Goal: Feedback & Contribution: Submit feedback/report problem

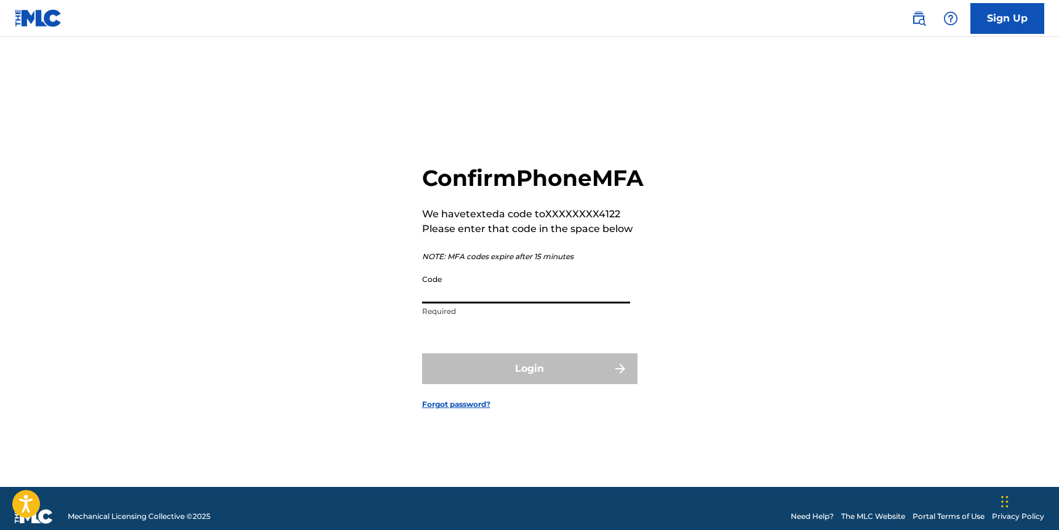
click at [731, 281] on div "Confirm Phone MFA We have texted a code to XXXXXXXX4122 Please enter that code …" at bounding box center [530, 277] width 862 height 419
click at [514, 299] on input "Code" at bounding box center [526, 285] width 208 height 35
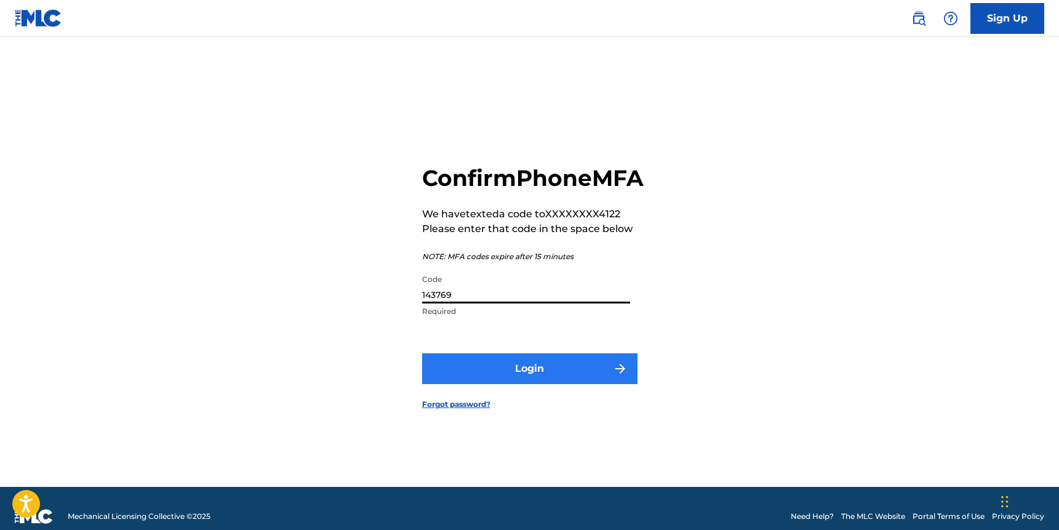
type input "143769"
click at [586, 384] on button "Login" at bounding box center [529, 368] width 215 height 31
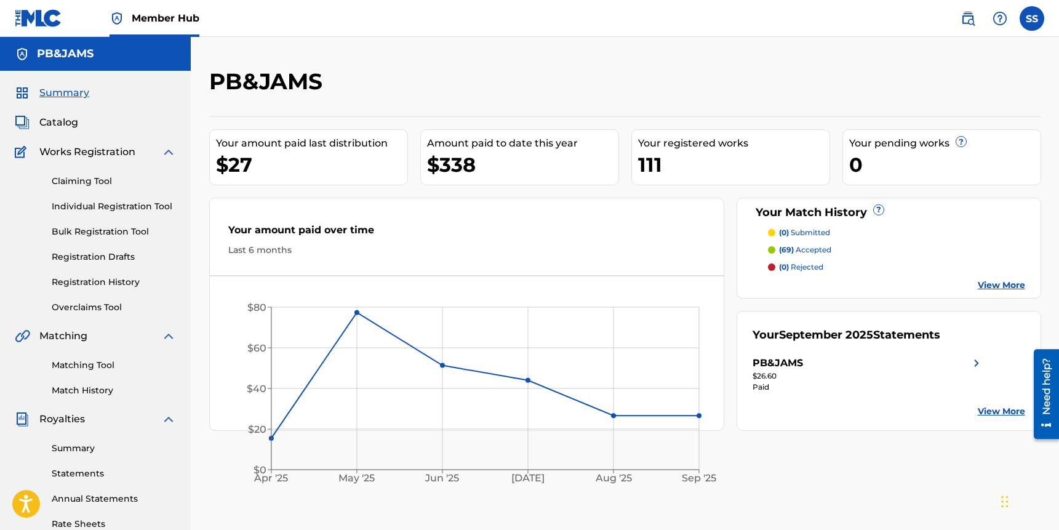
scroll to position [72, 0]
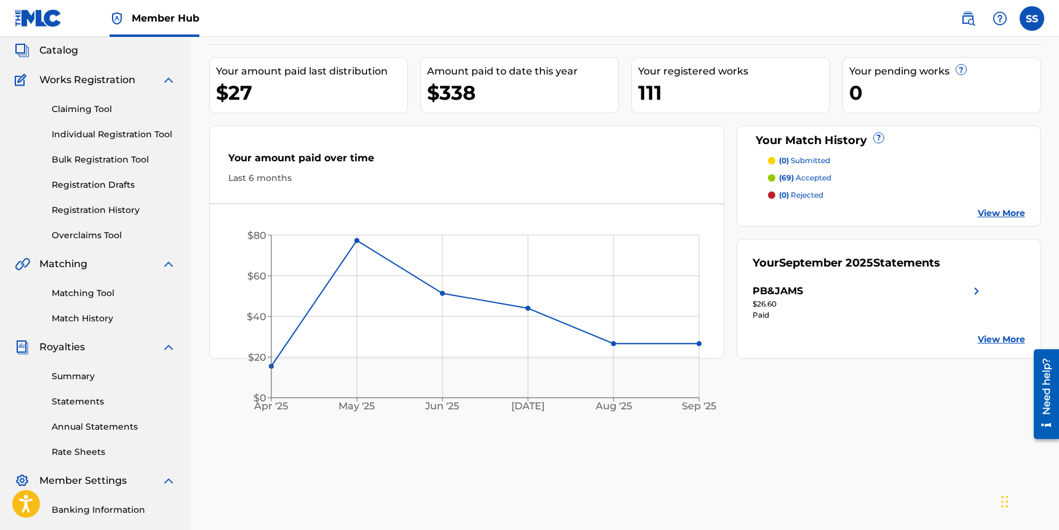
drag, startPoint x: 92, startPoint y: 297, endPoint x: 112, endPoint y: 297, distance: 19.7
click at [92, 297] on link "Matching Tool" at bounding box center [114, 293] width 124 height 13
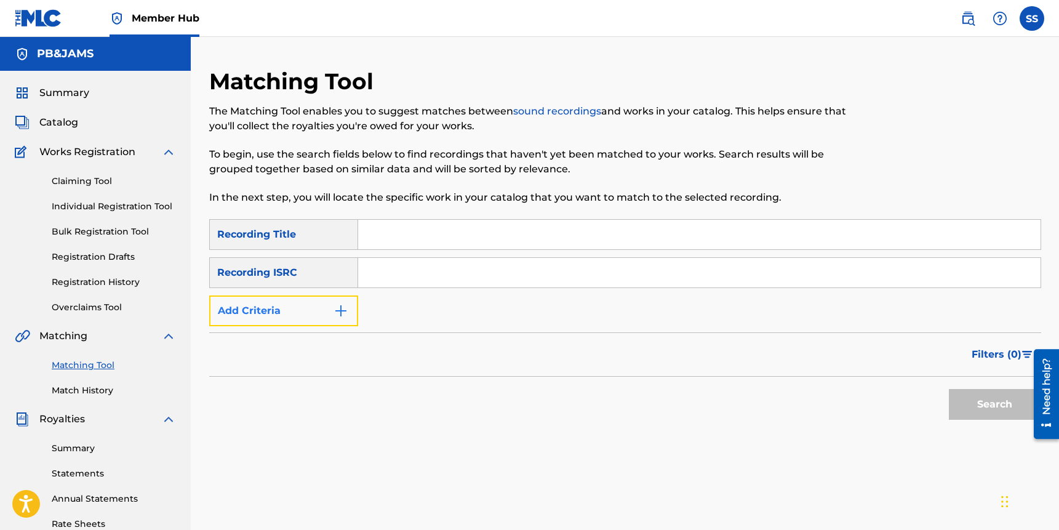
click at [290, 314] on button "Add Criteria" at bounding box center [283, 310] width 149 height 31
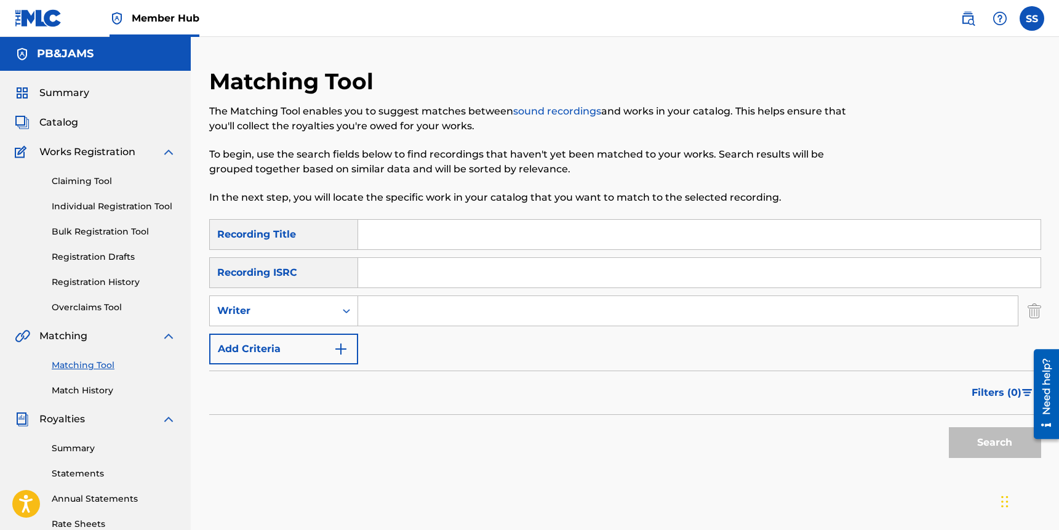
click at [430, 311] on input "Search Form" at bounding box center [688, 311] width 660 height 30
type input "Schmuldt"
click at [949, 427] on button "Search" at bounding box center [995, 442] width 92 height 31
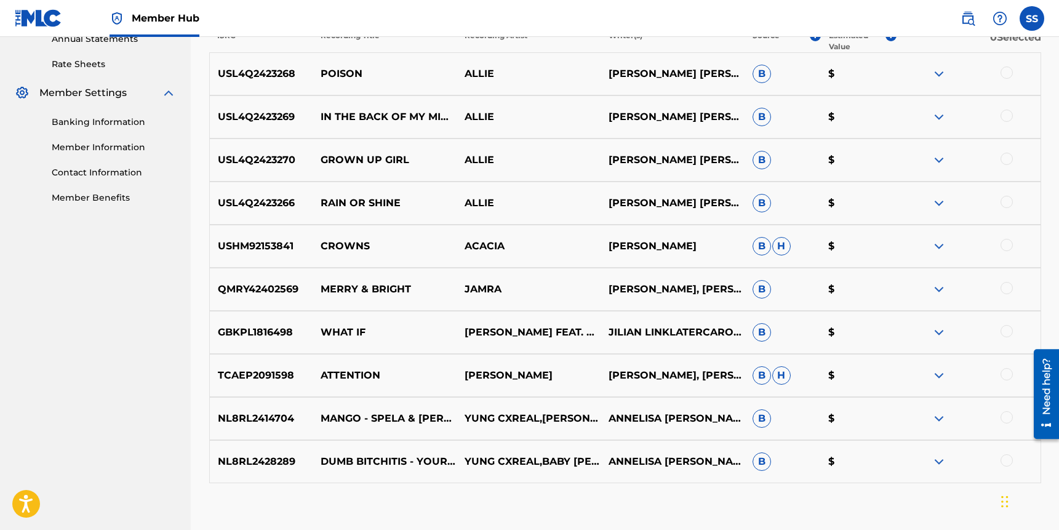
scroll to position [466, 0]
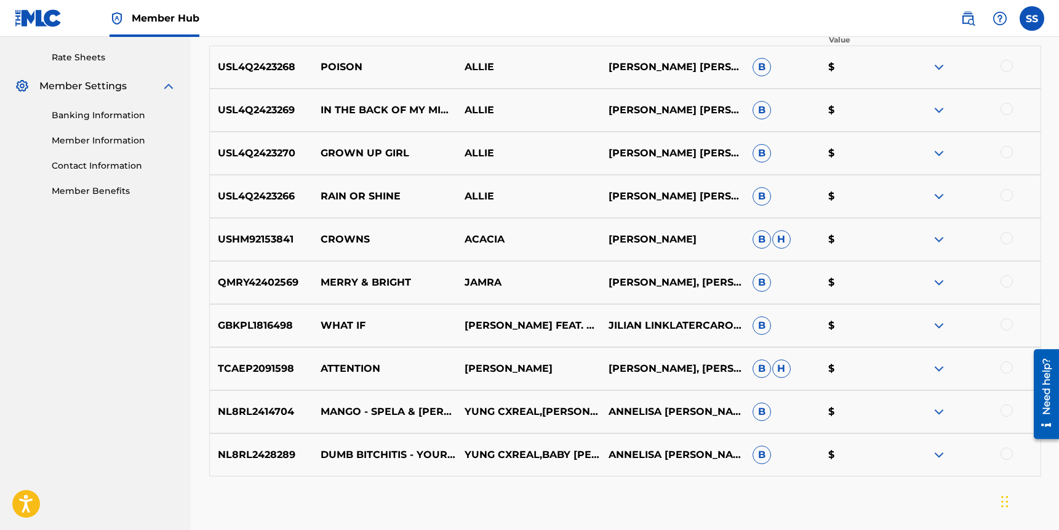
click at [938, 280] on img at bounding box center [939, 282] width 15 height 15
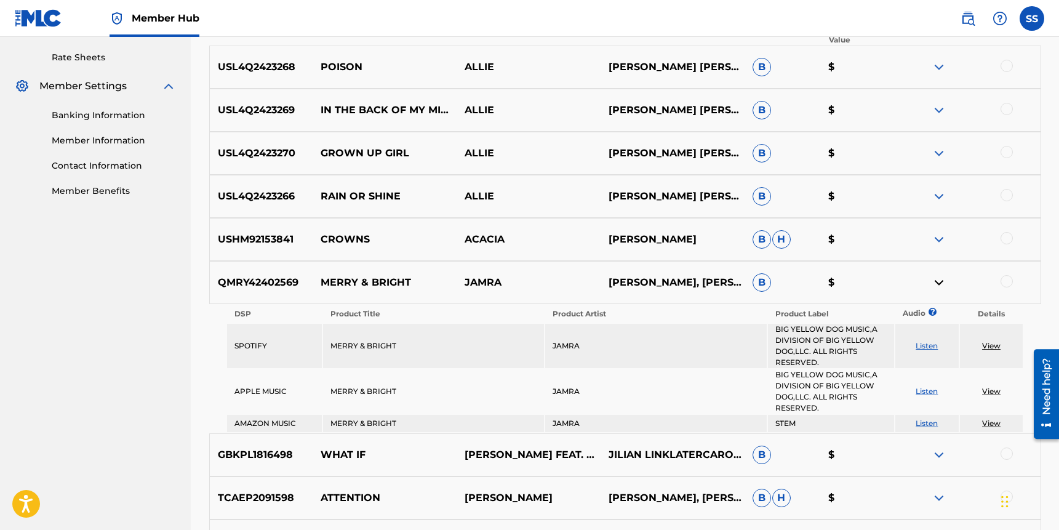
click at [938, 280] on img at bounding box center [939, 282] width 15 height 15
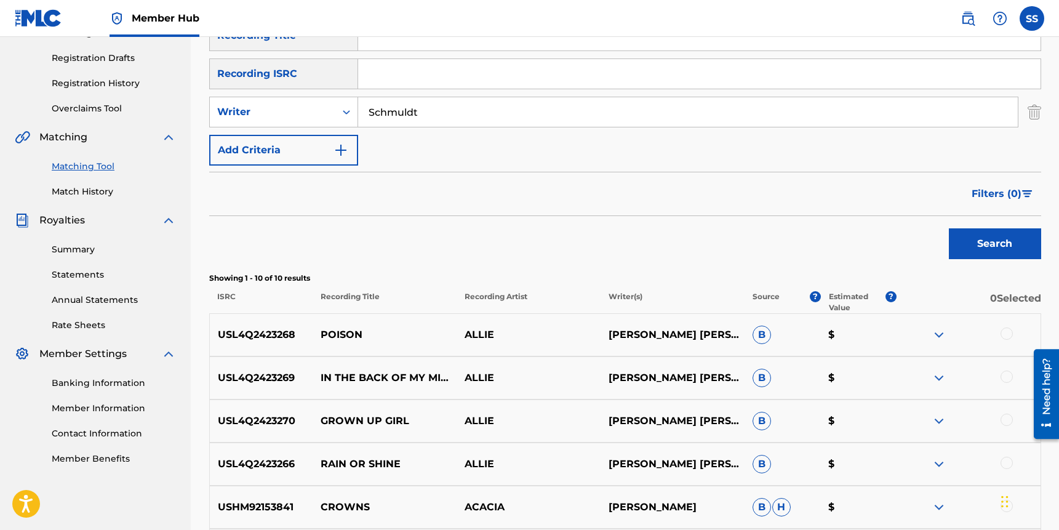
scroll to position [161, 0]
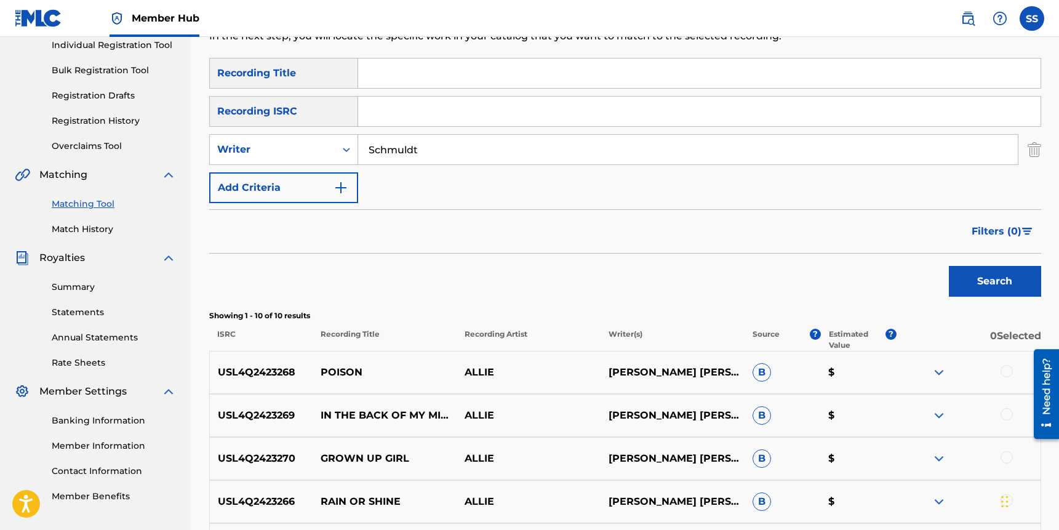
click at [421, 165] on div "SearchWithCriteria27be4352-9d7f-4859-b982-f0ae2a22922e Recording Title SearchWi…" at bounding box center [625, 130] width 832 height 145
click at [420, 153] on input "Schmuldt" at bounding box center [688, 150] width 660 height 30
click at [433, 71] on input "Search Form" at bounding box center [699, 73] width 683 height 30
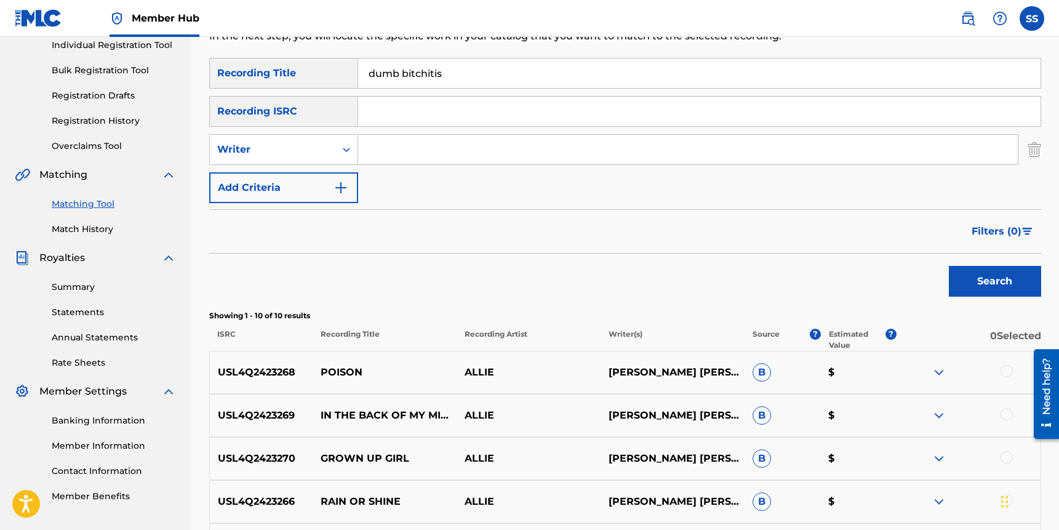
type input "dumb bitchitis"
click at [949, 266] on button "Search" at bounding box center [995, 281] width 92 height 31
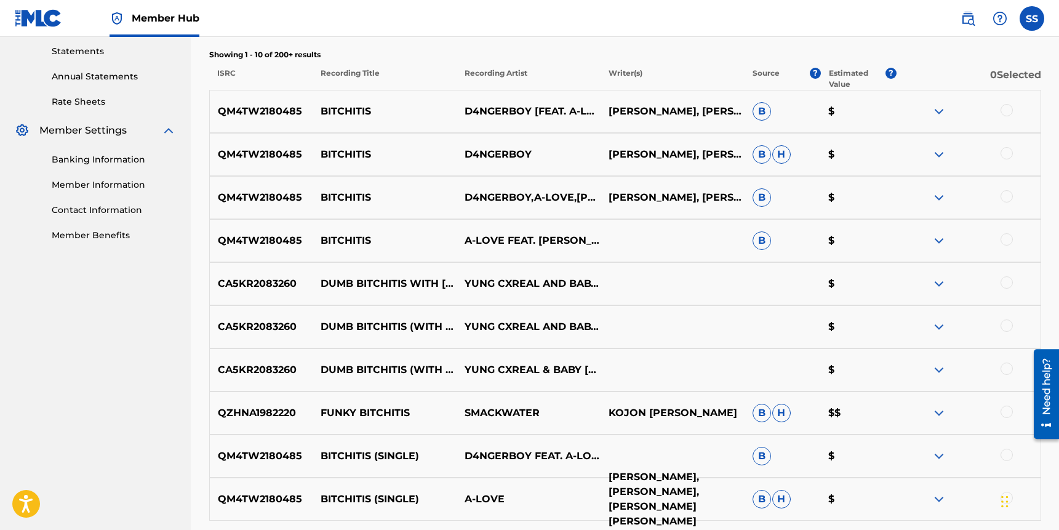
scroll to position [0, 0]
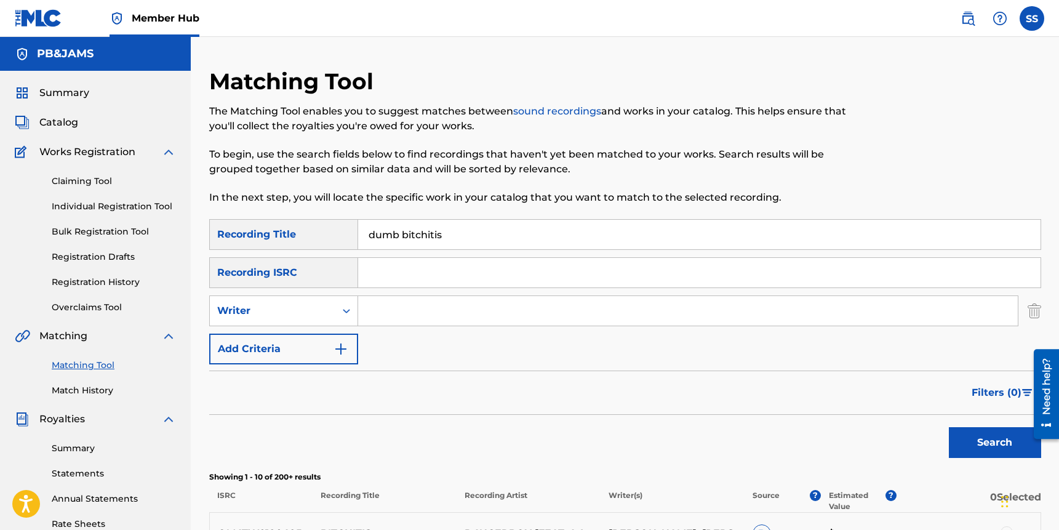
click at [412, 233] on input "dumb bitchitis" at bounding box center [699, 235] width 683 height 30
click at [331, 329] on div "SearchWithCriteria27be4352-9d7f-4859-b982-f0ae2a22922e Recording Title SearchWi…" at bounding box center [625, 291] width 832 height 145
click at [328, 318] on div "Writer" at bounding box center [273, 310] width 126 height 23
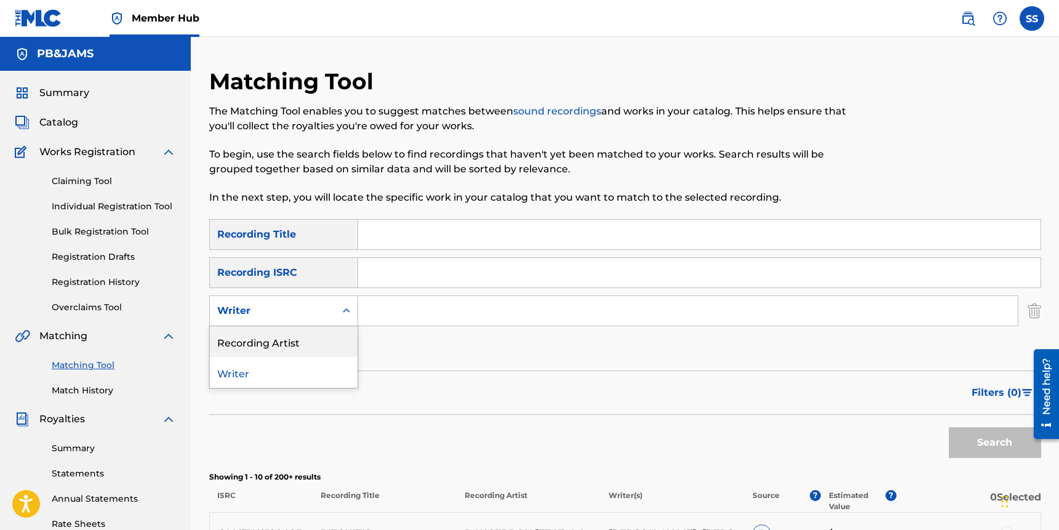
click at [319, 338] on div "Recording Artist" at bounding box center [284, 341] width 148 height 31
click at [411, 315] on input "Search Form" at bounding box center [688, 311] width 660 height 30
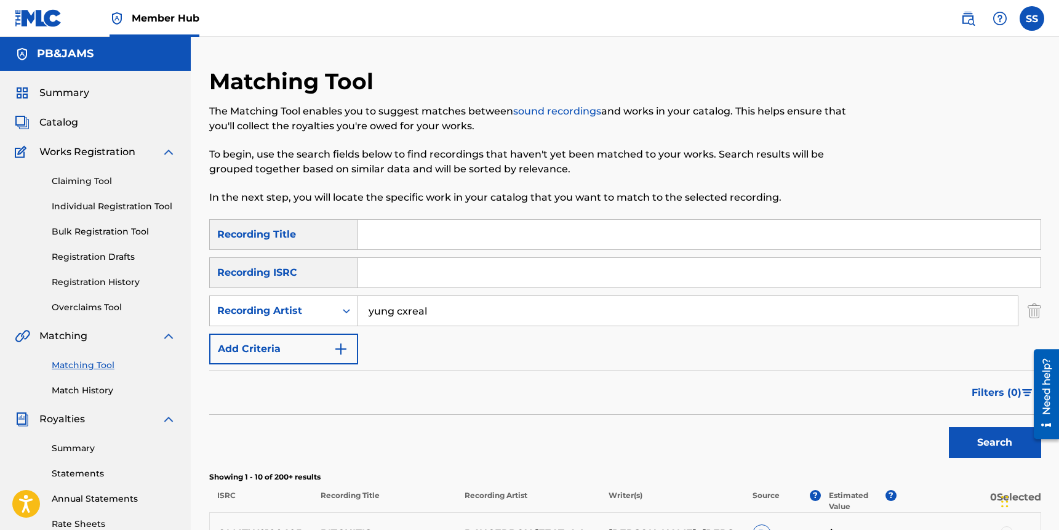
type input "yung cxreal"
click at [949, 427] on button "Search" at bounding box center [995, 442] width 92 height 31
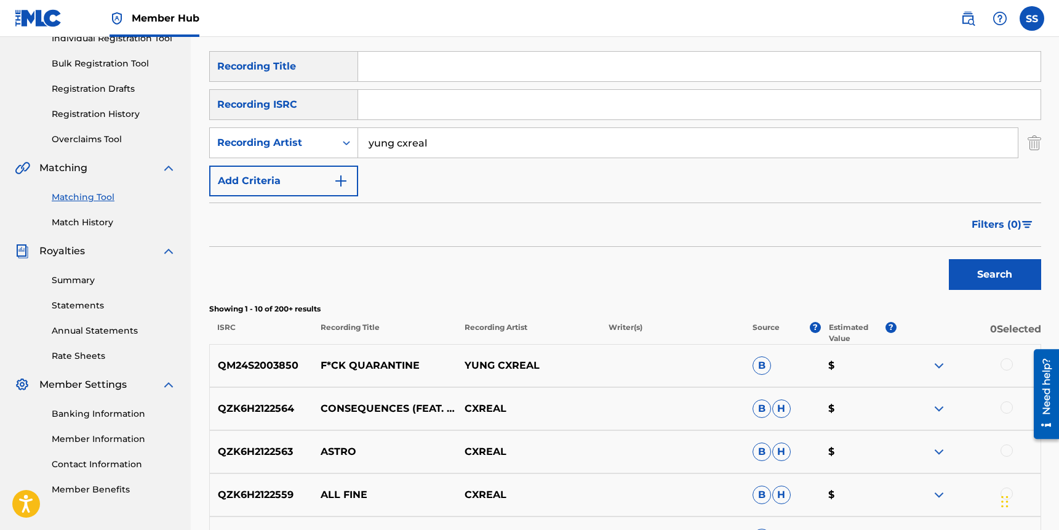
scroll to position [159, 0]
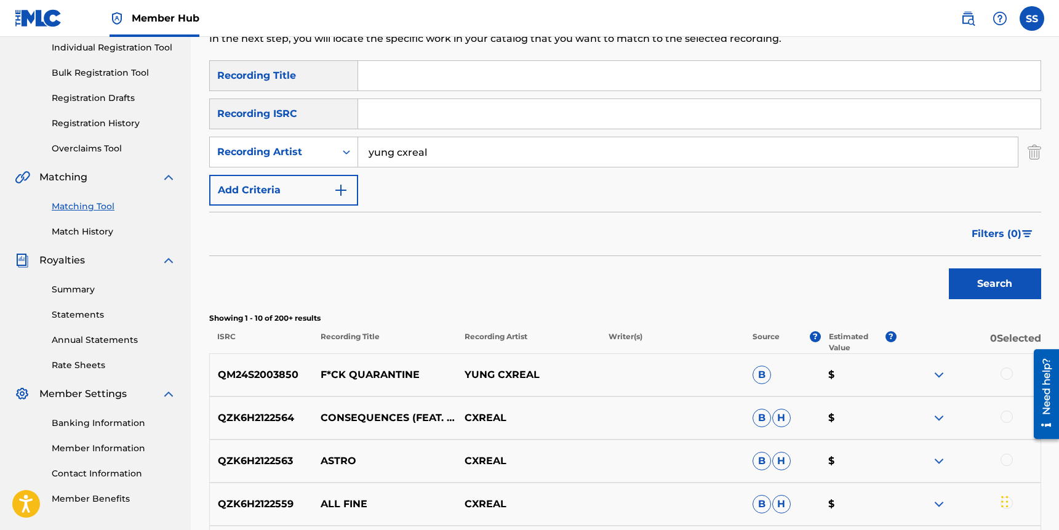
click at [430, 158] on input "yung cxreal" at bounding box center [688, 152] width 660 height 30
click at [431, 158] on input "yung cxreal" at bounding box center [688, 152] width 660 height 30
click at [430, 158] on input "Search Form" at bounding box center [688, 152] width 660 height 30
type input "kenzie"
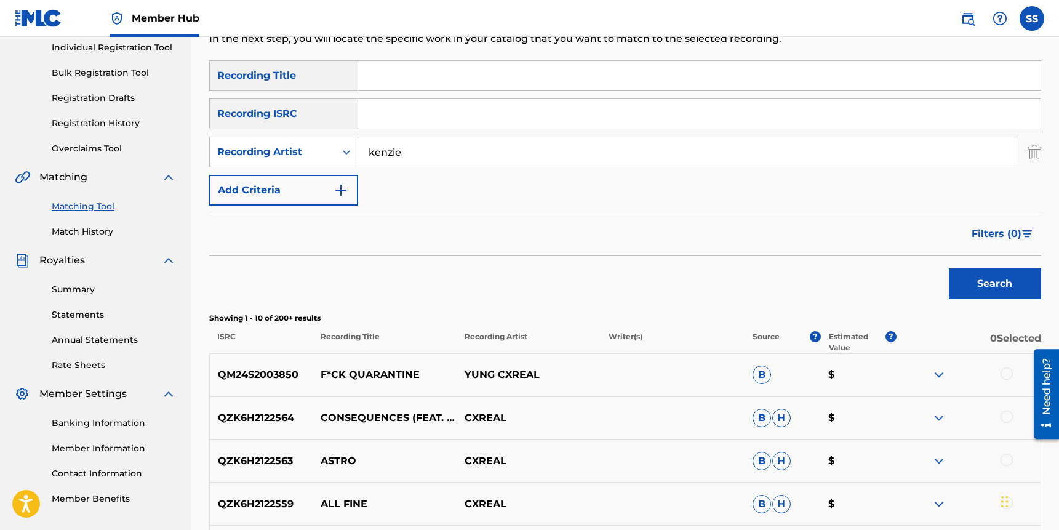
click at [949, 268] on button "Search" at bounding box center [995, 283] width 92 height 31
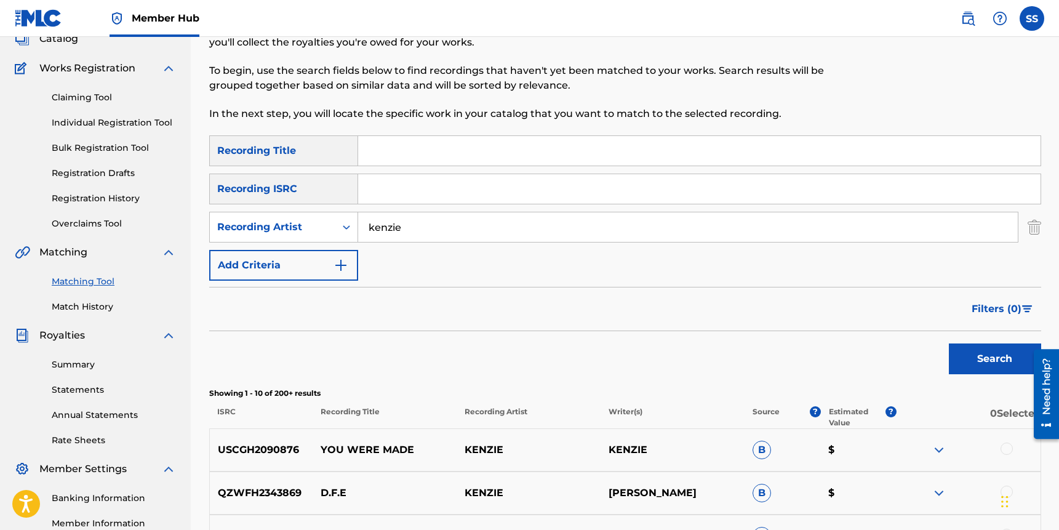
scroll to position [17, 0]
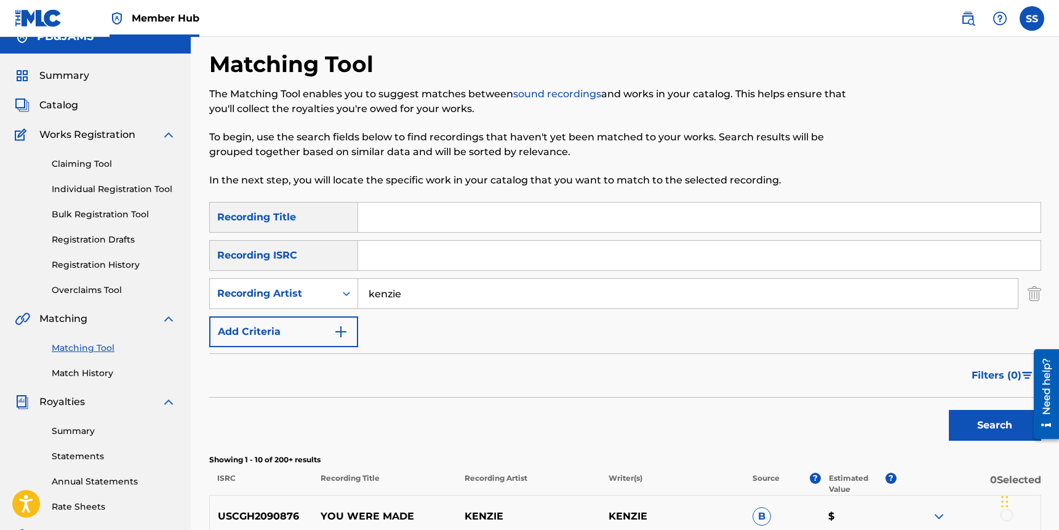
click at [446, 218] on input "Search Form" at bounding box center [699, 217] width 683 height 30
type input "cozy"
click at [949, 410] on button "Search" at bounding box center [995, 425] width 92 height 31
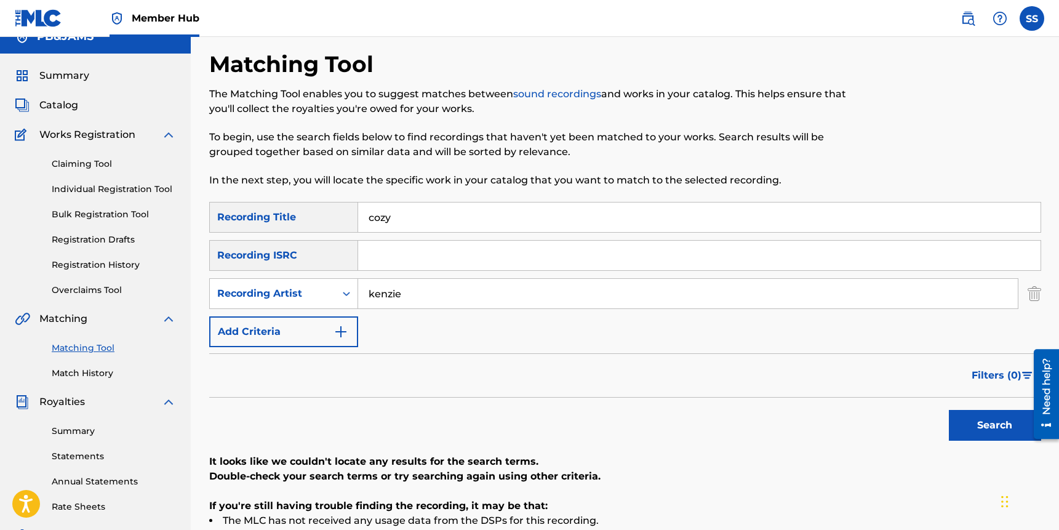
drag, startPoint x: 412, startPoint y: 295, endPoint x: 357, endPoint y: 265, distance: 62.8
click at [298, 290] on div "SearchWithCriteriadab63581-bdbf-46ba-b64f-0a7394faf8e9 Recording Artist kenzie" at bounding box center [625, 293] width 832 height 31
click at [404, 226] on input "cozy" at bounding box center [699, 217] width 683 height 30
click at [949, 410] on button "Search" at bounding box center [995, 425] width 92 height 31
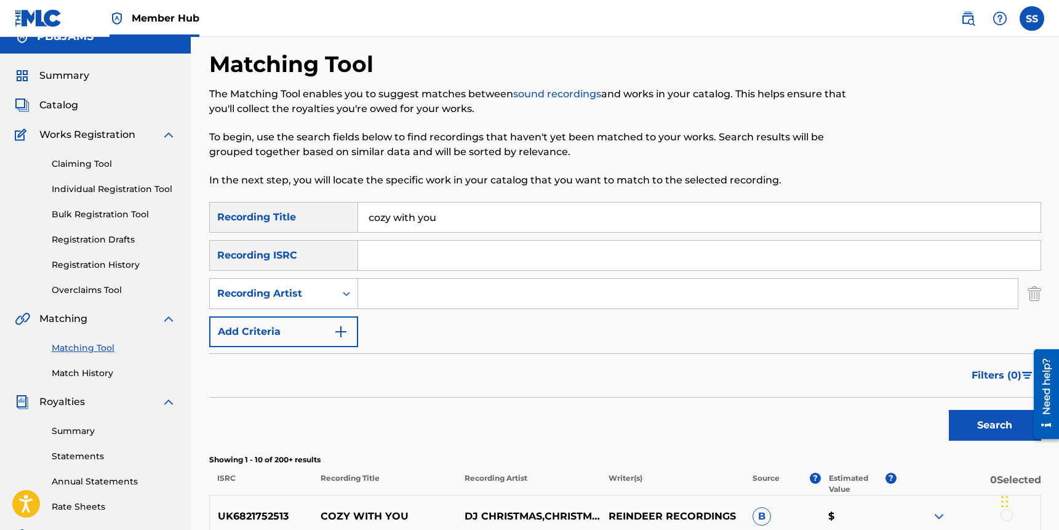
click at [452, 221] on input "cozy with you" at bounding box center [699, 217] width 683 height 30
click at [949, 410] on button "Search" at bounding box center [995, 425] width 92 height 31
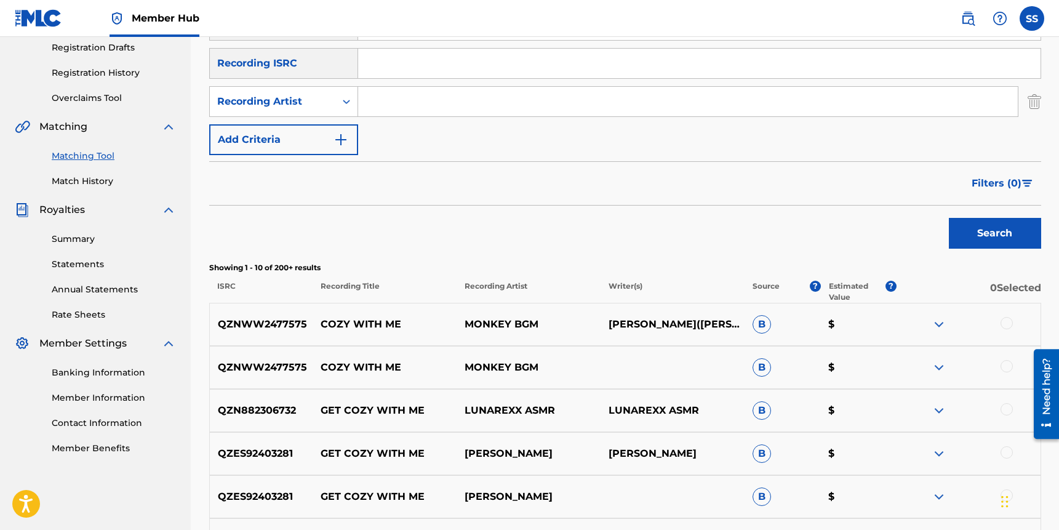
scroll to position [137, 0]
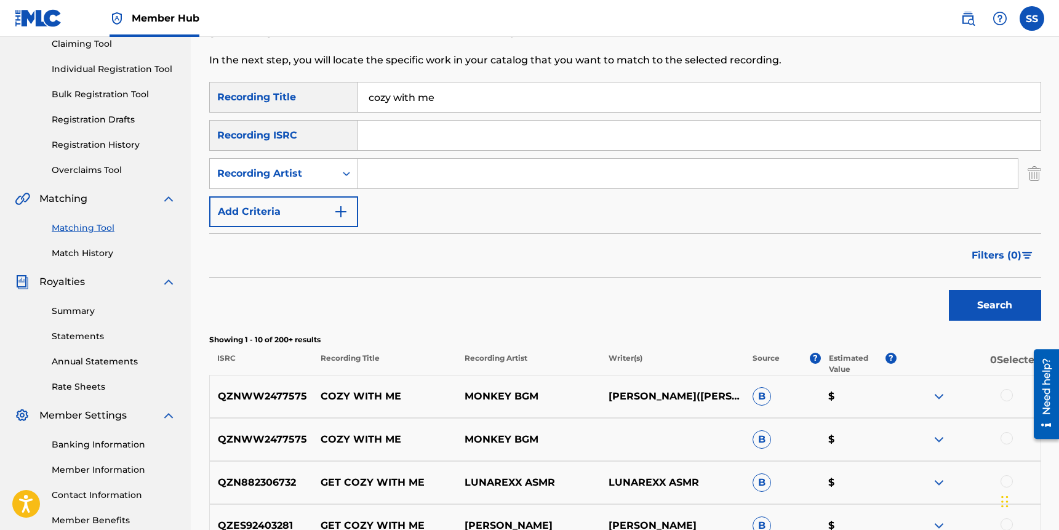
drag, startPoint x: 448, startPoint y: 100, endPoint x: 324, endPoint y: 112, distance: 124.3
click at [327, 111] on div "SearchWithCriteria27be4352-9d7f-4859-b982-f0ae2a22922e Recording Title cozy wit…" at bounding box center [625, 97] width 832 height 31
drag, startPoint x: 454, startPoint y: 97, endPoint x: 423, endPoint y: 98, distance: 30.2
click at [423, 98] on input "cozy with me" at bounding box center [699, 97] width 683 height 30
click at [431, 95] on input "cozy with me" at bounding box center [699, 97] width 683 height 30
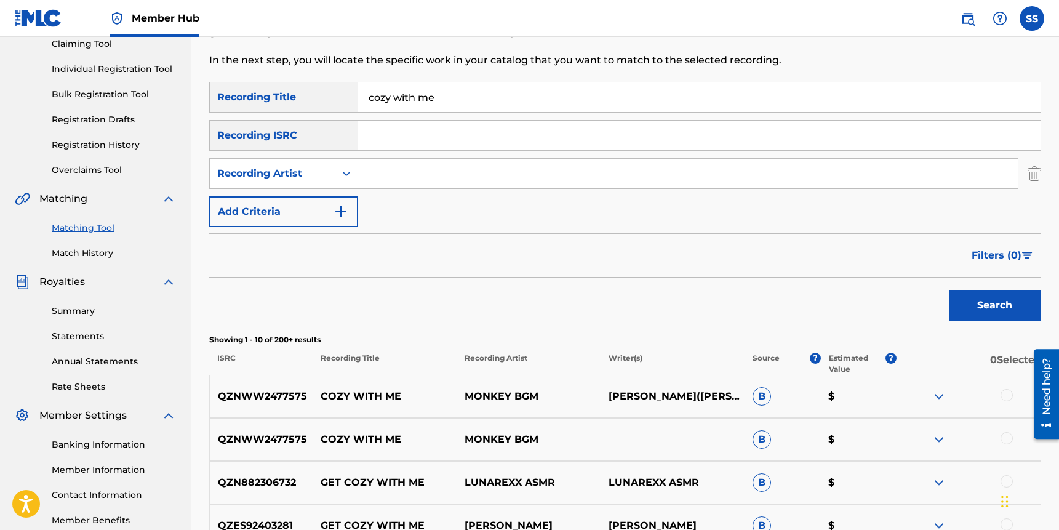
click at [433, 95] on input "cozy with me" at bounding box center [699, 97] width 683 height 30
type input "hard for me"
click at [484, 162] on input "Search Form" at bounding box center [688, 174] width 660 height 30
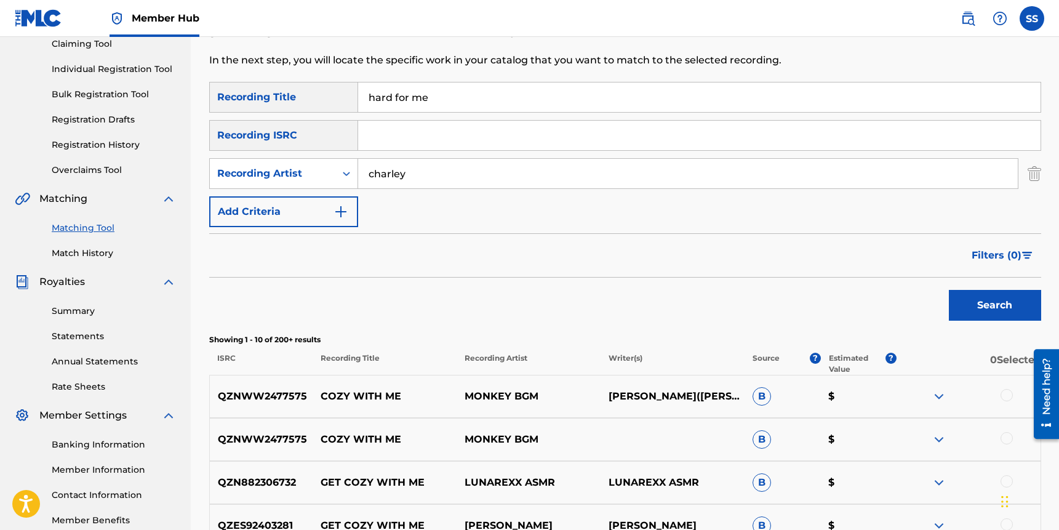
type input "charley"
click at [949, 290] on button "Search" at bounding box center [995, 305] width 92 height 31
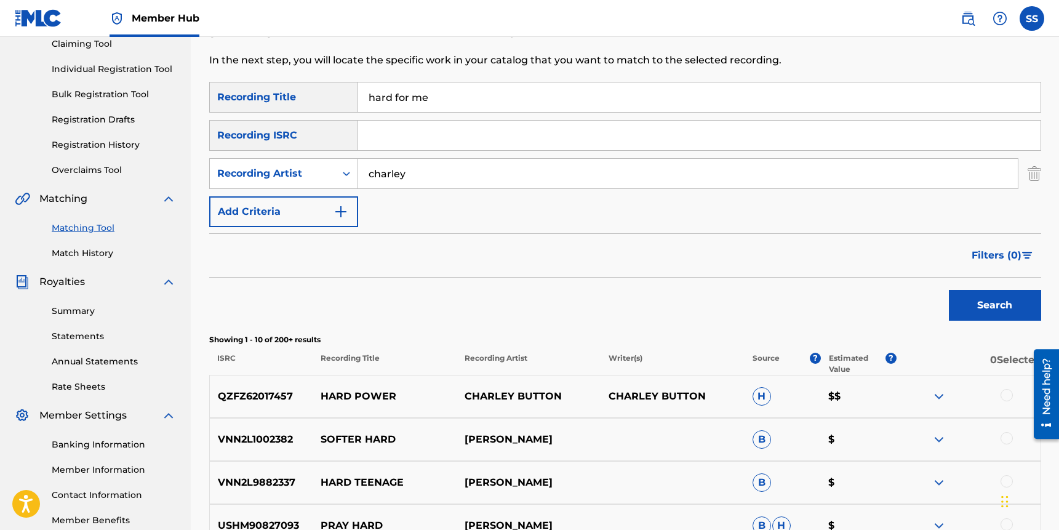
click at [422, 103] on input "hard for me" at bounding box center [699, 97] width 683 height 30
click at [1012, 308] on button "Search" at bounding box center [995, 305] width 92 height 31
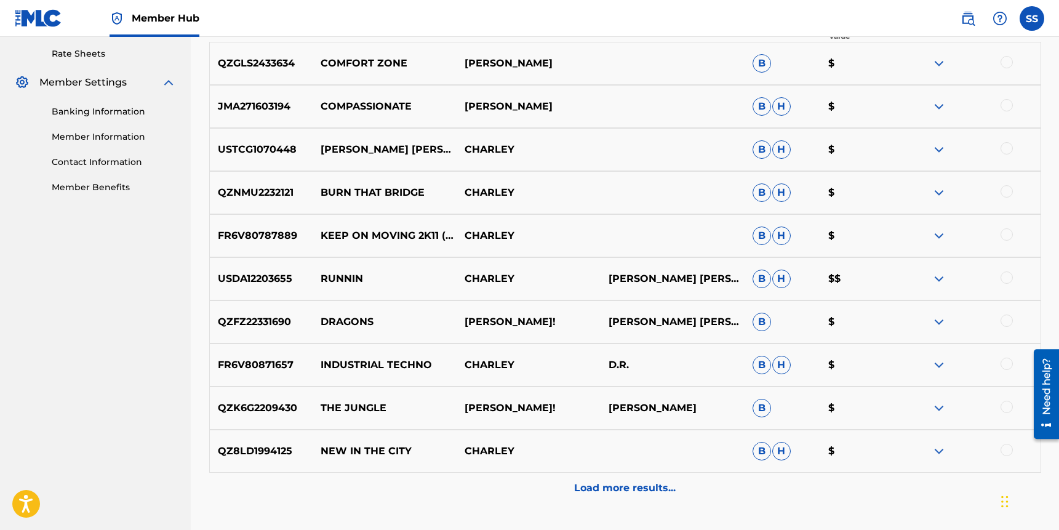
scroll to position [534, 0]
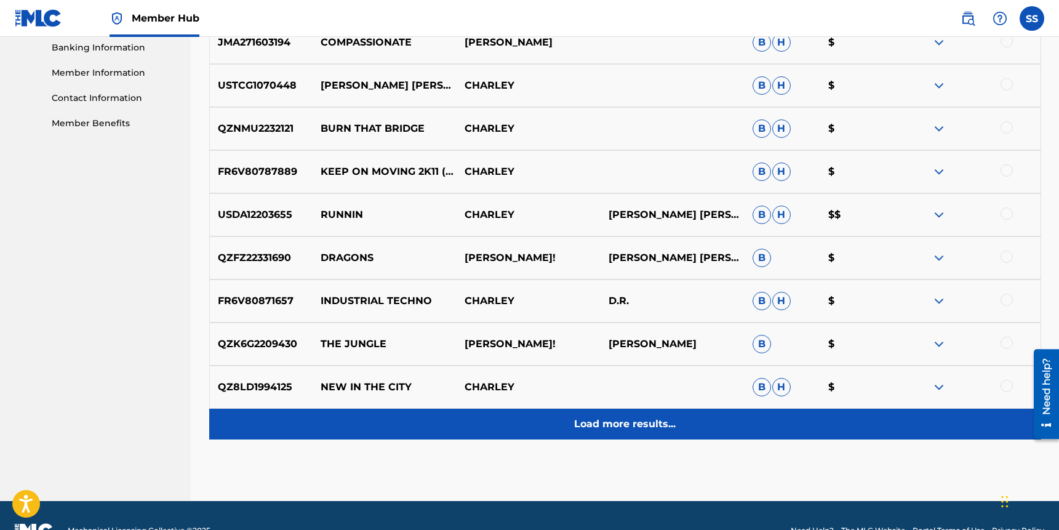
click at [619, 425] on p "Load more results..." at bounding box center [625, 424] width 102 height 15
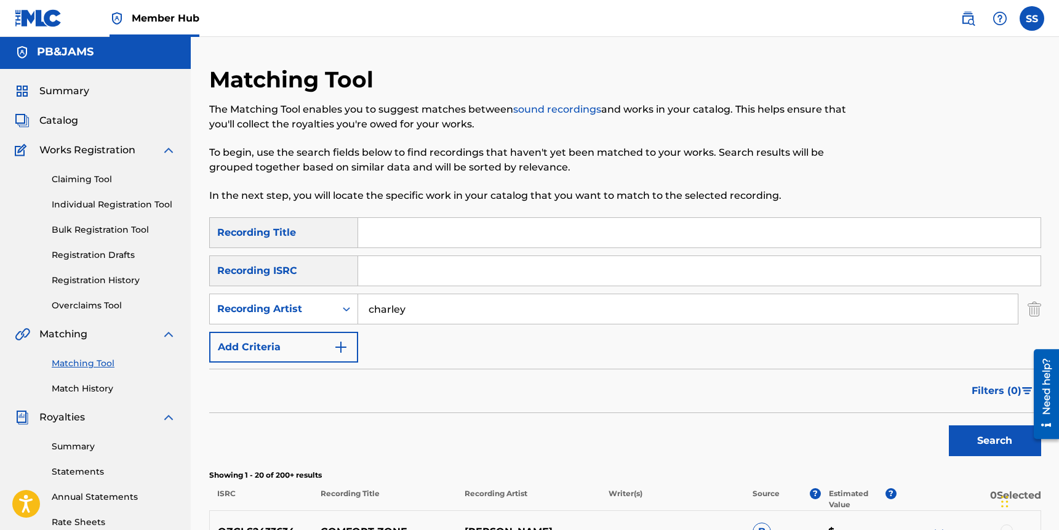
scroll to position [0, 0]
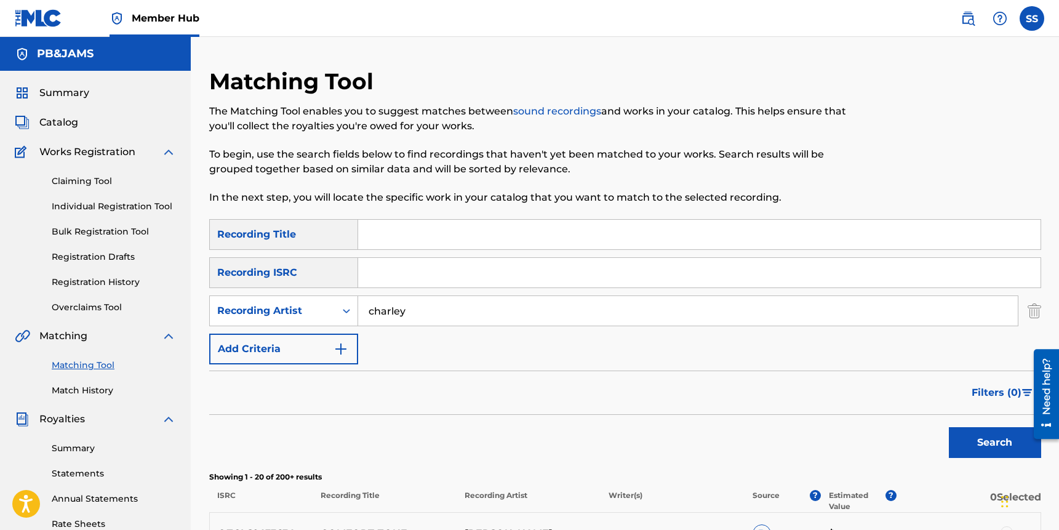
drag, startPoint x: 426, startPoint y: 327, endPoint x: 422, endPoint y: 320, distance: 7.7
click at [425, 326] on div "SearchWithCriteria27be4352-9d7f-4859-b982-f0ae2a22922e Recording Title SearchWi…" at bounding box center [625, 291] width 832 height 145
click at [422, 319] on input "charley" at bounding box center [688, 311] width 660 height 30
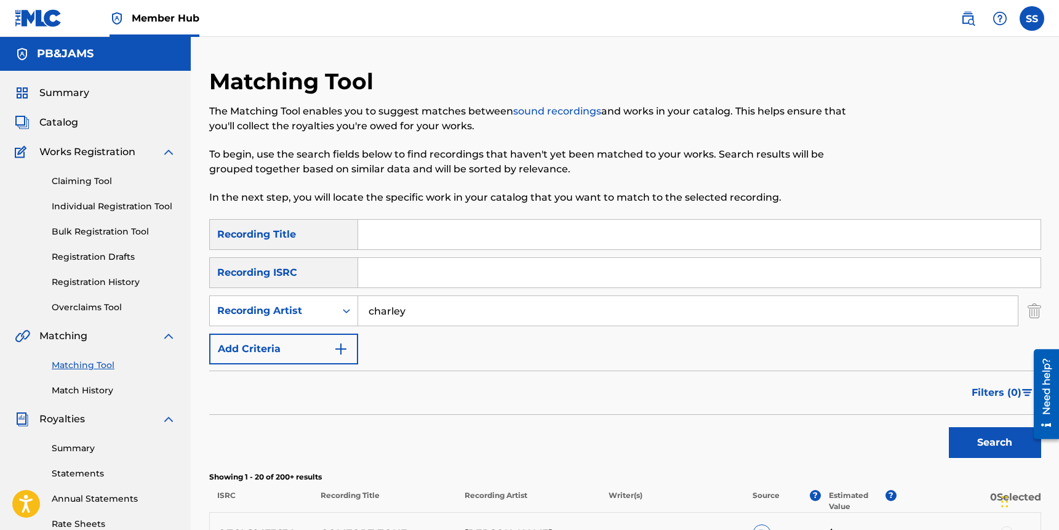
click at [422, 318] on input "charley" at bounding box center [688, 311] width 660 height 30
type input "rescene"
click at [949, 427] on button "Search" at bounding box center [995, 442] width 92 height 31
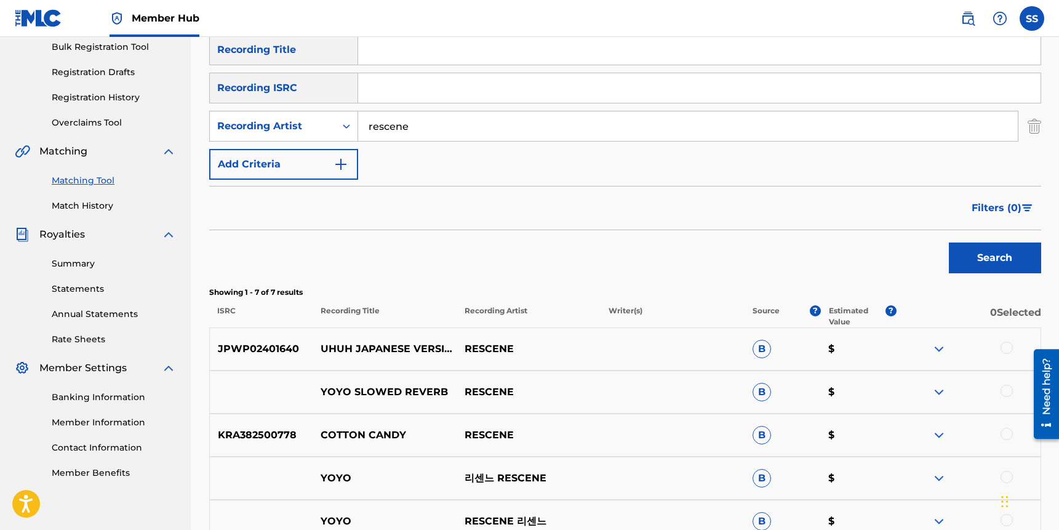
scroll to position [178, 0]
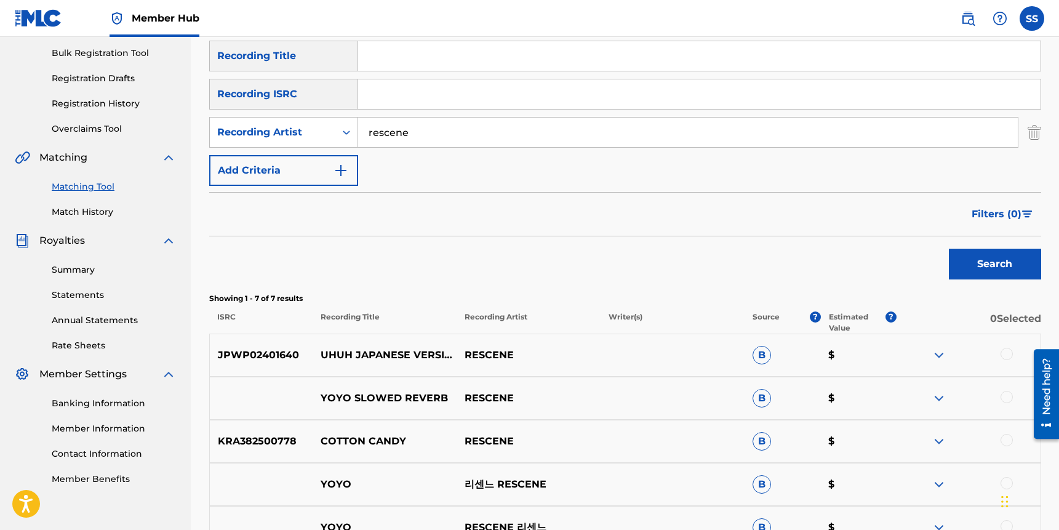
click at [433, 136] on input "rescene" at bounding box center [688, 133] width 660 height 30
click at [421, 130] on input "Search Form" at bounding box center [688, 133] width 660 height 30
click at [949, 249] on button "Search" at bounding box center [995, 264] width 92 height 31
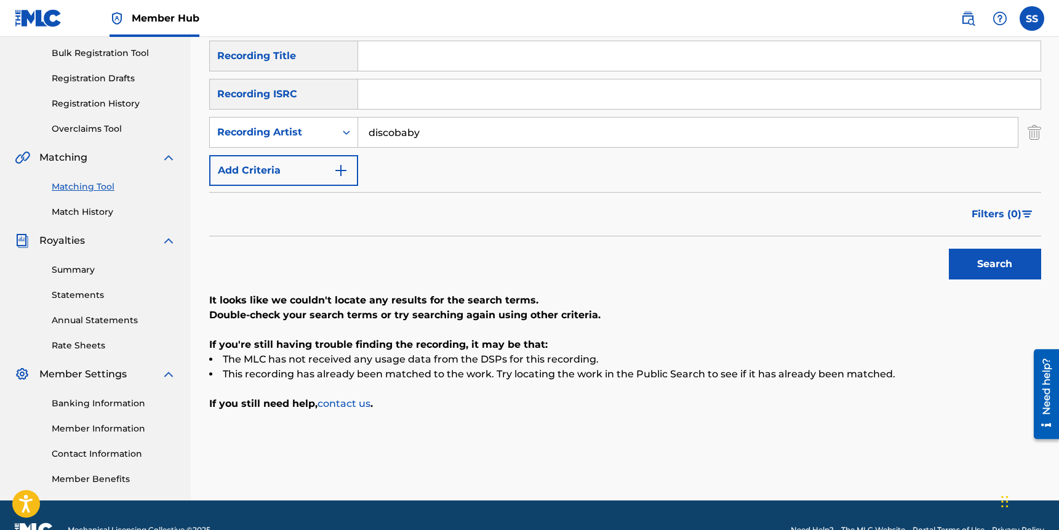
click at [420, 132] on input "discobaby" at bounding box center [688, 133] width 660 height 30
type input "alisa"
click at [949, 249] on button "Search" at bounding box center [995, 264] width 92 height 31
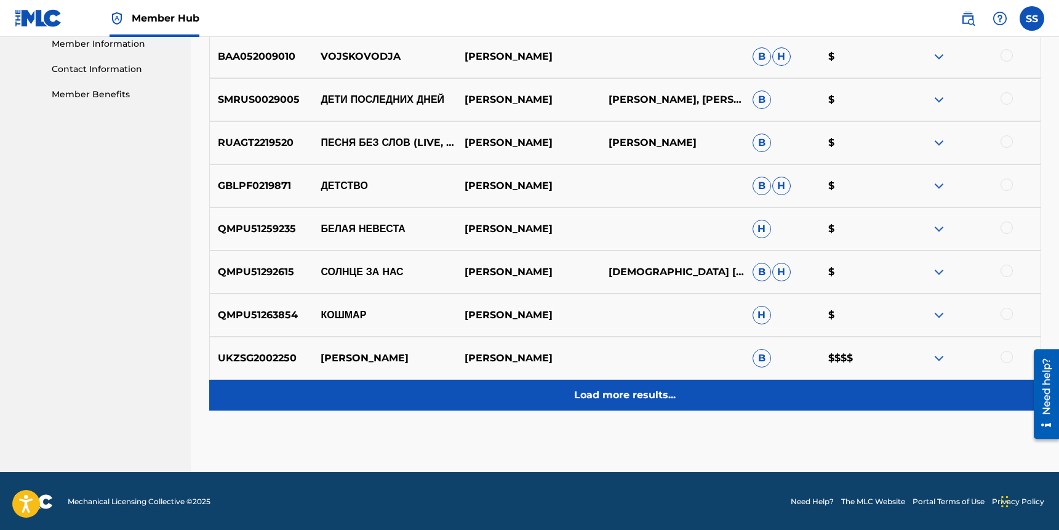
click at [635, 393] on p "Load more results..." at bounding box center [625, 395] width 102 height 15
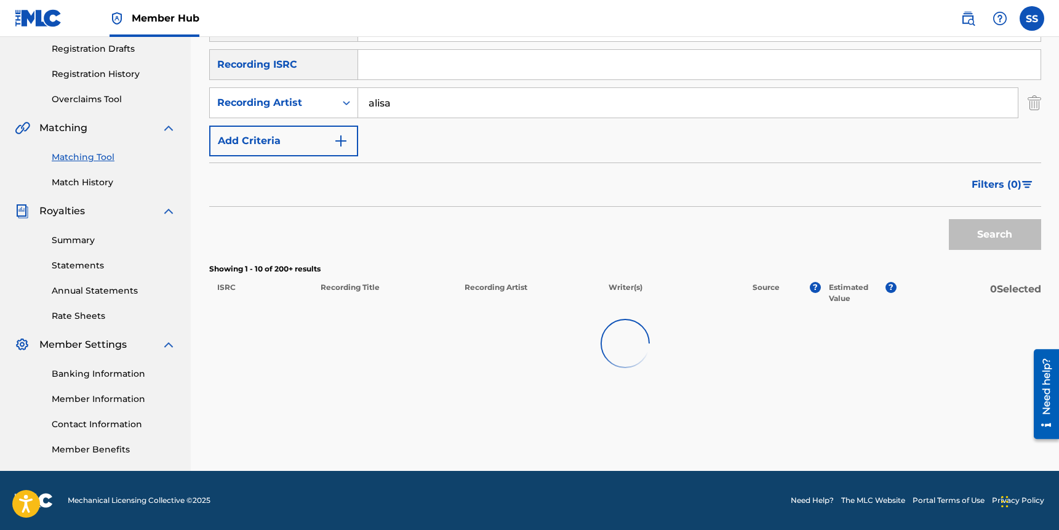
scroll to position [563, 0]
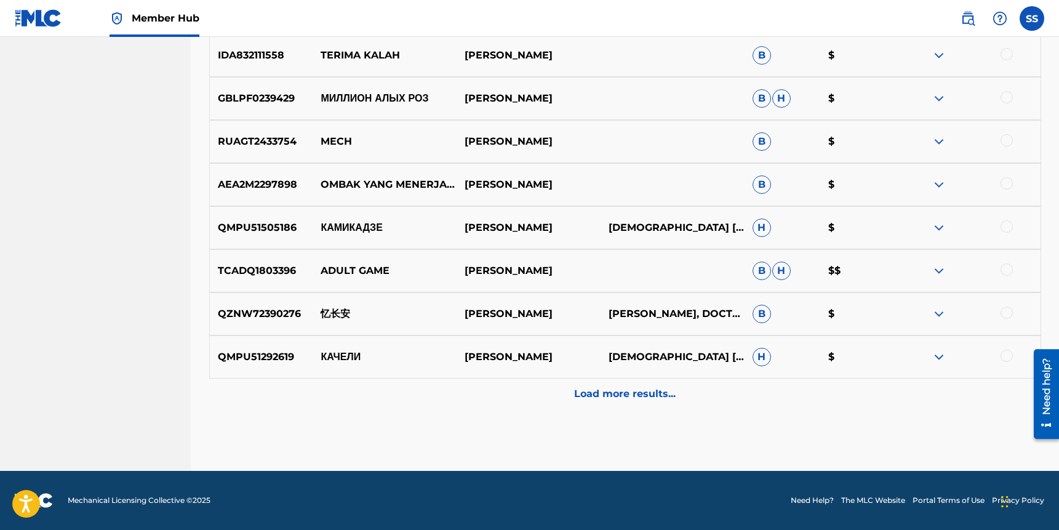
click at [602, 384] on div "Load more results..." at bounding box center [625, 393] width 832 height 31
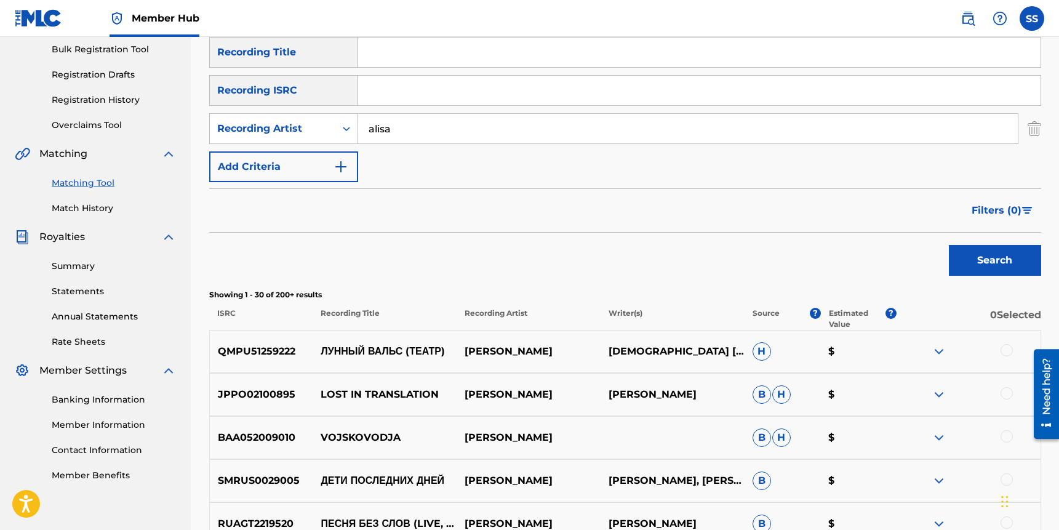
scroll to position [180, 0]
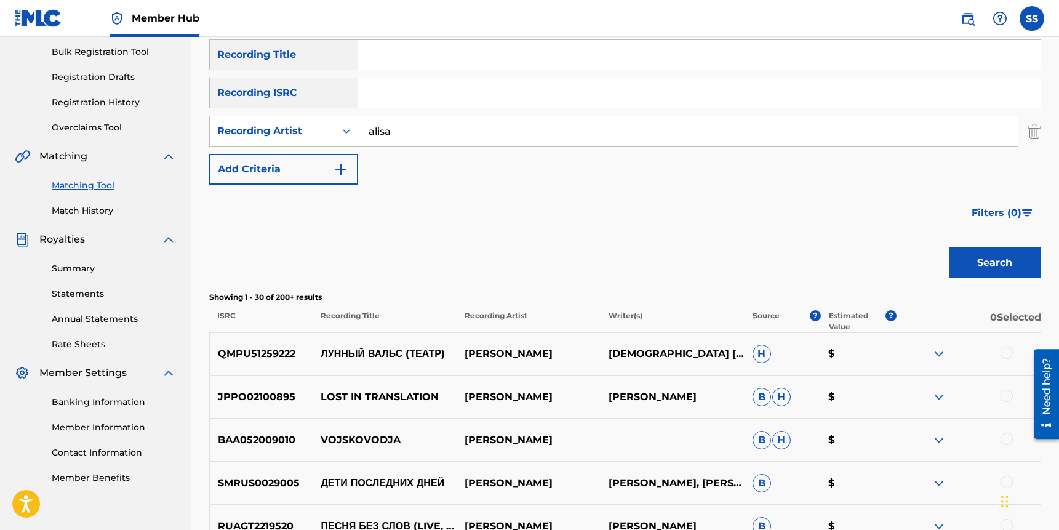
click at [854, 310] on p "Estimated Value" at bounding box center [857, 321] width 57 height 22
click at [414, 57] on input "Search Form" at bounding box center [699, 55] width 683 height 30
type input "feeling"
click at [949, 247] on button "Search" at bounding box center [995, 262] width 92 height 31
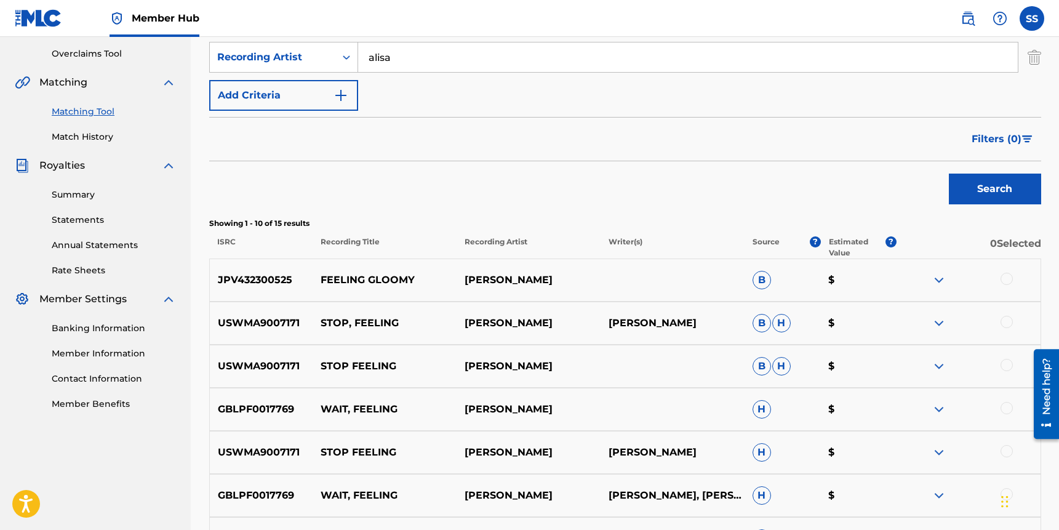
scroll to position [182, 0]
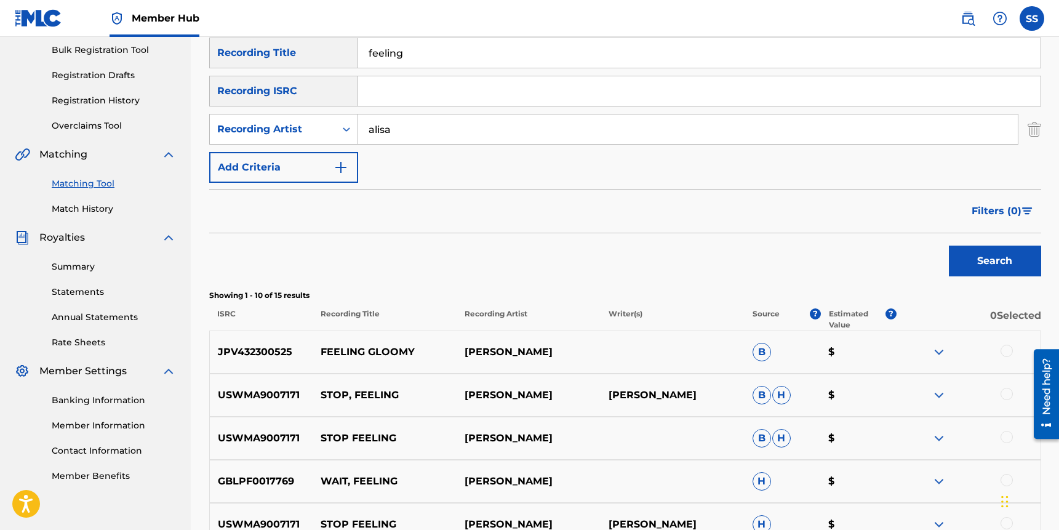
click at [409, 129] on input "alisa" at bounding box center [688, 129] width 660 height 30
type input "baybe"
click at [392, 54] on input "feeling" at bounding box center [699, 53] width 683 height 30
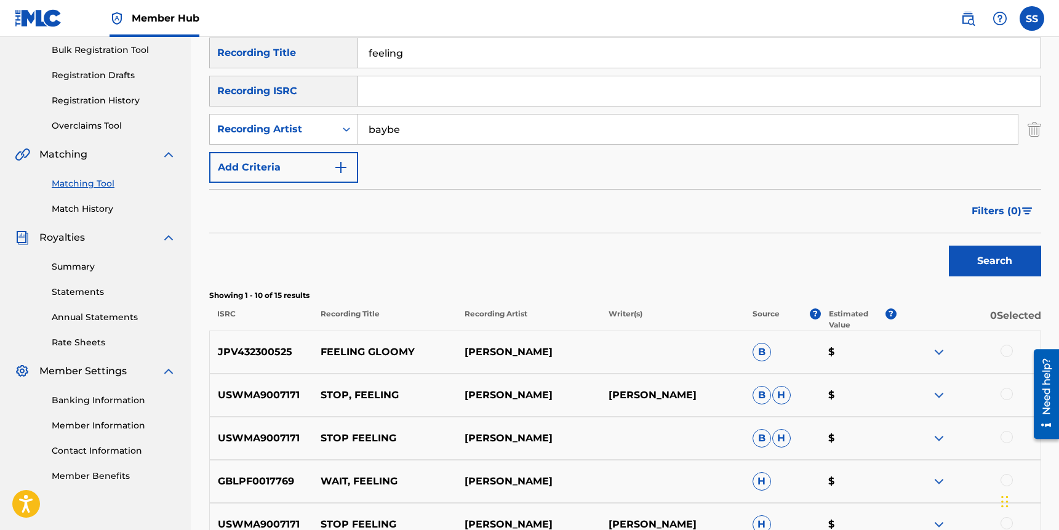
click at [393, 54] on input "feeling" at bounding box center [699, 53] width 683 height 30
drag, startPoint x: 393, startPoint y: 54, endPoint x: 636, endPoint y: 142, distance: 259.1
click at [393, 55] on input "feeling" at bounding box center [699, 53] width 683 height 30
click at [981, 254] on button "Search" at bounding box center [995, 261] width 92 height 31
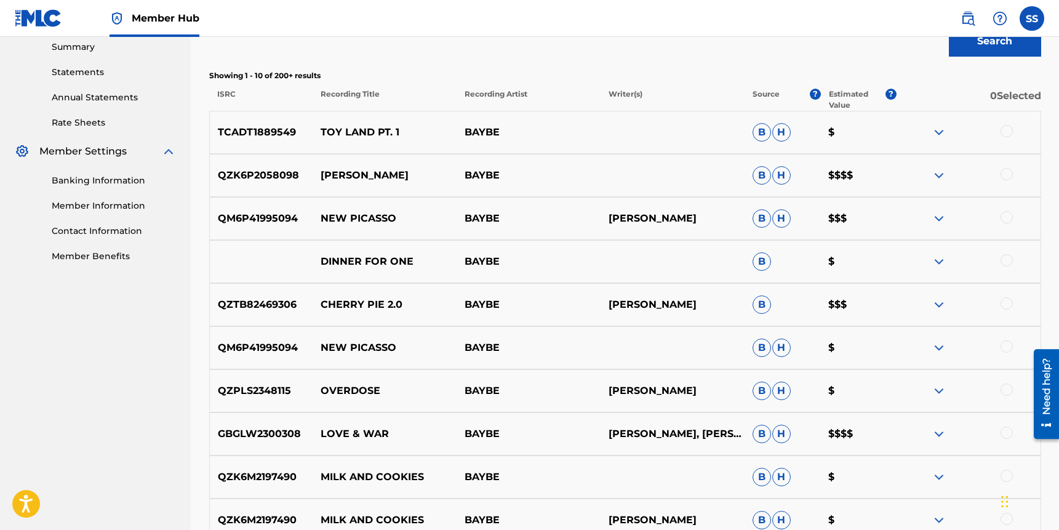
scroll to position [408, 0]
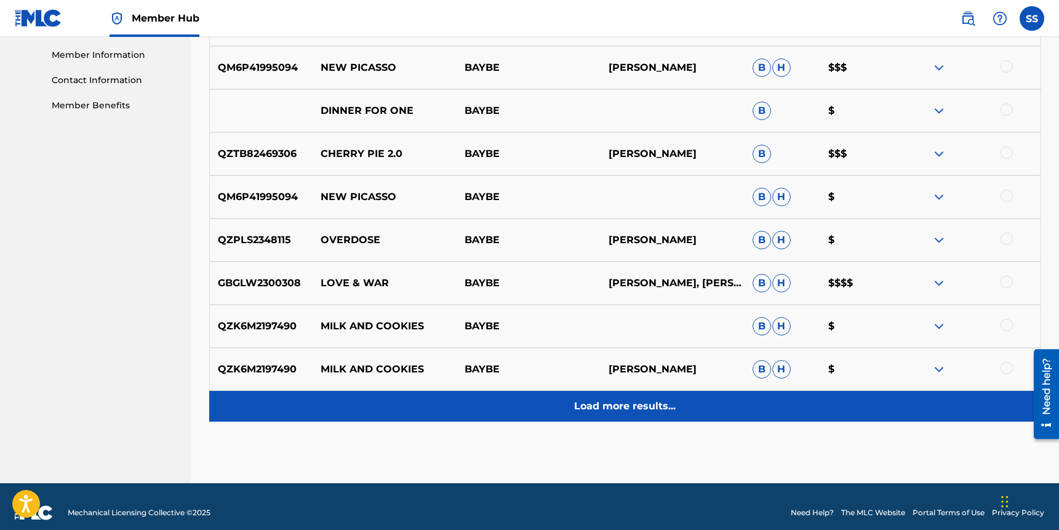
click at [659, 396] on div "Load more results..." at bounding box center [625, 406] width 832 height 31
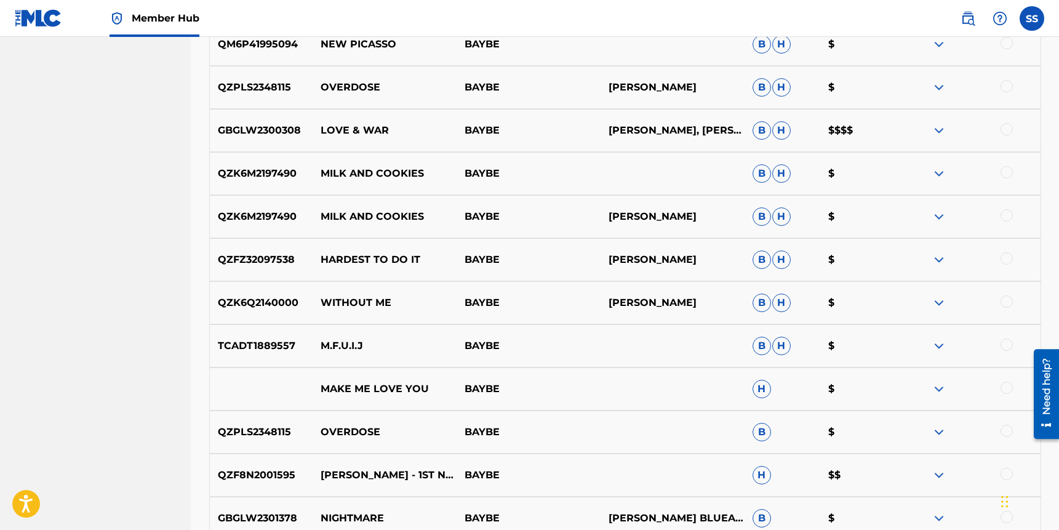
scroll to position [0, 0]
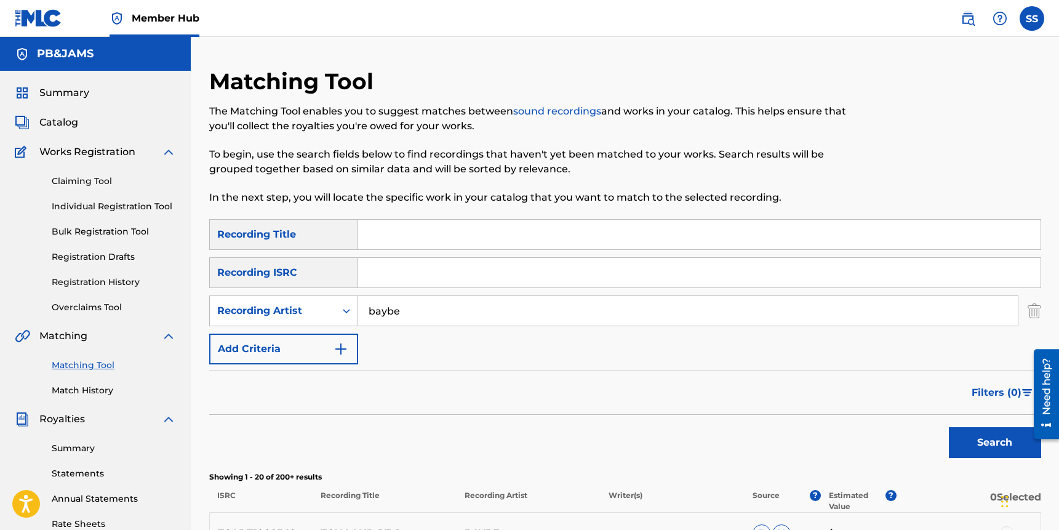
click at [410, 308] on input "baybe" at bounding box center [688, 311] width 660 height 30
type input "abbey loren"
click at [329, 314] on div "Recording Artist" at bounding box center [273, 310] width 126 height 23
click at [321, 338] on div "Writer" at bounding box center [284, 341] width 148 height 31
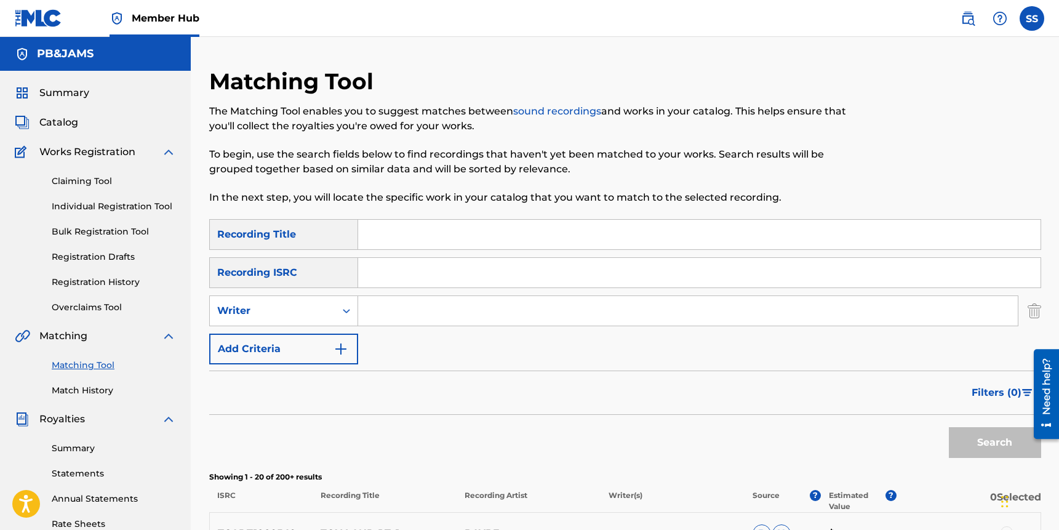
click at [393, 311] on input "Search Form" at bounding box center [688, 311] width 660 height 30
type input "abbey loren"
click at [949, 427] on button "Search" at bounding box center [995, 442] width 92 height 31
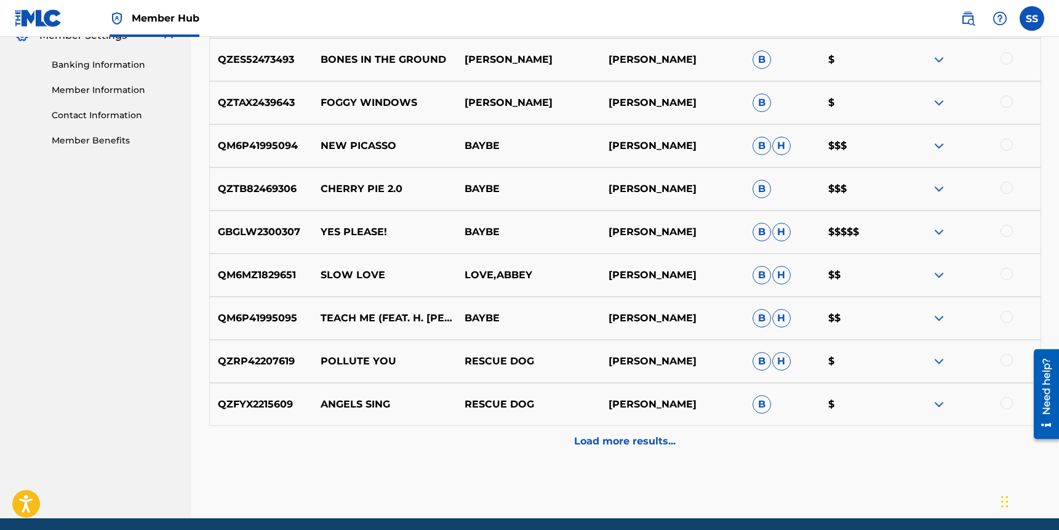
scroll to position [564, 0]
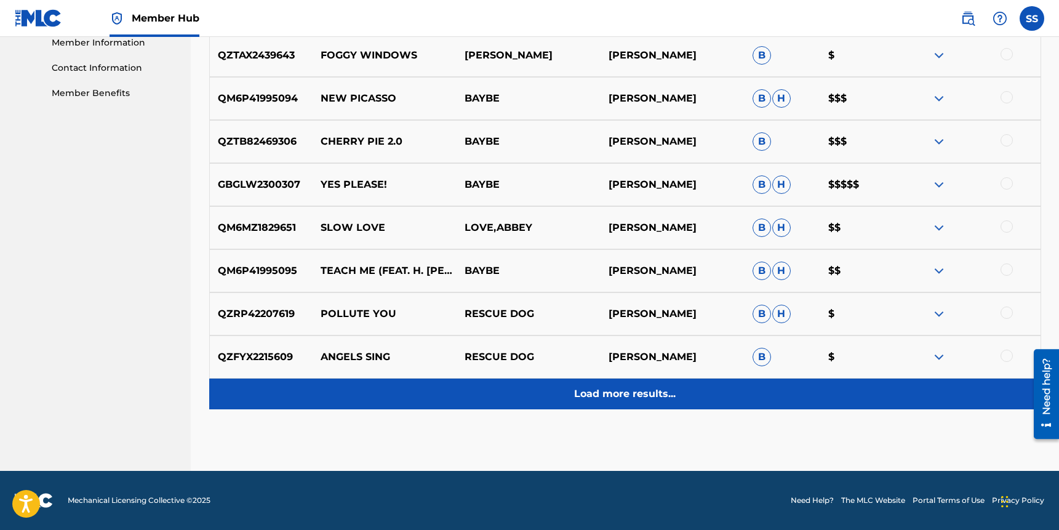
click at [599, 396] on p "Load more results..." at bounding box center [625, 393] width 102 height 15
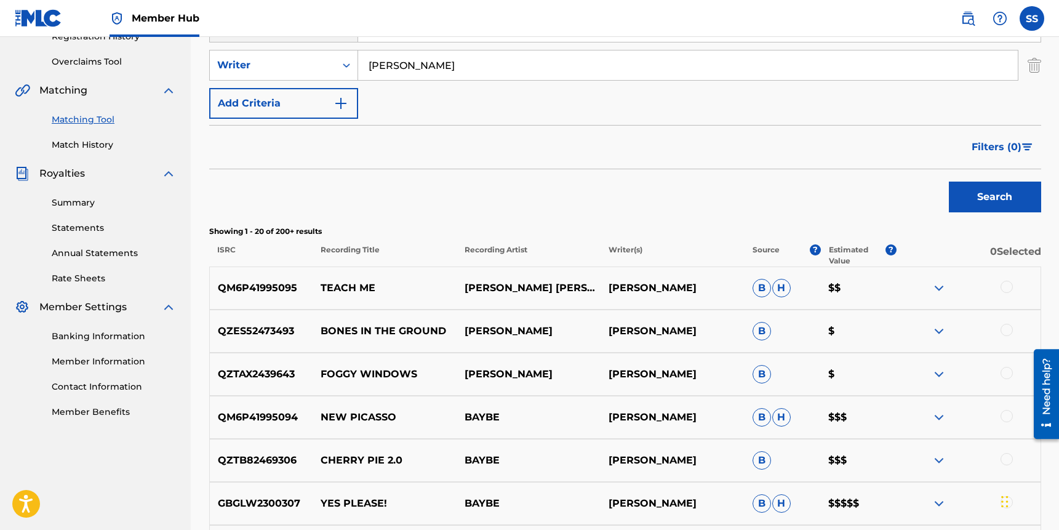
scroll to position [230, 0]
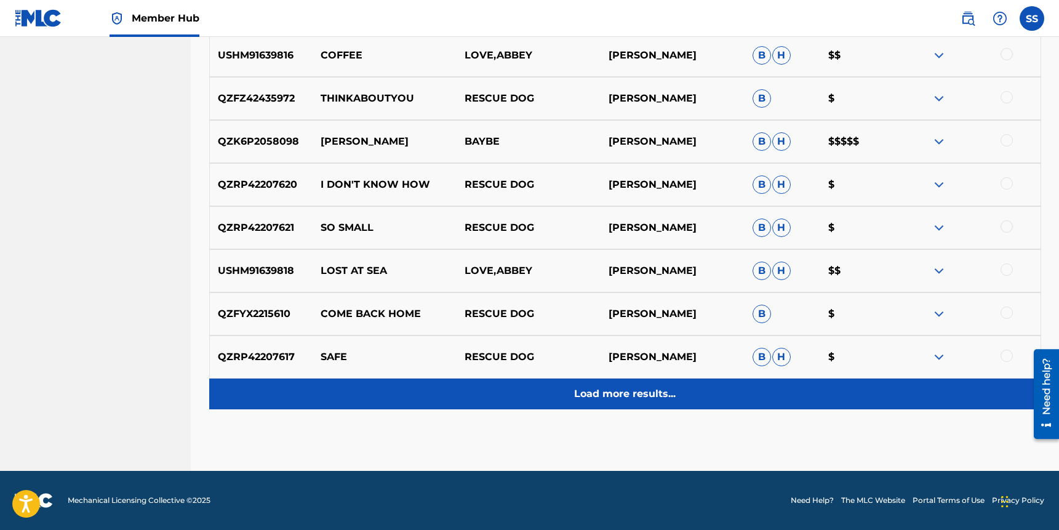
click at [638, 391] on p "Load more results..." at bounding box center [625, 393] width 102 height 15
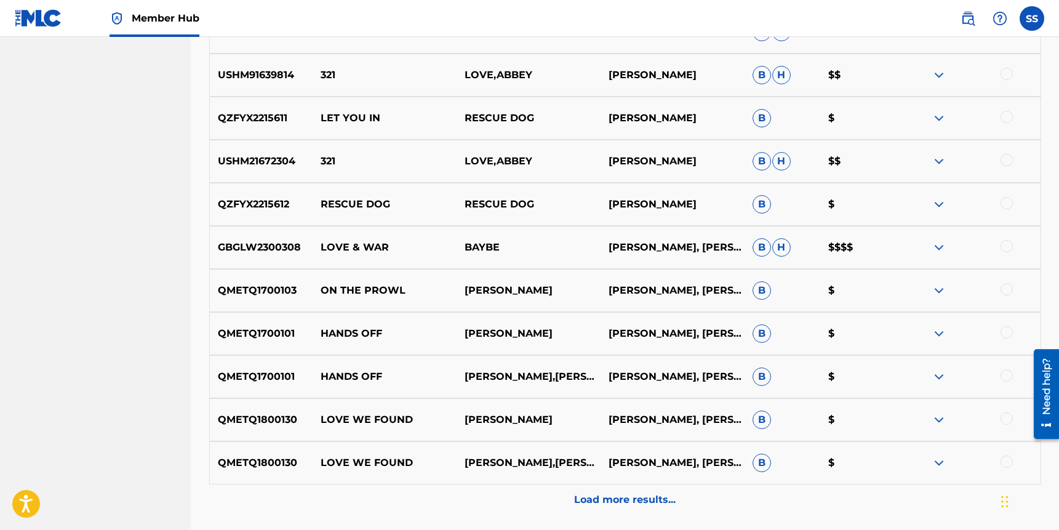
scroll to position [1426, 0]
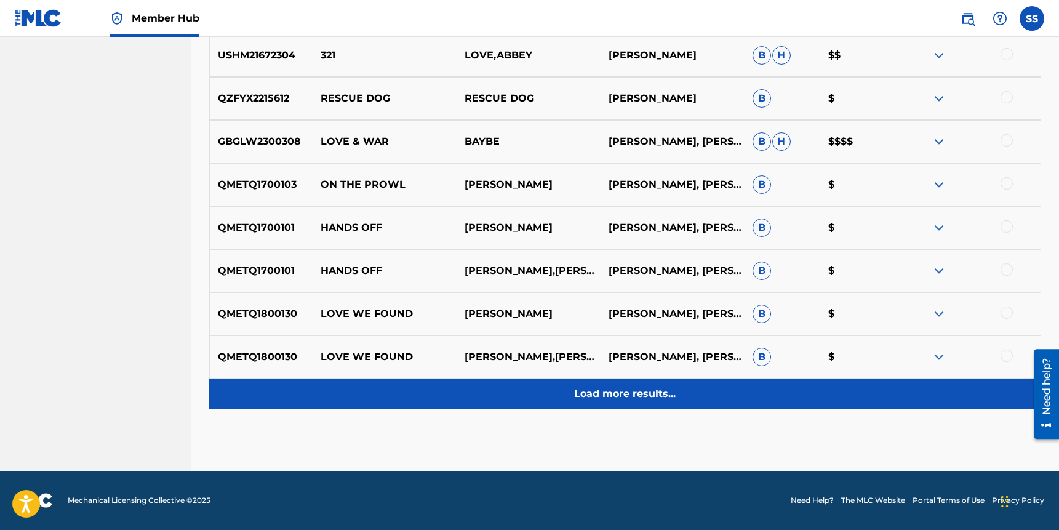
click at [613, 388] on p "Load more results..." at bounding box center [625, 393] width 102 height 15
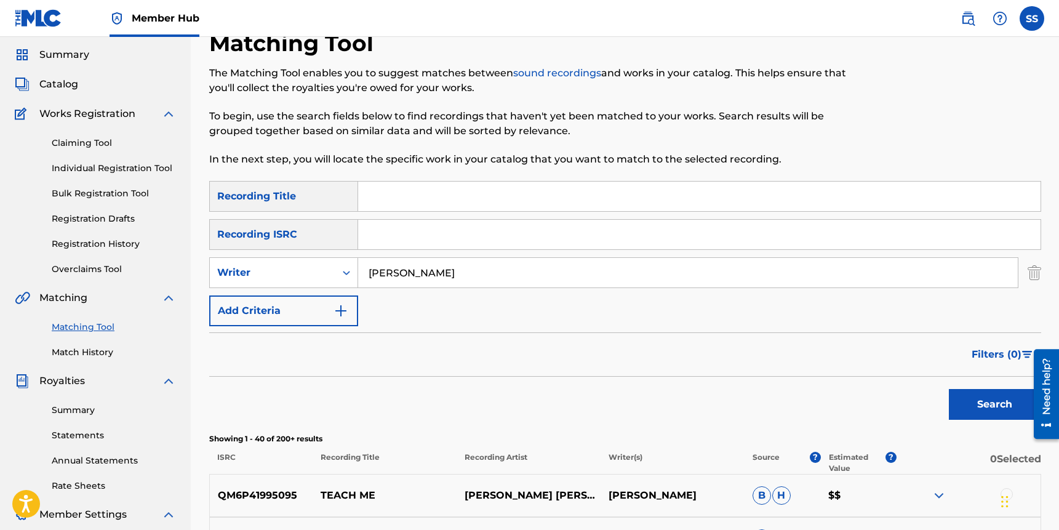
scroll to position [0, 0]
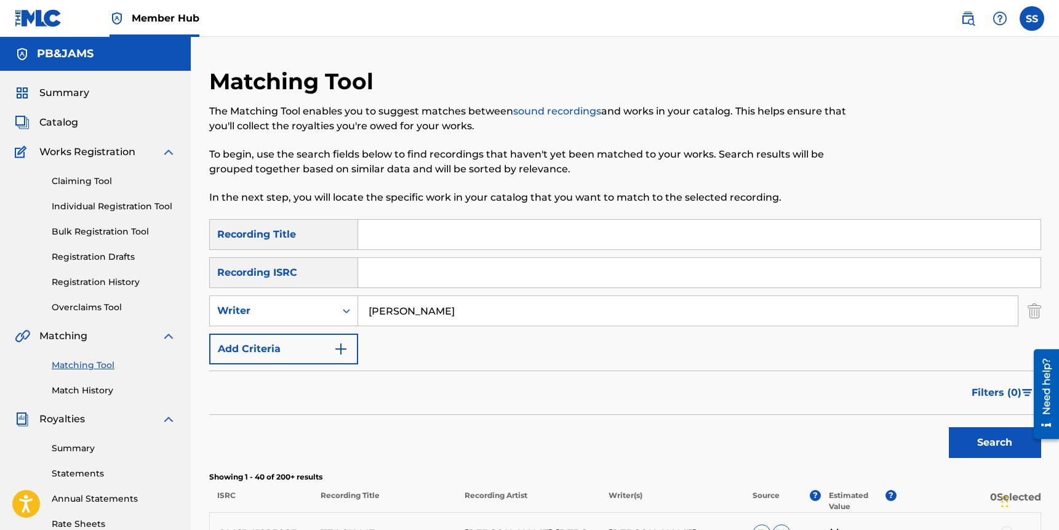
click at [495, 306] on input "abbey loren" at bounding box center [688, 311] width 660 height 30
click at [85, 202] on link "Individual Registration Tool" at bounding box center [114, 206] width 124 height 13
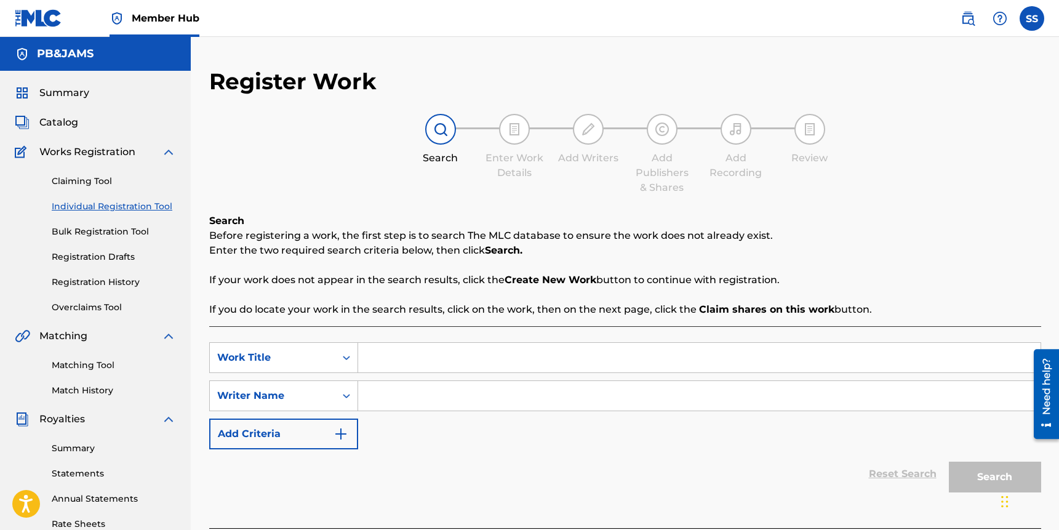
click at [101, 204] on link "Individual Registration Tool" at bounding box center [114, 206] width 124 height 13
click at [377, 354] on input "Search Form" at bounding box center [699, 358] width 683 height 30
click at [504, 351] on input "Search Form" at bounding box center [699, 358] width 683 height 30
type input "rosalie"
click at [343, 396] on div "Writer Name" at bounding box center [283, 395] width 149 height 31
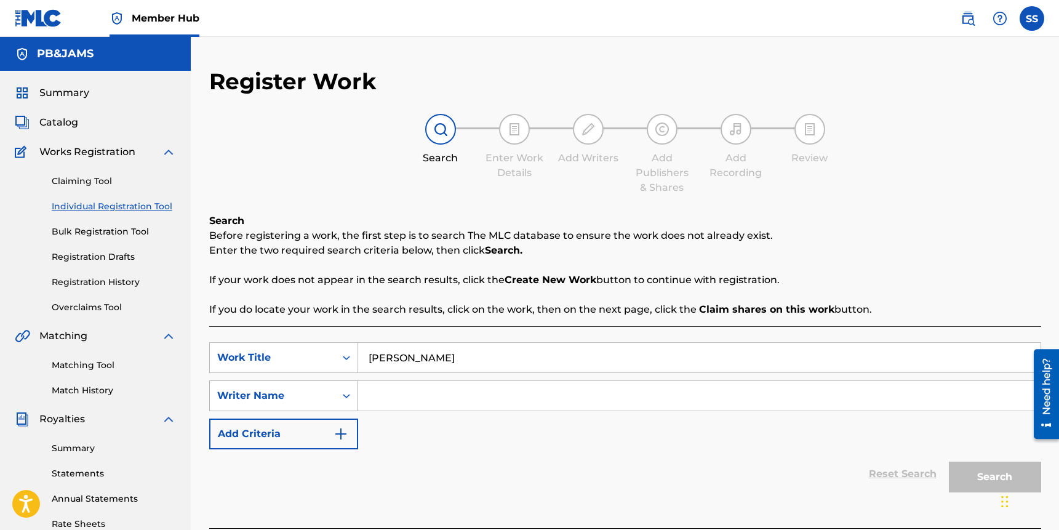
scroll to position [36, 0]
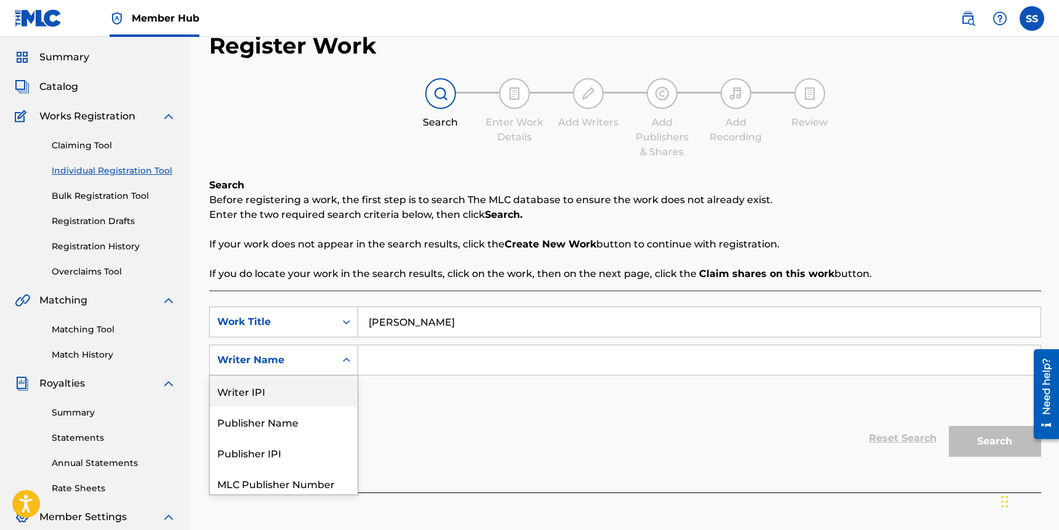
click at [372, 361] on input "Search Form" at bounding box center [699, 360] width 683 height 30
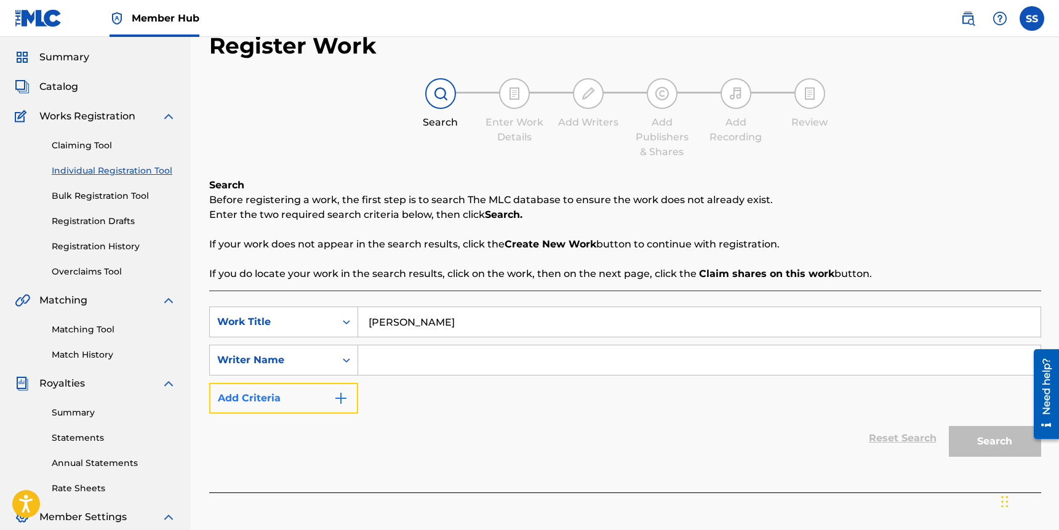
click at [328, 394] on button "Add Criteria" at bounding box center [283, 398] width 149 height 31
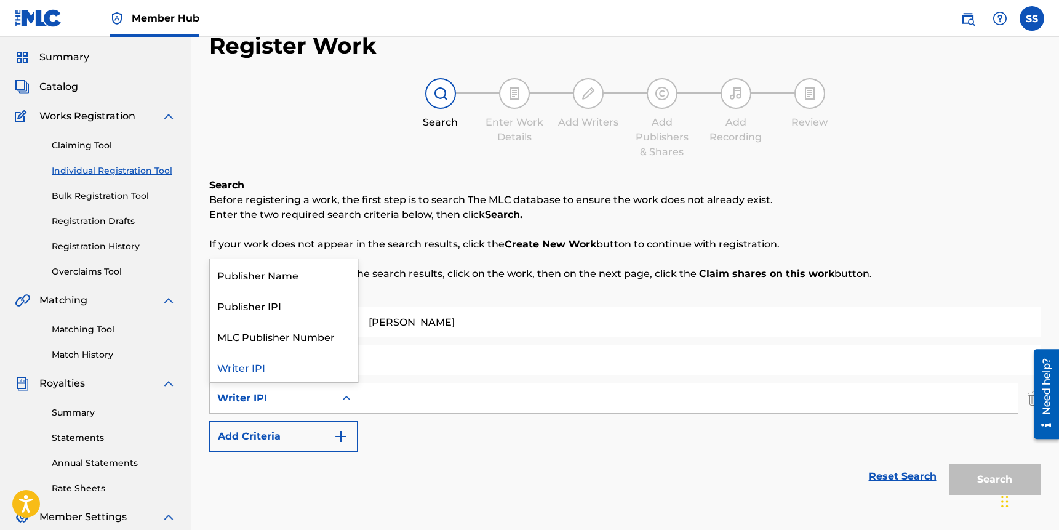
click at [303, 404] on div "Writer IPI" at bounding box center [272, 398] width 111 height 15
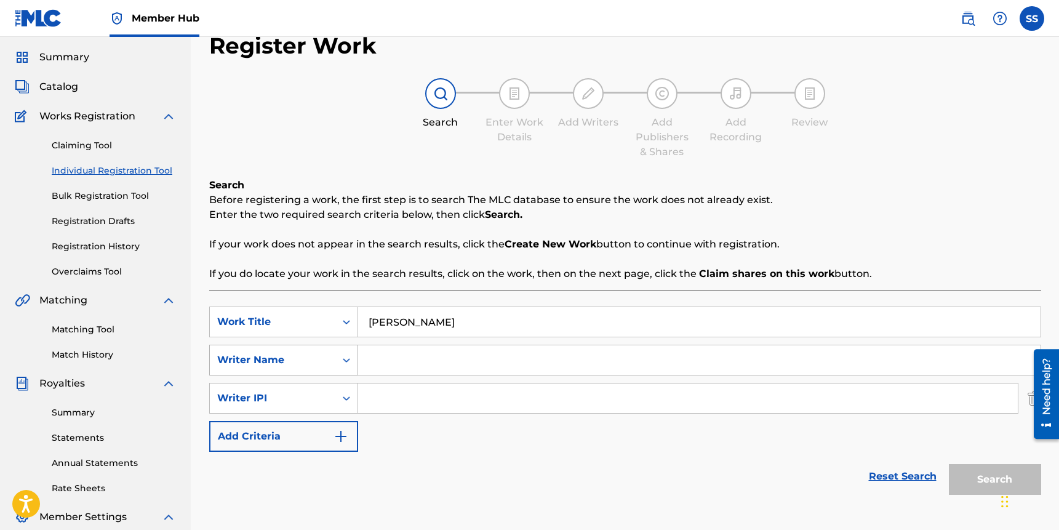
drag, startPoint x: 471, startPoint y: 422, endPoint x: 281, endPoint y: 354, distance: 201.5
click at [462, 418] on div "SearchWithCriteriae78522f1-36a5-4203-a3b7-77dcfbdadd72 Work Title rosalie Searc…" at bounding box center [625, 378] width 832 height 145
click at [278, 353] on div "Writer Name" at bounding box center [272, 360] width 111 height 15
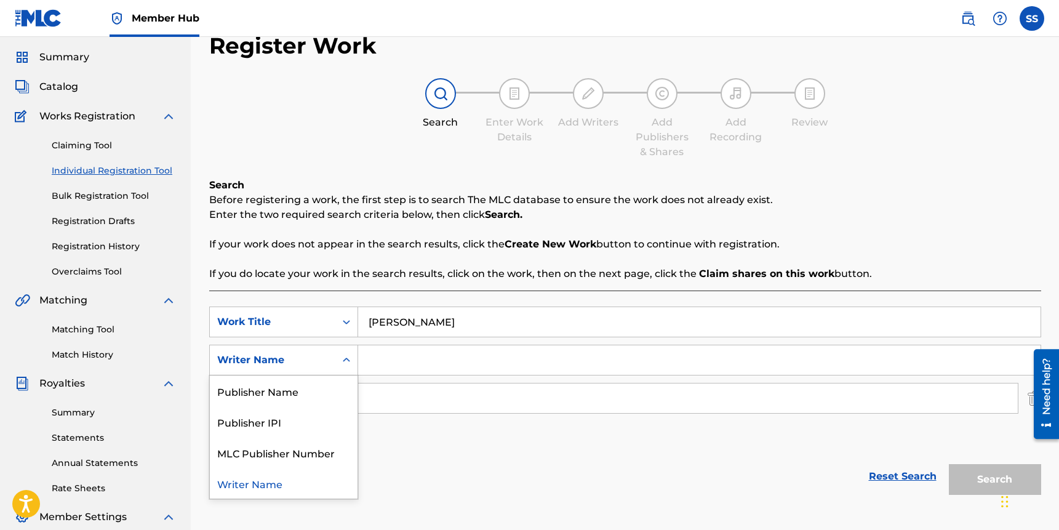
click at [376, 367] on input "Search Form" at bounding box center [699, 360] width 683 height 30
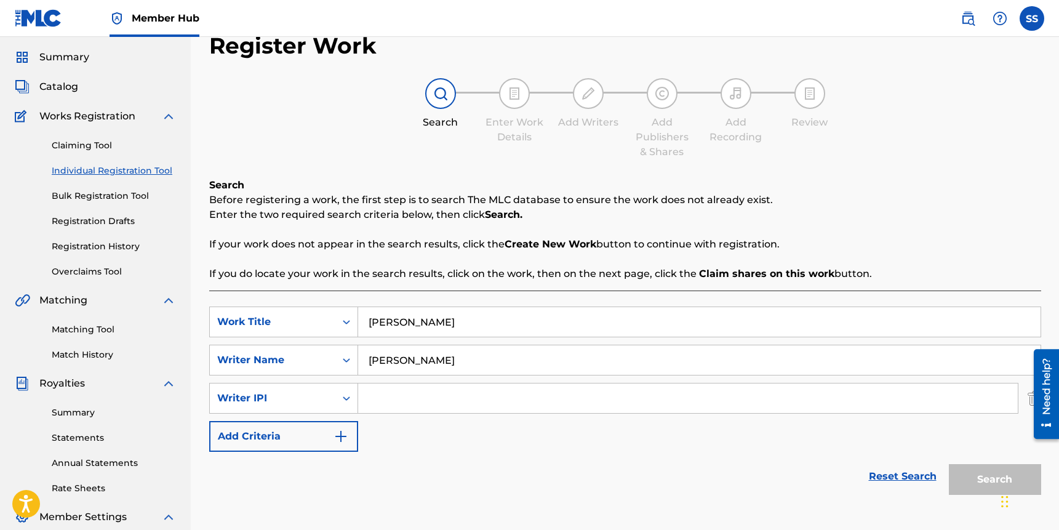
type input "loren"
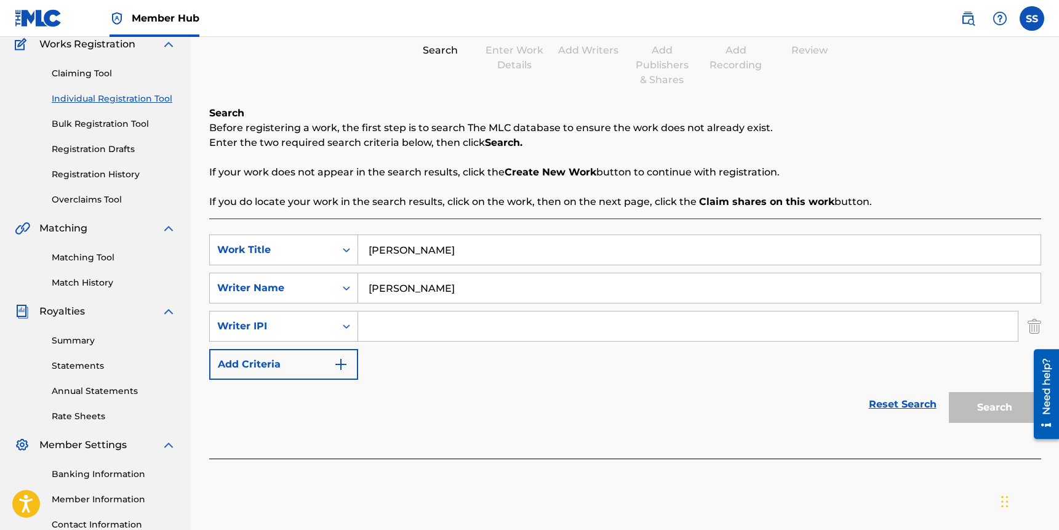
click at [1030, 325] on img "Search Form" at bounding box center [1035, 326] width 14 height 31
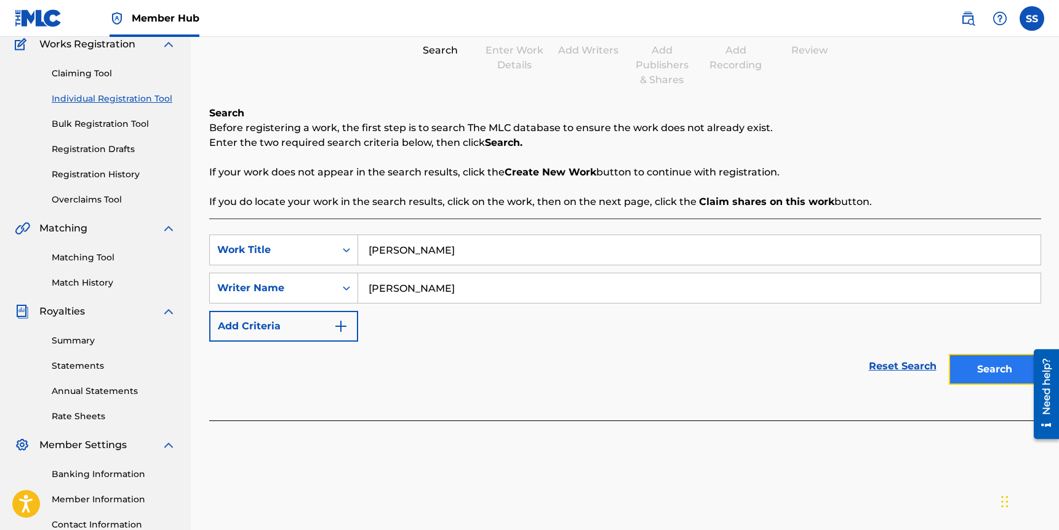
click at [990, 362] on button "Search" at bounding box center [995, 369] width 92 height 31
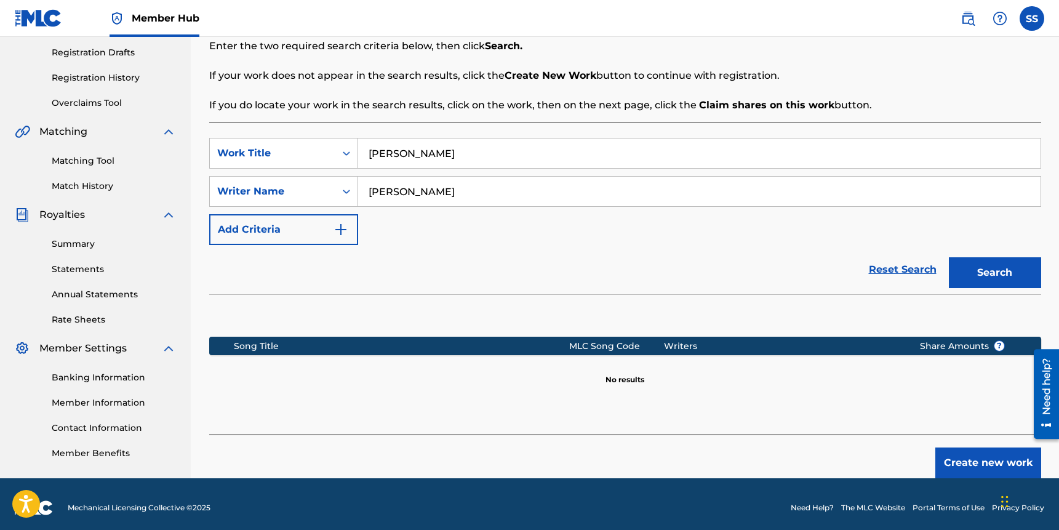
scroll to position [212, 0]
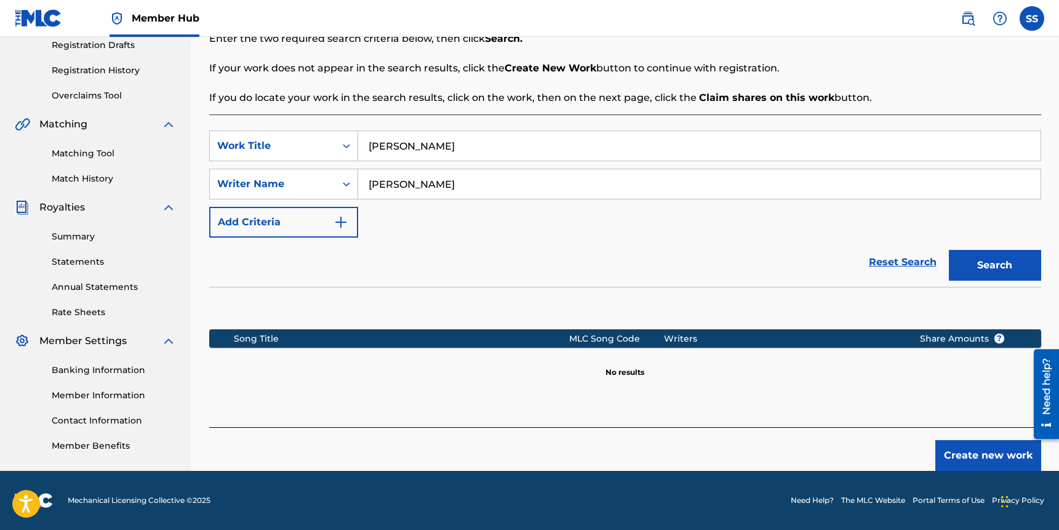
click at [426, 186] on input "loren" at bounding box center [699, 184] width 683 height 30
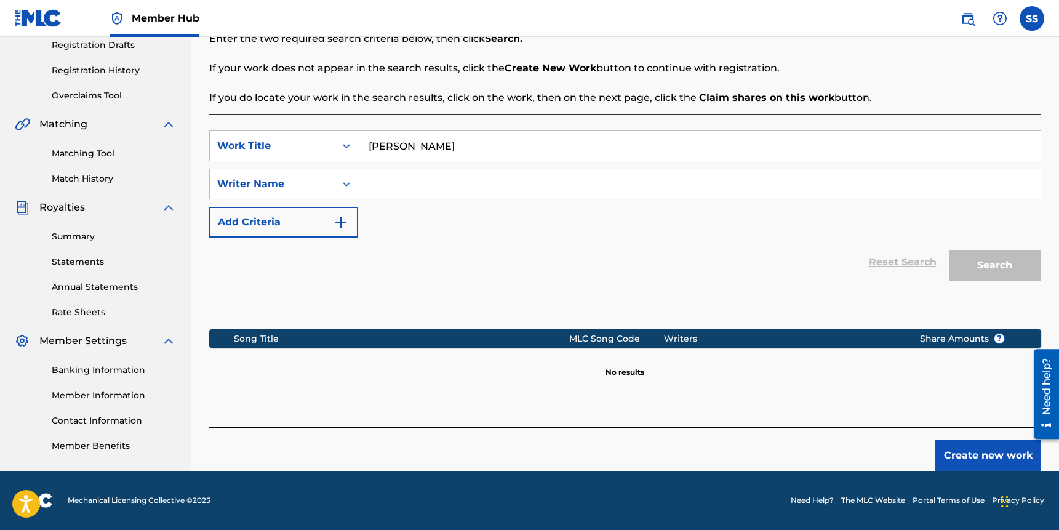
click at [422, 151] on input "rosalie" at bounding box center [699, 146] width 683 height 30
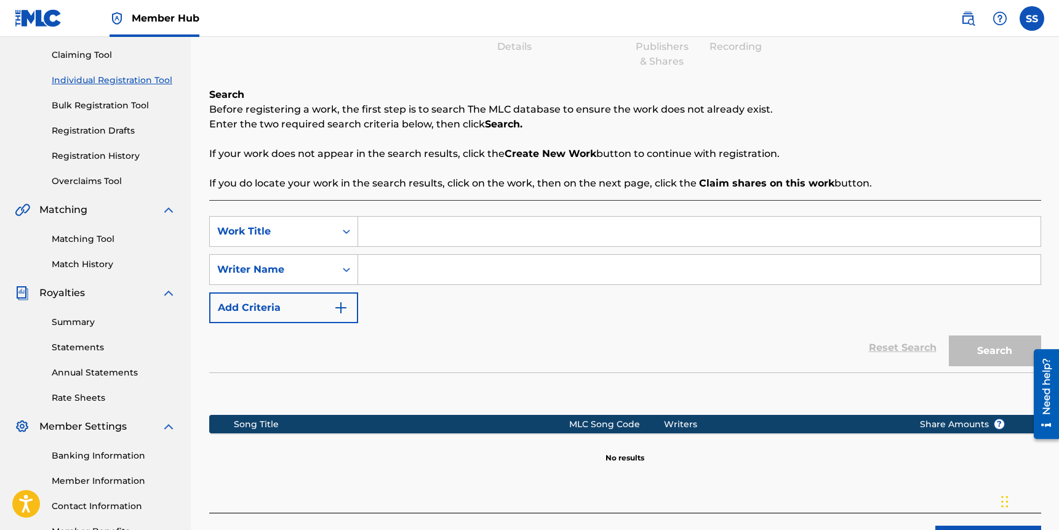
scroll to position [57, 0]
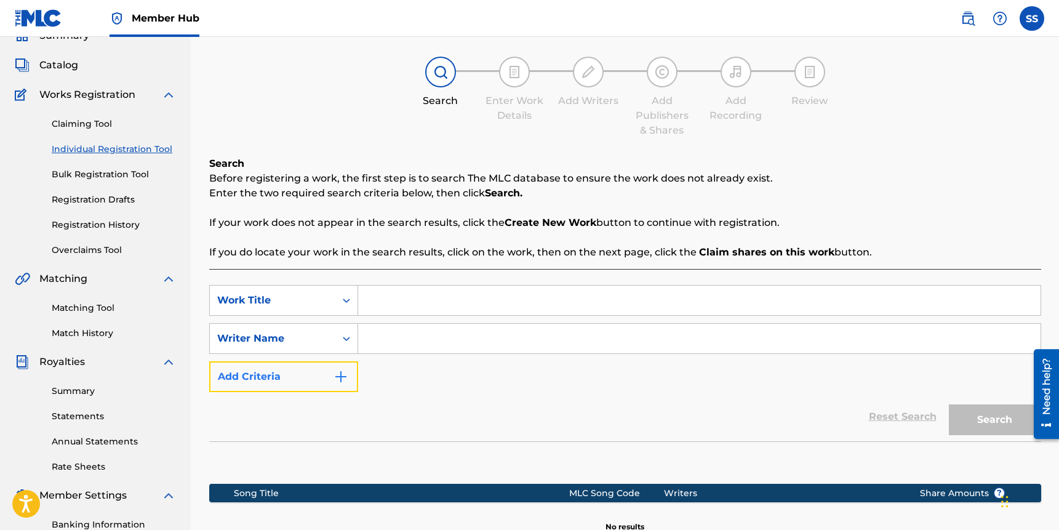
click at [330, 374] on button "Add Criteria" at bounding box center [283, 376] width 149 height 31
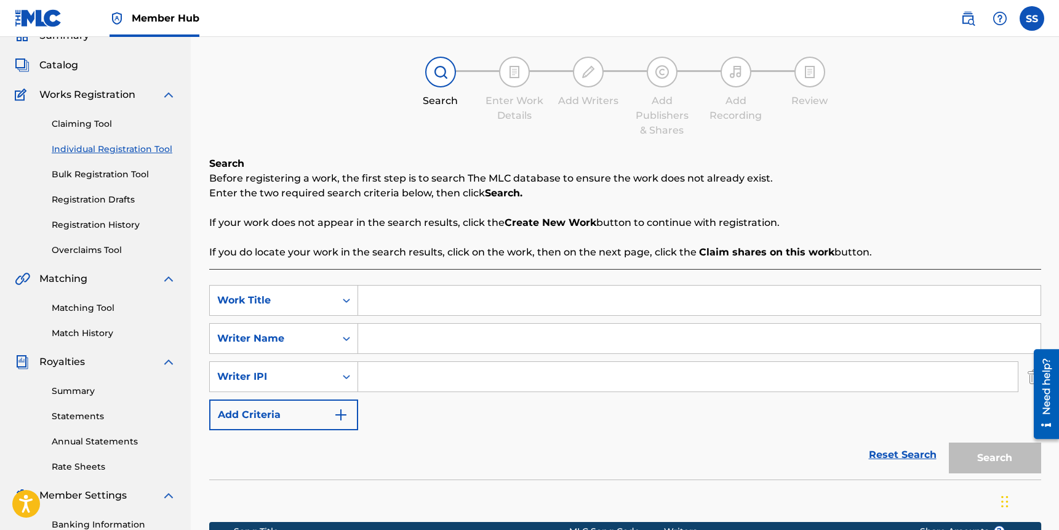
click at [430, 386] on input "Search Form" at bounding box center [688, 377] width 660 height 30
click at [341, 375] on icon "Search Form" at bounding box center [346, 376] width 12 height 12
drag, startPoint x: 406, startPoint y: 438, endPoint x: 225, endPoint y: 330, distance: 210.3
click at [406, 437] on div "Reset Search Search" at bounding box center [625, 454] width 832 height 49
click at [75, 310] on link "Matching Tool" at bounding box center [114, 308] width 124 height 13
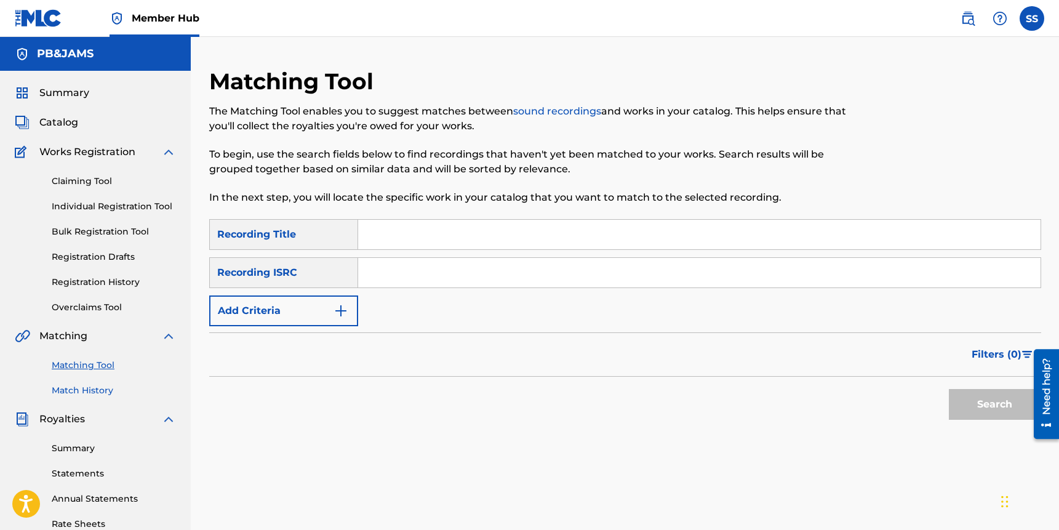
click at [102, 386] on link "Match History" at bounding box center [114, 390] width 124 height 13
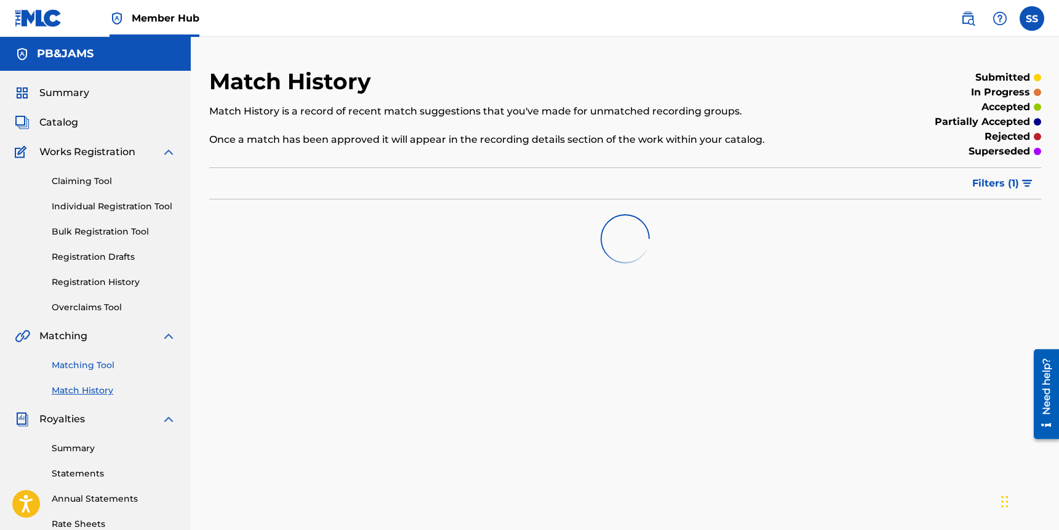
drag, startPoint x: 74, startPoint y: 369, endPoint x: 81, endPoint y: 368, distance: 6.9
click at [76, 369] on link "Matching Tool" at bounding box center [114, 365] width 124 height 13
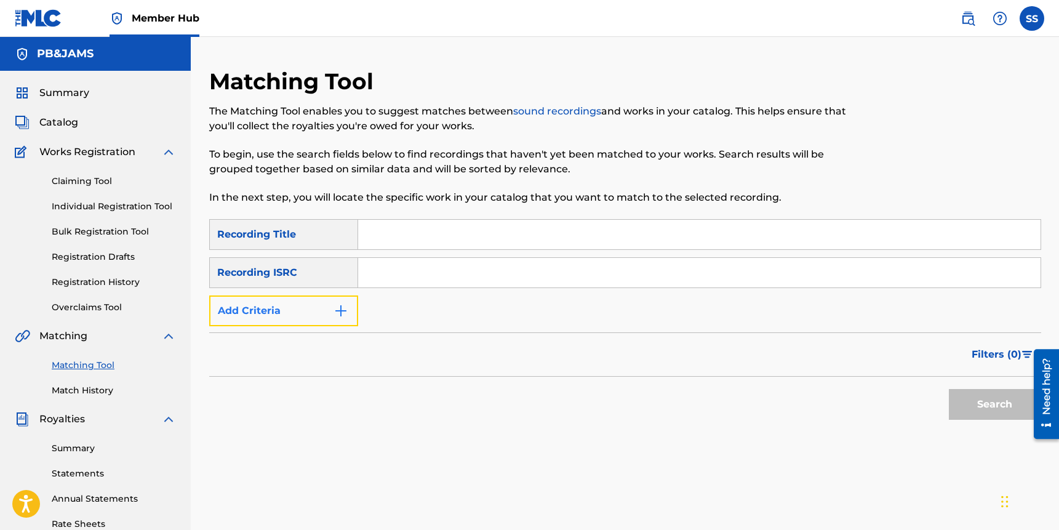
click at [288, 299] on button "Add Criteria" at bounding box center [283, 310] width 149 height 31
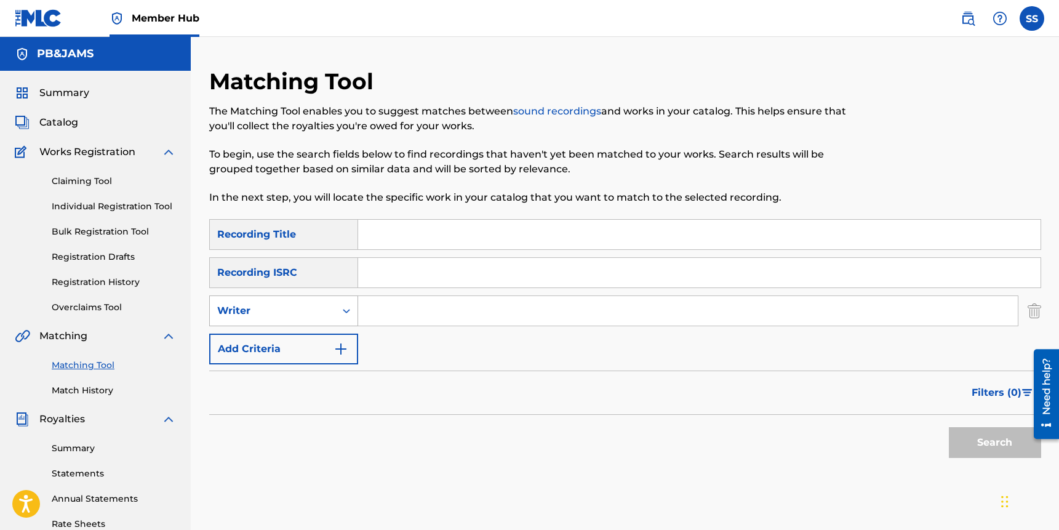
drag, startPoint x: 306, startPoint y: 314, endPoint x: 303, endPoint y: 325, distance: 10.9
click at [306, 314] on div "Writer" at bounding box center [272, 310] width 111 height 15
click at [300, 348] on div "Recording Artist" at bounding box center [284, 341] width 148 height 31
click at [427, 305] on input "Search Form" at bounding box center [688, 311] width 660 height 30
type input "ejae"
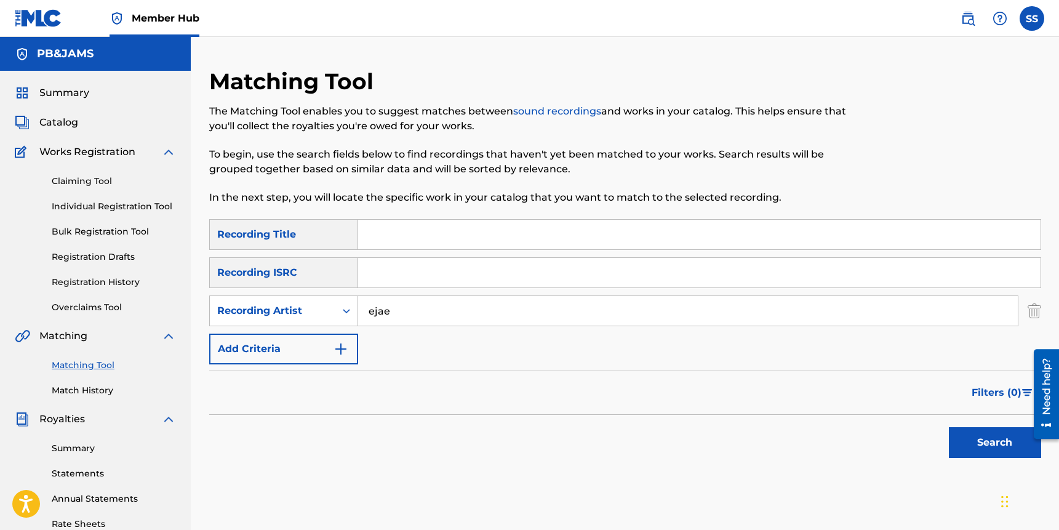
click at [949, 427] on button "Search" at bounding box center [995, 442] width 92 height 31
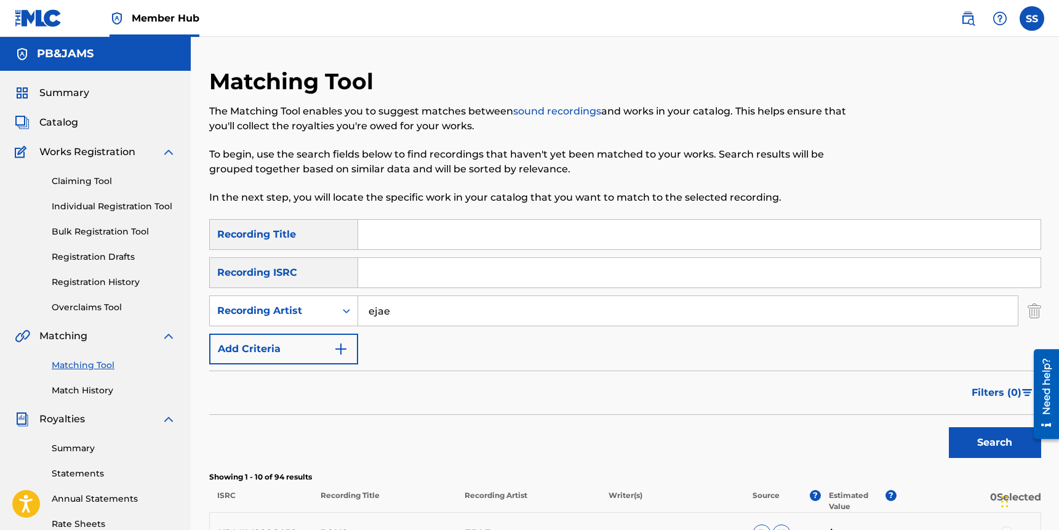
click at [399, 305] on input "ejae" at bounding box center [688, 311] width 660 height 30
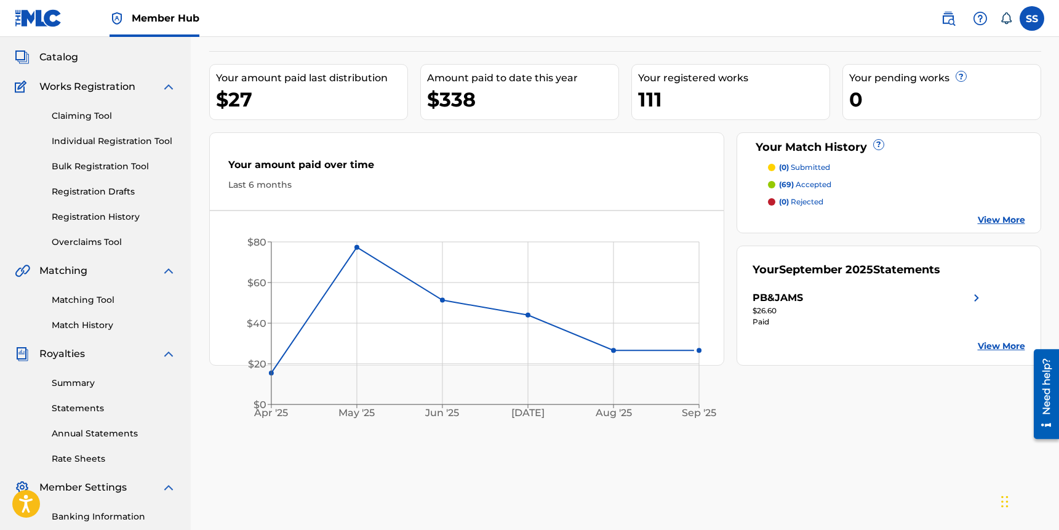
scroll to position [72, 0]
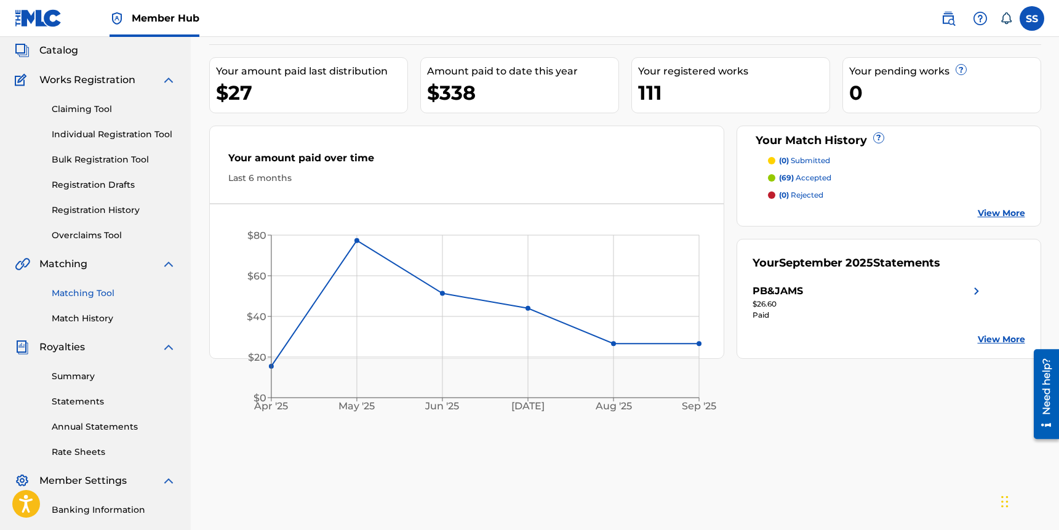
click at [81, 299] on link "Matching Tool" at bounding box center [114, 293] width 124 height 13
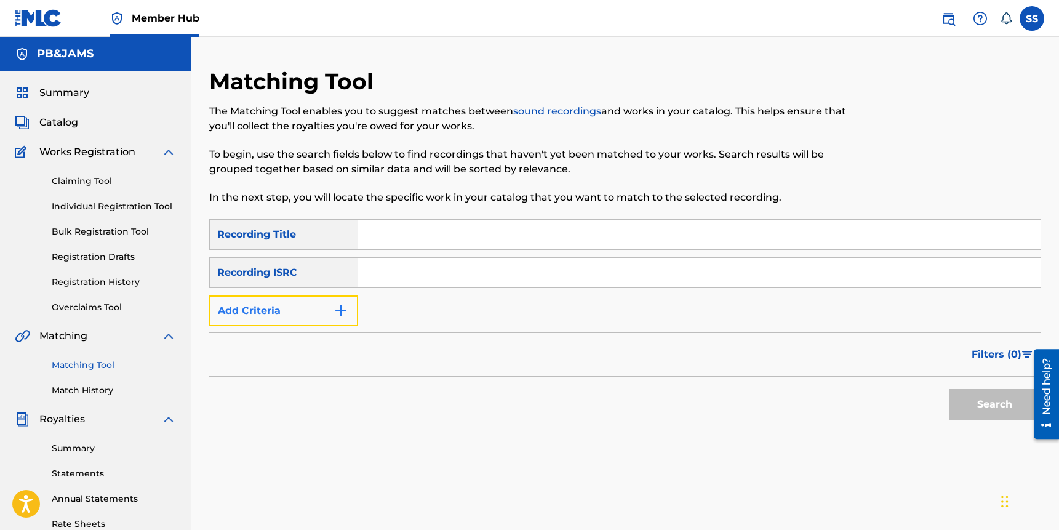
click at [307, 311] on button "Add Criteria" at bounding box center [283, 310] width 149 height 31
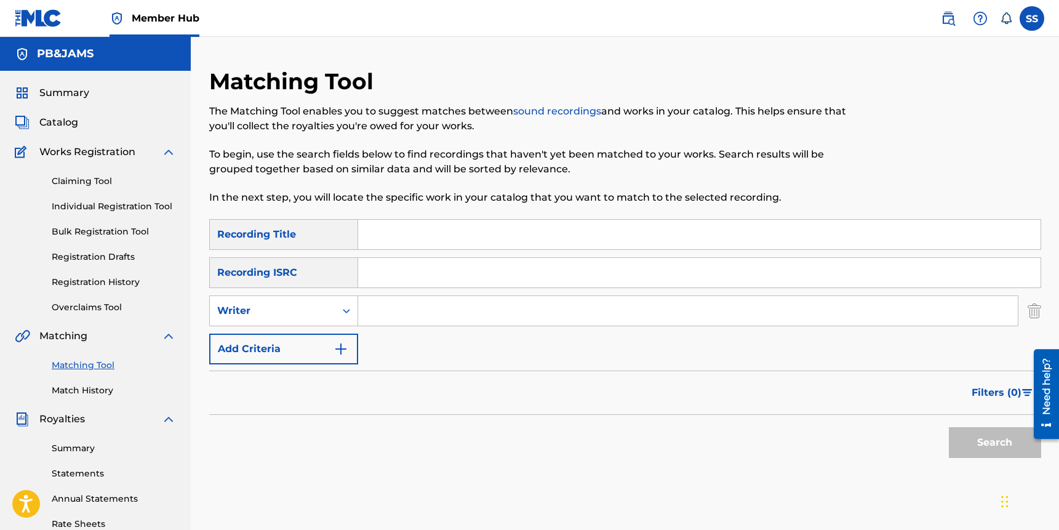
click at [385, 311] on input "Search Form" at bounding box center [688, 311] width 660 height 30
click at [249, 305] on div "Writer" at bounding box center [272, 310] width 111 height 15
drag, startPoint x: 275, startPoint y: 352, endPoint x: 310, endPoint y: 343, distance: 35.5
click at [275, 352] on div "Recording Artist" at bounding box center [284, 341] width 148 height 31
click at [433, 307] on input "Search Form" at bounding box center [688, 311] width 660 height 30
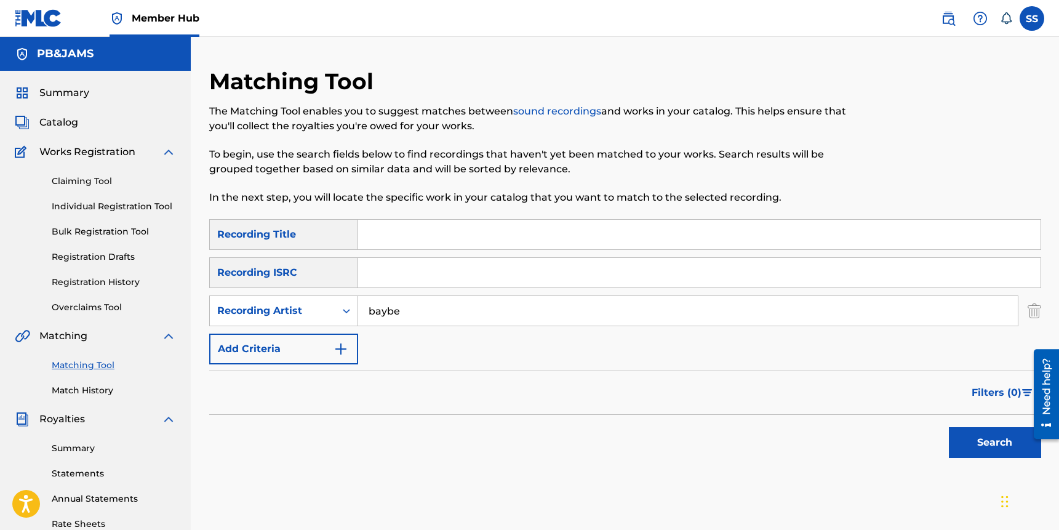
type input "baybe"
click at [949, 427] on button "Search" at bounding box center [995, 442] width 92 height 31
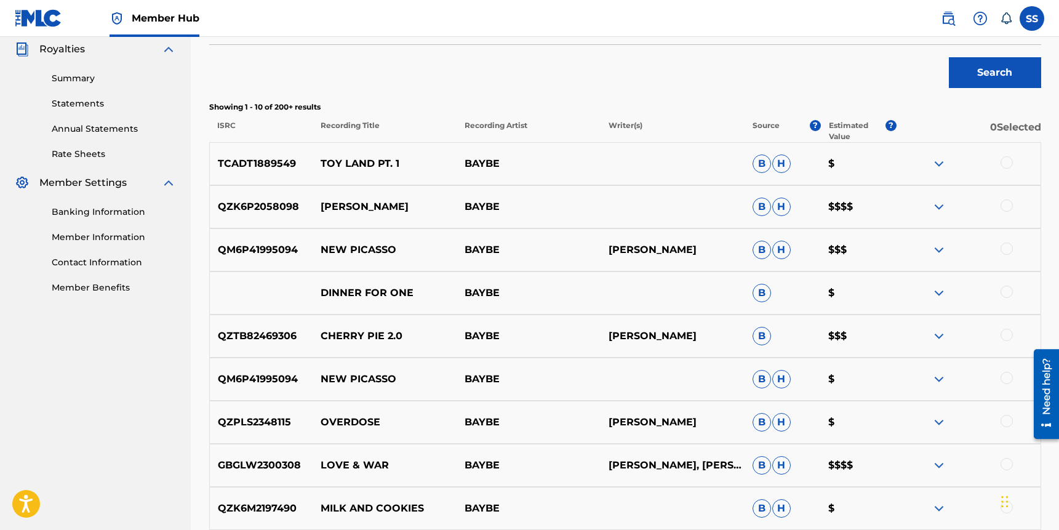
scroll to position [392, 0]
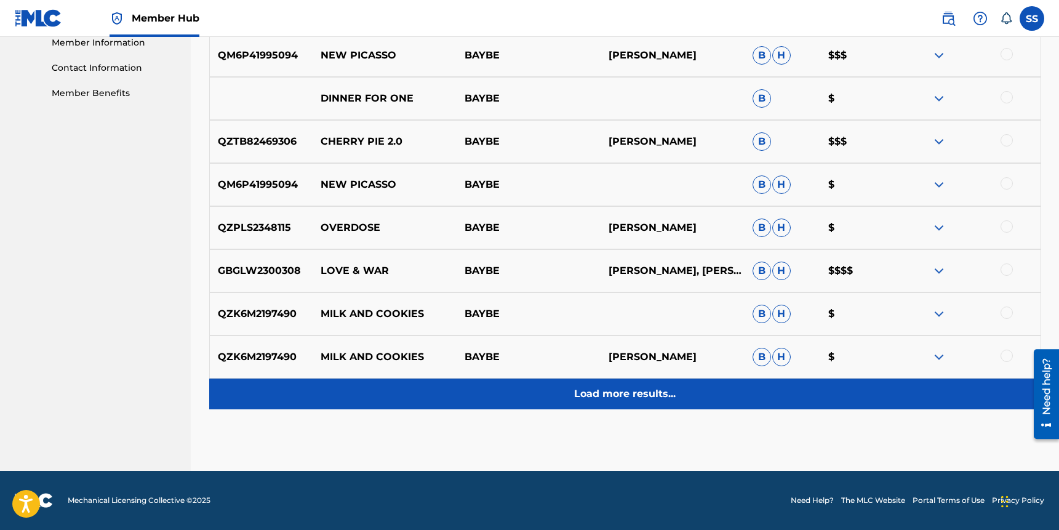
click at [598, 386] on p "Load more results..." at bounding box center [625, 393] width 102 height 15
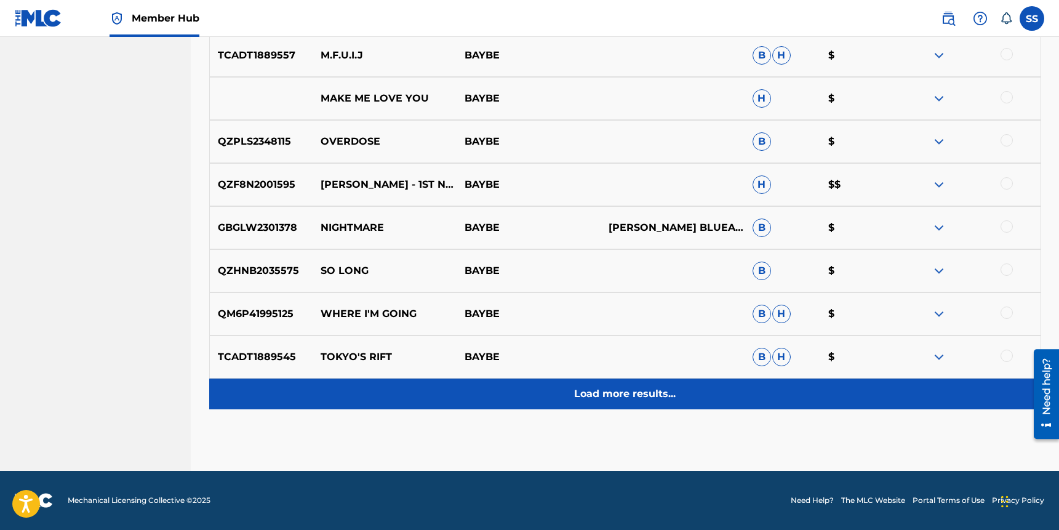
click at [623, 385] on div "Load more results..." at bounding box center [625, 393] width 832 height 31
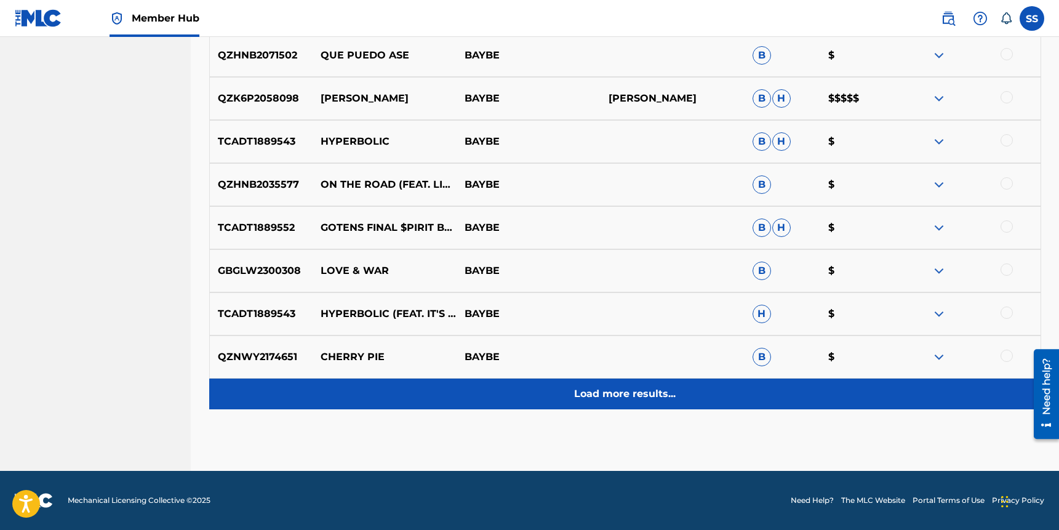
click at [609, 390] on p "Load more results..." at bounding box center [625, 393] width 102 height 15
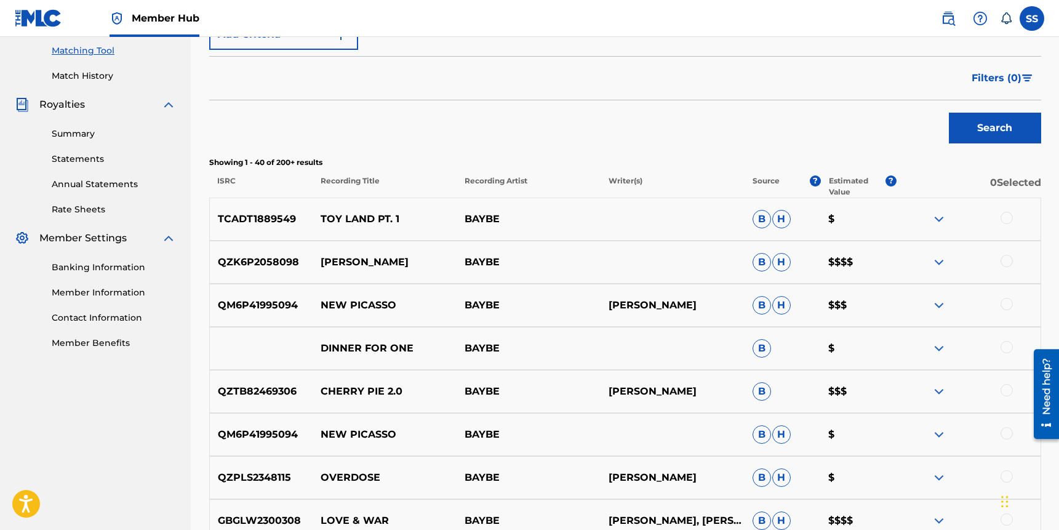
scroll to position [0, 0]
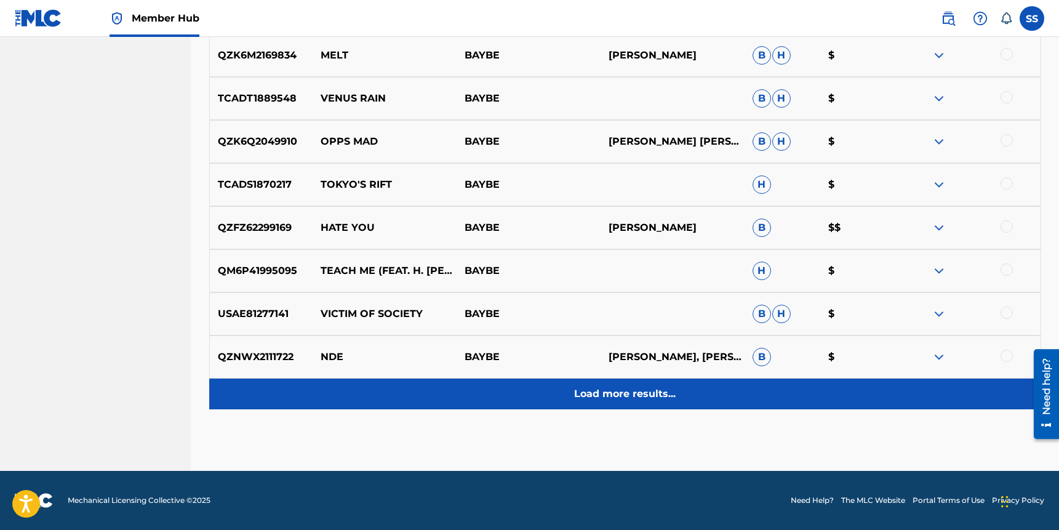
click at [625, 393] on p "Load more results..." at bounding box center [625, 393] width 102 height 15
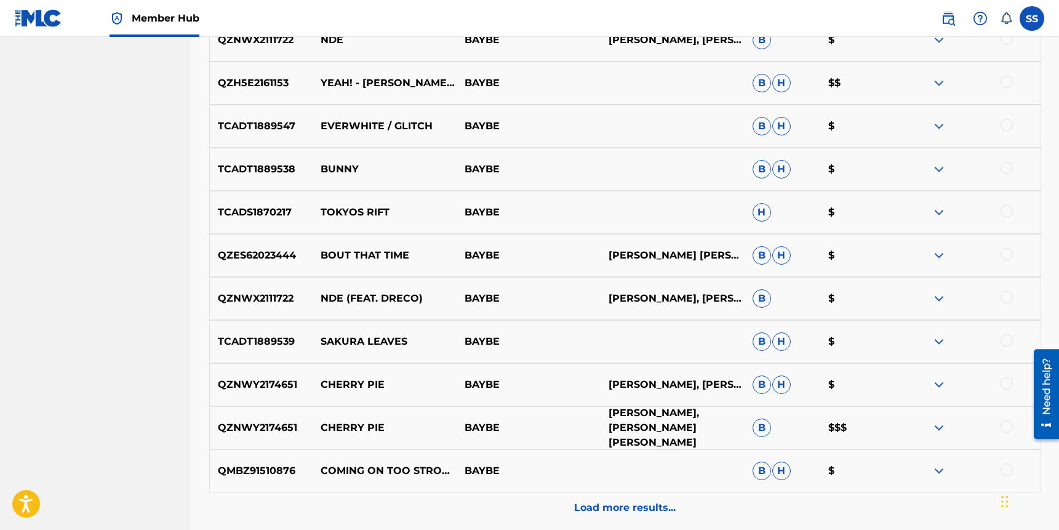
scroll to position [2220, 0]
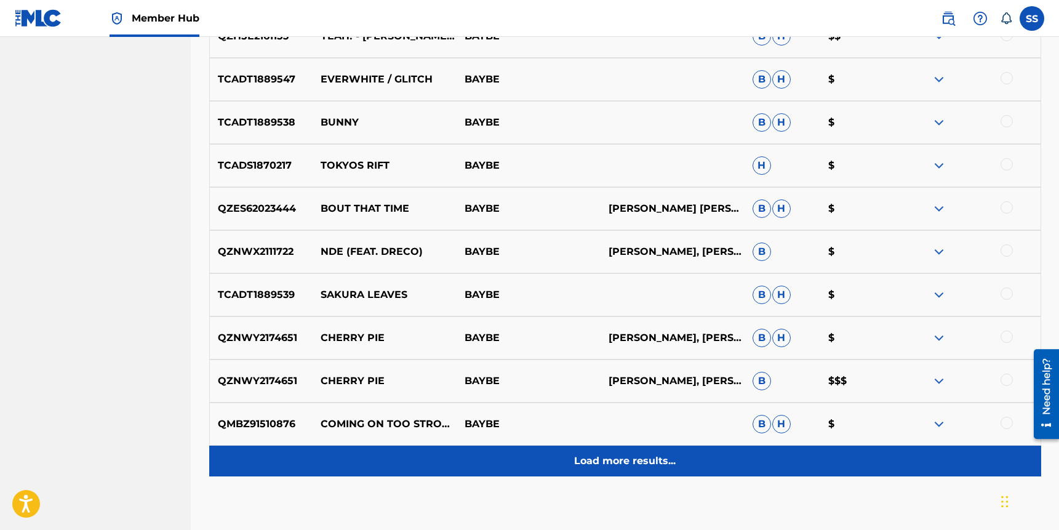
click at [619, 457] on p "Load more results..." at bounding box center [625, 461] width 102 height 15
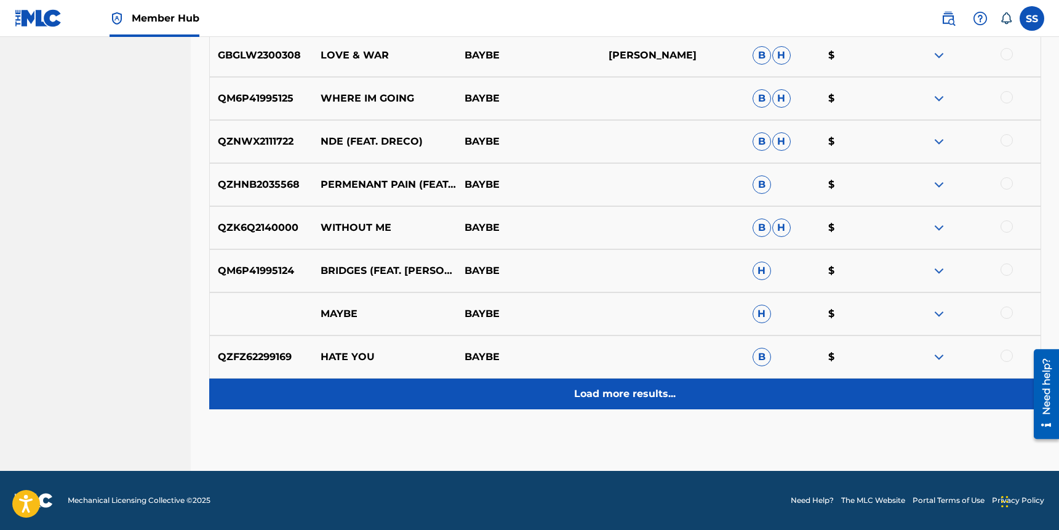
click at [610, 399] on p "Load more results..." at bounding box center [625, 393] width 102 height 15
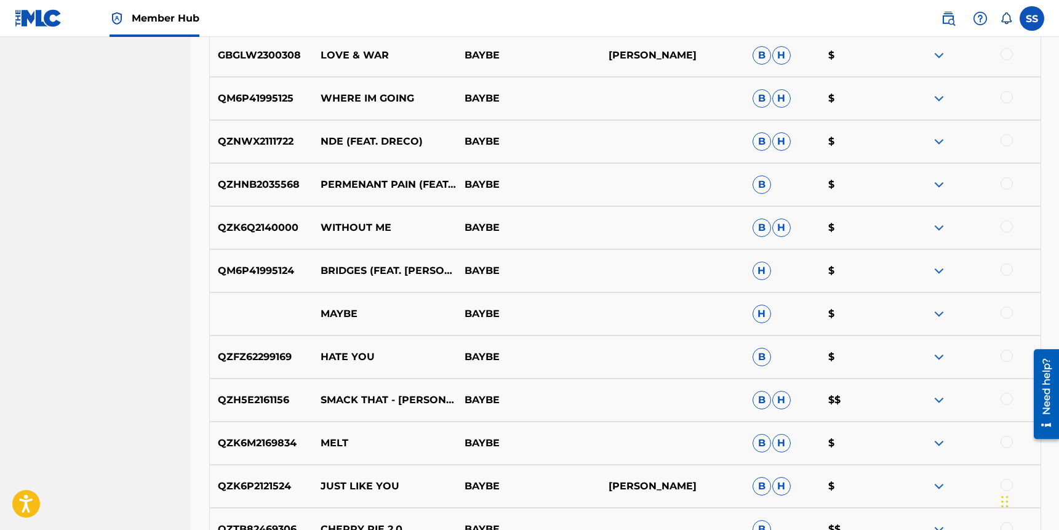
scroll to position [3149, 0]
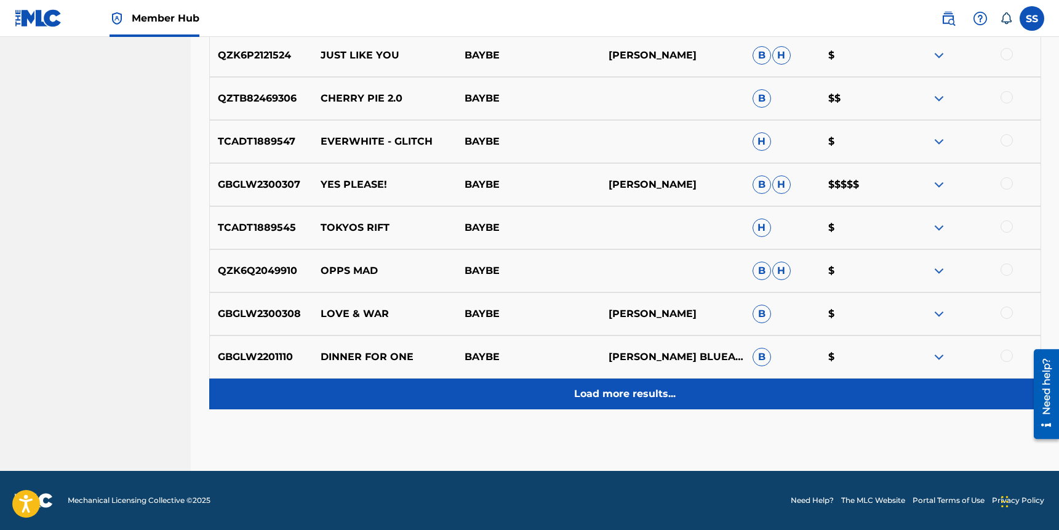
click at [618, 387] on p "Load more results..." at bounding box center [625, 393] width 102 height 15
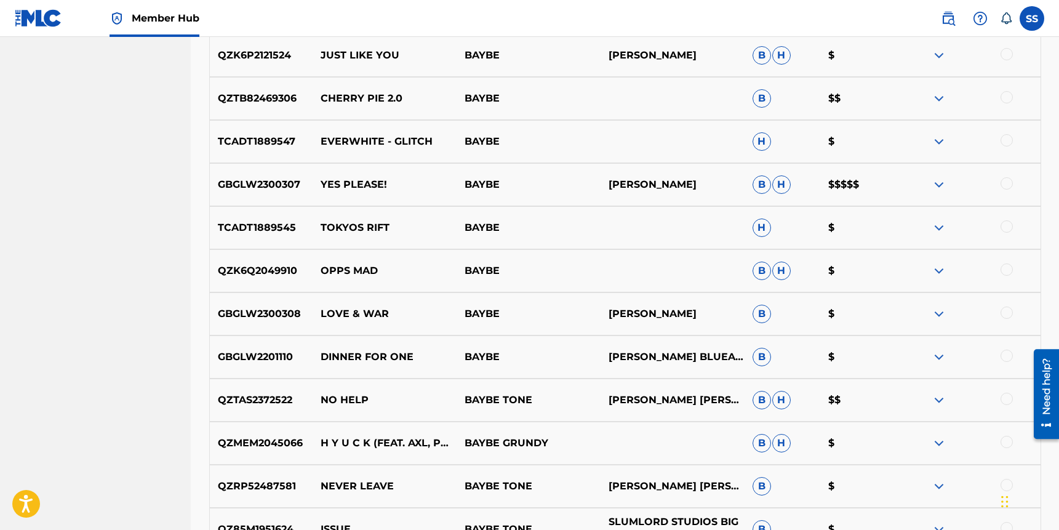
scroll to position [3580, 0]
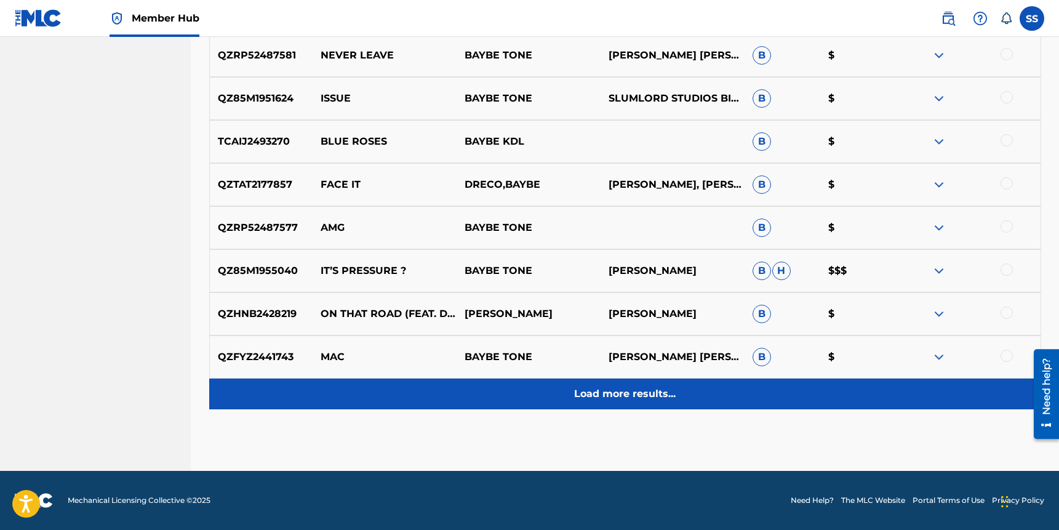
click at [619, 397] on p "Load more results..." at bounding box center [625, 393] width 102 height 15
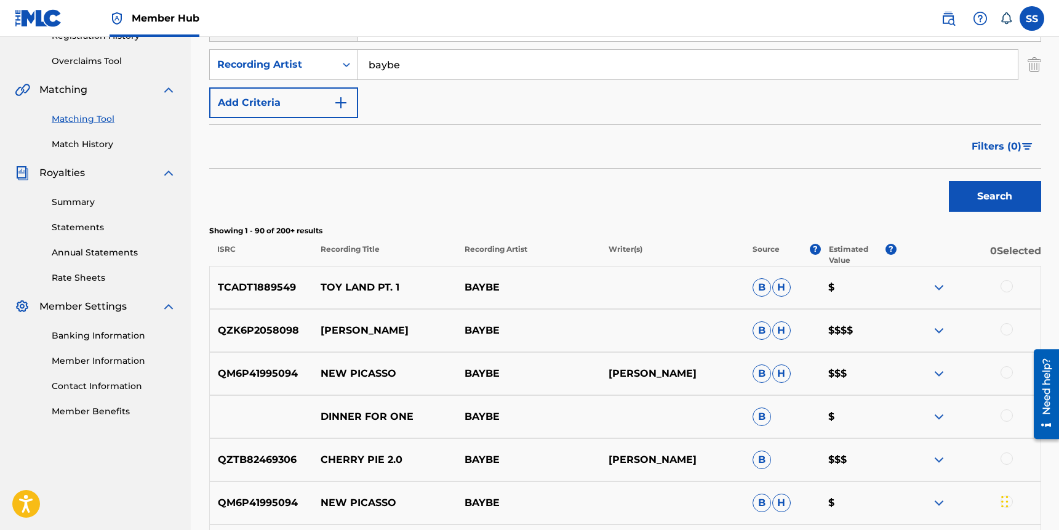
scroll to position [241, 0]
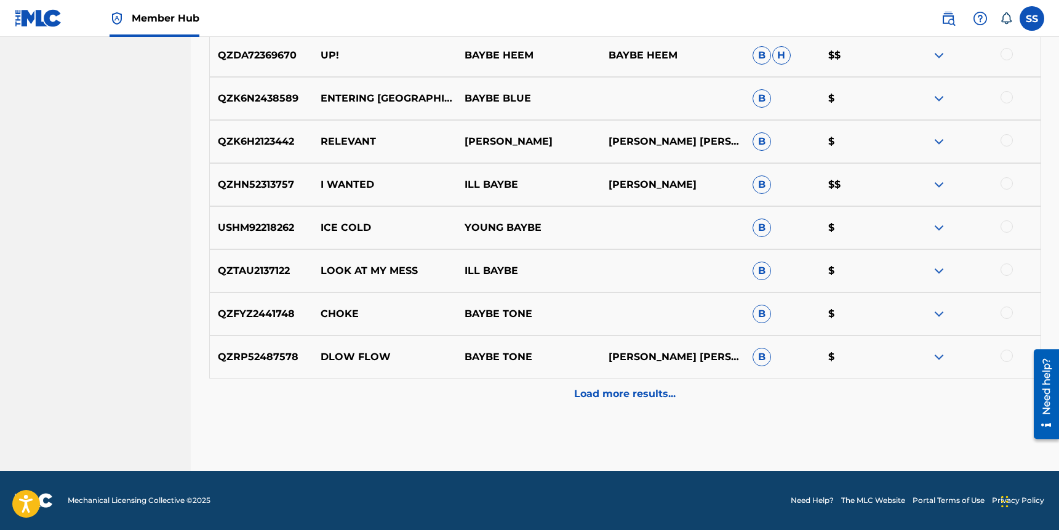
click at [663, 404] on div "Load more results..." at bounding box center [625, 393] width 832 height 31
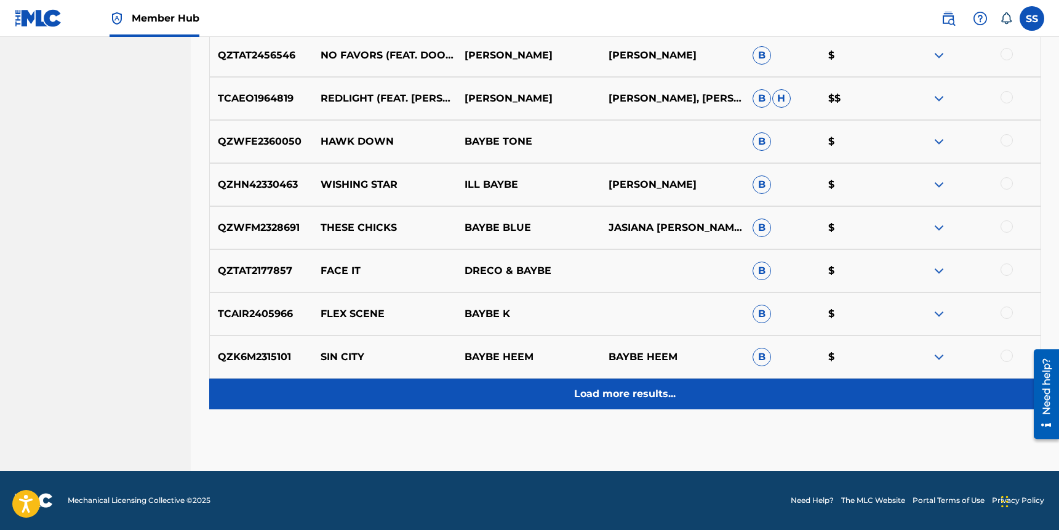
click at [652, 402] on div "Load more results..." at bounding box center [625, 393] width 832 height 31
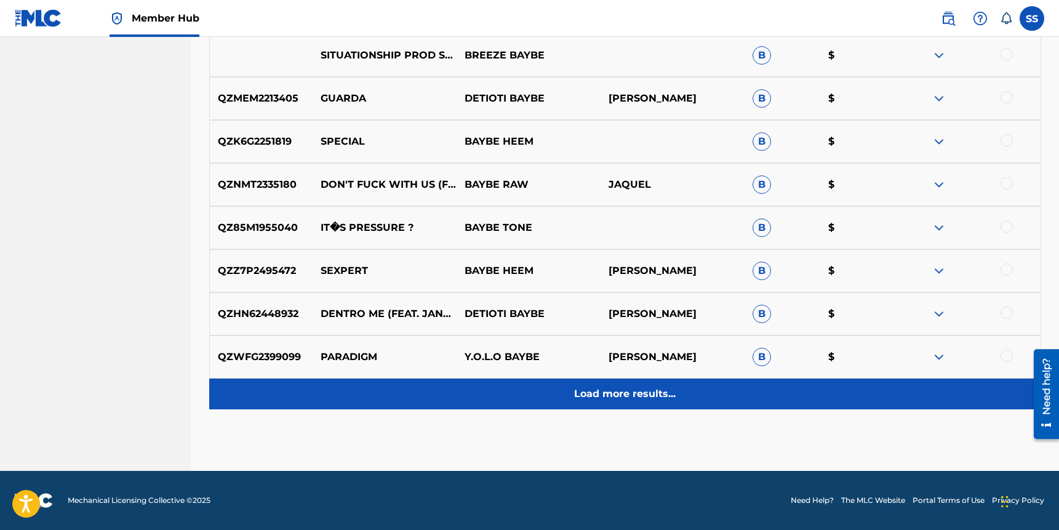
click at [660, 392] on p "Load more results..." at bounding box center [625, 393] width 102 height 15
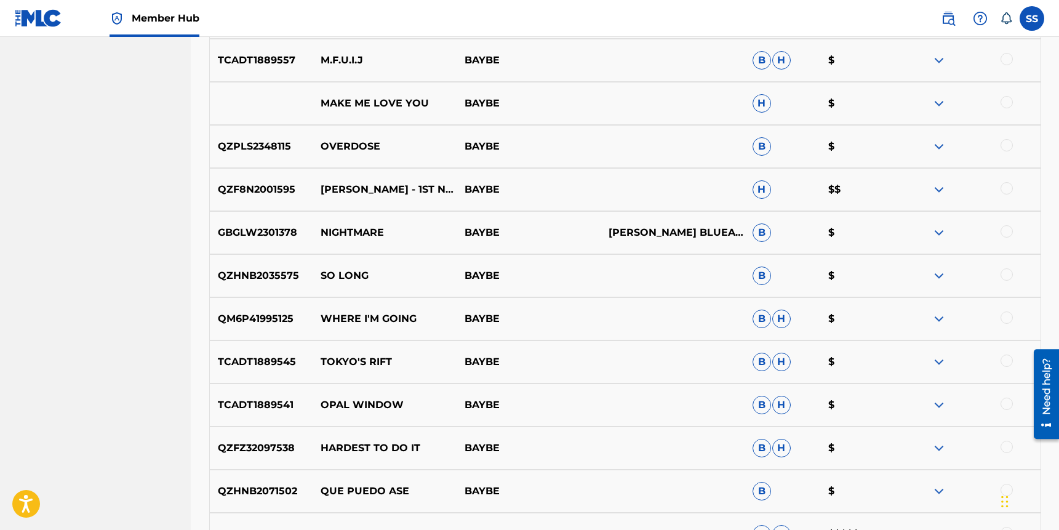
scroll to position [0, 0]
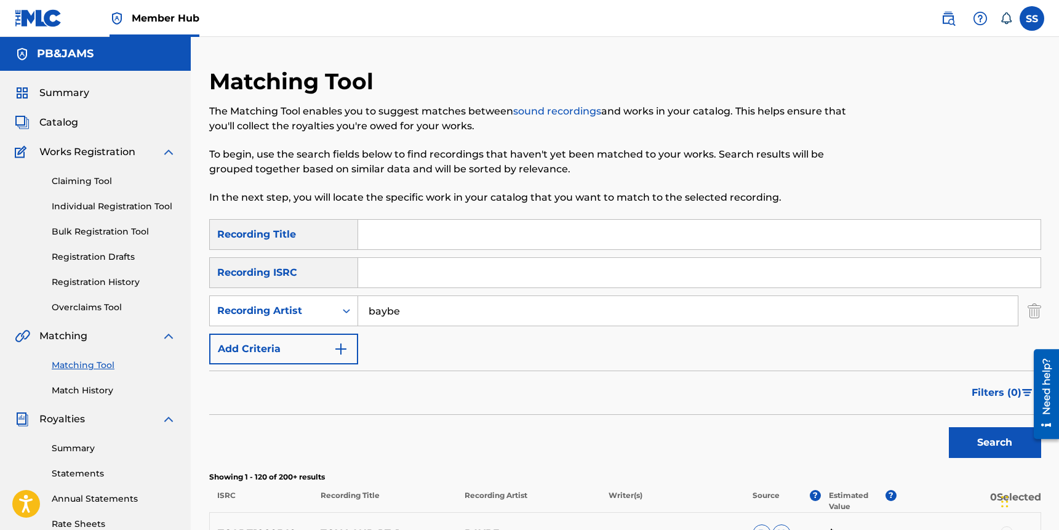
click at [370, 313] on input "baybe" at bounding box center [688, 311] width 660 height 30
drag, startPoint x: 370, startPoint y: 313, endPoint x: 359, endPoint y: 315, distance: 11.3
click at [369, 313] on input "baybe" at bounding box center [688, 311] width 660 height 30
click at [324, 316] on div "Recording Artist" at bounding box center [272, 310] width 111 height 15
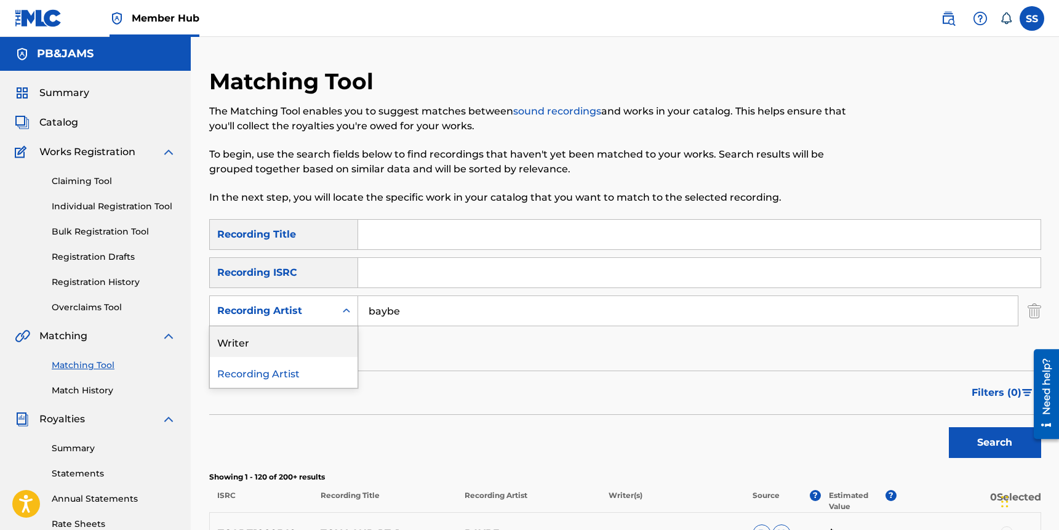
click at [313, 340] on div "Writer" at bounding box center [284, 341] width 148 height 31
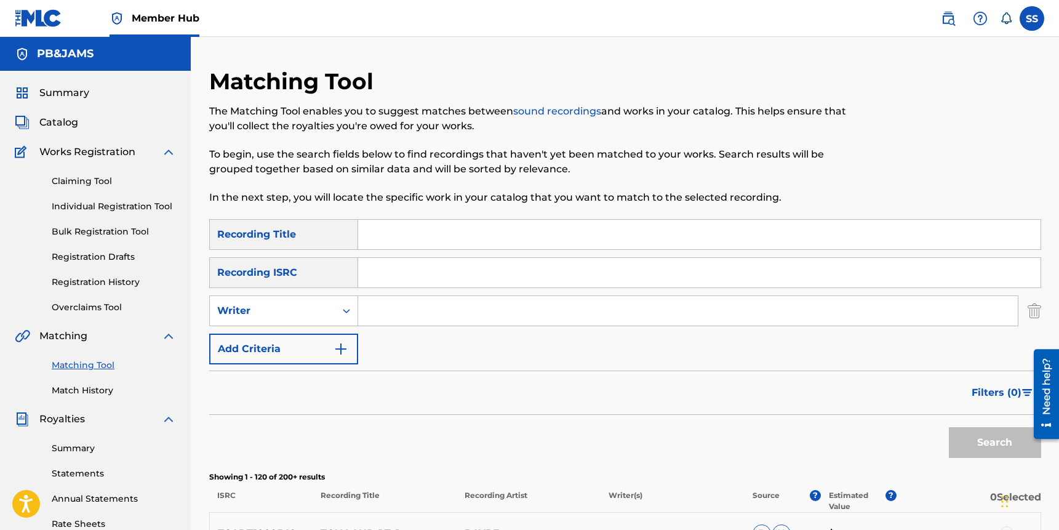
click at [375, 321] on input "Search Form" at bounding box center [688, 311] width 660 height 30
click at [949, 427] on button "Search" at bounding box center [995, 442] width 92 height 31
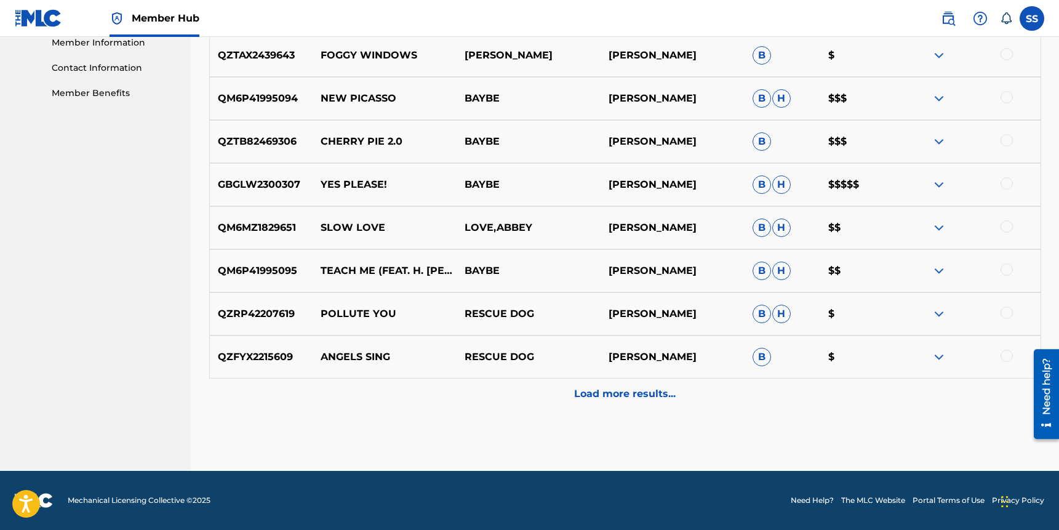
drag, startPoint x: 639, startPoint y: 390, endPoint x: 641, endPoint y: 383, distance: 7.0
click at [639, 390] on p "Load more results..." at bounding box center [625, 393] width 102 height 15
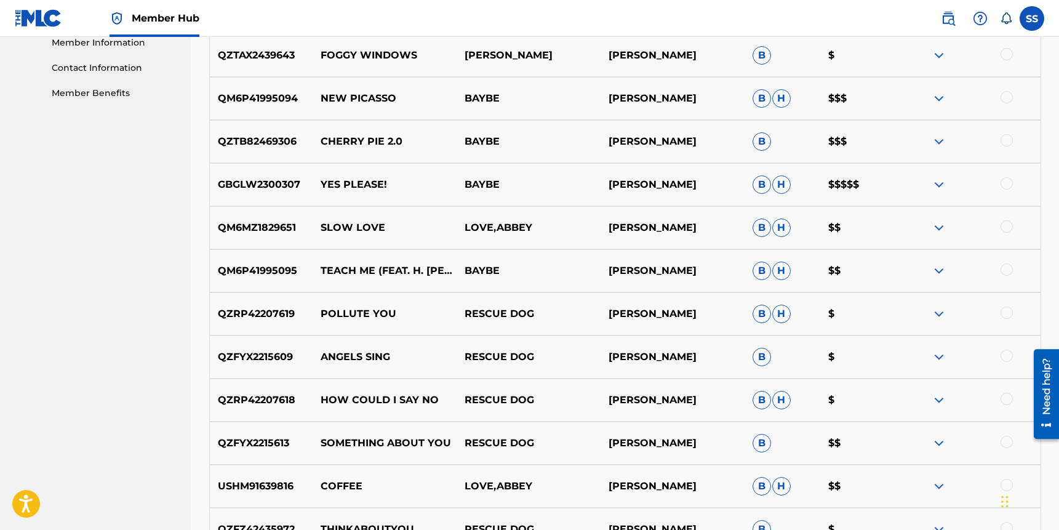
scroll to position [995, 0]
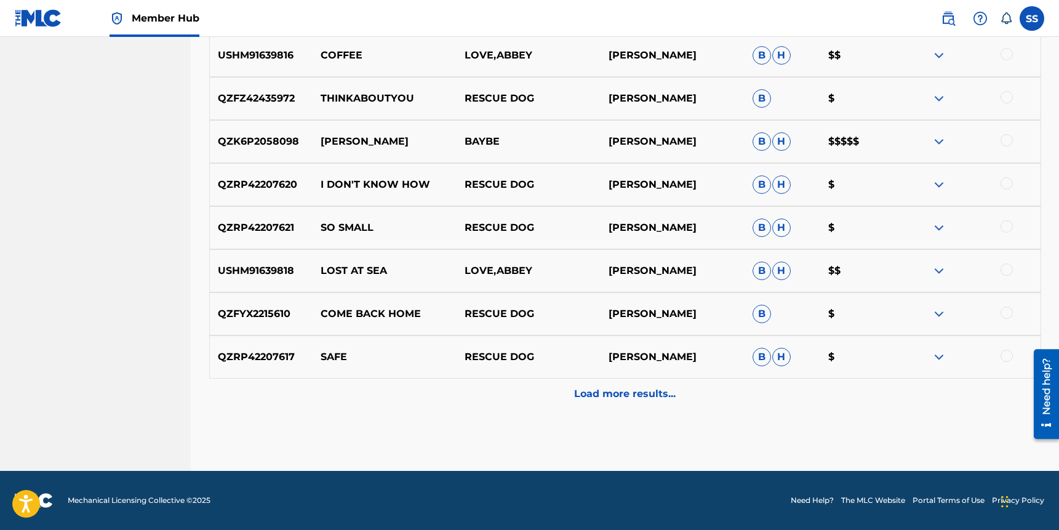
click at [641, 397] on p "Load more results..." at bounding box center [625, 393] width 102 height 15
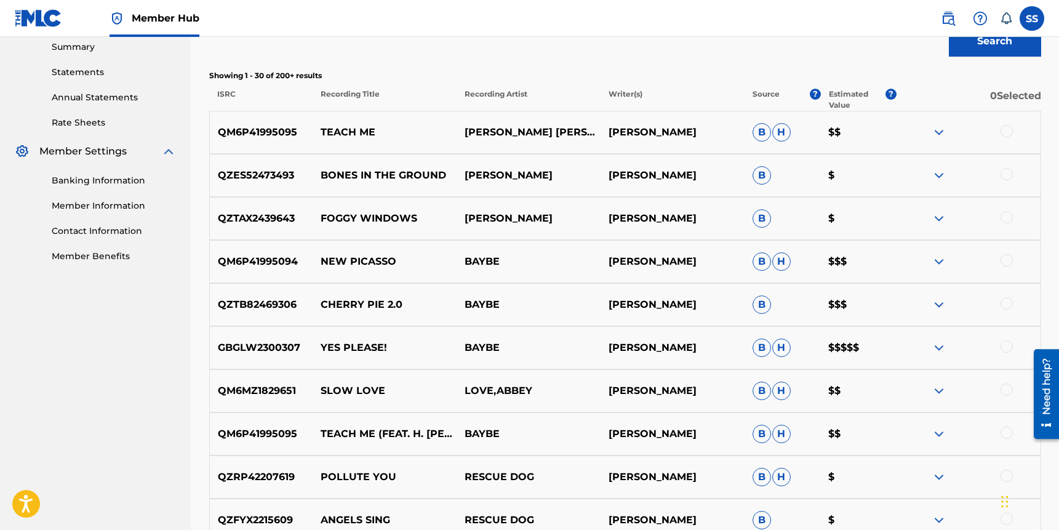
scroll to position [394, 0]
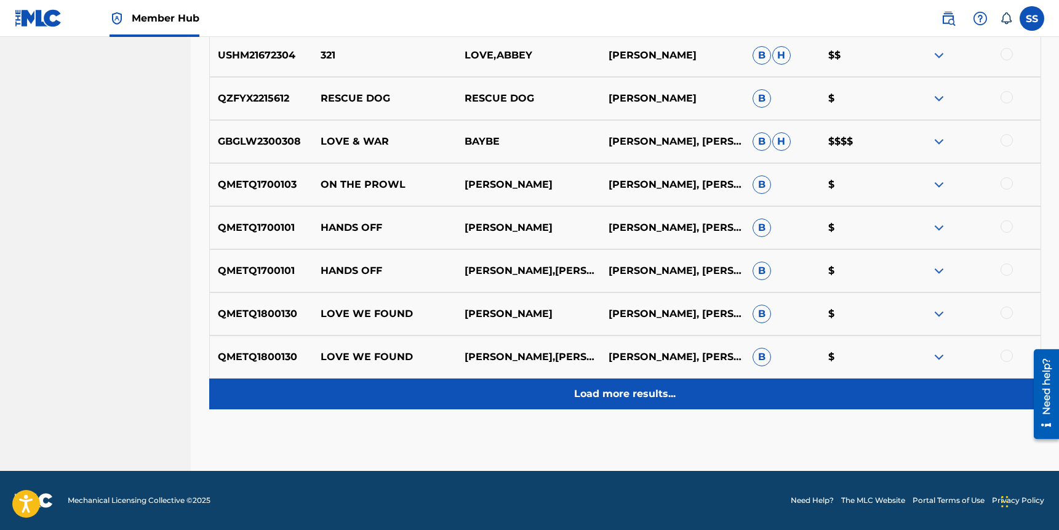
click at [647, 400] on p "Load more results..." at bounding box center [625, 393] width 102 height 15
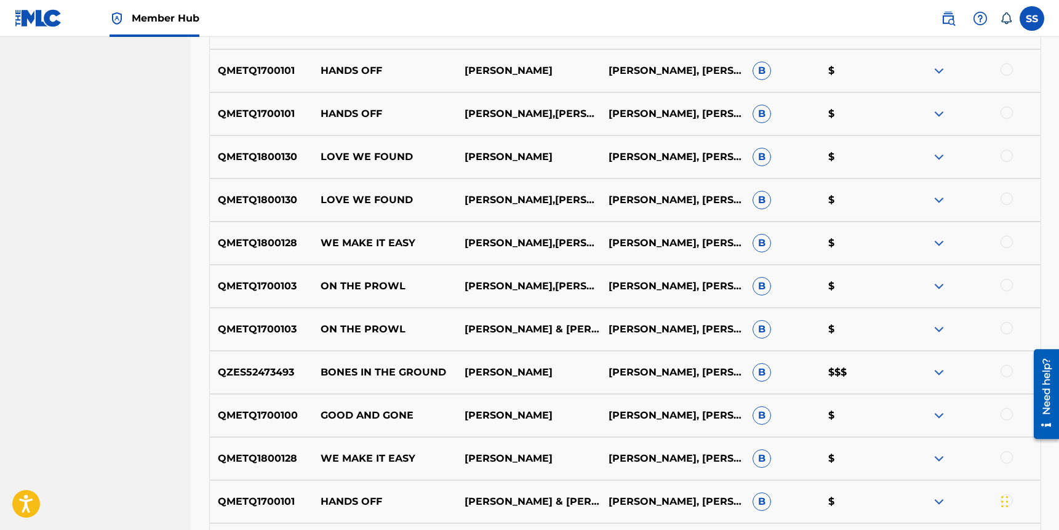
scroll to position [1857, 0]
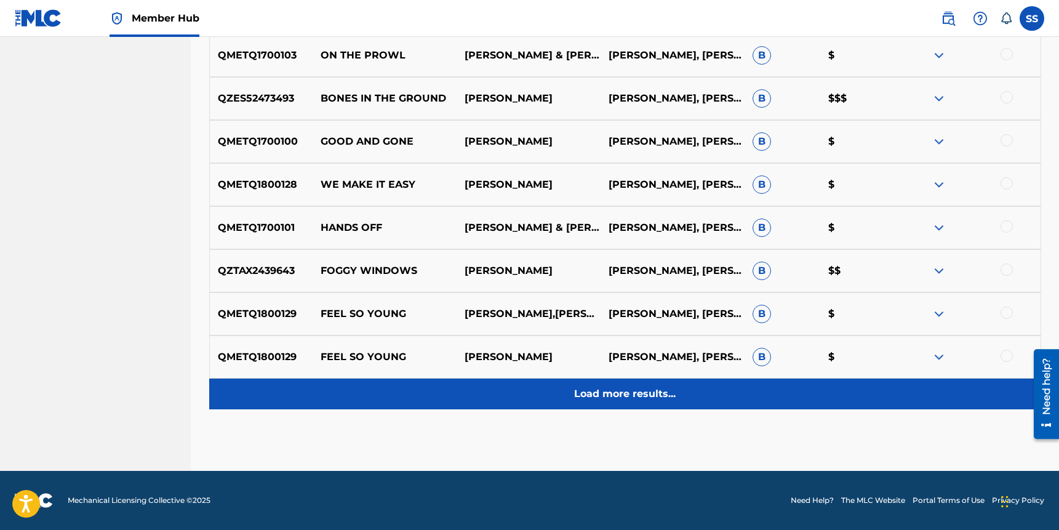
click at [647, 387] on p "Load more results..." at bounding box center [625, 393] width 102 height 15
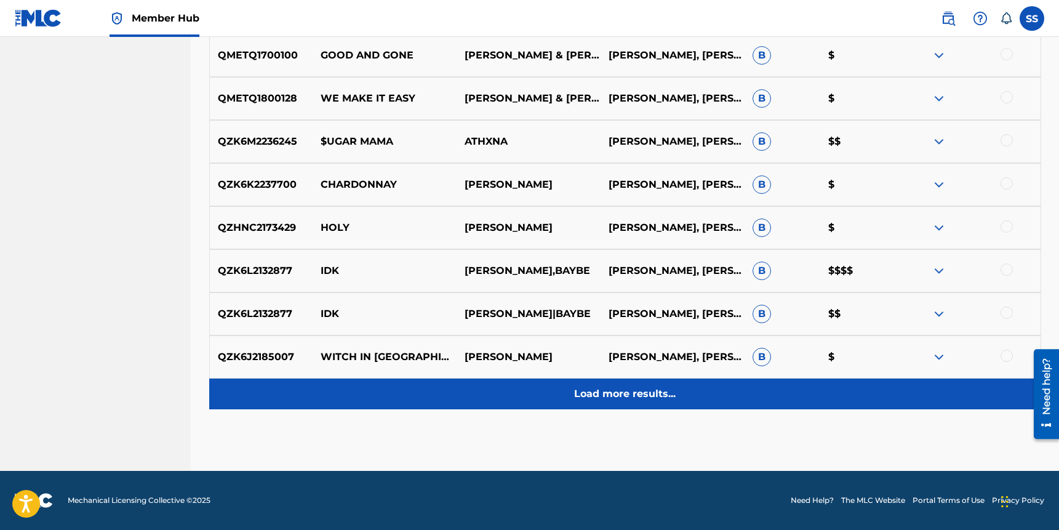
click at [648, 384] on div "Load more results..." at bounding box center [625, 393] width 832 height 31
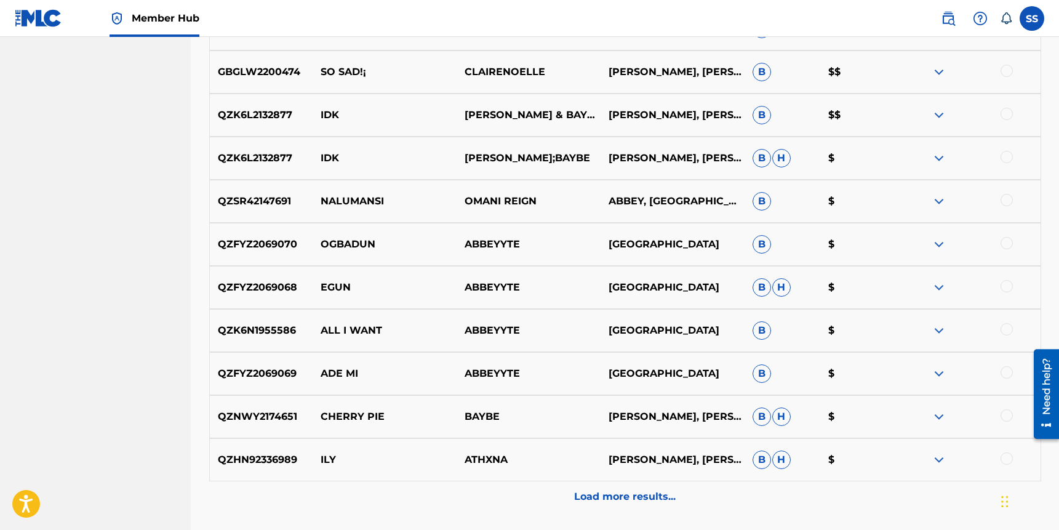
scroll to position [2649, 0]
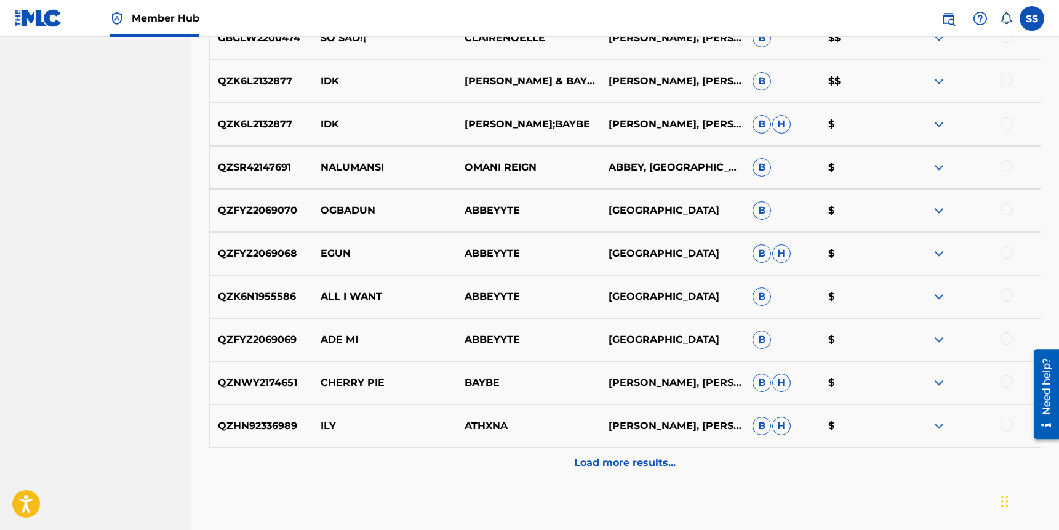
click at [644, 460] on p "Load more results..." at bounding box center [625, 462] width 102 height 15
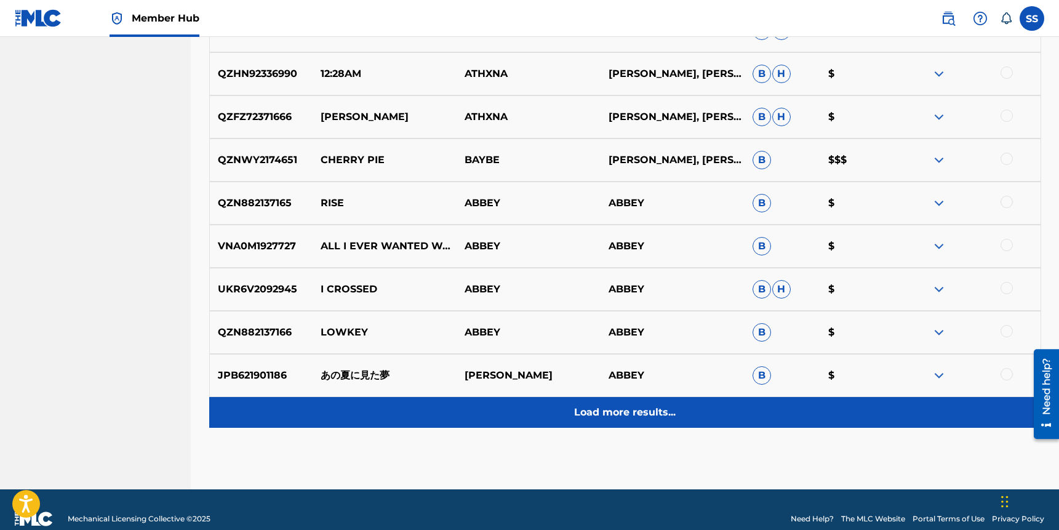
click at [648, 424] on div "Load more results..." at bounding box center [625, 412] width 832 height 31
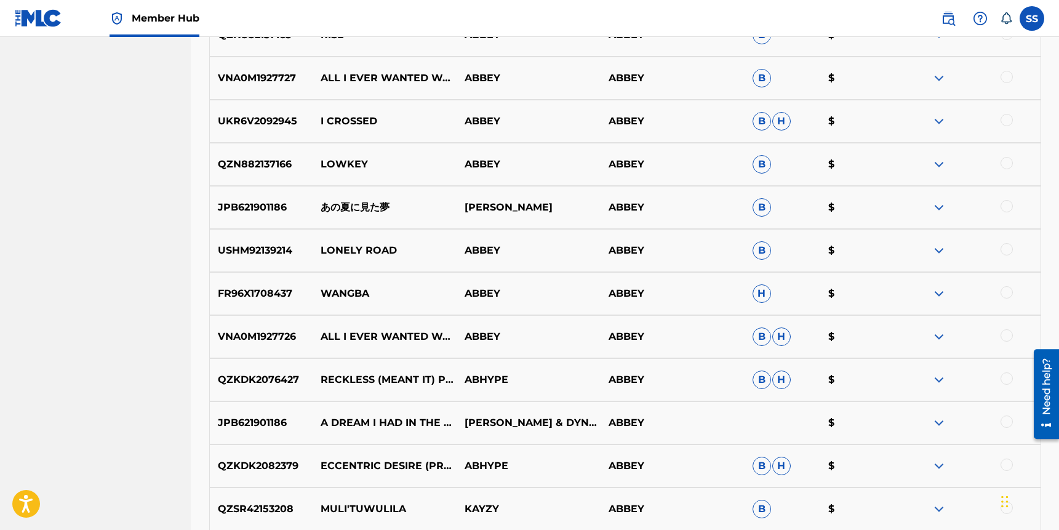
scroll to position [3580, 0]
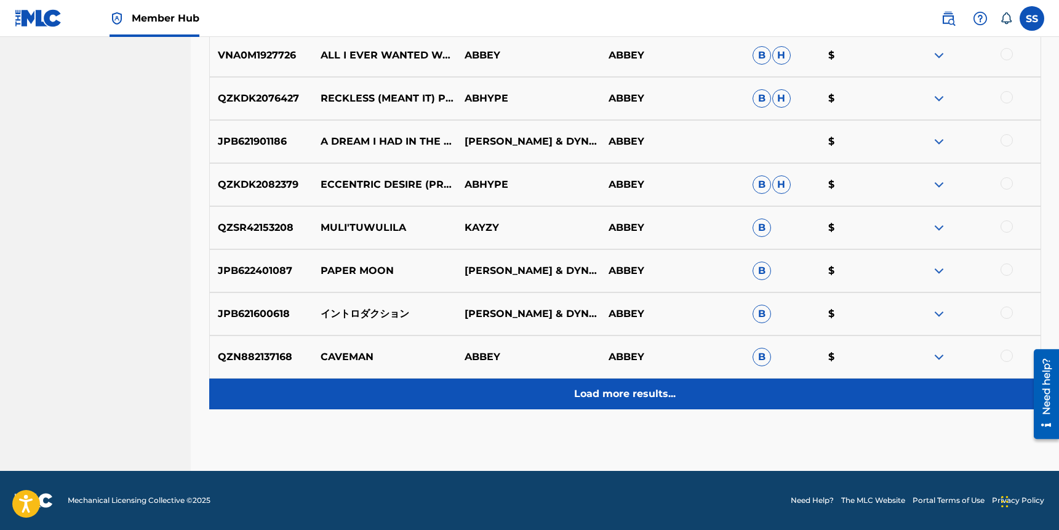
click at [635, 404] on div "Load more results..." at bounding box center [625, 393] width 832 height 31
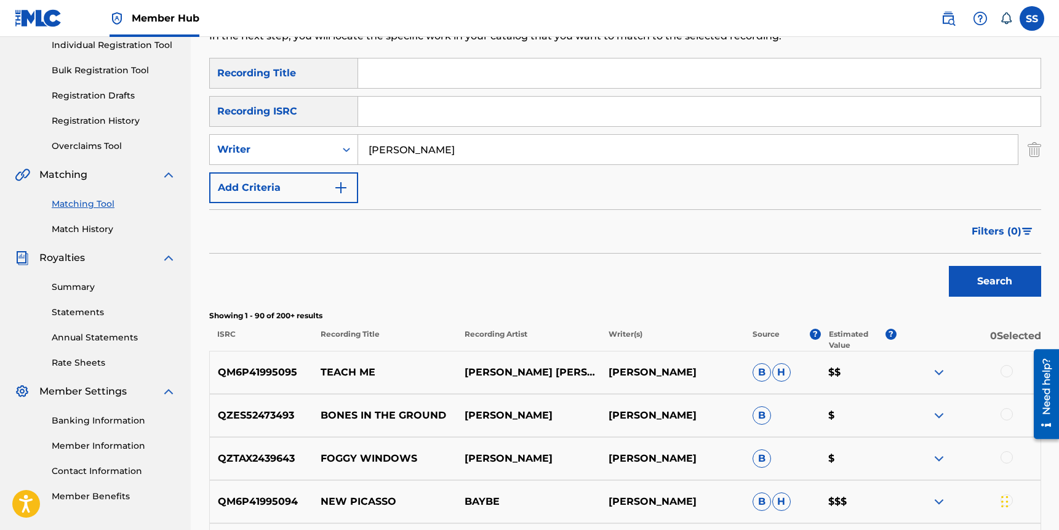
scroll to position [0, 0]
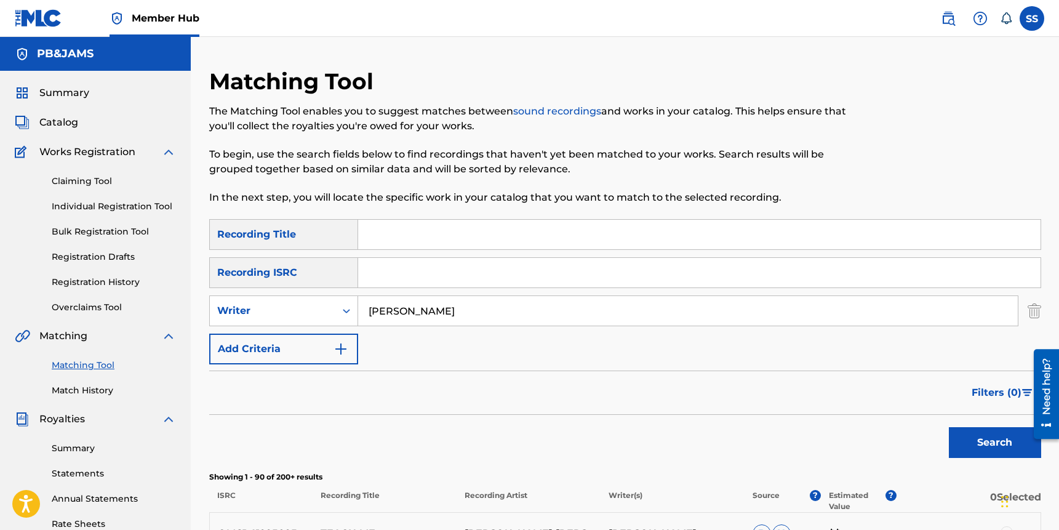
click at [438, 308] on input "abbey loren" at bounding box center [688, 311] width 660 height 30
drag, startPoint x: 437, startPoint y: 308, endPoint x: 433, endPoint y: 316, distance: 9.6
click at [437, 308] on input "abbey loren" at bounding box center [688, 311] width 660 height 30
click at [465, 305] on input "abbey loren" at bounding box center [688, 311] width 660 height 30
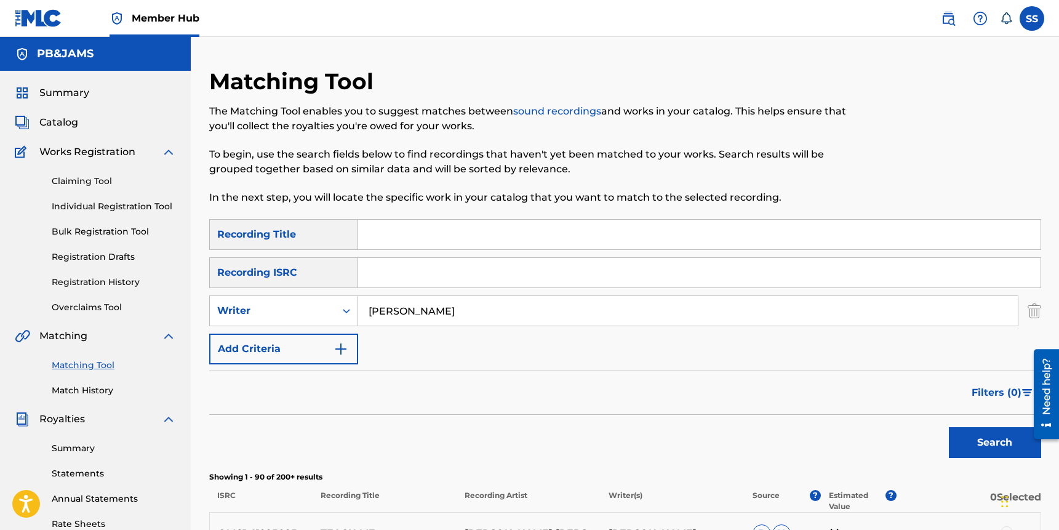
click at [465, 305] on input "abbey loren" at bounding box center [688, 311] width 660 height 30
type input "a"
click at [405, 233] on input "Search Form" at bounding box center [699, 235] width 683 height 30
type input "candy cane kisses"
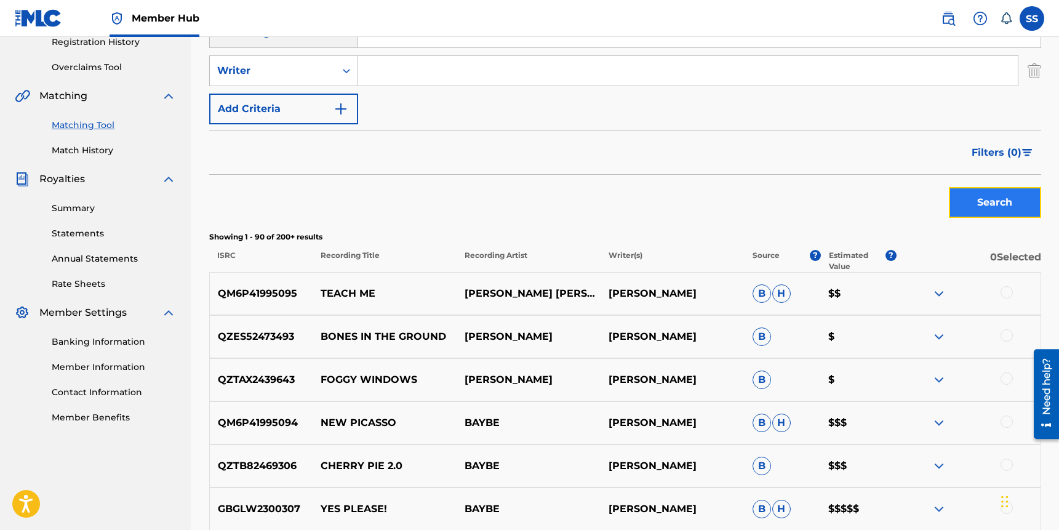
click at [1005, 204] on button "Search" at bounding box center [995, 202] width 92 height 31
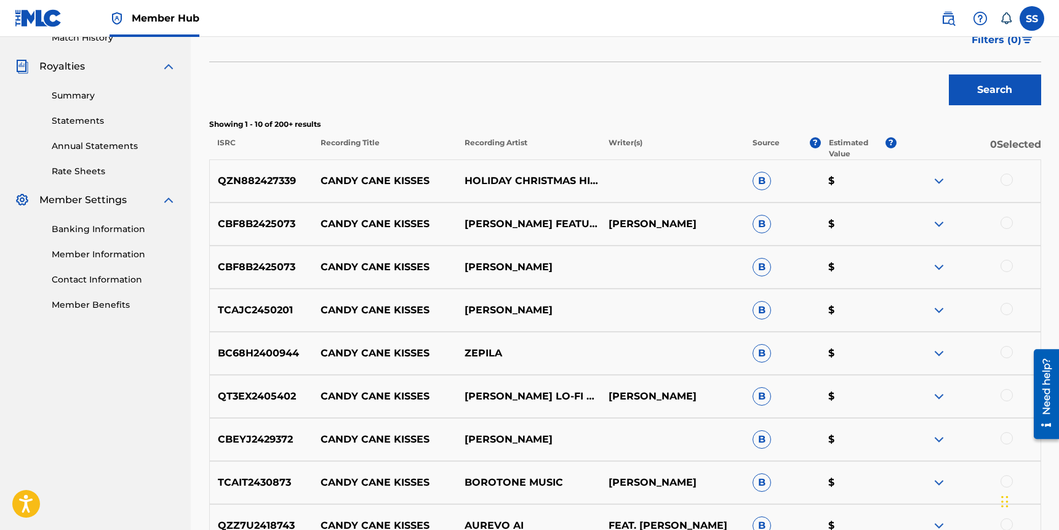
scroll to position [396, 0]
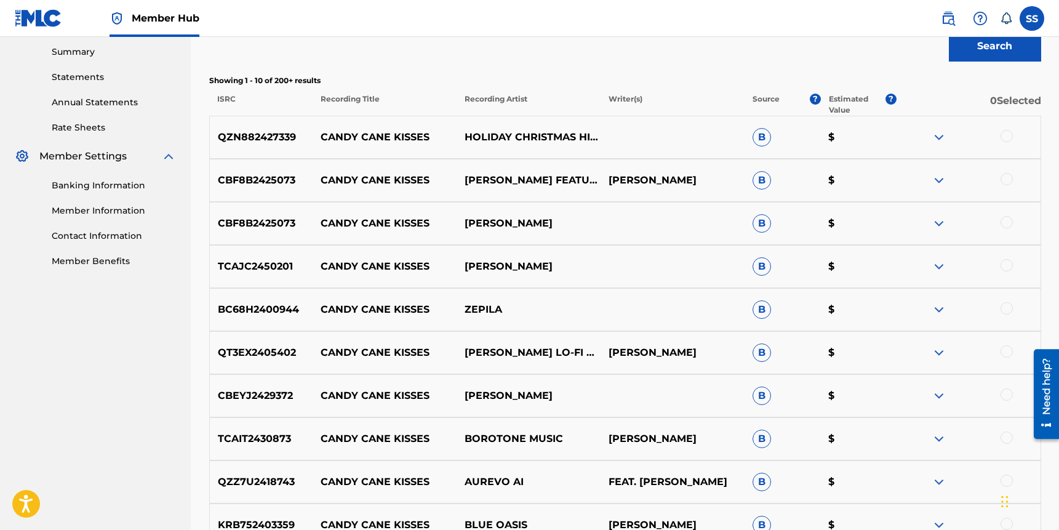
click at [939, 132] on img at bounding box center [939, 137] width 15 height 15
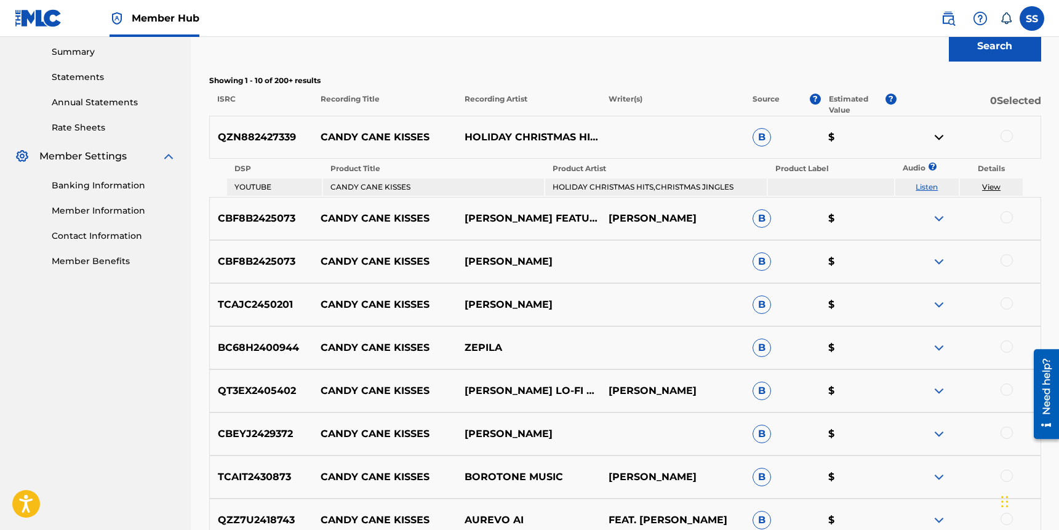
click at [924, 187] on link "Listen" at bounding box center [927, 186] width 22 height 9
click at [935, 186] on link "Listen" at bounding box center [927, 186] width 22 height 9
click at [1036, 22] on label at bounding box center [1032, 18] width 25 height 25
click at [1032, 18] on input "SS Stephen Schmuldt holborncircuit@gmail.com Notification Preferences Profile L…" at bounding box center [1032, 18] width 0 height 0
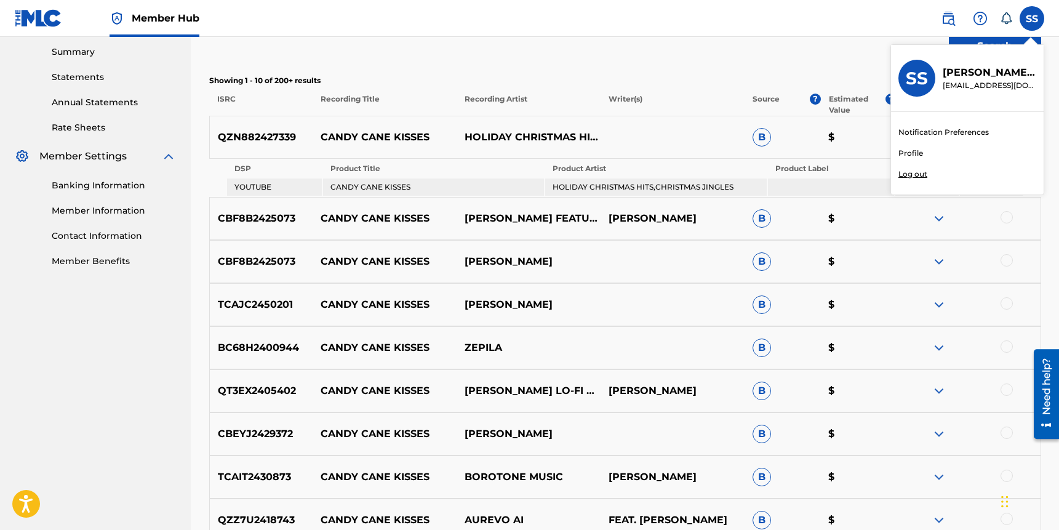
click at [928, 76] on div "SS" at bounding box center [917, 78] width 37 height 37
click at [1032, 18] on input "SS Stephen Schmuldt holborncircuit@gmail.com Notification Preferences Profile L…" at bounding box center [1032, 18] width 0 height 0
click at [921, 77] on h3 "SS" at bounding box center [917, 79] width 22 height 22
click at [1032, 18] on input "SS Stephen Schmuldt holborncircuit@gmail.com Notification Preferences Profile L…" at bounding box center [1032, 18] width 0 height 0
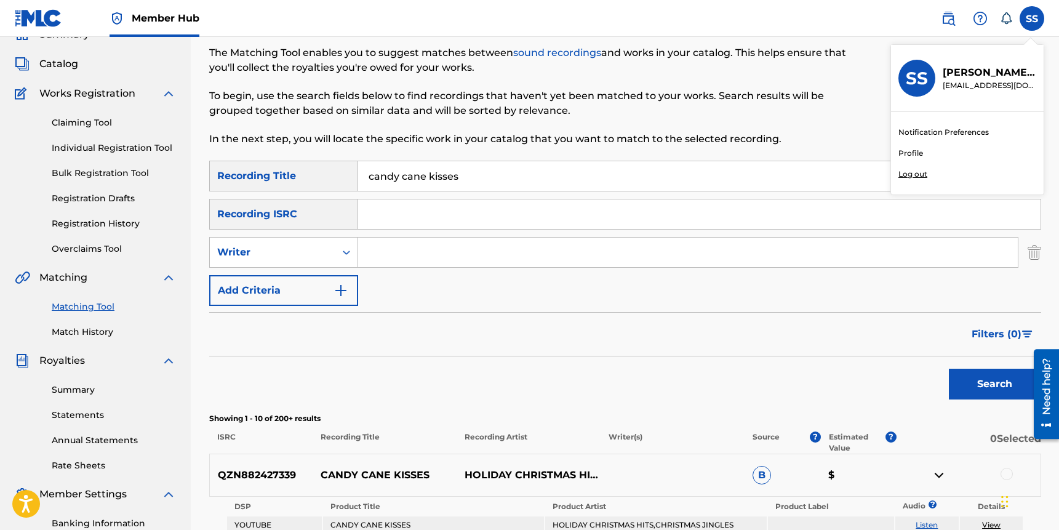
scroll to position [0, 0]
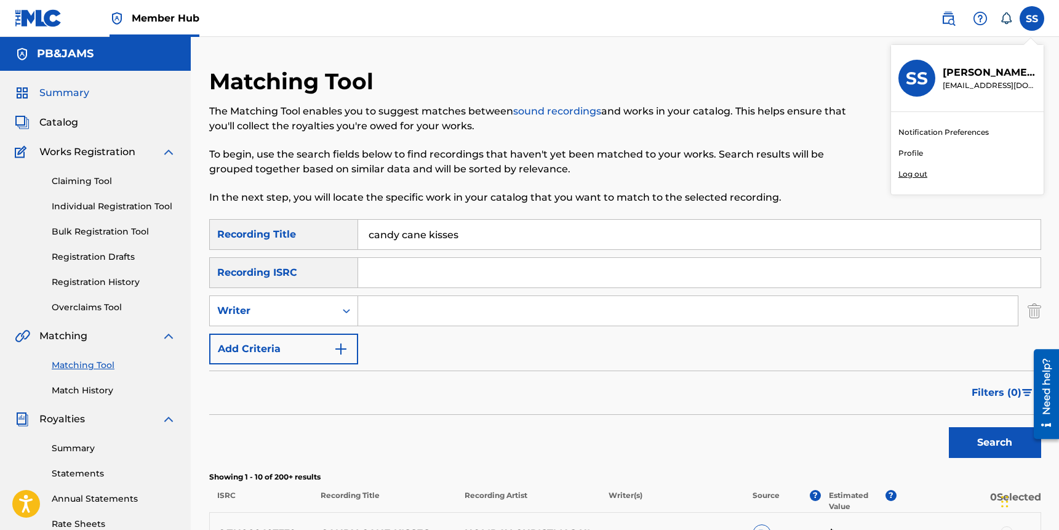
click at [65, 95] on span "Summary" at bounding box center [64, 93] width 50 height 15
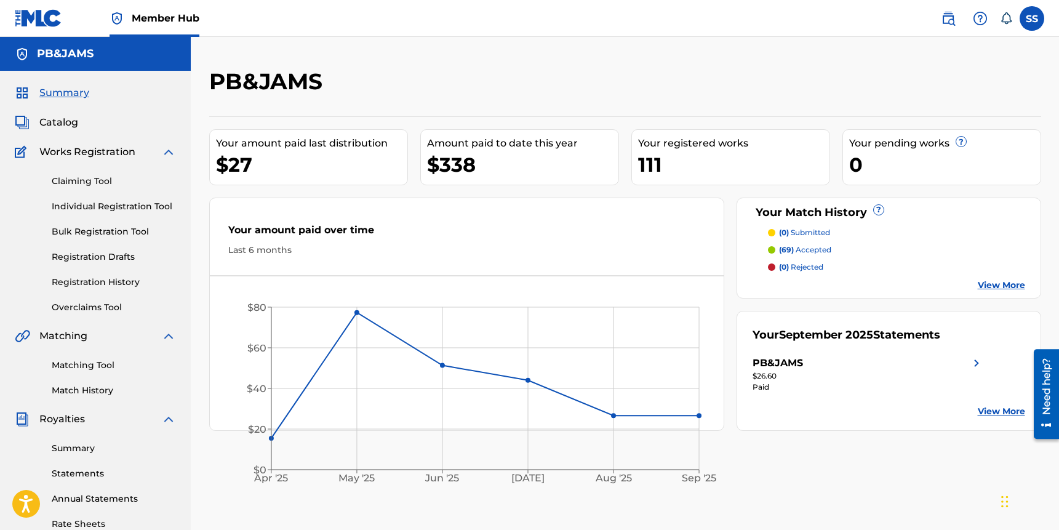
scroll to position [154, 0]
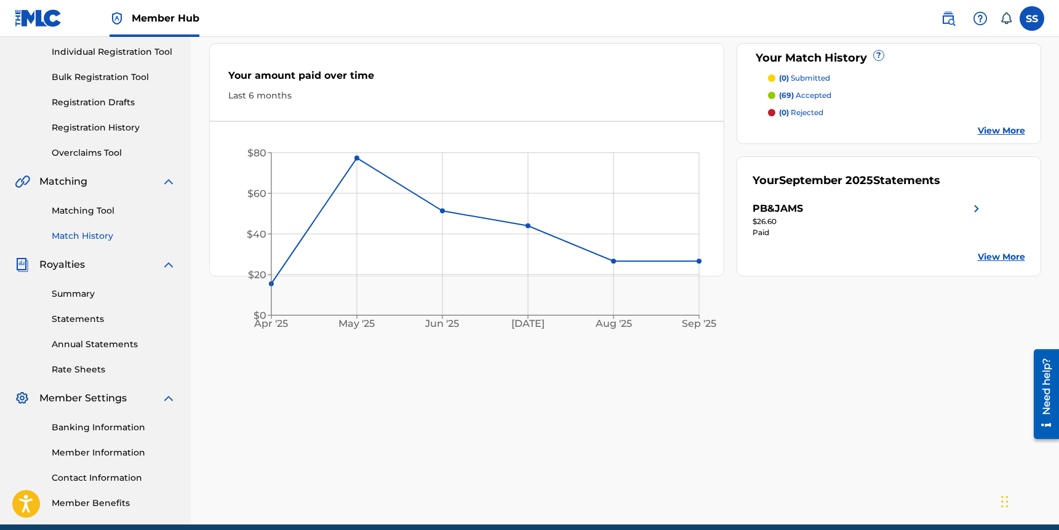
click at [87, 233] on link "Match History" at bounding box center [114, 236] width 124 height 13
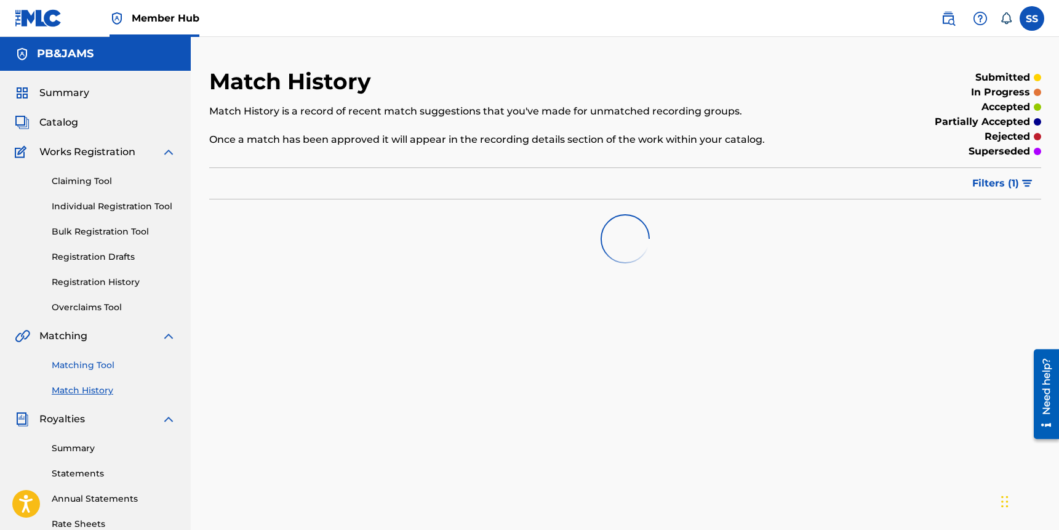
click at [92, 366] on link "Matching Tool" at bounding box center [114, 365] width 124 height 13
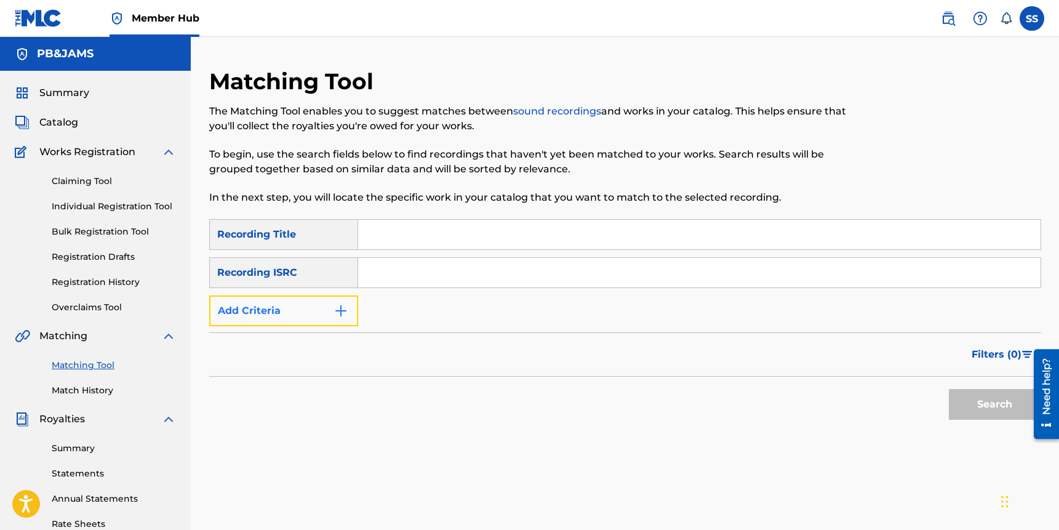
click at [339, 307] on img "Search Form" at bounding box center [341, 310] width 15 height 15
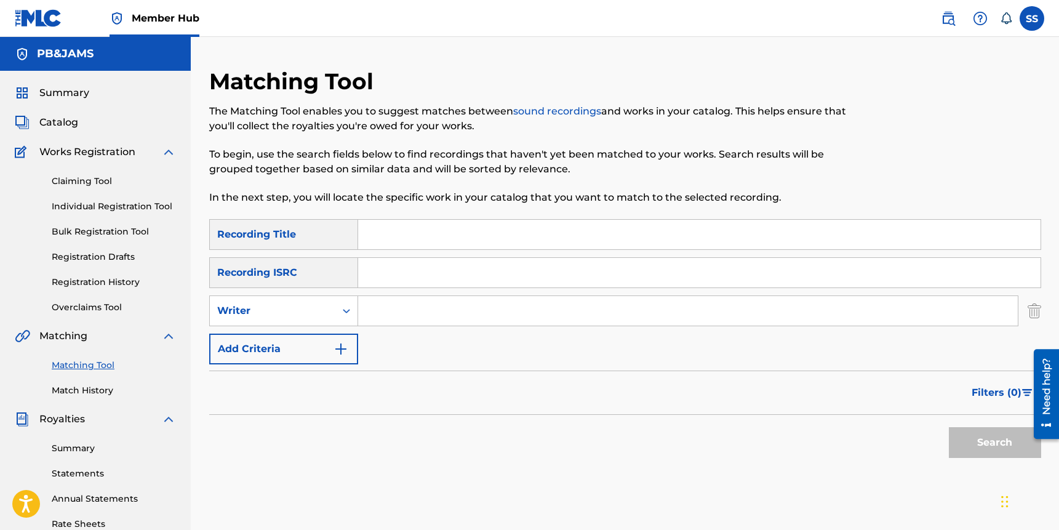
click at [434, 310] on input "Search Form" at bounding box center [688, 311] width 660 height 30
type input "all talk"
click at [949, 427] on button "Search" at bounding box center [995, 442] width 92 height 31
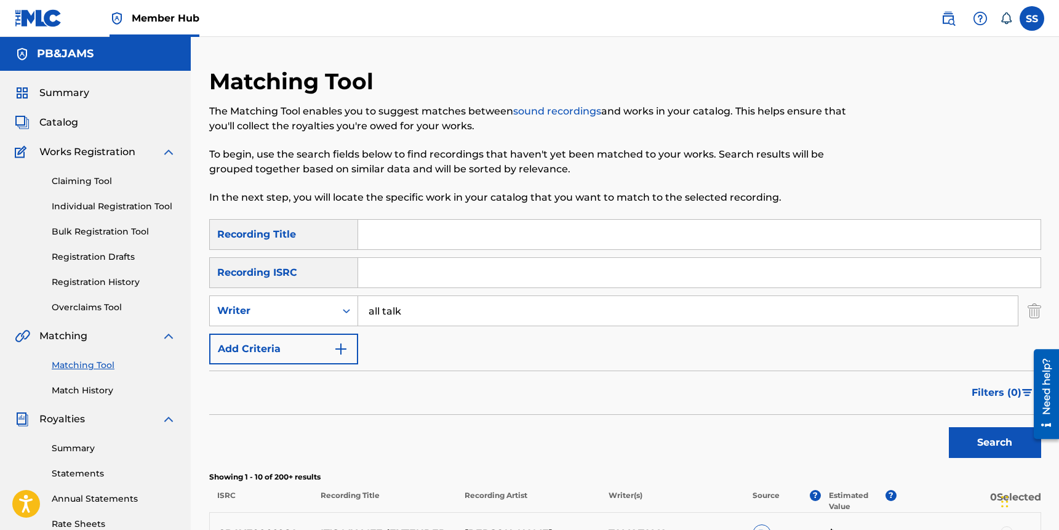
click at [452, 295] on div "SearchWithCriteria7fb2619f-c656-4a5a-8013-7cd8354e5256 Recording Title SearchWi…" at bounding box center [625, 291] width 832 height 145
click at [452, 299] on input "all talk" at bounding box center [688, 311] width 660 height 30
click at [288, 315] on div "Writer" at bounding box center [272, 310] width 111 height 15
drag, startPoint x: 284, startPoint y: 345, endPoint x: 412, endPoint y: 356, distance: 127.9
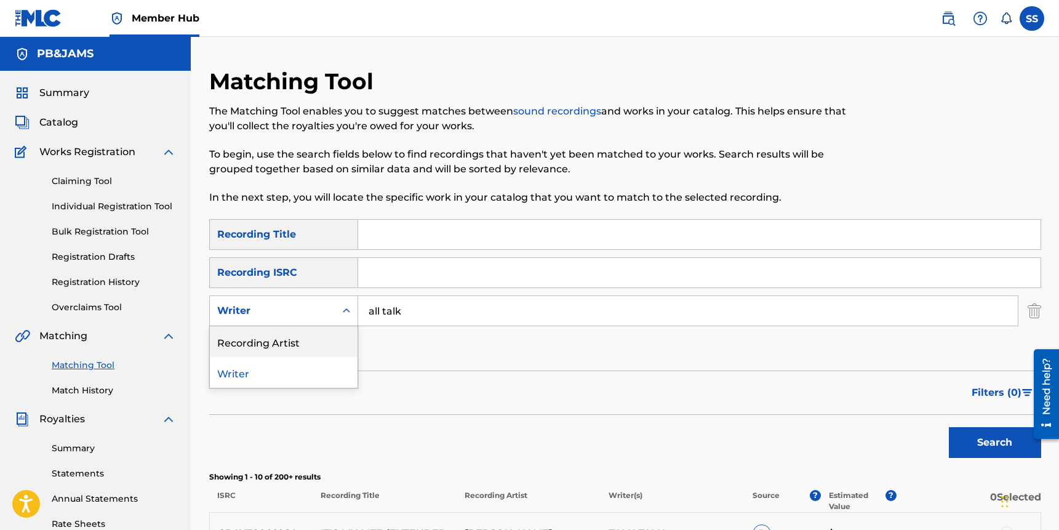
click at [284, 345] on div "Recording Artist" at bounding box center [284, 341] width 148 height 31
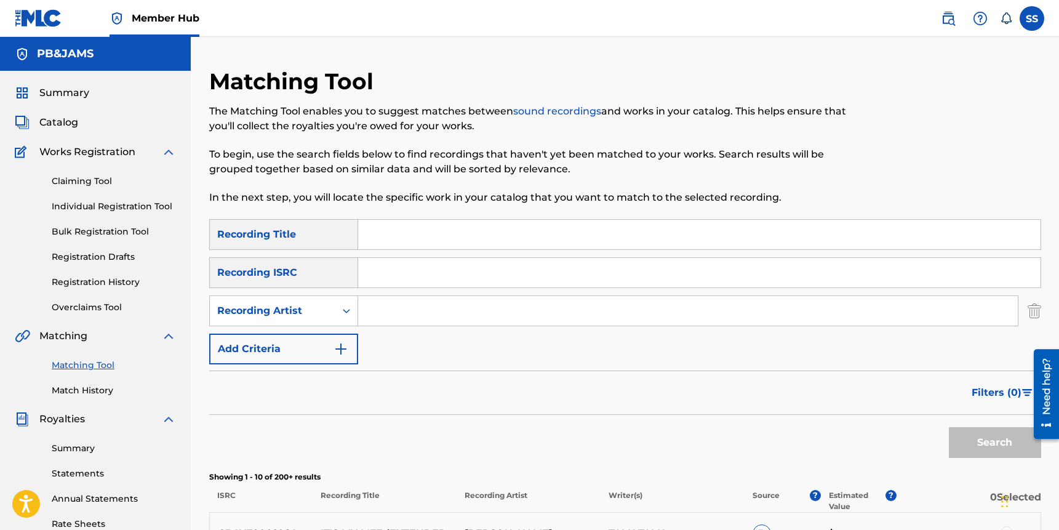
click at [555, 303] on input "Search Form" at bounding box center [688, 311] width 660 height 30
click at [949, 427] on button "Search" at bounding box center [995, 442] width 92 height 31
click at [959, 452] on button "Search" at bounding box center [995, 442] width 92 height 31
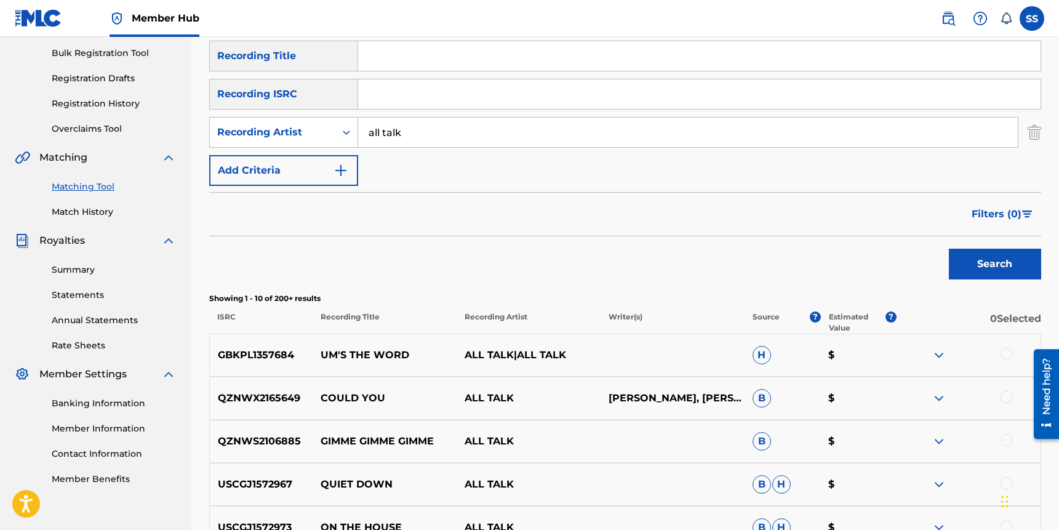
scroll to position [175, 0]
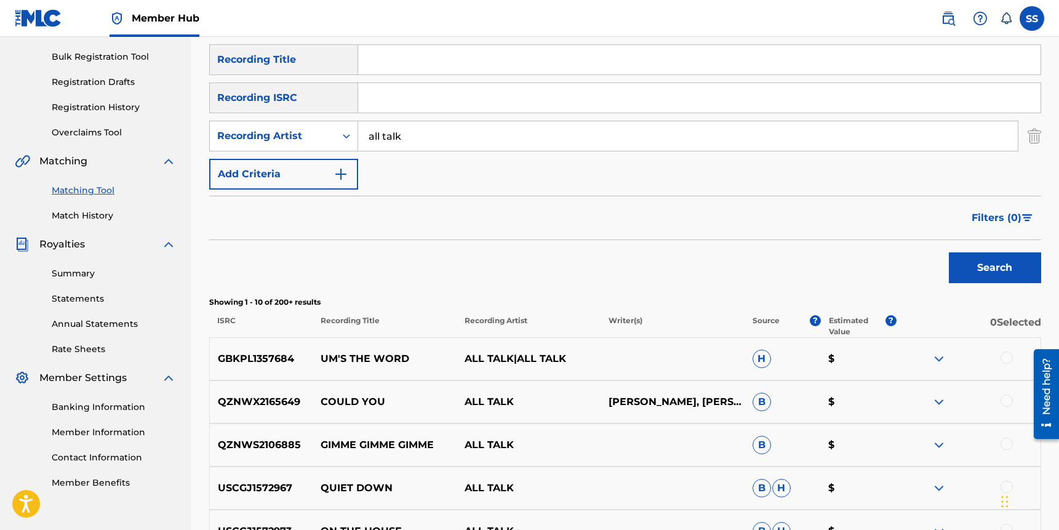
click at [414, 135] on input "all talk" at bounding box center [688, 136] width 660 height 30
click at [414, 136] on input "all talk" at bounding box center [688, 136] width 660 height 30
click at [949, 252] on button "Search" at bounding box center [995, 267] width 92 height 31
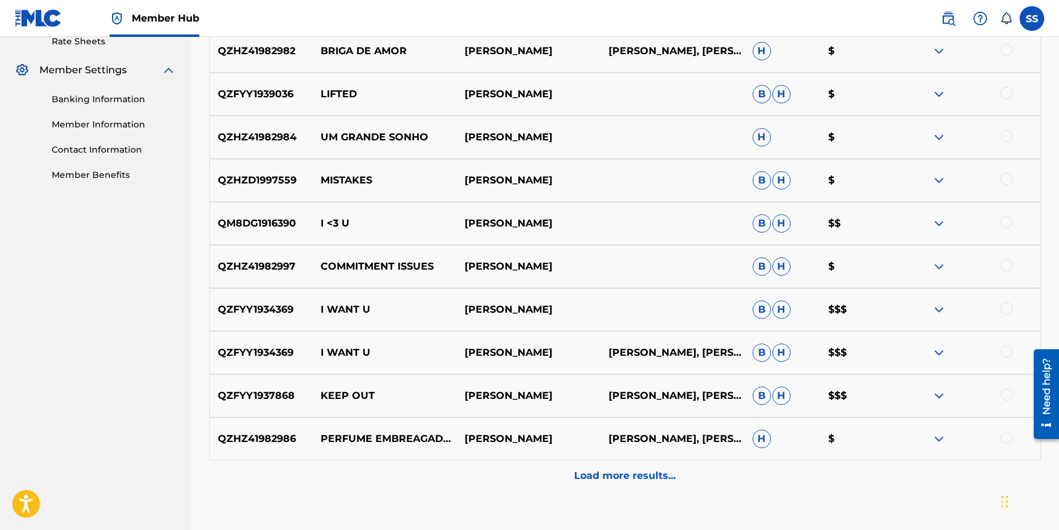
scroll to position [485, 0]
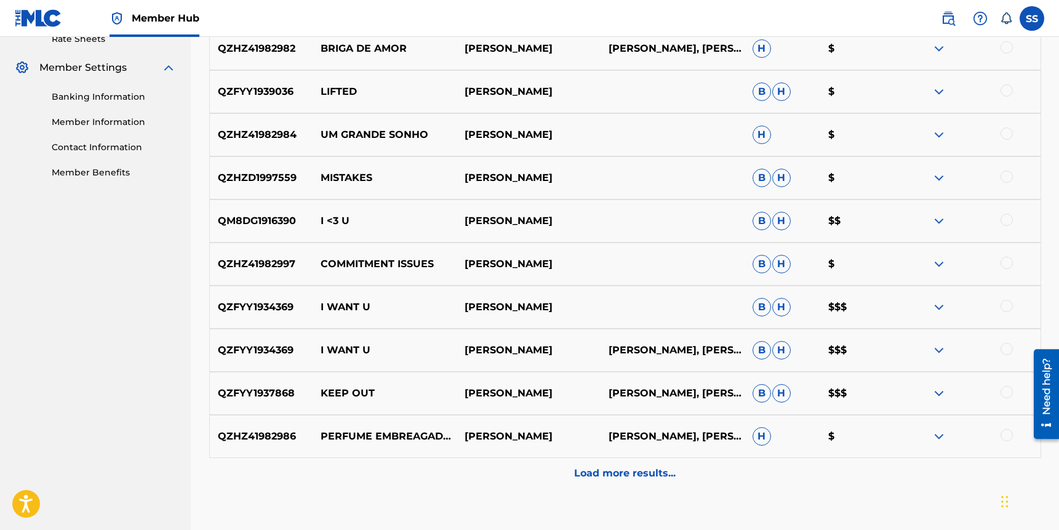
click at [599, 473] on p "Load more results..." at bounding box center [625, 473] width 102 height 15
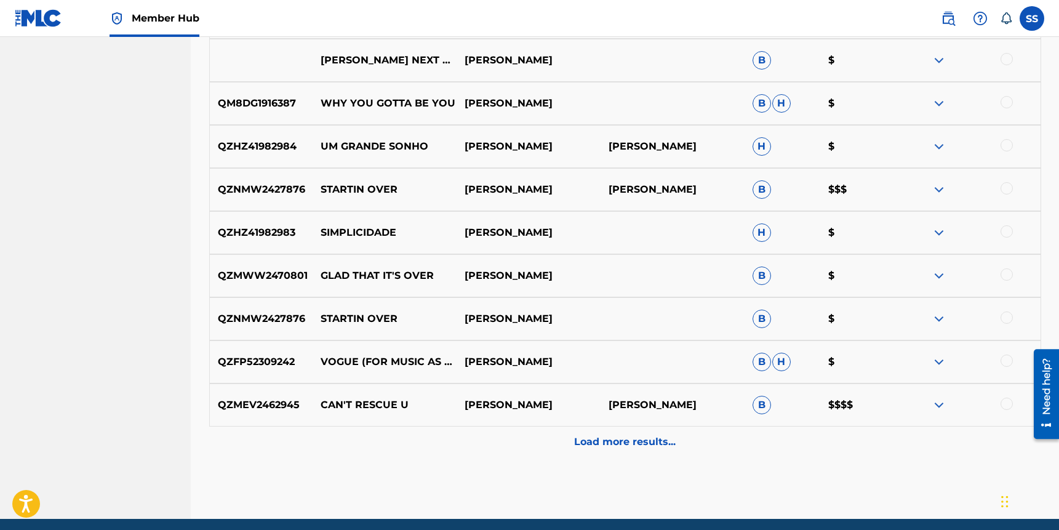
scroll to position [995, 0]
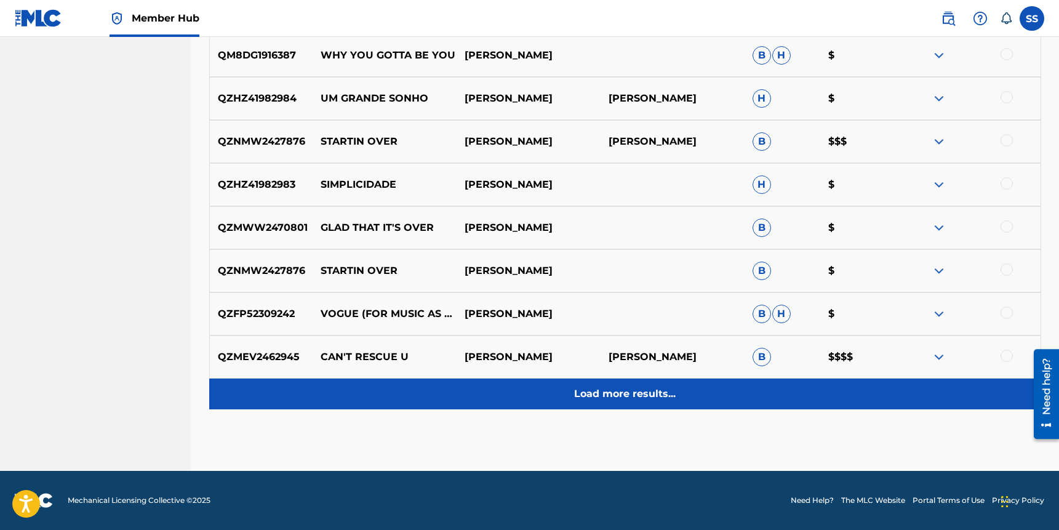
click at [636, 398] on p "Load more results..." at bounding box center [625, 393] width 102 height 15
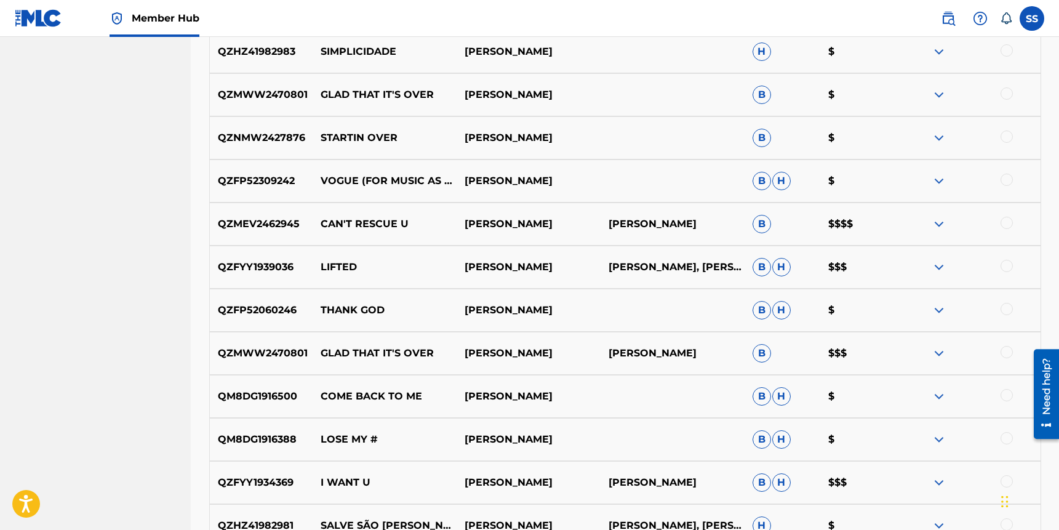
scroll to position [1233, 0]
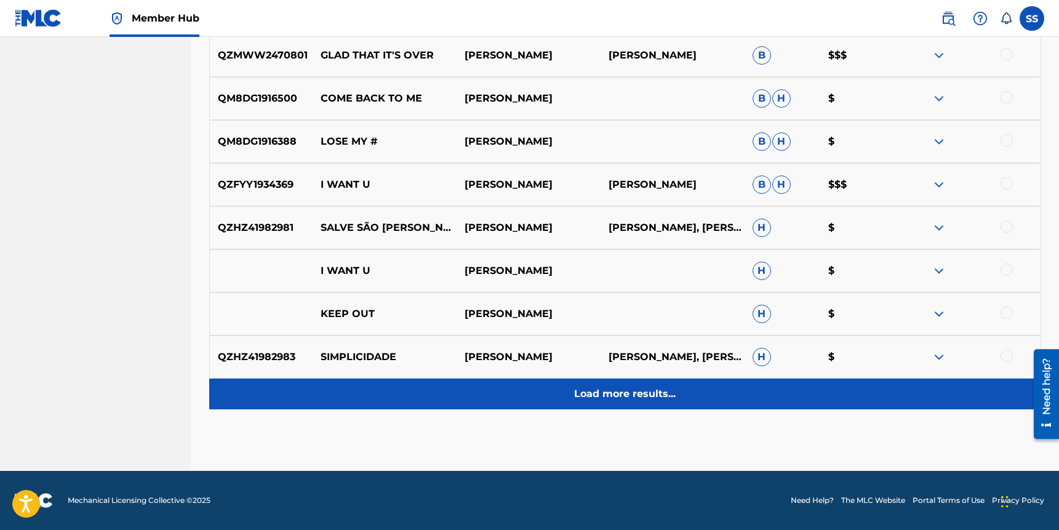
click at [638, 394] on p "Load more results..." at bounding box center [625, 393] width 102 height 15
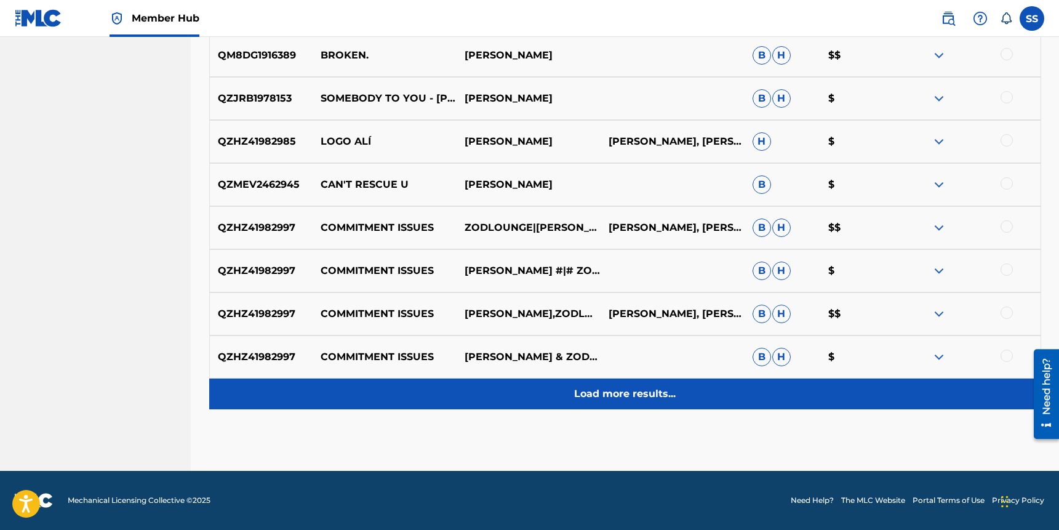
click at [639, 393] on p "Load more results..." at bounding box center [625, 393] width 102 height 15
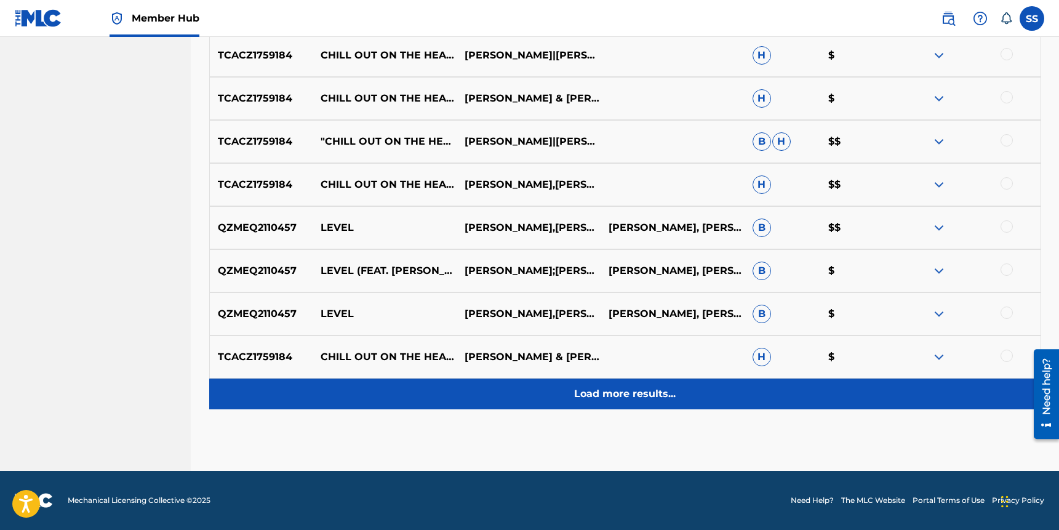
click at [645, 391] on p "Load more results..." at bounding box center [625, 393] width 102 height 15
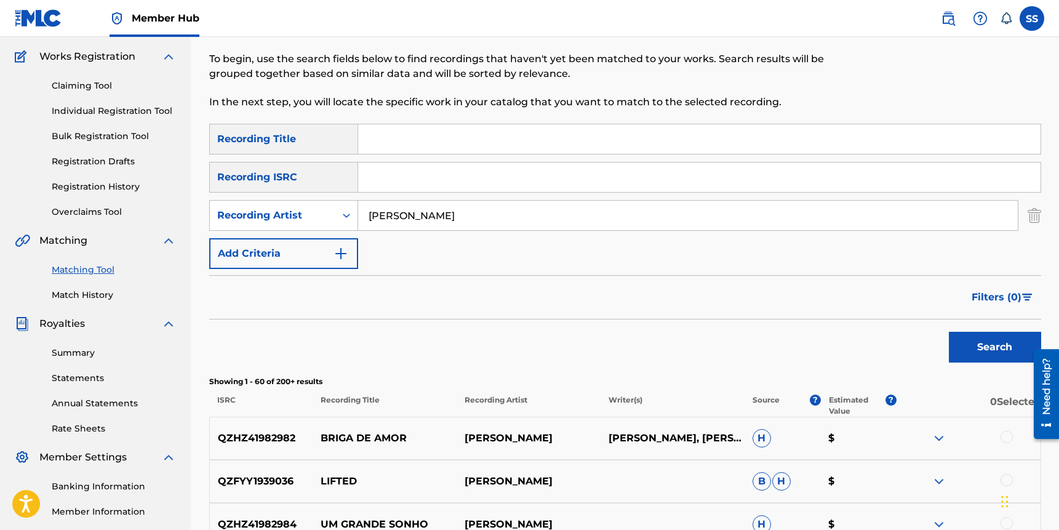
scroll to position [0, 0]
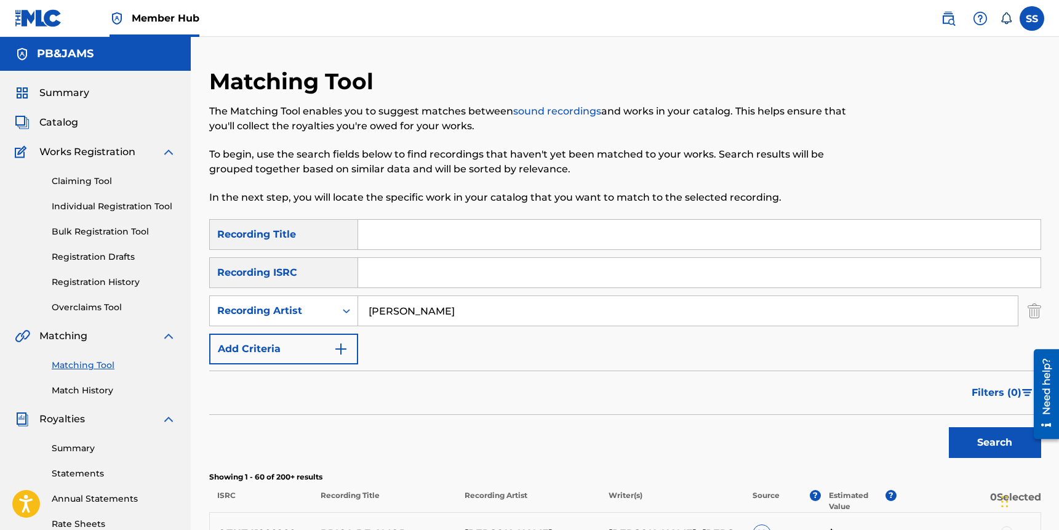
click at [452, 309] on input "grant landis" at bounding box center [688, 311] width 660 height 30
click at [949, 427] on button "Search" at bounding box center [995, 442] width 92 height 31
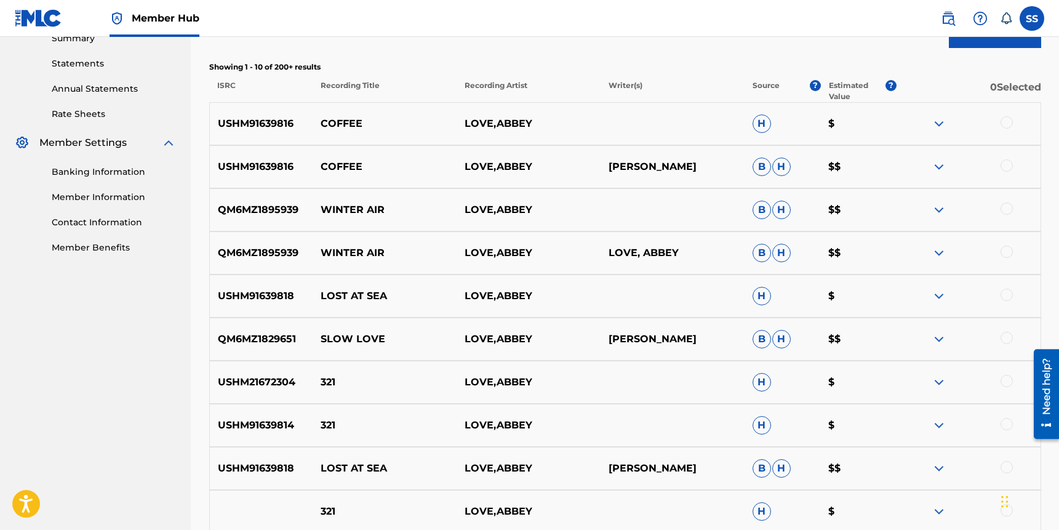
scroll to position [564, 0]
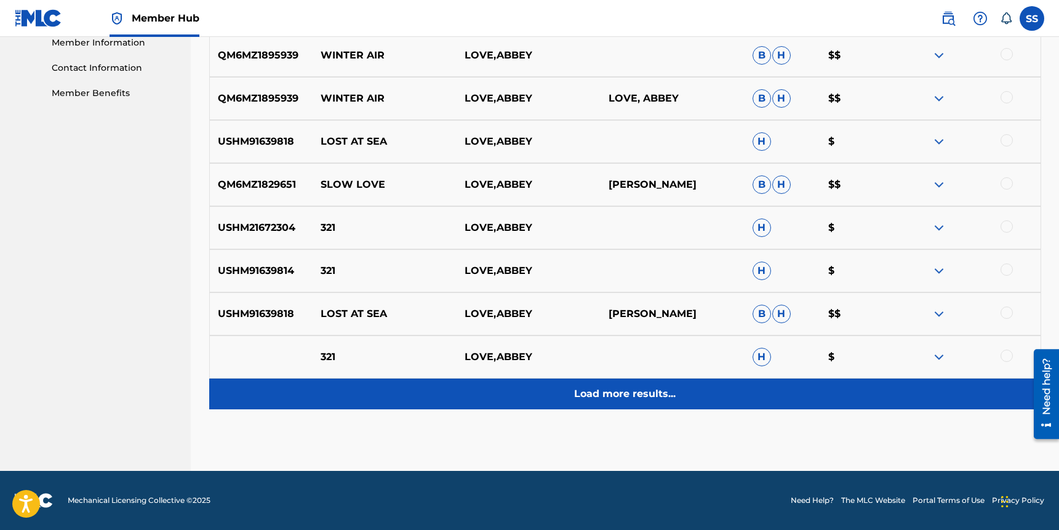
drag, startPoint x: 638, startPoint y: 419, endPoint x: 631, endPoint y: 406, distance: 14.9
click at [629, 402] on div "Load more results..." at bounding box center [625, 393] width 832 height 31
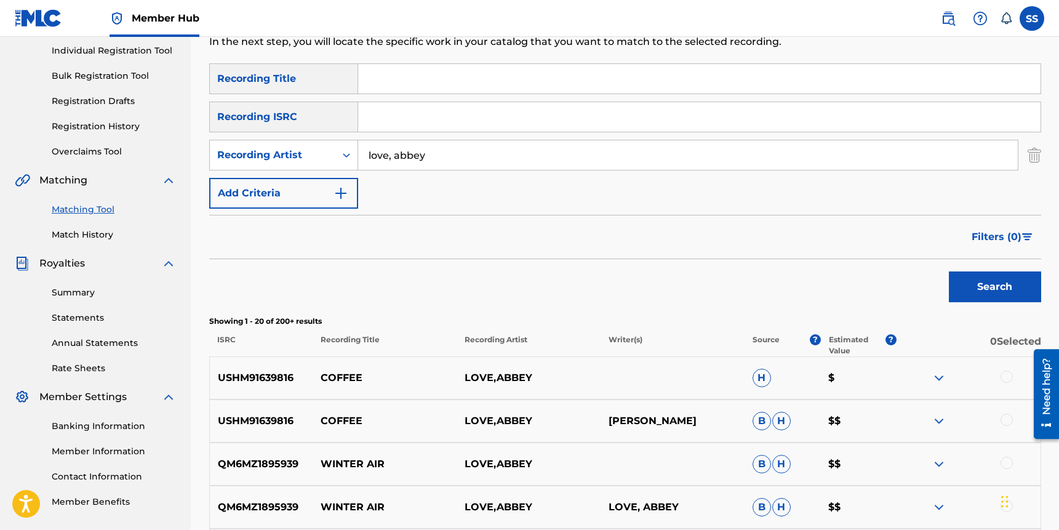
scroll to position [121, 0]
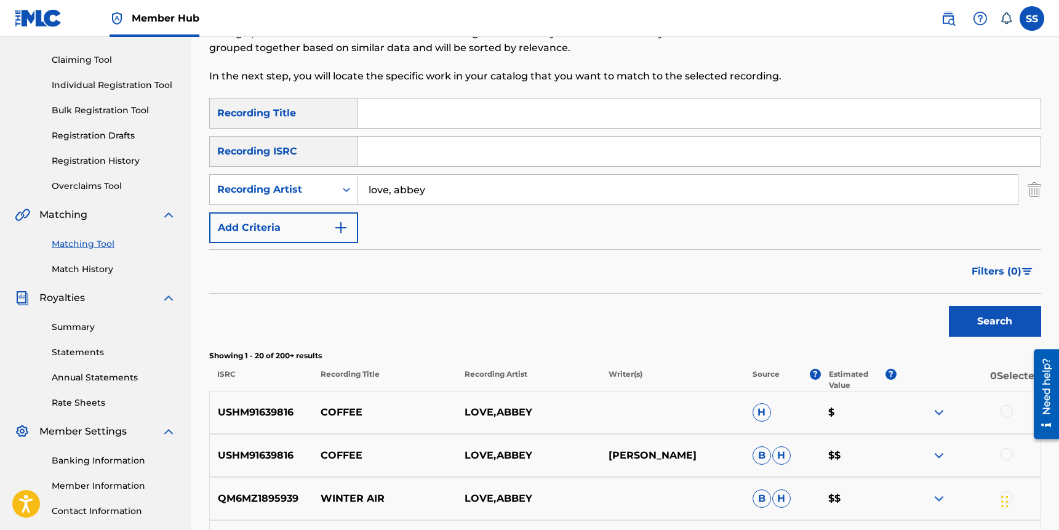
click at [435, 196] on input "love, abbey" at bounding box center [688, 190] width 660 height 30
click at [949, 306] on button "Search" at bounding box center [995, 321] width 92 height 31
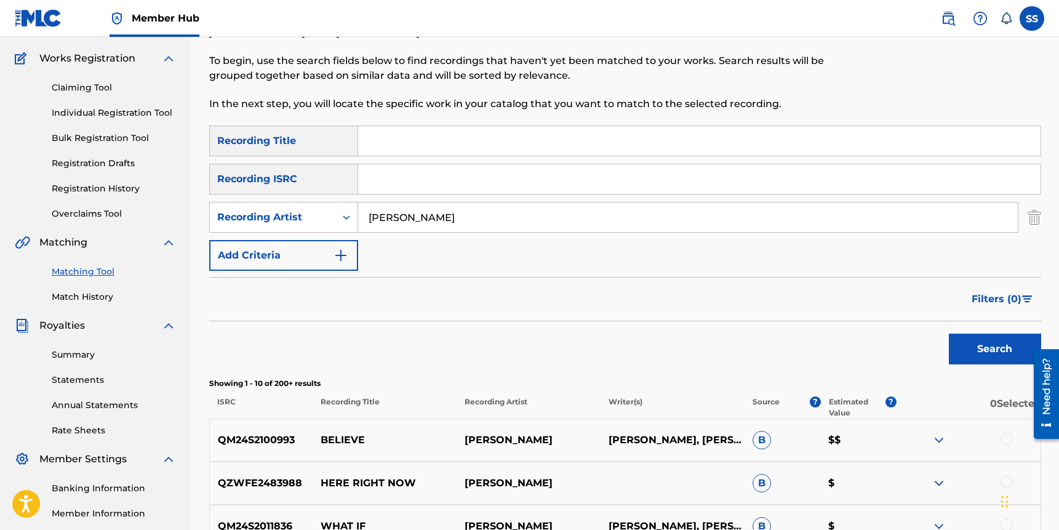
scroll to position [81, 0]
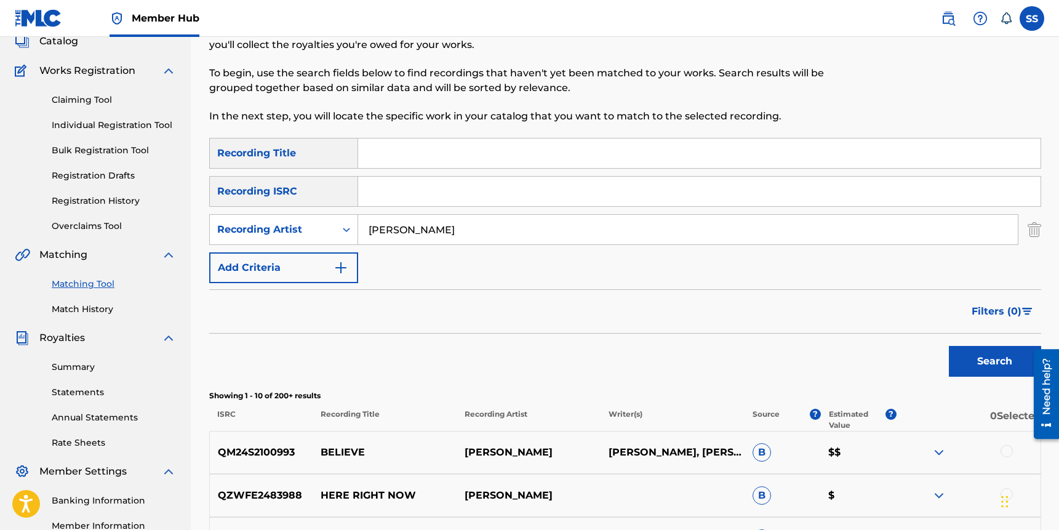
click at [450, 242] on input "kirsten arian" at bounding box center [688, 230] width 660 height 30
type input "lonely benson"
click at [949, 346] on button "Search" at bounding box center [995, 361] width 92 height 31
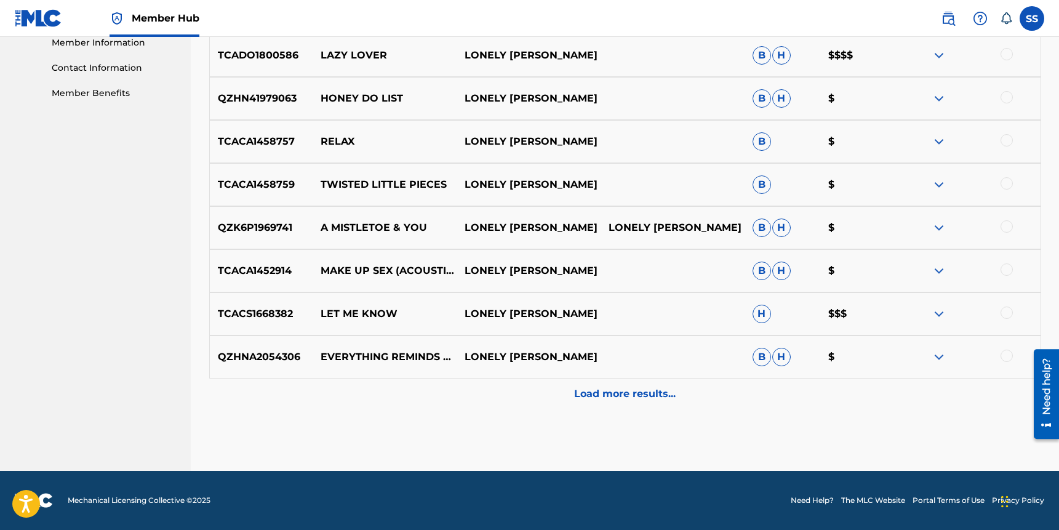
drag, startPoint x: 623, startPoint y: 393, endPoint x: 623, endPoint y: 383, distance: 10.5
click at [623, 393] on p "Load more results..." at bounding box center [625, 393] width 102 height 15
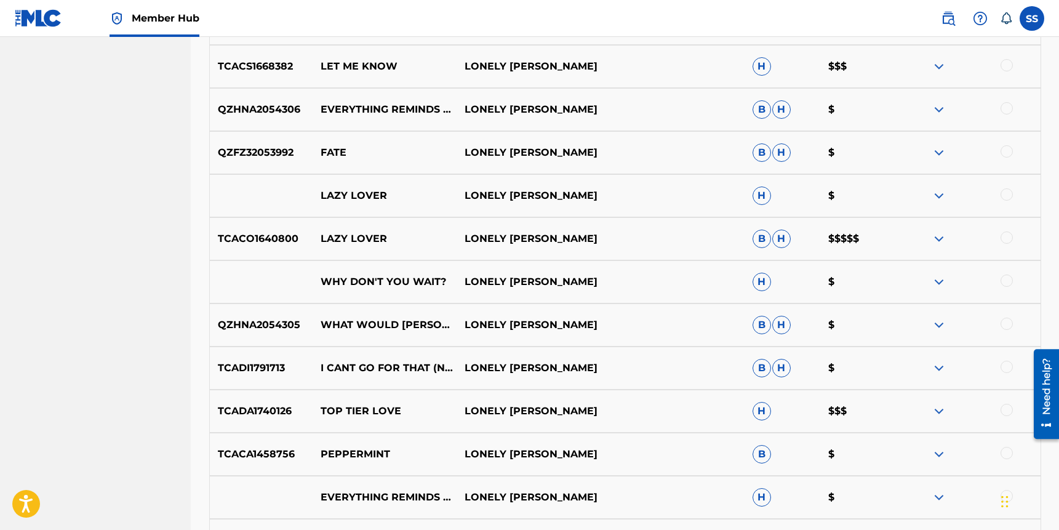
scroll to position [995, 0]
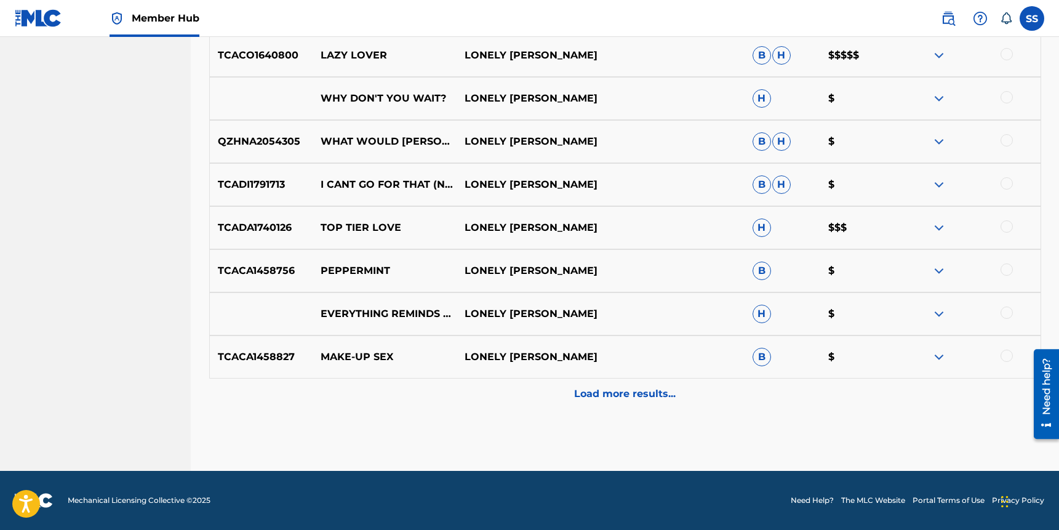
click at [611, 388] on p "Load more results..." at bounding box center [625, 393] width 102 height 15
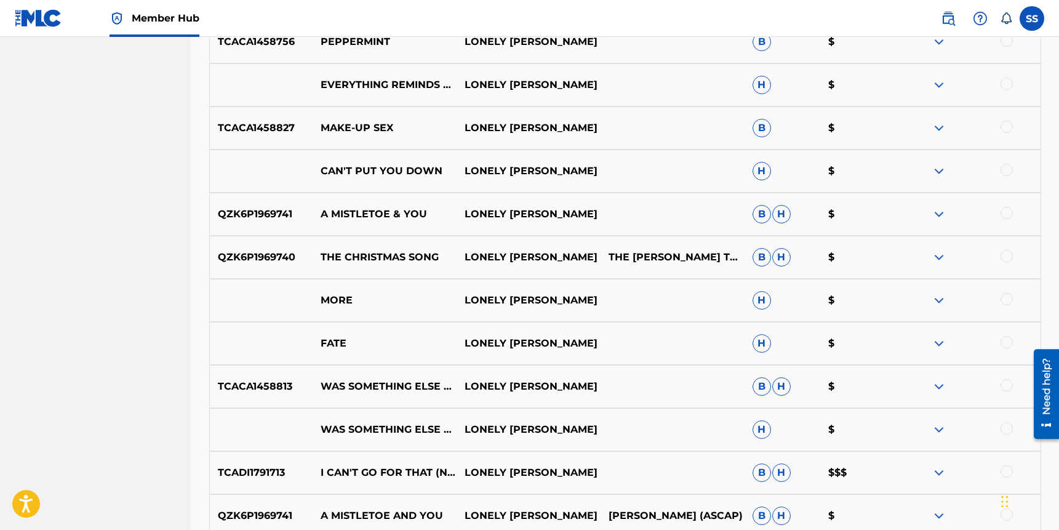
scroll to position [1426, 0]
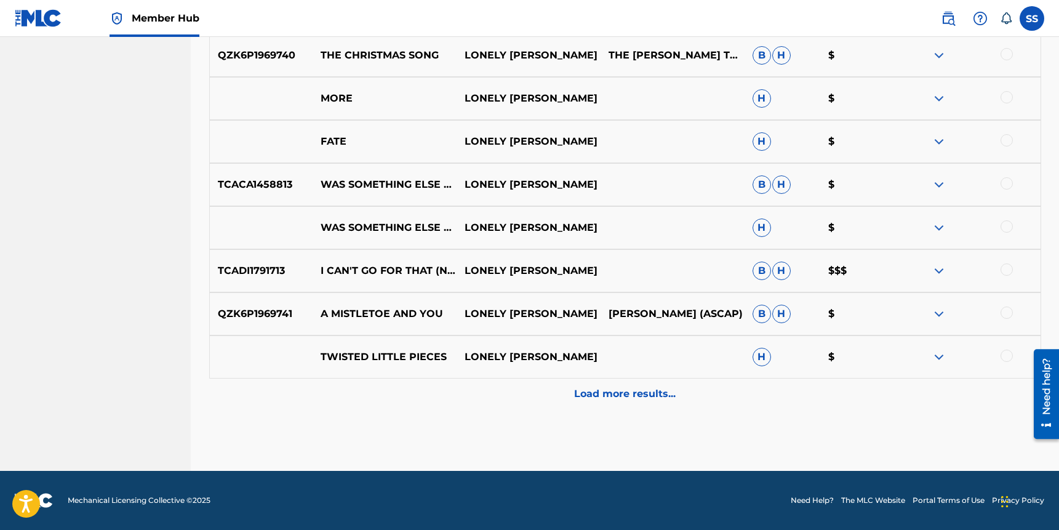
click at [631, 390] on p "Load more results..." at bounding box center [625, 393] width 102 height 15
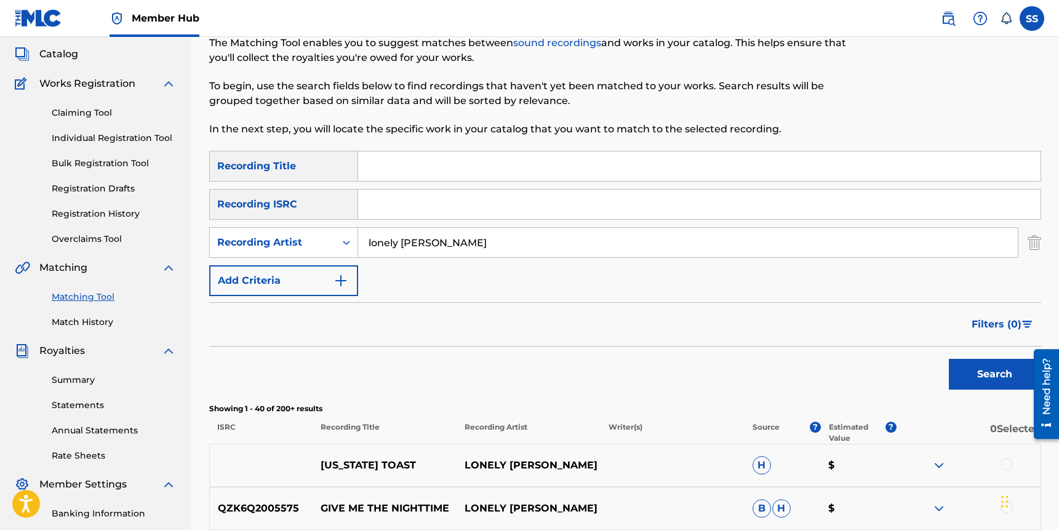
scroll to position [0, 0]
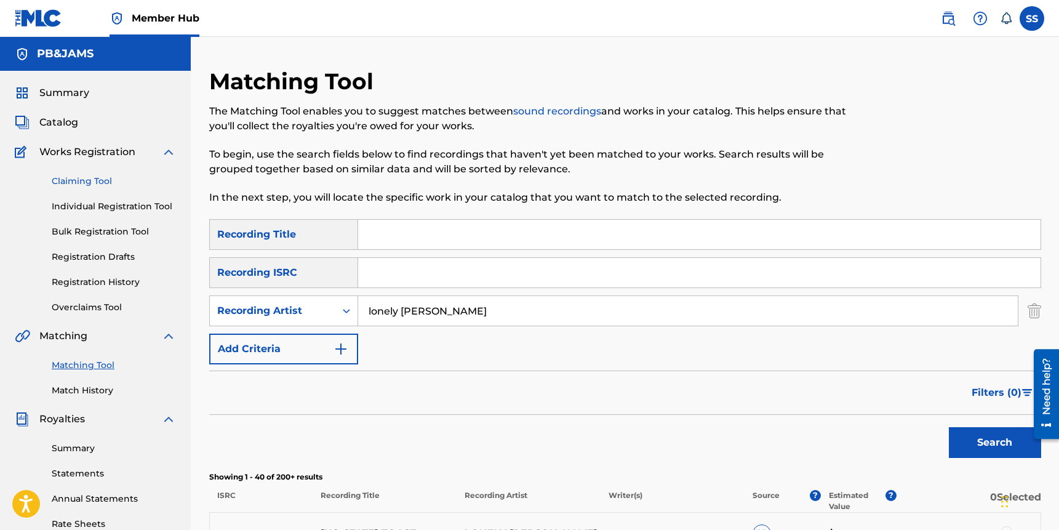
click at [77, 184] on link "Claiming Tool" at bounding box center [114, 181] width 124 height 13
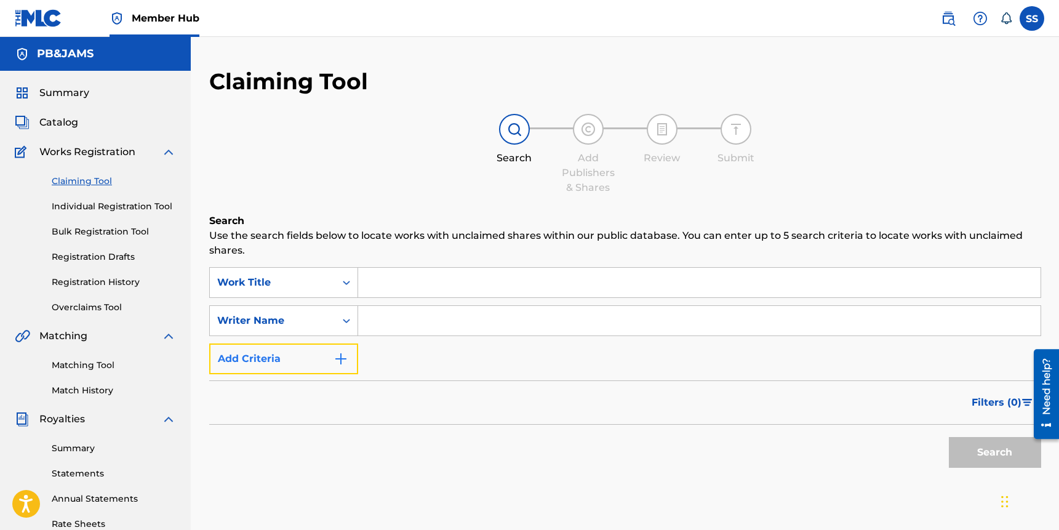
click at [315, 350] on button "Add Criteria" at bounding box center [283, 358] width 149 height 31
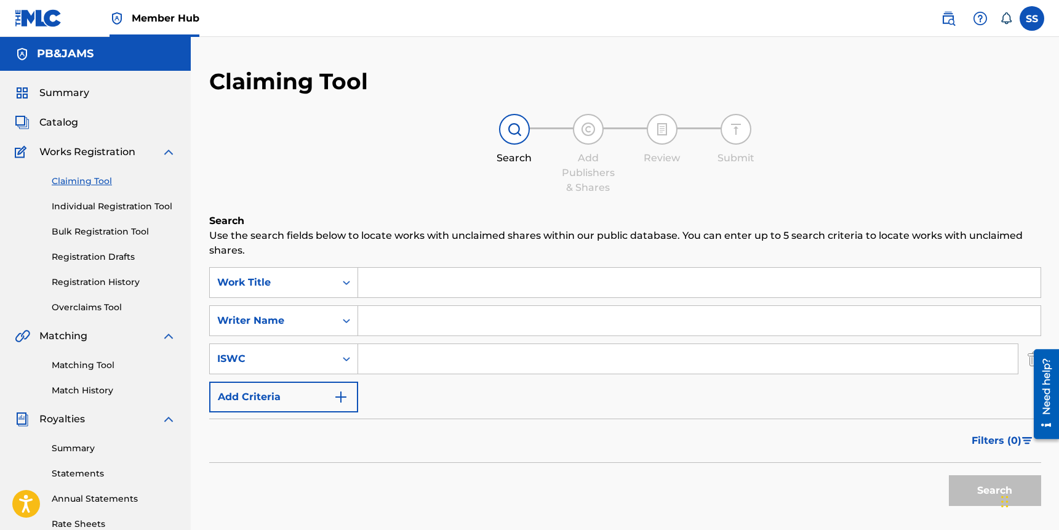
click at [375, 330] on input "Search Form" at bounding box center [699, 321] width 683 height 30
type input "schmuldt"
click at [949, 475] on button "Search" at bounding box center [995, 490] width 92 height 31
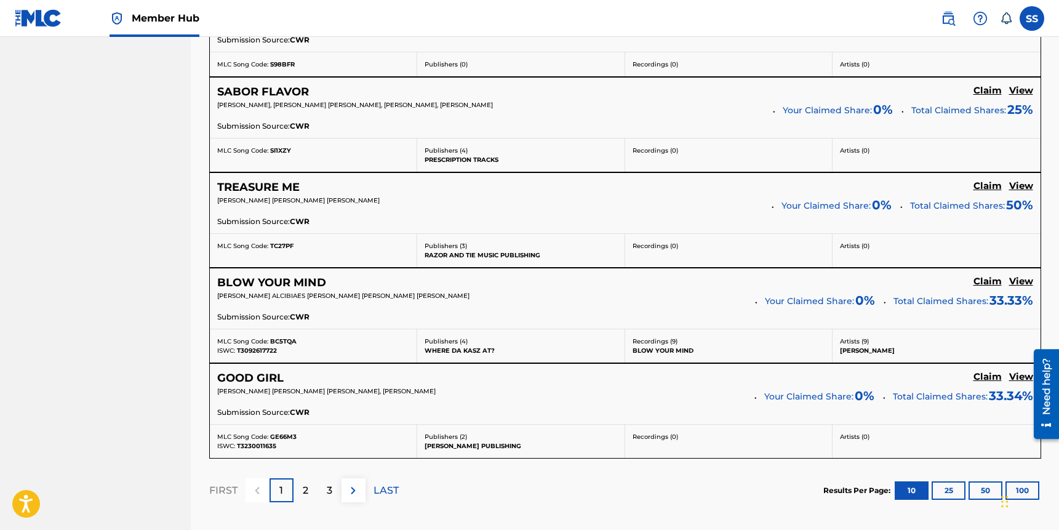
scroll to position [1030, 0]
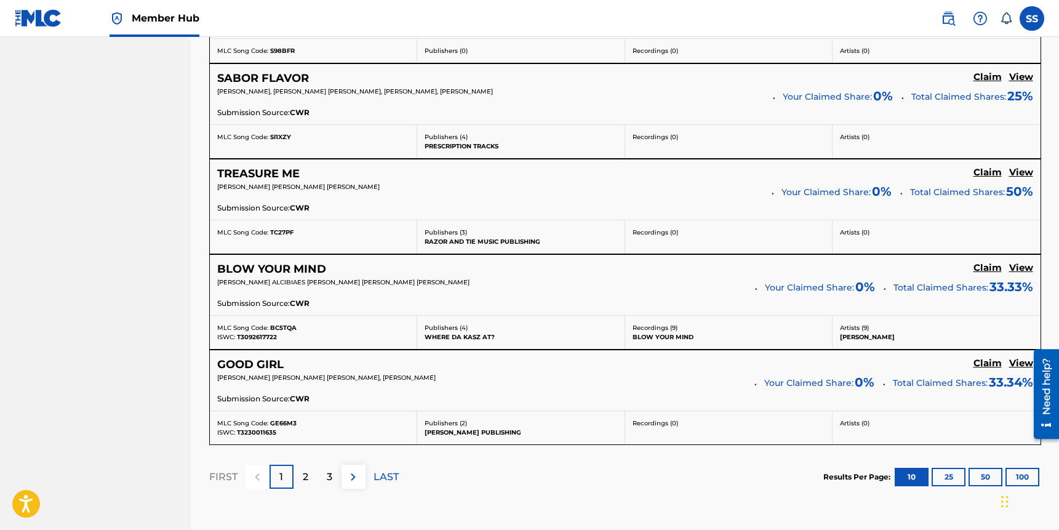
click at [307, 473] on p "2" at bounding box center [306, 477] width 6 height 15
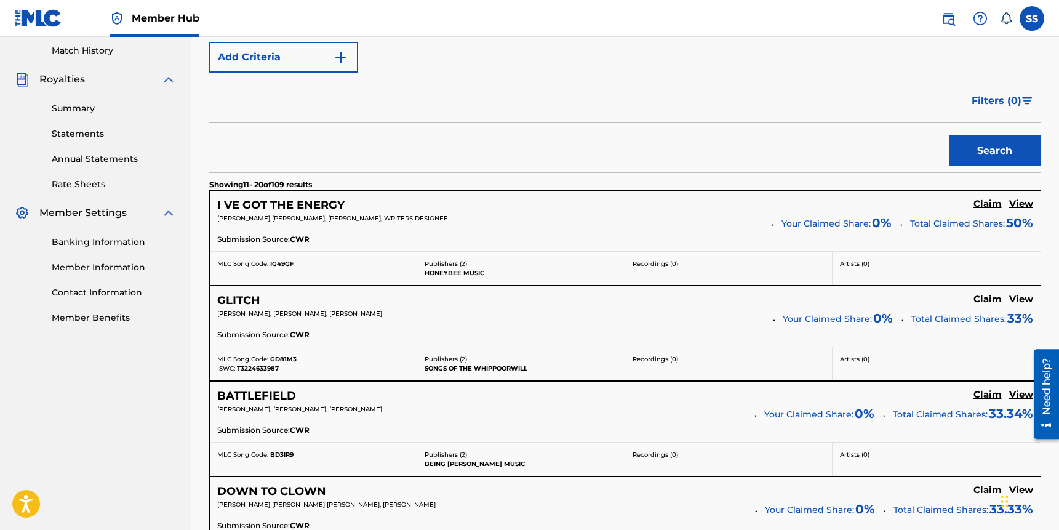
scroll to position [1138, 0]
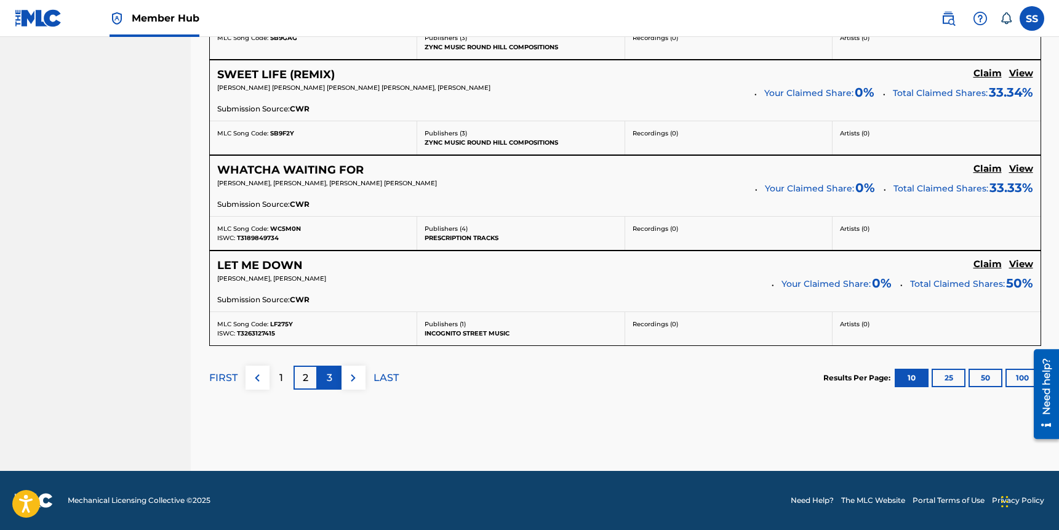
click at [326, 378] on div "3" at bounding box center [330, 378] width 24 height 24
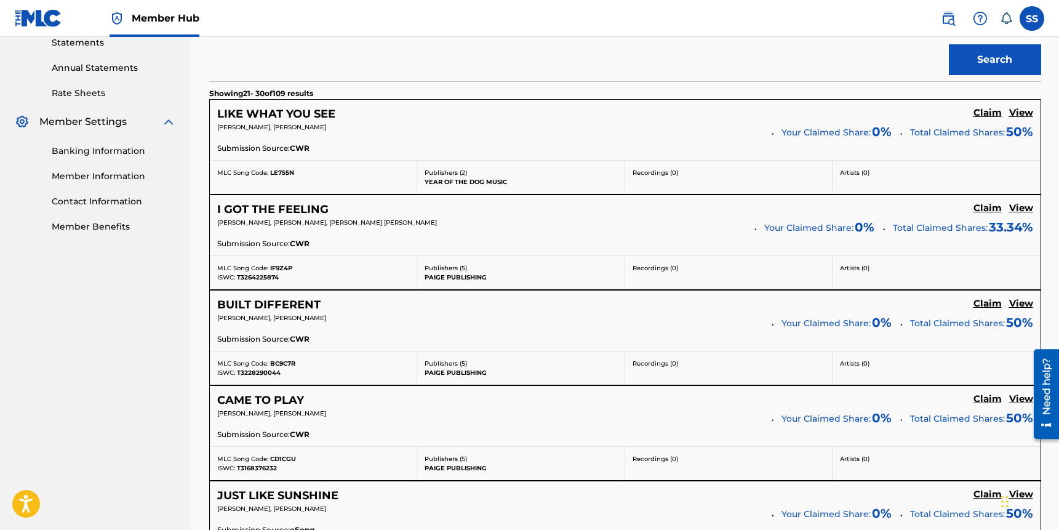
scroll to position [359, 0]
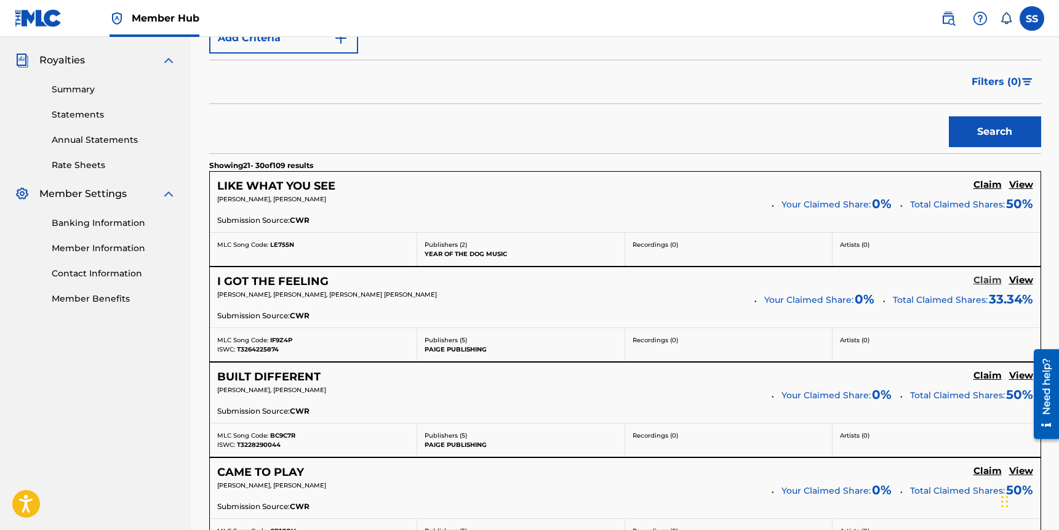
click at [993, 278] on h5 "Claim" at bounding box center [988, 280] width 28 height 12
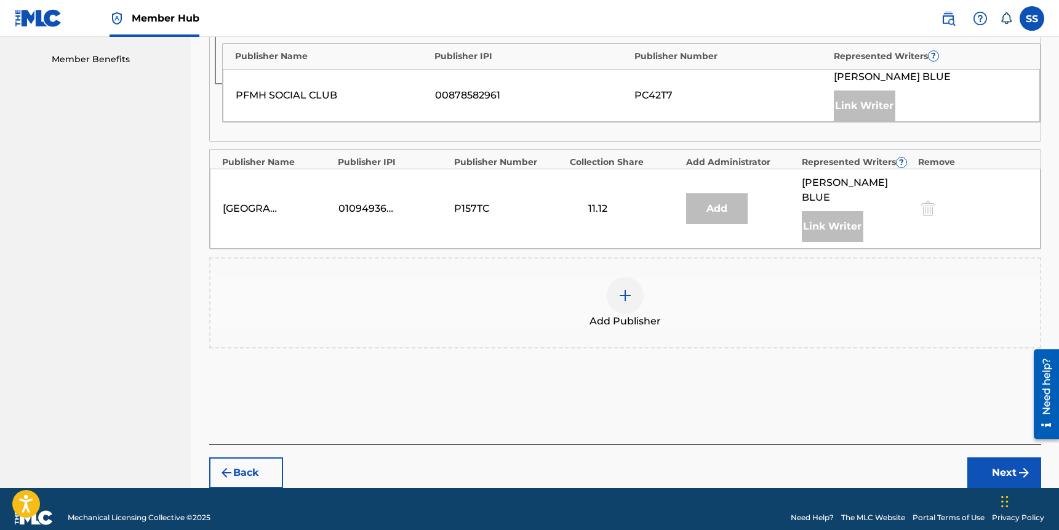
scroll to position [526, 0]
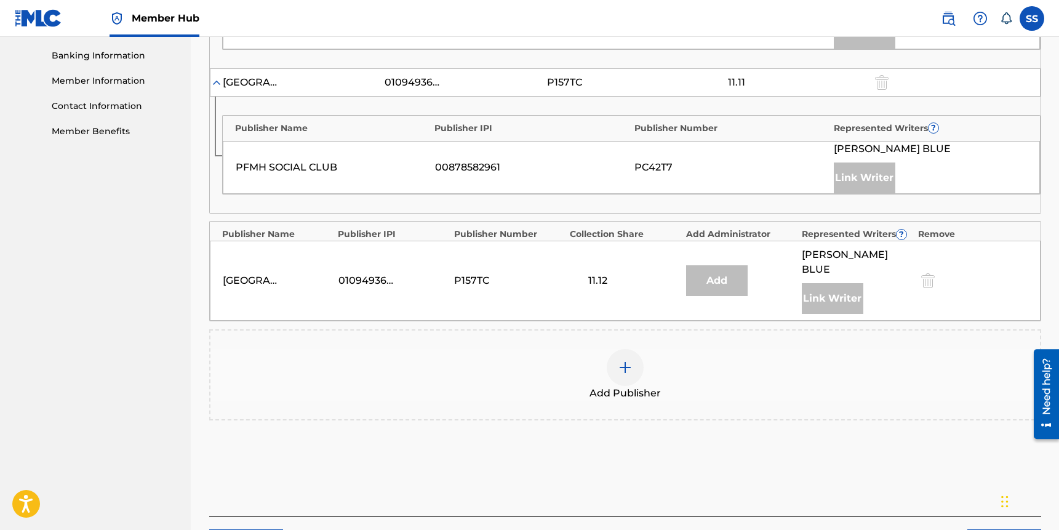
click at [633, 362] on div at bounding box center [625, 367] width 37 height 37
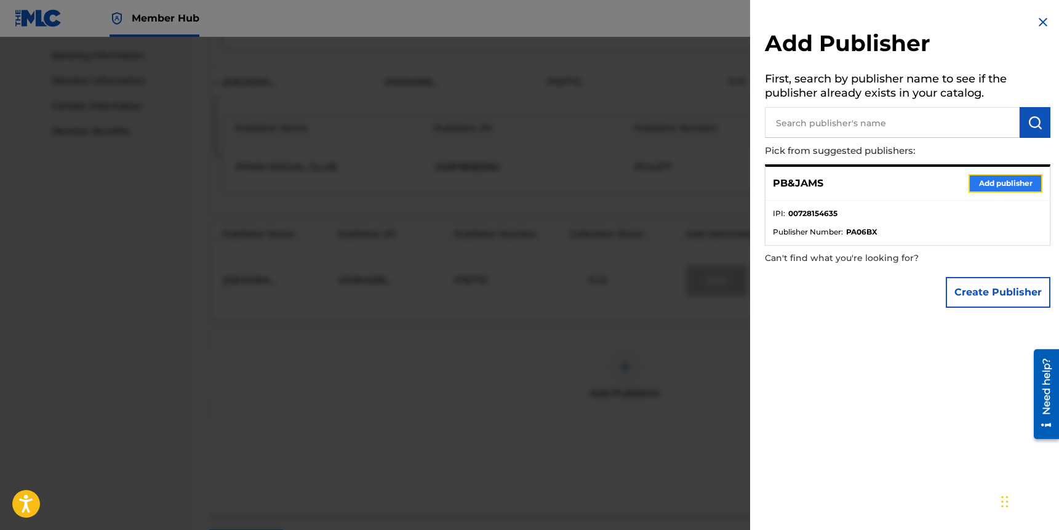
click at [996, 186] on button "Add publisher" at bounding box center [1006, 183] width 74 height 18
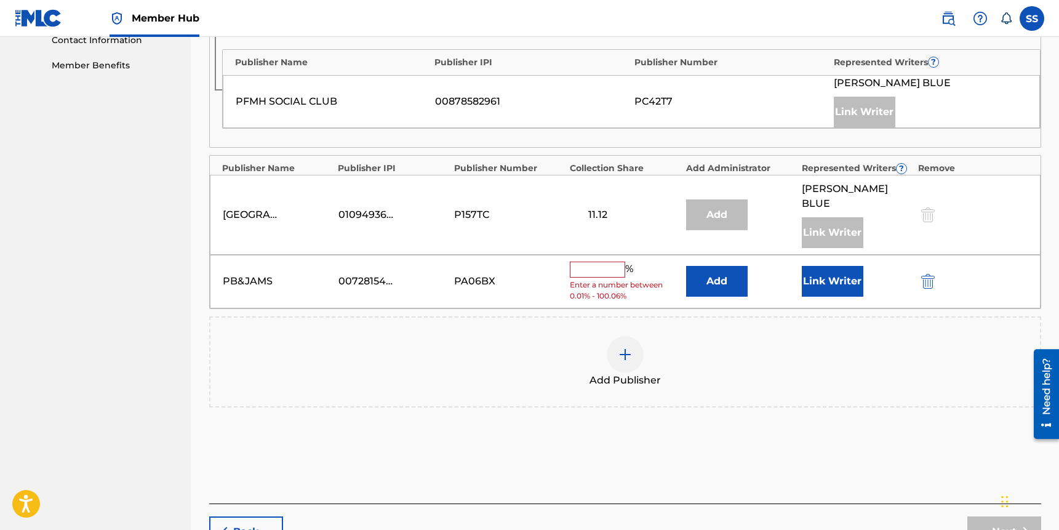
scroll to position [614, 0]
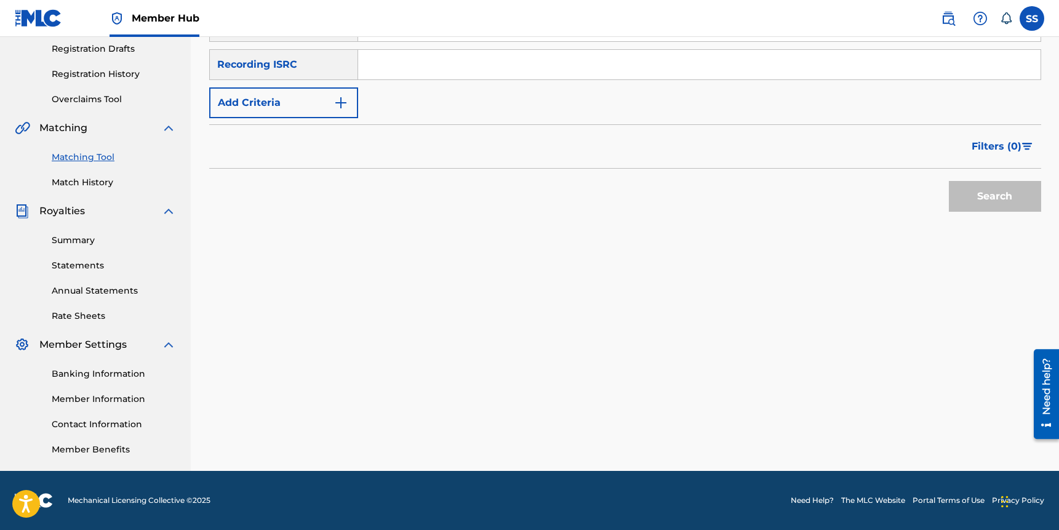
scroll to position [52, 0]
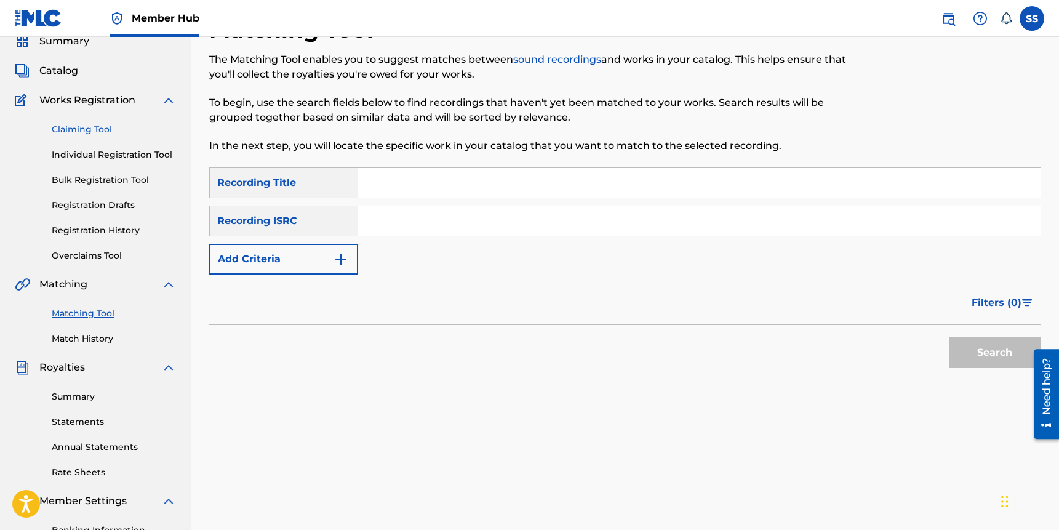
click at [90, 129] on link "Claiming Tool" at bounding box center [114, 129] width 124 height 13
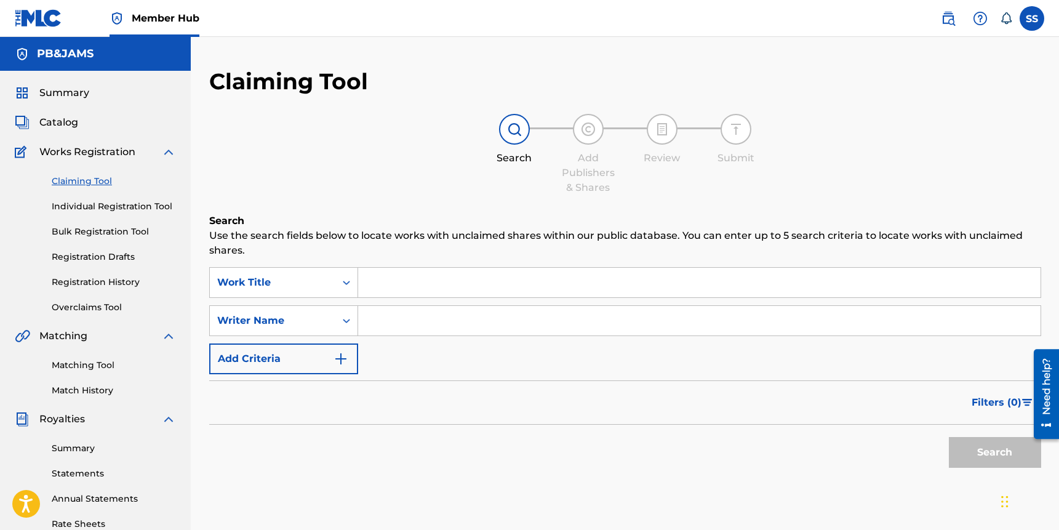
click at [385, 334] on input "Search Form" at bounding box center [699, 321] width 683 height 30
type input "schmuldt"
click at [949, 437] on button "Search" at bounding box center [995, 452] width 92 height 31
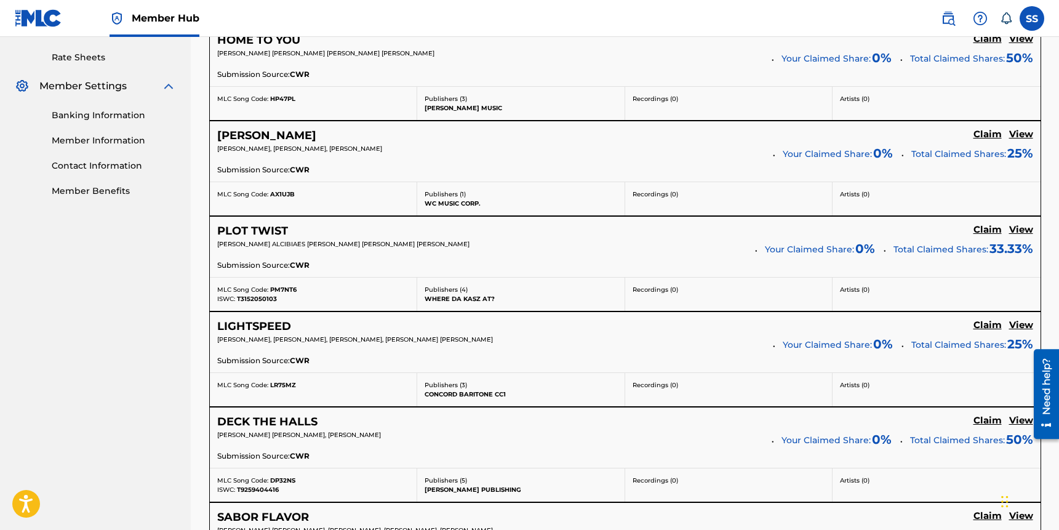
scroll to position [479, 0]
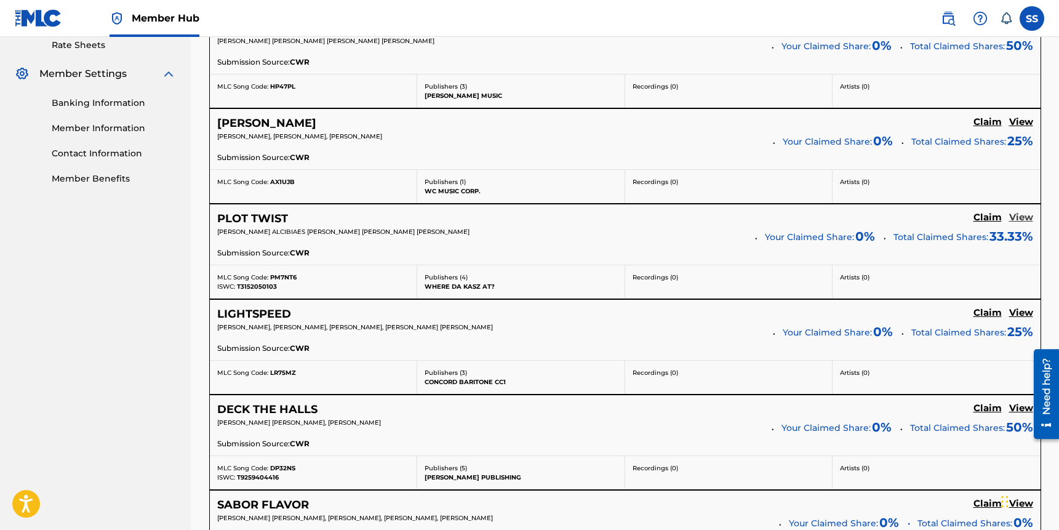
click at [1026, 215] on h5 "View" at bounding box center [1021, 218] width 24 height 12
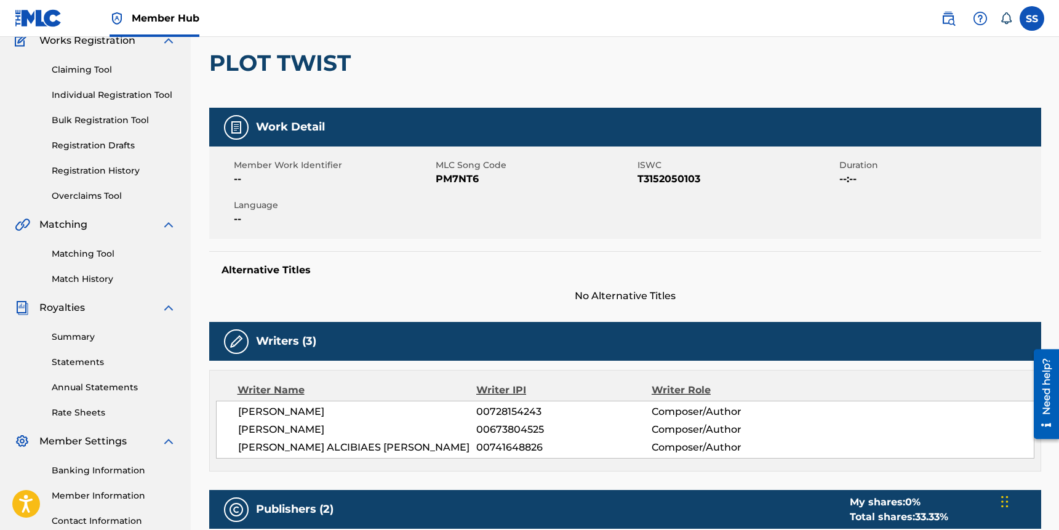
scroll to position [77, 0]
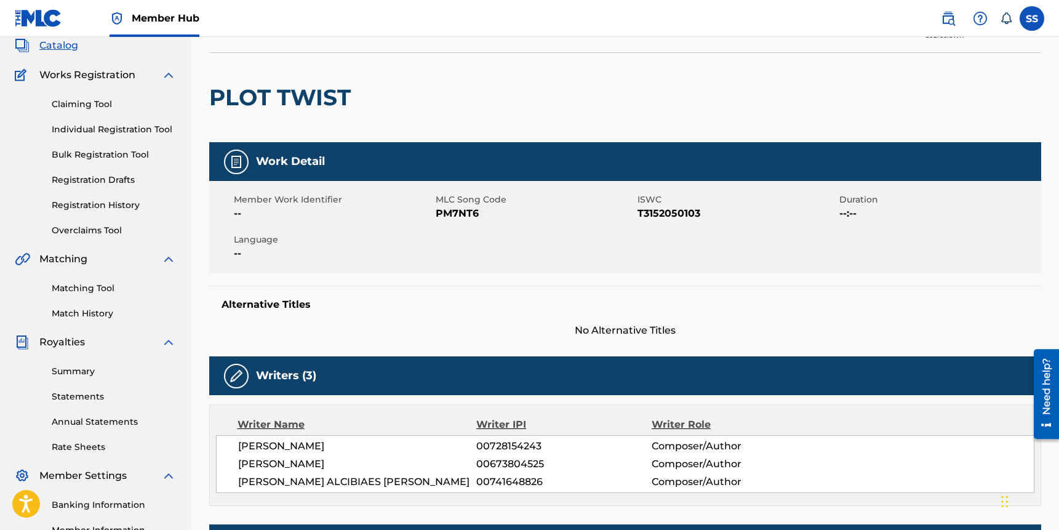
scroll to position [479, 0]
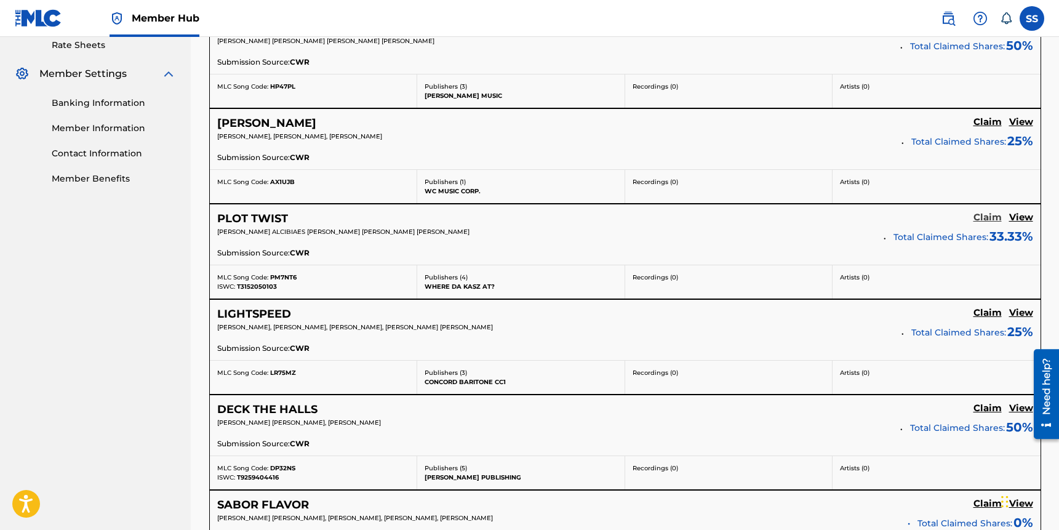
click at [982, 219] on h5 "Claim" at bounding box center [988, 218] width 28 height 12
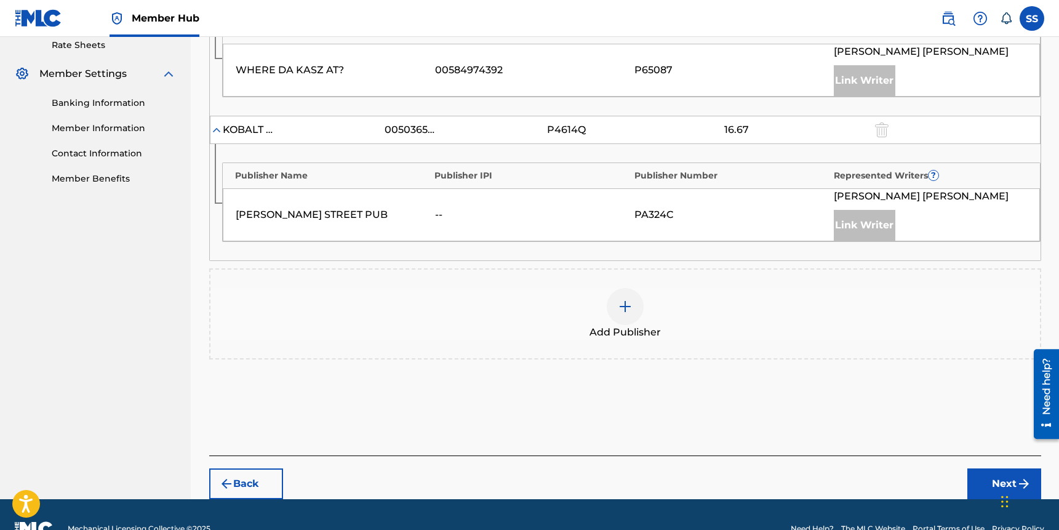
scroll to position [322, 0]
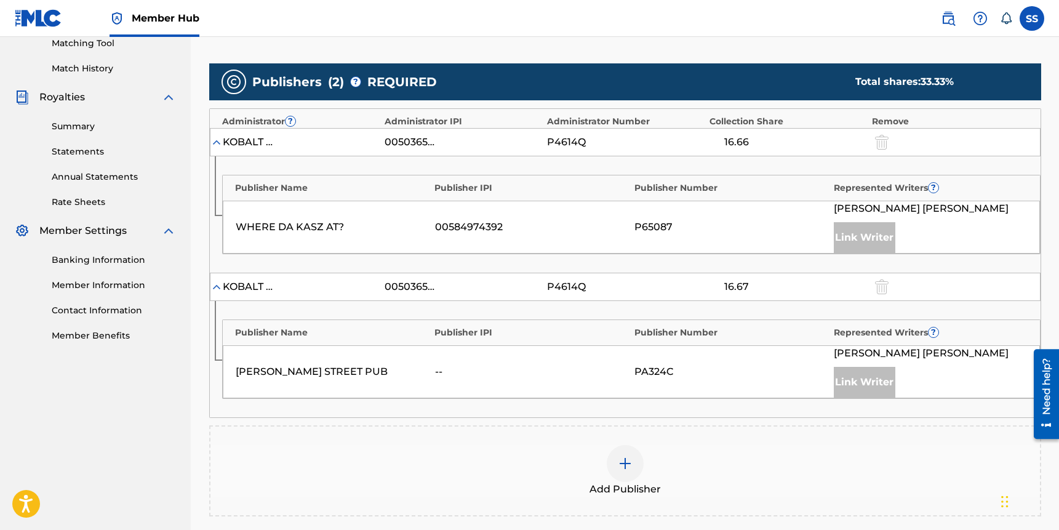
click at [630, 456] on img at bounding box center [625, 463] width 15 height 15
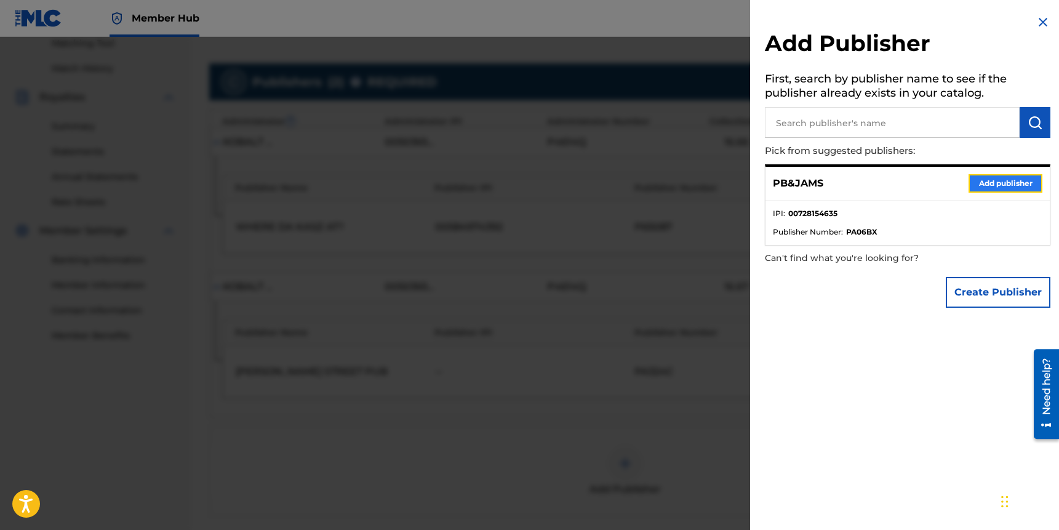
click at [984, 186] on button "Add publisher" at bounding box center [1006, 183] width 74 height 18
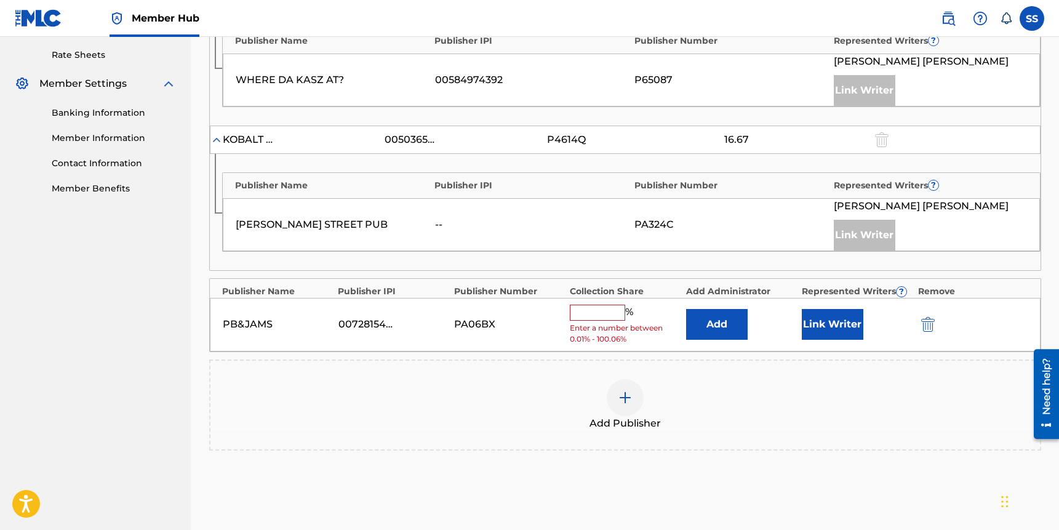
scroll to position [475, 0]
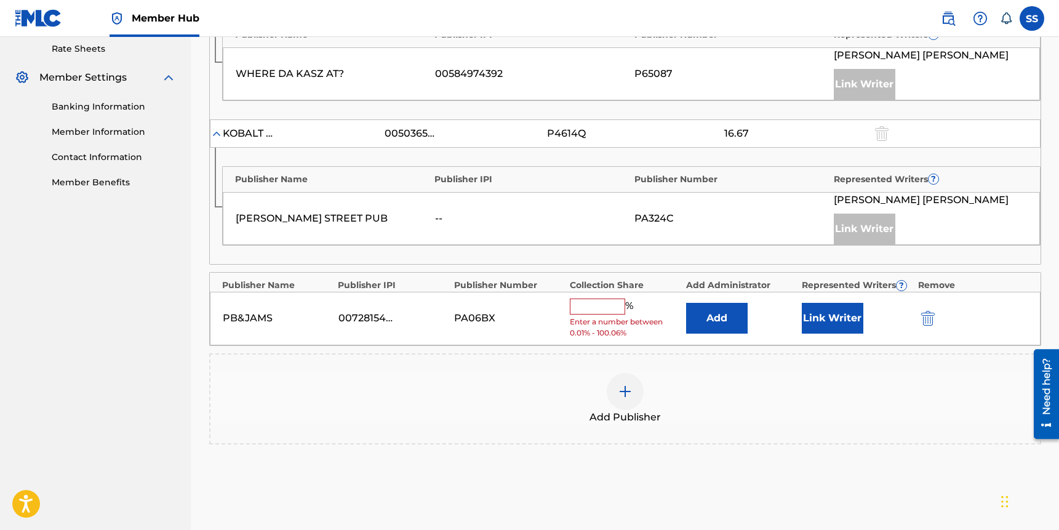
click at [607, 306] on input "text" at bounding box center [597, 306] width 55 height 16
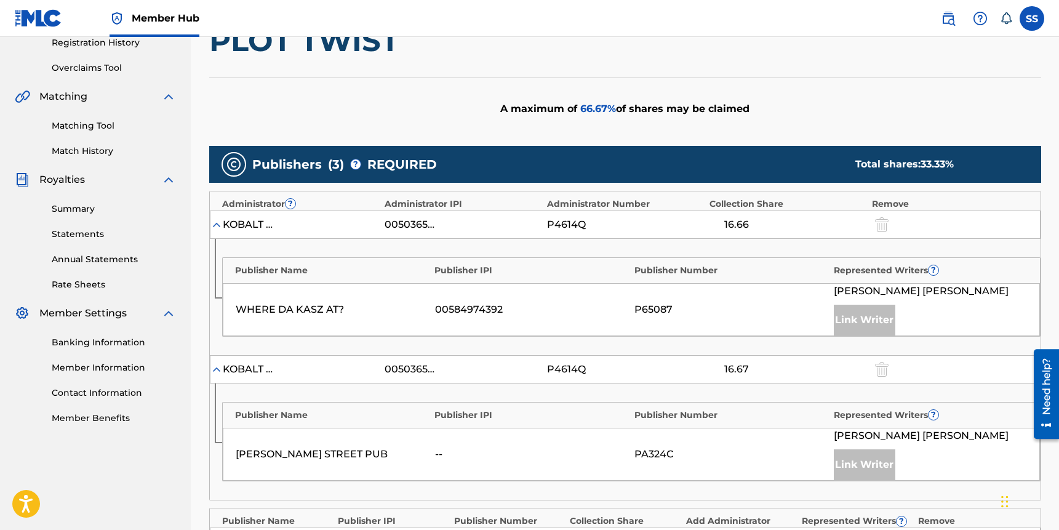
scroll to position [395, 0]
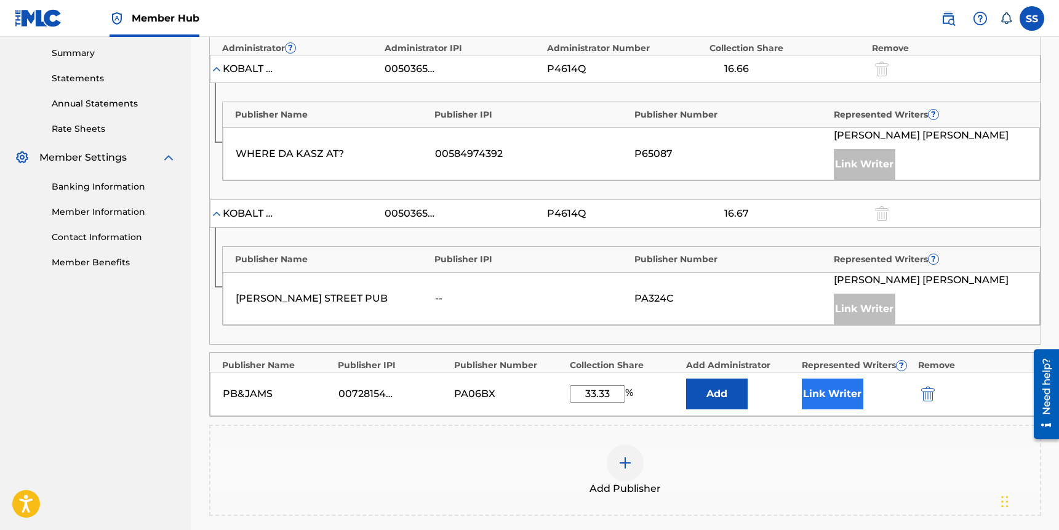
type input "33.33"
click at [827, 386] on button "Link Writer" at bounding box center [833, 393] width 62 height 31
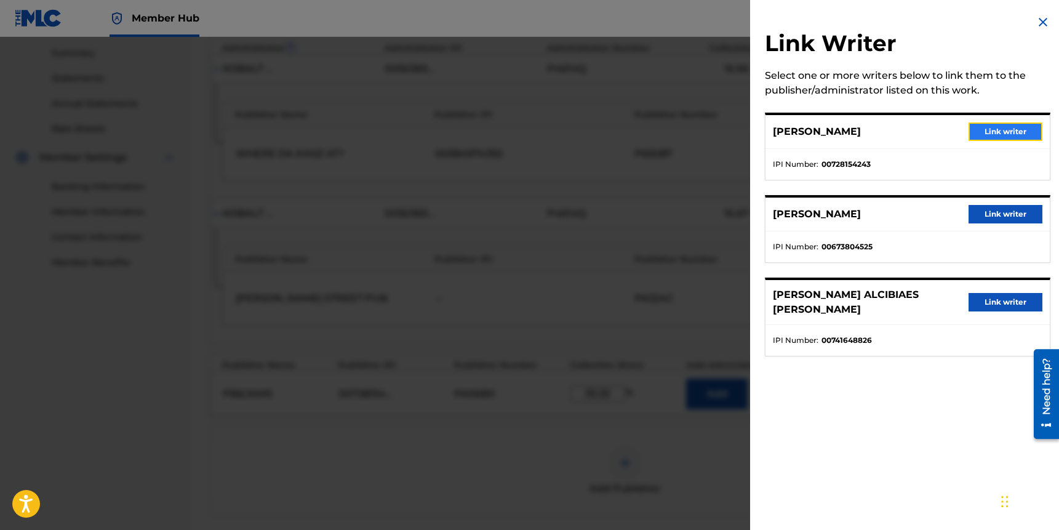
click at [999, 138] on button "Link writer" at bounding box center [1006, 131] width 74 height 18
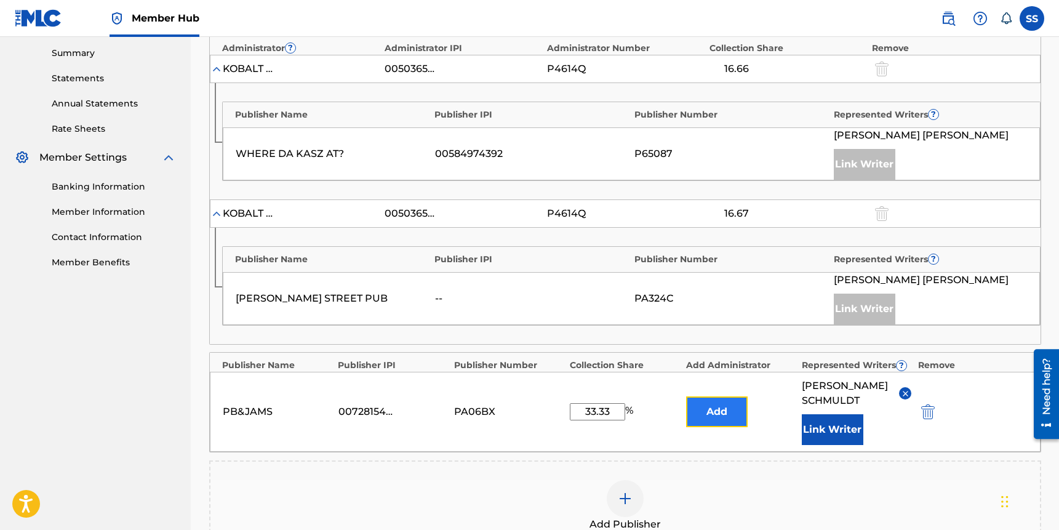
click at [710, 417] on button "Add" at bounding box center [717, 411] width 62 height 31
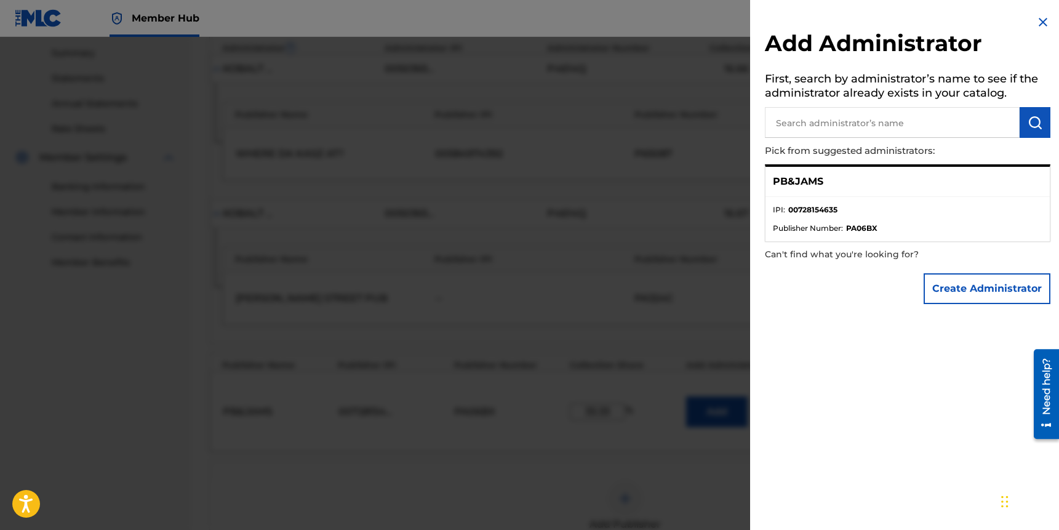
click at [897, 212] on li "IPI : 00728154635" at bounding box center [908, 213] width 270 height 18
drag, startPoint x: 815, startPoint y: 195, endPoint x: 823, endPoint y: 213, distance: 19.6
click at [816, 196] on div "PB&JAMS" at bounding box center [908, 182] width 284 height 30
click at [821, 210] on strong "00728154635" at bounding box center [812, 209] width 49 height 11
click at [803, 191] on div "PB&JAMS" at bounding box center [908, 182] width 284 height 30
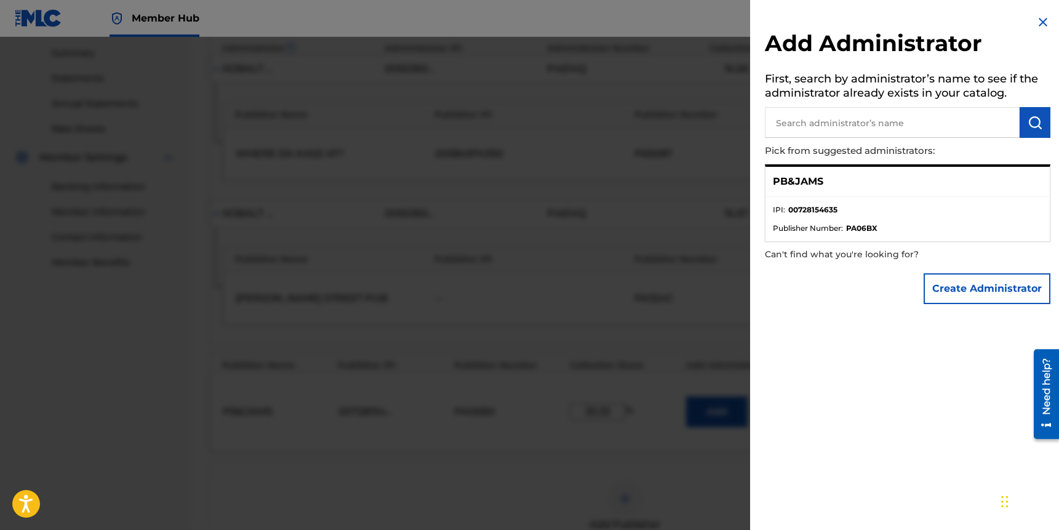
click at [799, 190] on div "PB&JAMS" at bounding box center [908, 182] width 284 height 30
click at [798, 190] on div "PB&JAMS" at bounding box center [908, 182] width 284 height 30
click at [839, 130] on input "text" at bounding box center [892, 122] width 255 height 31
click at [806, 184] on p "PB&JAMS" at bounding box center [798, 181] width 50 height 15
click at [795, 178] on p "PB&JAMS" at bounding box center [798, 181] width 50 height 15
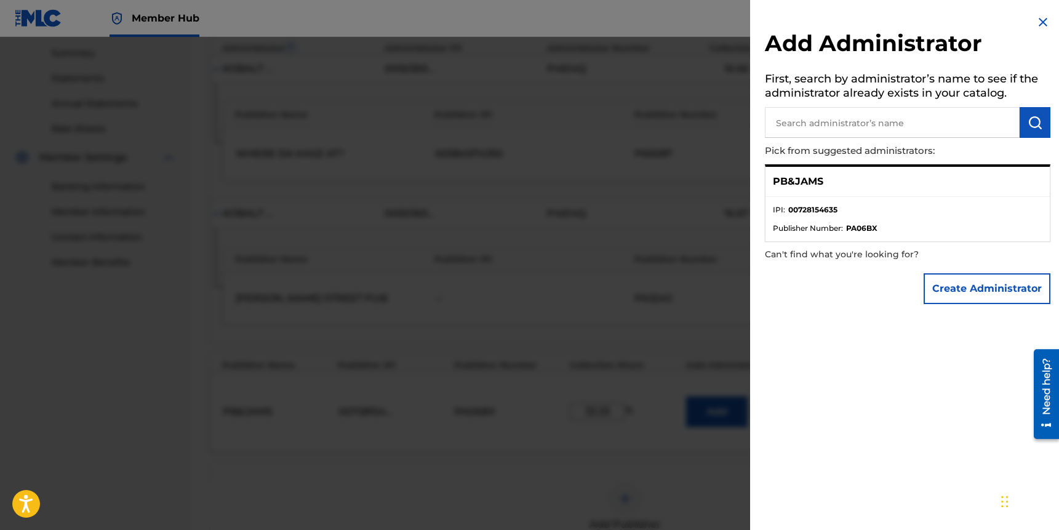
drag, startPoint x: 793, startPoint y: 177, endPoint x: 810, endPoint y: 190, distance: 21.2
click at [795, 179] on p "PB&JAMS" at bounding box center [798, 181] width 50 height 15
click at [811, 190] on div "PB&JAMS" at bounding box center [908, 182] width 284 height 30
click at [872, 232] on strong "PA06BX" at bounding box center [861, 228] width 31 height 11
click at [943, 281] on button "Create Administrator" at bounding box center [987, 288] width 127 height 31
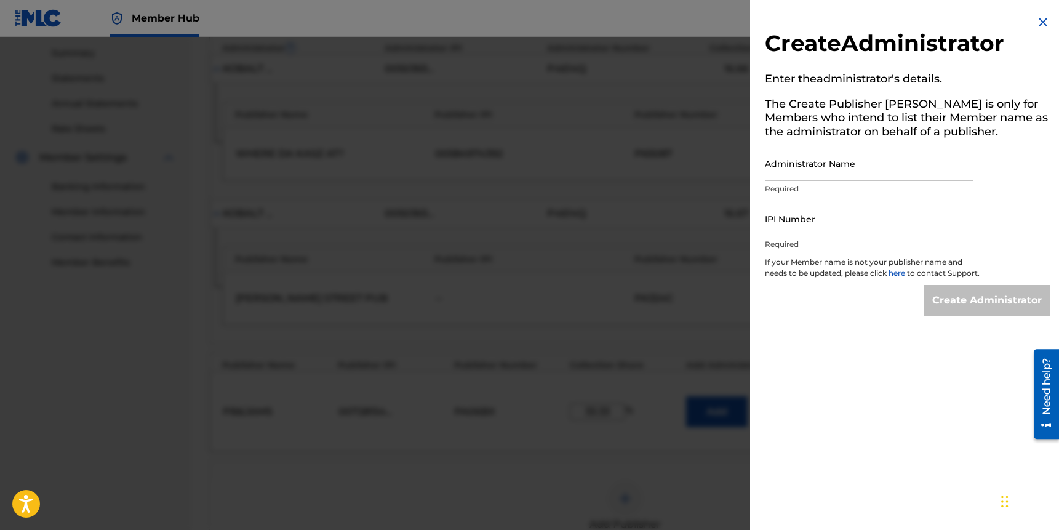
click at [1038, 22] on img at bounding box center [1043, 22] width 15 height 15
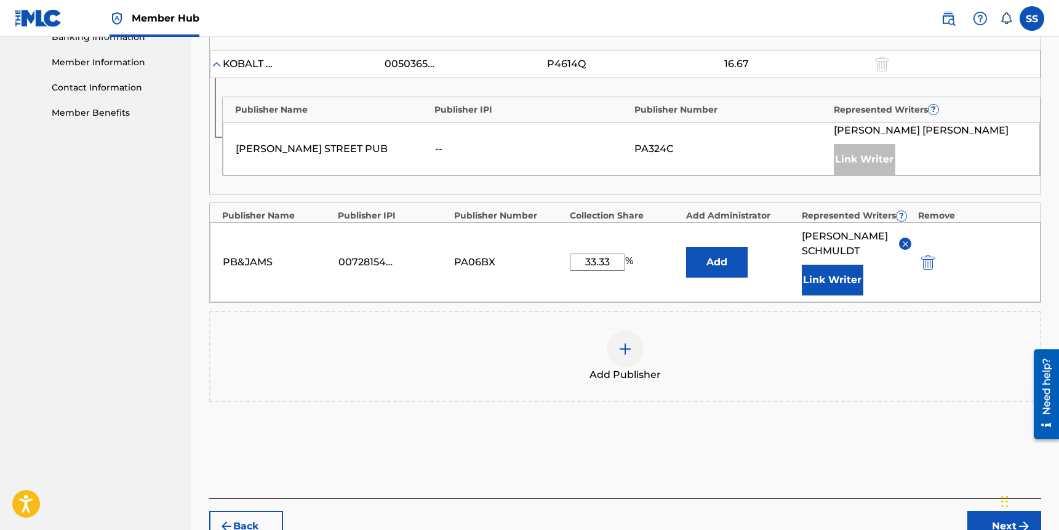
scroll to position [549, 0]
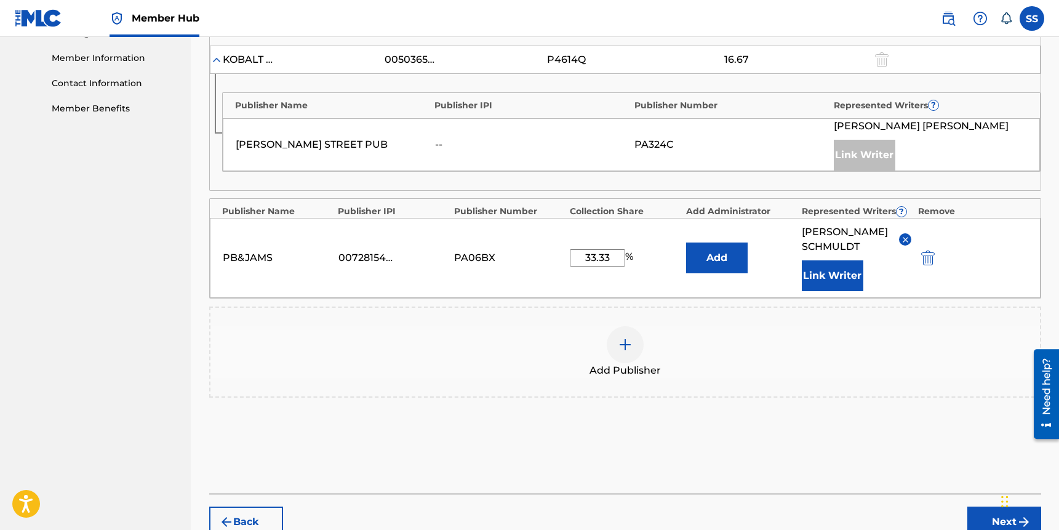
click at [804, 345] on div "Add Publisher" at bounding box center [625, 352] width 830 height 52
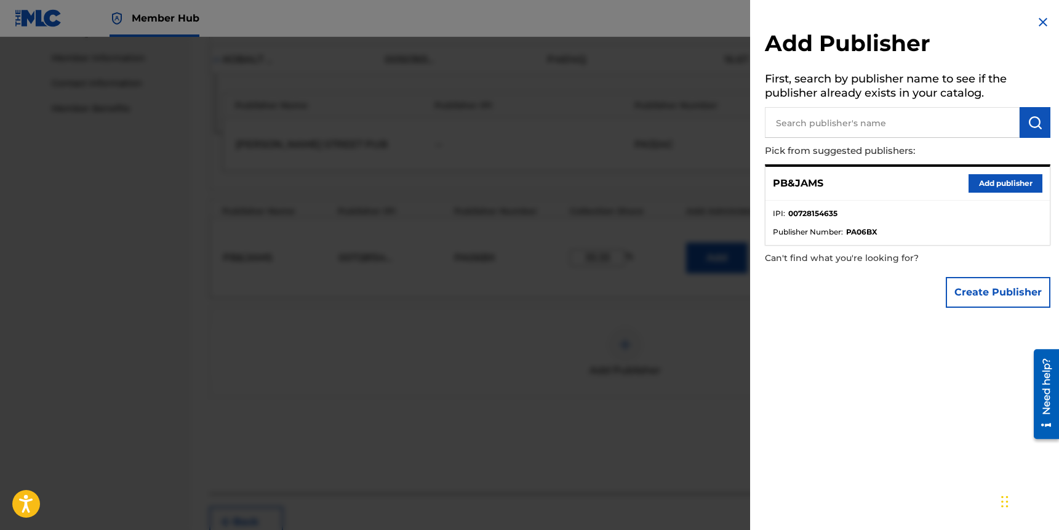
click at [1038, 23] on img at bounding box center [1043, 22] width 15 height 15
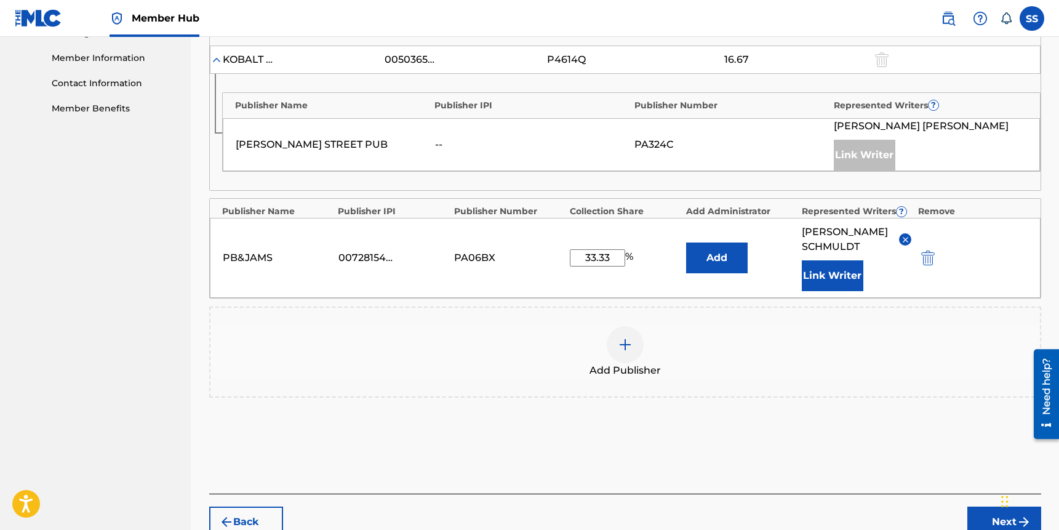
scroll to position [615, 0]
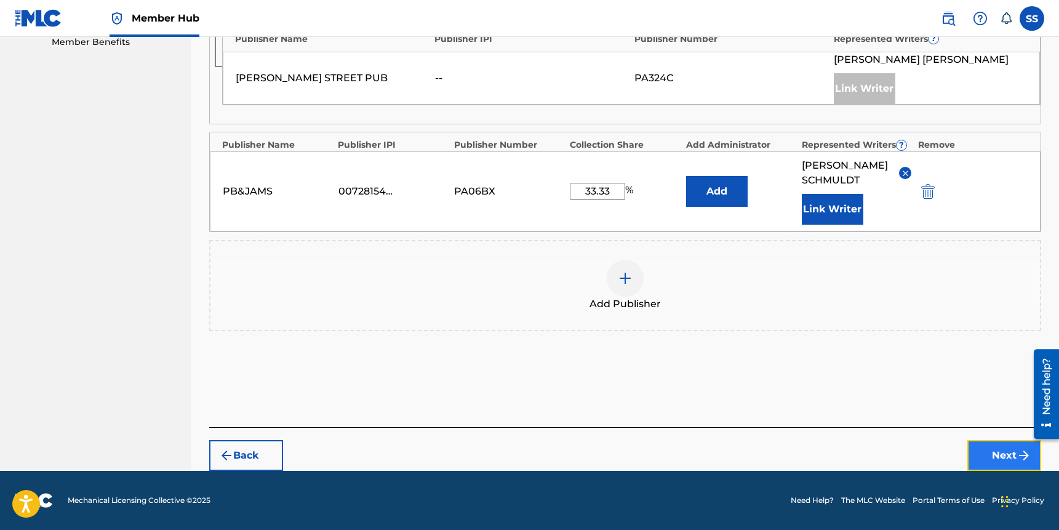
click at [996, 452] on button "Next" at bounding box center [1004, 455] width 74 height 31
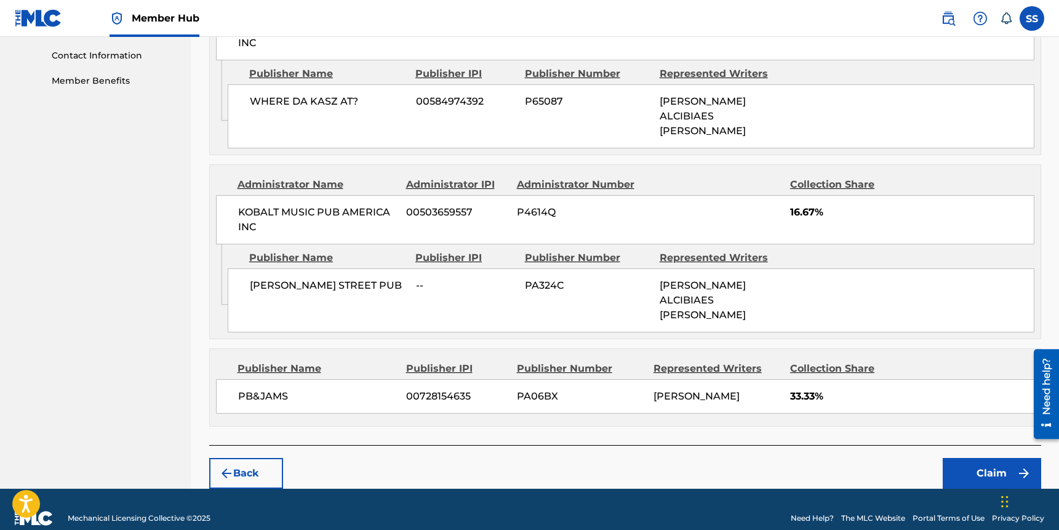
scroll to position [580, 0]
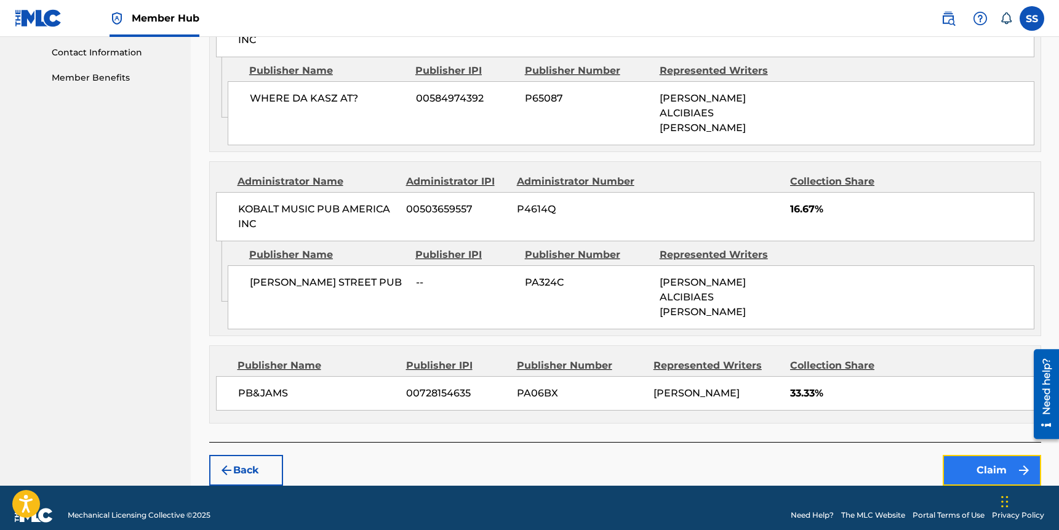
click at [979, 455] on button "Claim" at bounding box center [992, 470] width 98 height 31
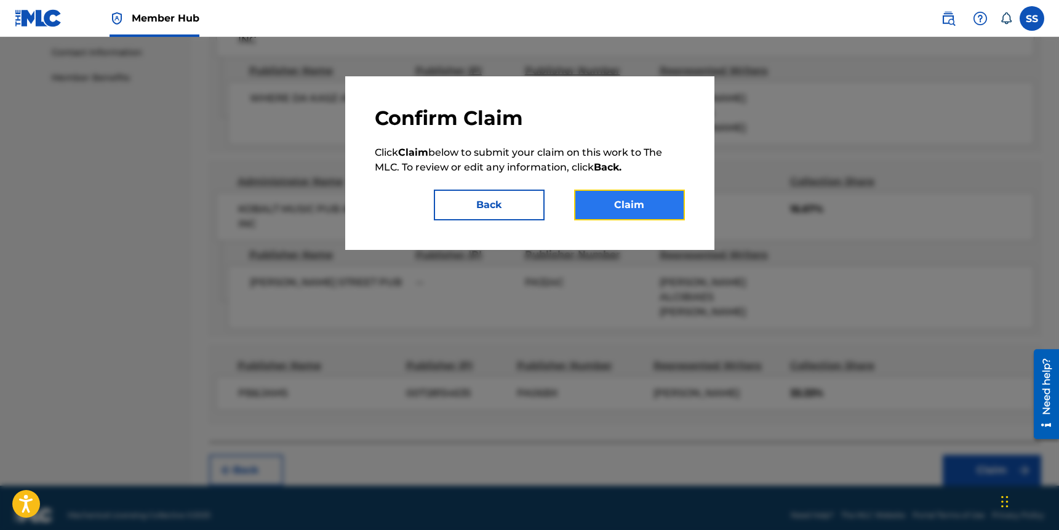
click at [616, 211] on button "Claim" at bounding box center [629, 205] width 111 height 31
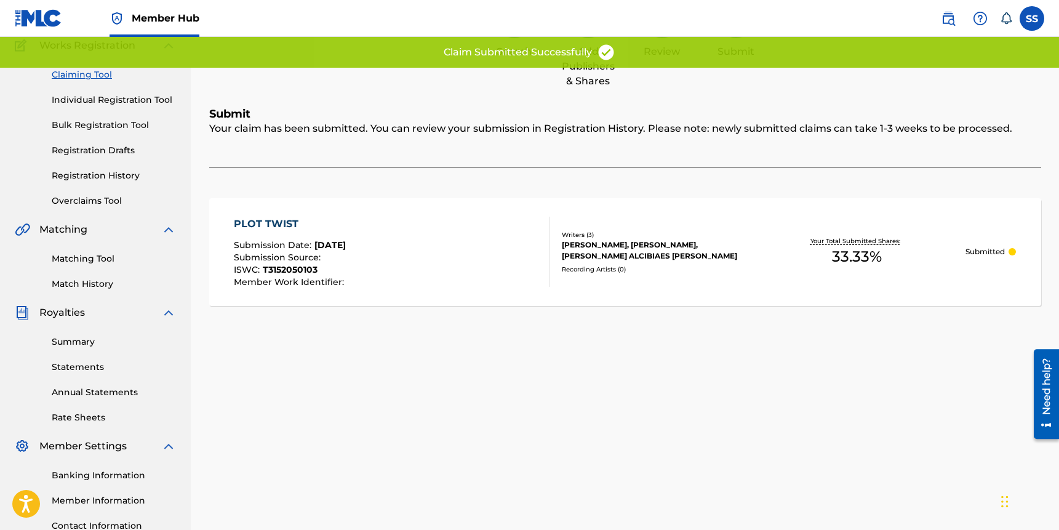
scroll to position [0, 0]
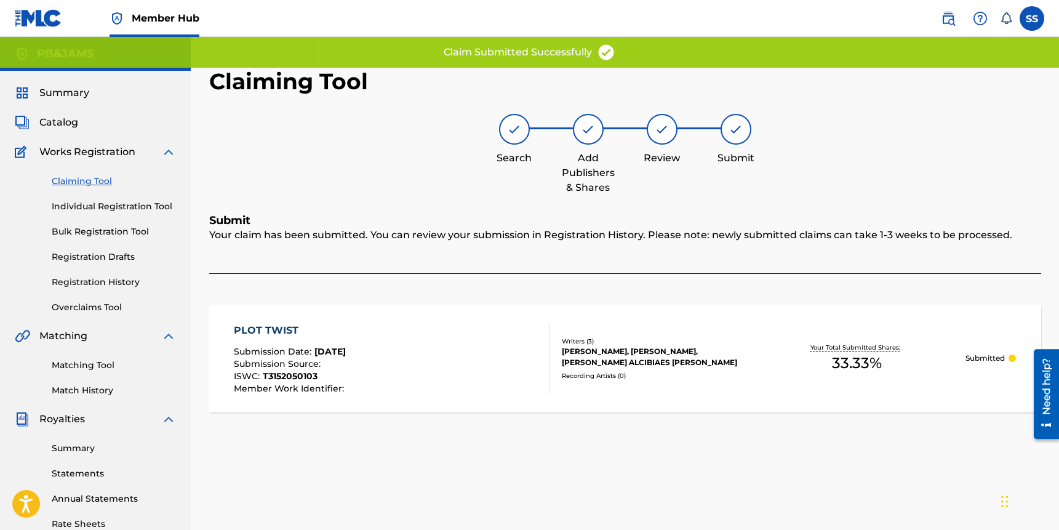
click at [82, 177] on link "Claiming Tool" at bounding box center [114, 181] width 124 height 13
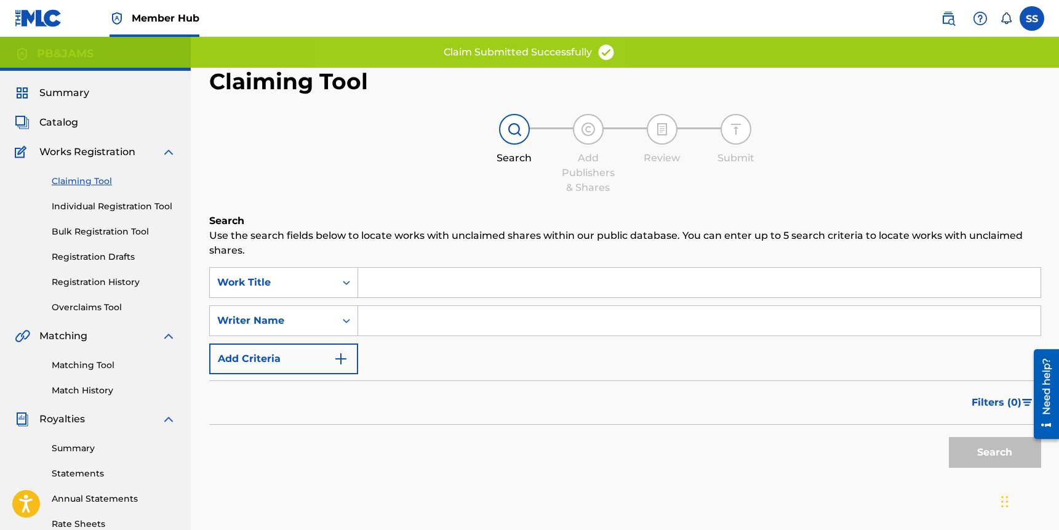
click at [392, 318] on input "Search Form" at bounding box center [699, 321] width 683 height 30
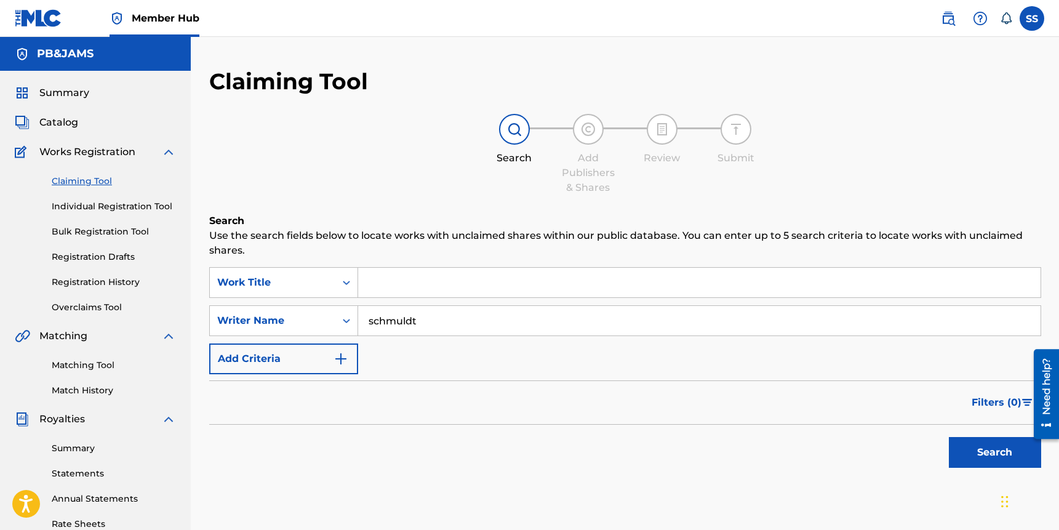
type input "schmuldt"
click at [949, 437] on button "Search" at bounding box center [995, 452] width 92 height 31
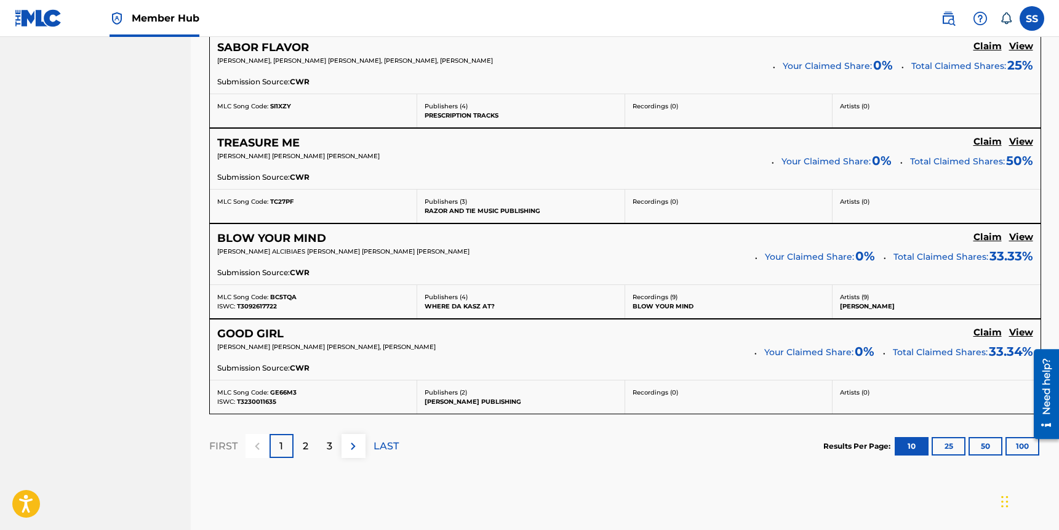
scroll to position [1062, 0]
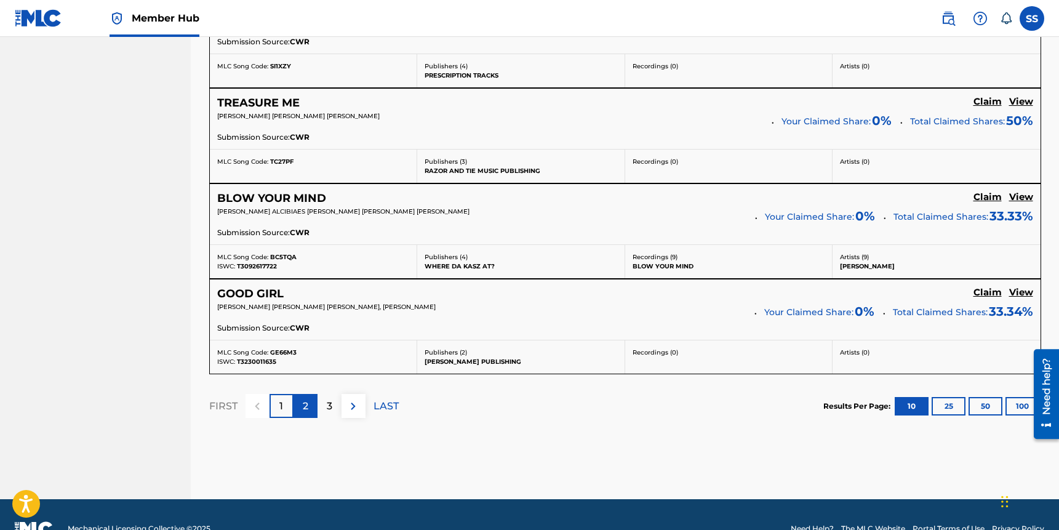
click at [315, 404] on div "2" at bounding box center [306, 406] width 24 height 24
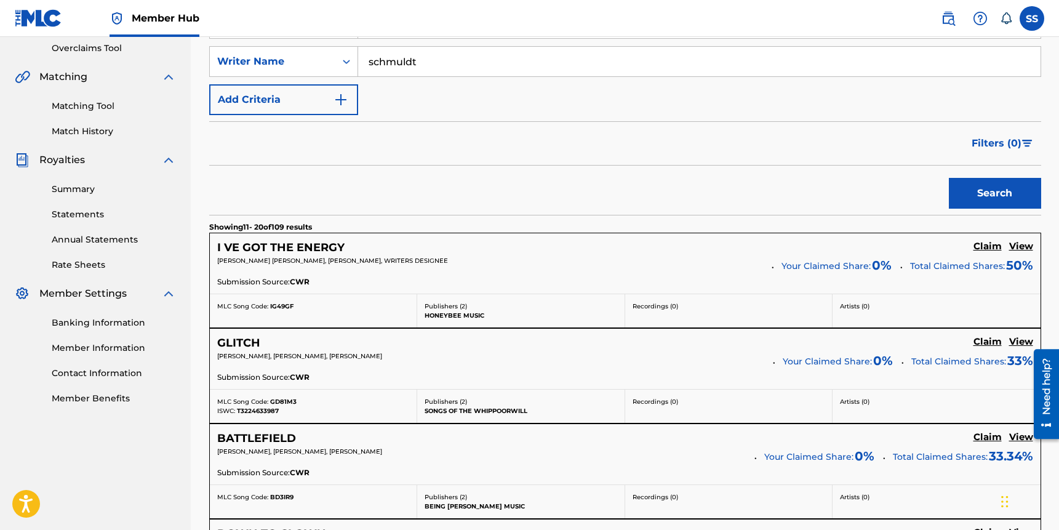
scroll to position [0, 0]
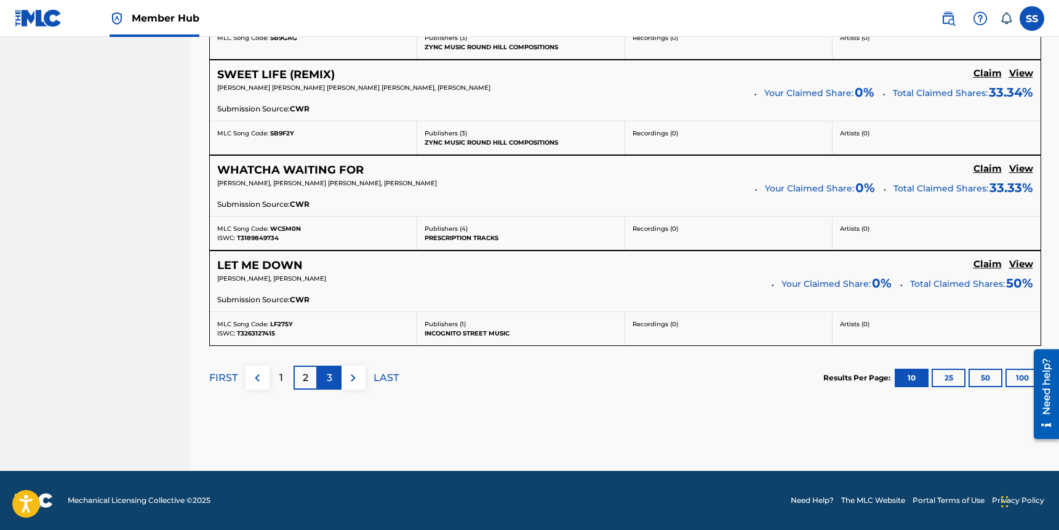
click at [329, 377] on p "3" at bounding box center [330, 377] width 6 height 15
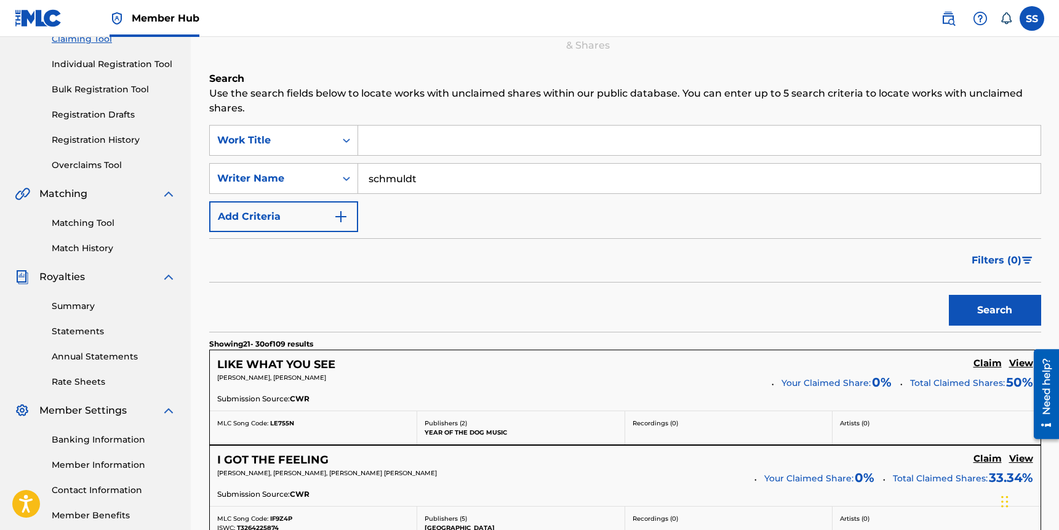
scroll to position [4, 0]
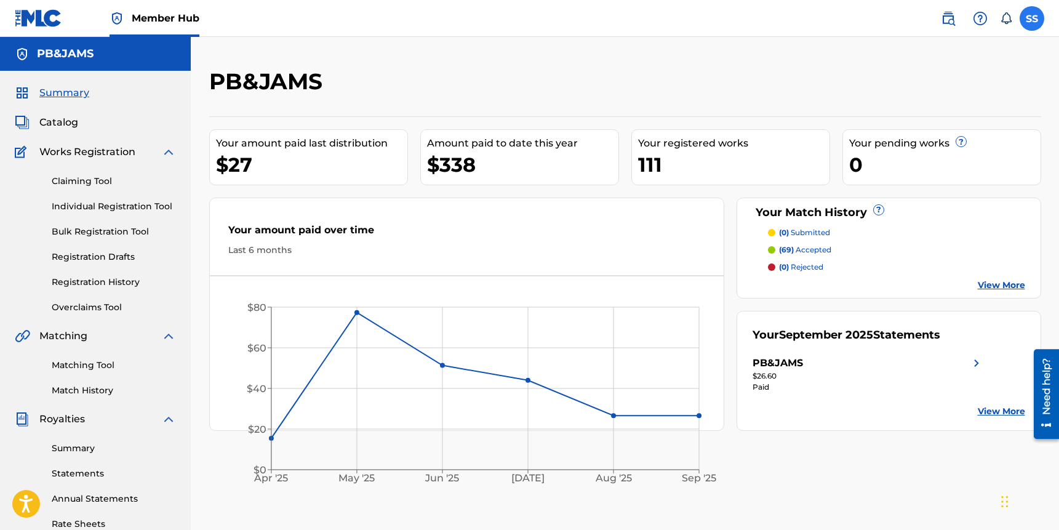
click at [1029, 23] on label at bounding box center [1032, 18] width 25 height 25
click at [1032, 18] on input "SS Stephen Schmuldt holborncircuit@gmail.com Notification Preferences Profile L…" at bounding box center [1032, 18] width 0 height 0
click at [908, 170] on p "Log out" at bounding box center [913, 174] width 29 height 11
click at [1032, 18] on input "SS Stephen Schmuldt holborncircuit@gmail.com Notification Preferences Profile L…" at bounding box center [1032, 18] width 0 height 0
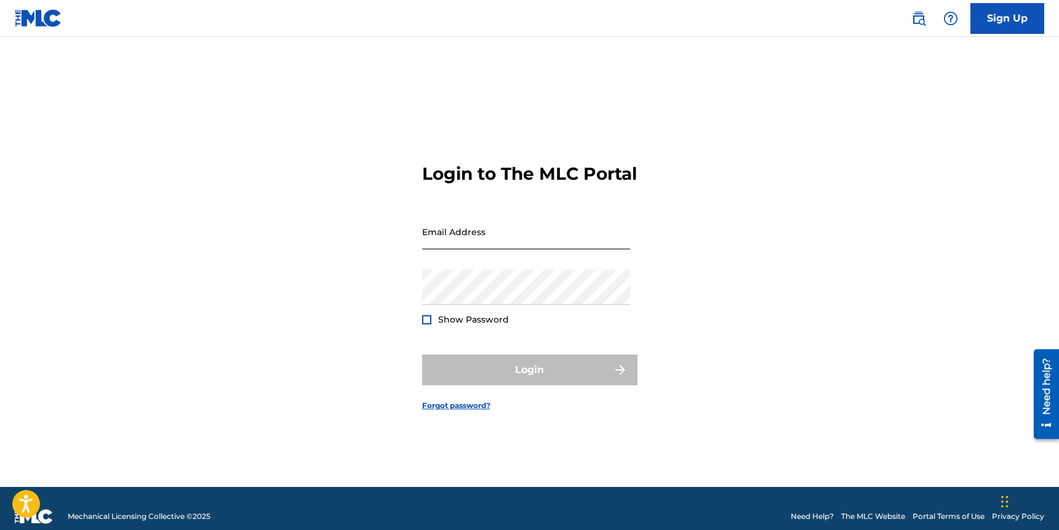
click at [507, 236] on input "Email Address" at bounding box center [526, 231] width 208 height 35
drag, startPoint x: 824, startPoint y: 241, endPoint x: 673, endPoint y: 239, distance: 150.8
click at [813, 239] on div "Login to The MLC Portal Email Address Password Show Password Login Forgot passw…" at bounding box center [530, 277] width 862 height 419
click at [532, 247] on input "Email Address" at bounding box center [526, 231] width 208 height 35
paste input "[EMAIL_ADDRESS][DOMAIN_NAME]"
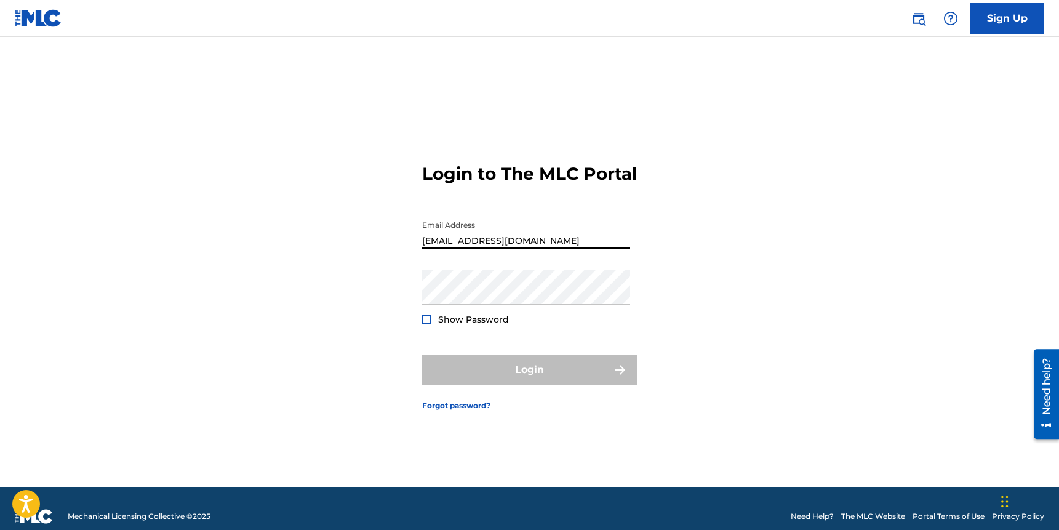
type input "[EMAIL_ADDRESS][DOMAIN_NAME]"
drag, startPoint x: 803, startPoint y: 323, endPoint x: 747, endPoint y: 391, distance: 88.3
click at [802, 323] on div "Login to The MLC Portal Email Address abbeyrose1030@gmail.com Password Show Pas…" at bounding box center [530, 277] width 862 height 419
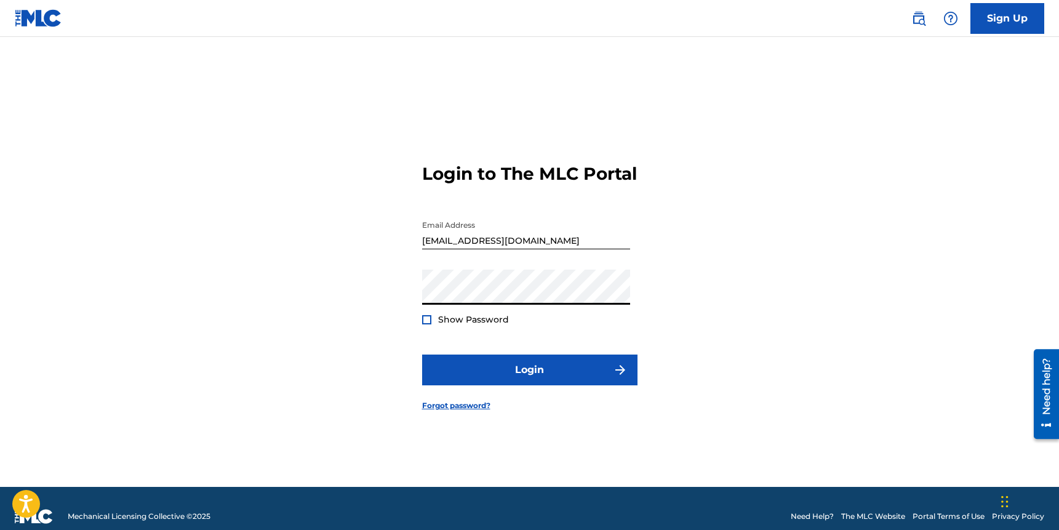
click at [711, 361] on div "Login to The MLC Portal Email Address abbeyrose1030@gmail.com Password Show Pas…" at bounding box center [530, 277] width 862 height 419
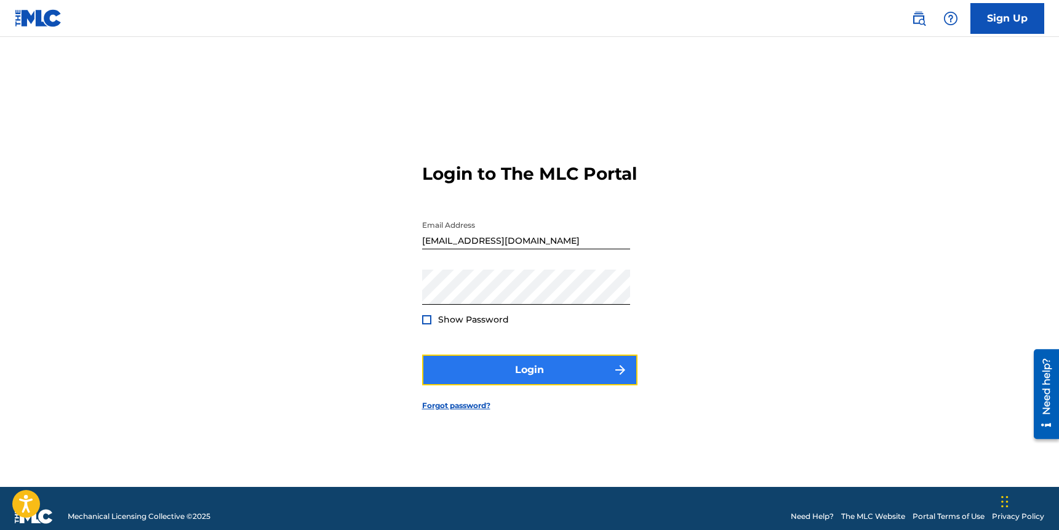
click at [528, 383] on button "Login" at bounding box center [529, 369] width 215 height 31
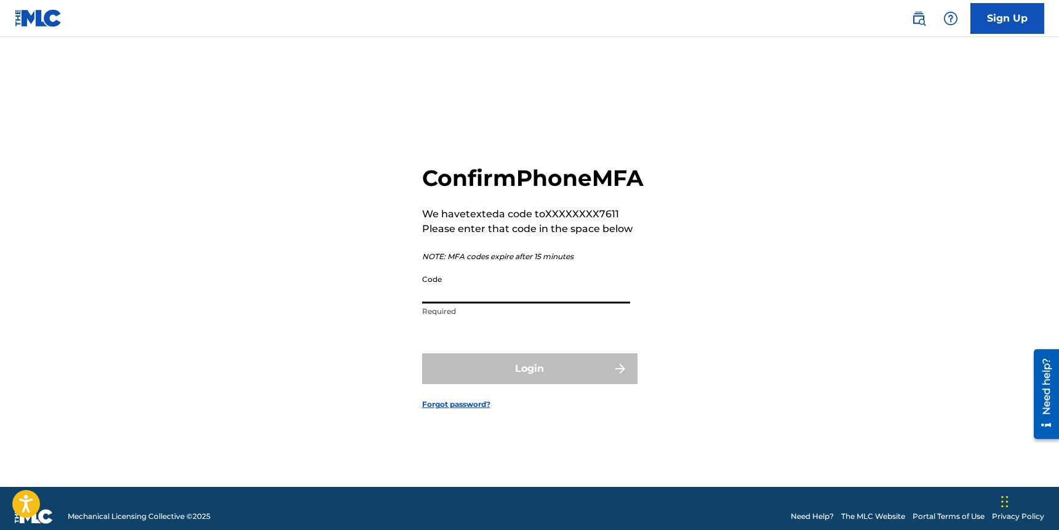
click at [457, 303] on input "Code" at bounding box center [526, 285] width 208 height 35
paste input "845169"
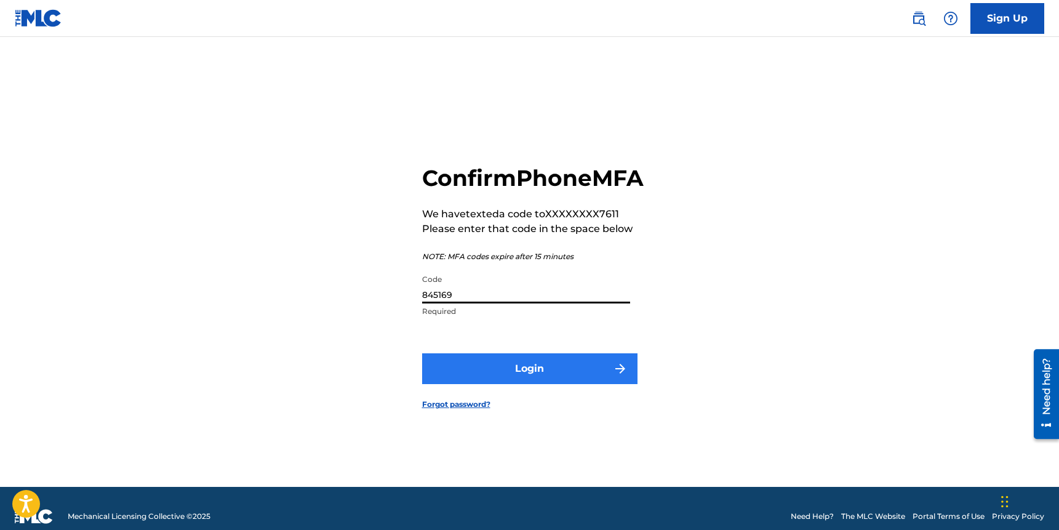
type input "845169"
click at [551, 384] on button "Login" at bounding box center [529, 368] width 215 height 31
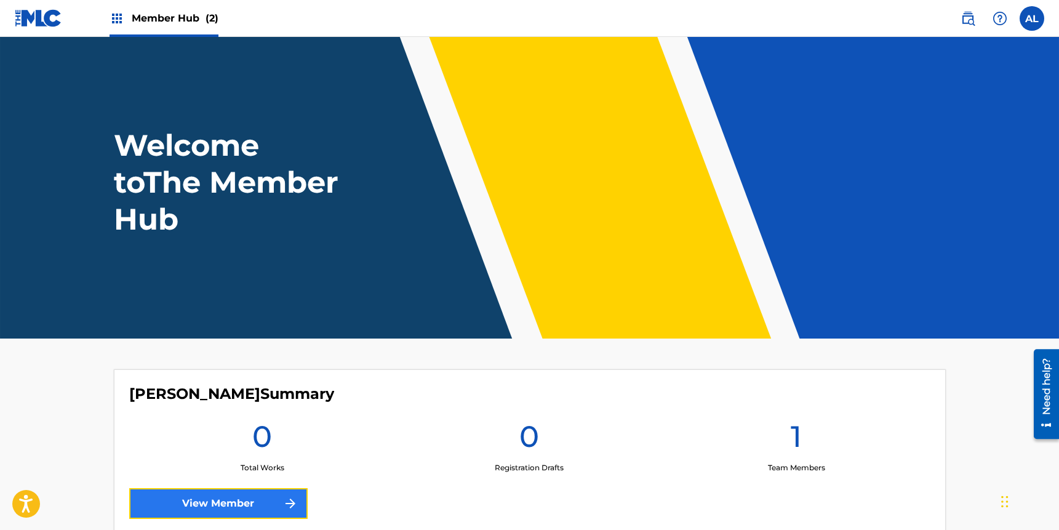
click at [283, 499] on img at bounding box center [290, 503] width 15 height 15
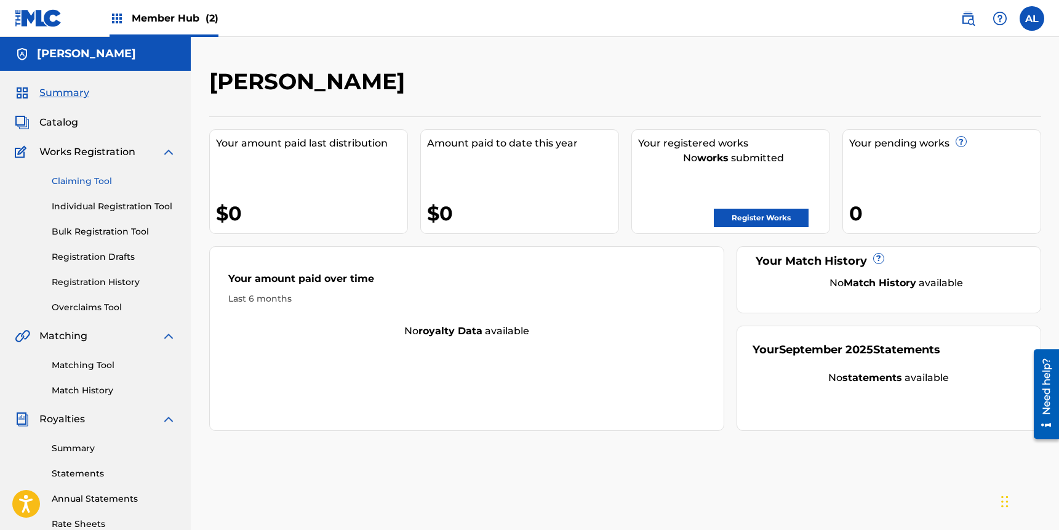
click at [111, 185] on link "Claiming Tool" at bounding box center [114, 181] width 124 height 13
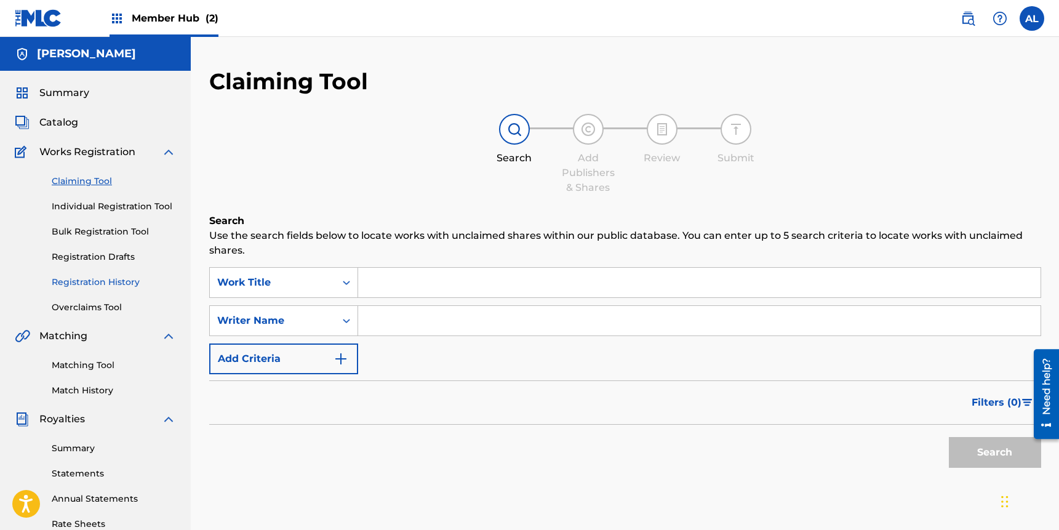
click at [88, 281] on link "Registration History" at bounding box center [114, 282] width 124 height 13
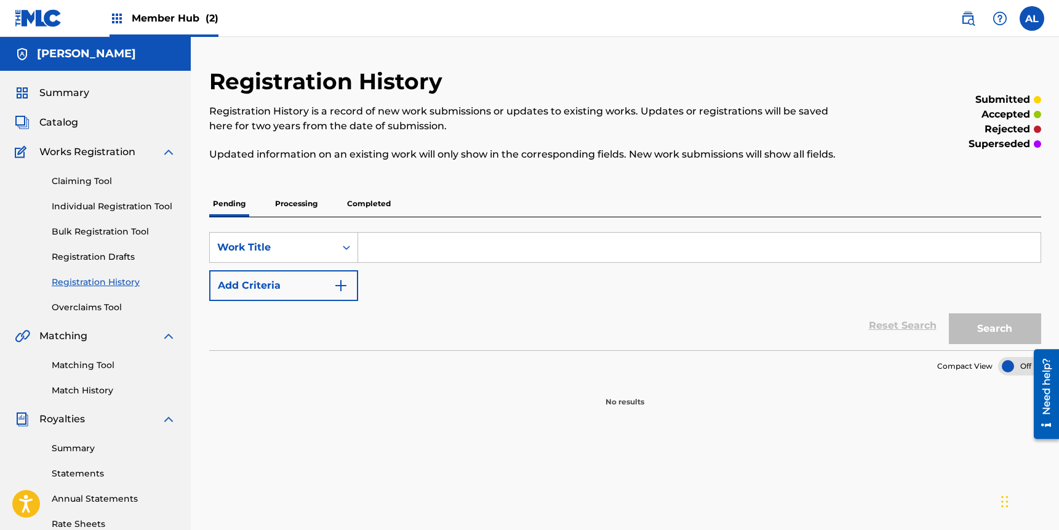
click at [301, 210] on p "Processing" at bounding box center [296, 204] width 50 height 26
click at [361, 206] on p "Completed" at bounding box center [368, 204] width 51 height 26
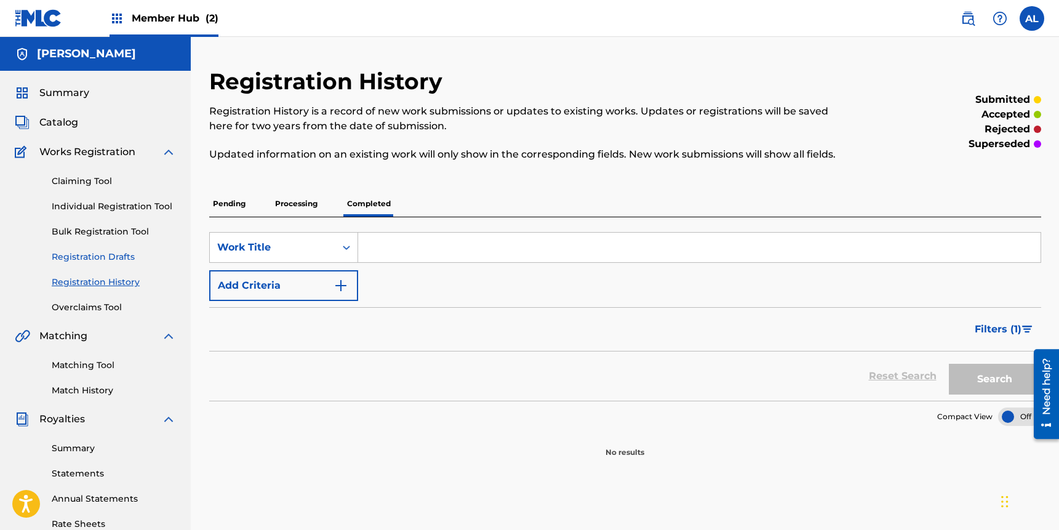
click at [84, 258] on link "Registration Drafts" at bounding box center [114, 256] width 124 height 13
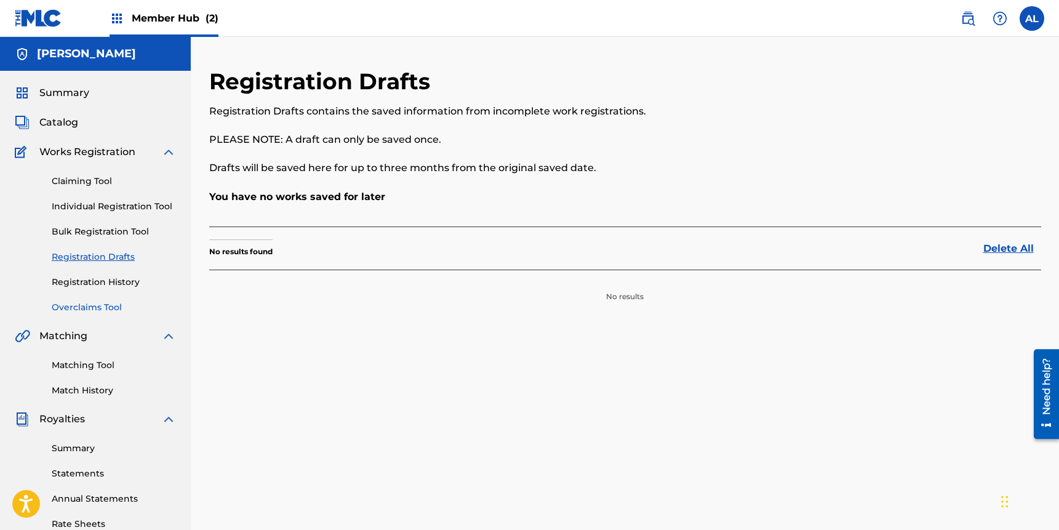
click at [86, 306] on link "Overclaims Tool" at bounding box center [114, 307] width 124 height 13
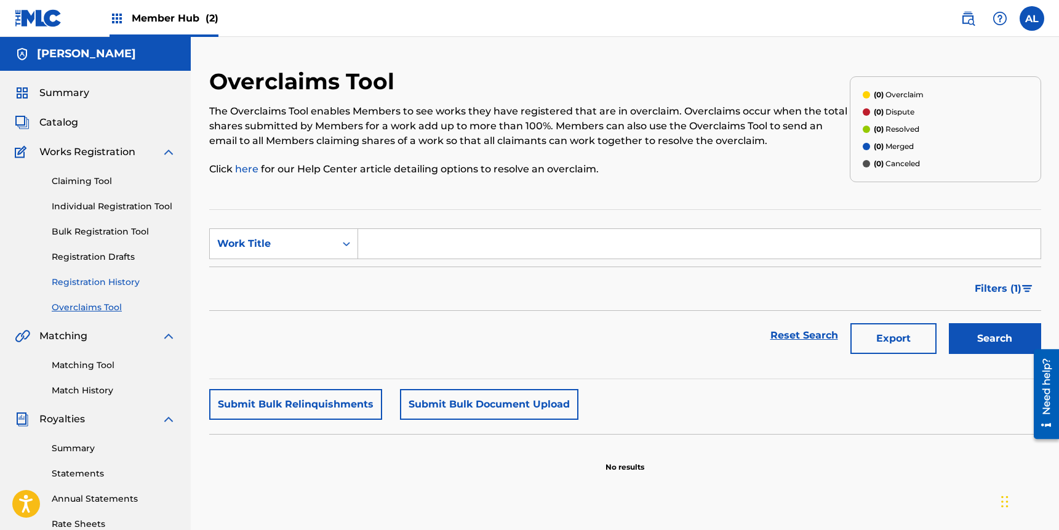
click at [90, 283] on link "Registration History" at bounding box center [114, 282] width 124 height 13
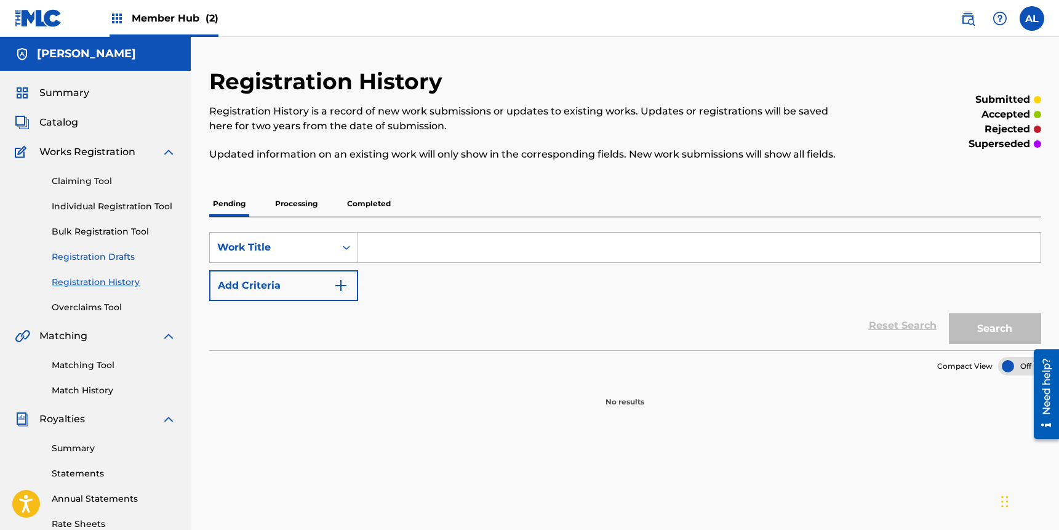
click at [95, 258] on link "Registration Drafts" at bounding box center [114, 256] width 124 height 13
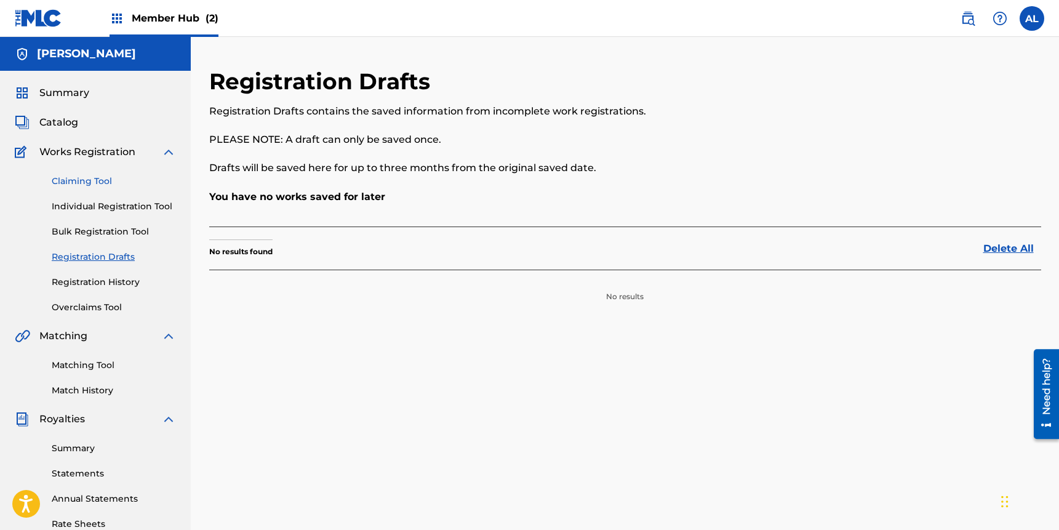
click at [92, 182] on link "Claiming Tool" at bounding box center [114, 181] width 124 height 13
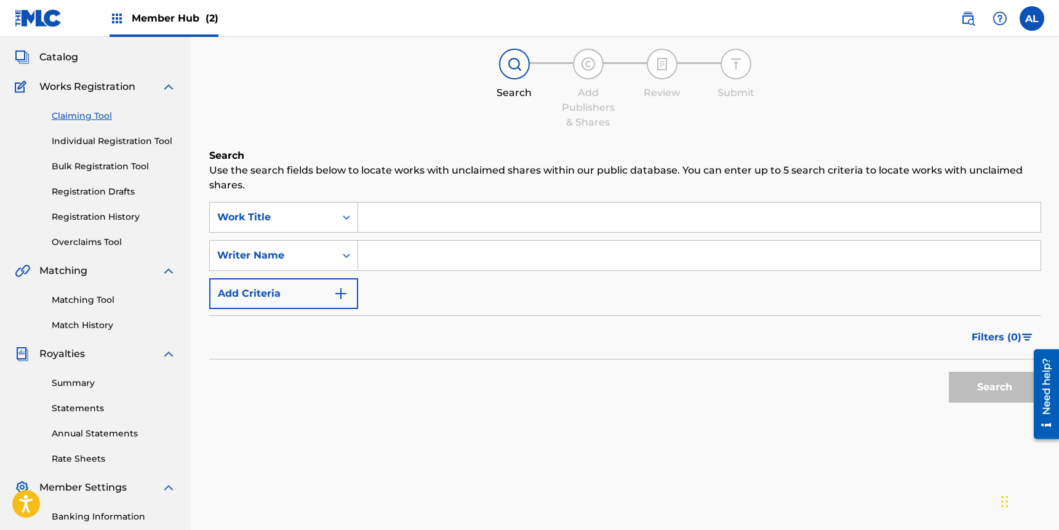
scroll to position [72, 0]
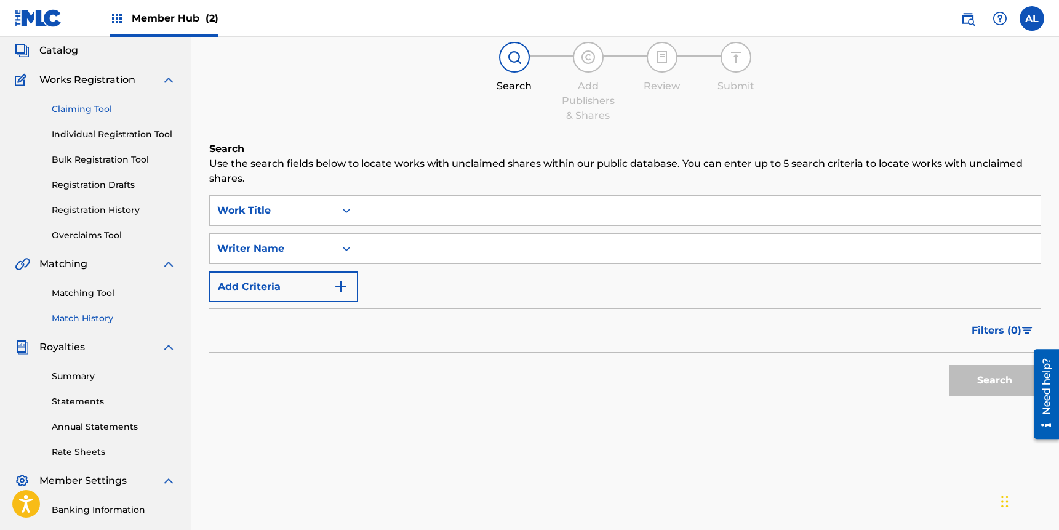
click at [94, 314] on link "Match History" at bounding box center [114, 318] width 124 height 13
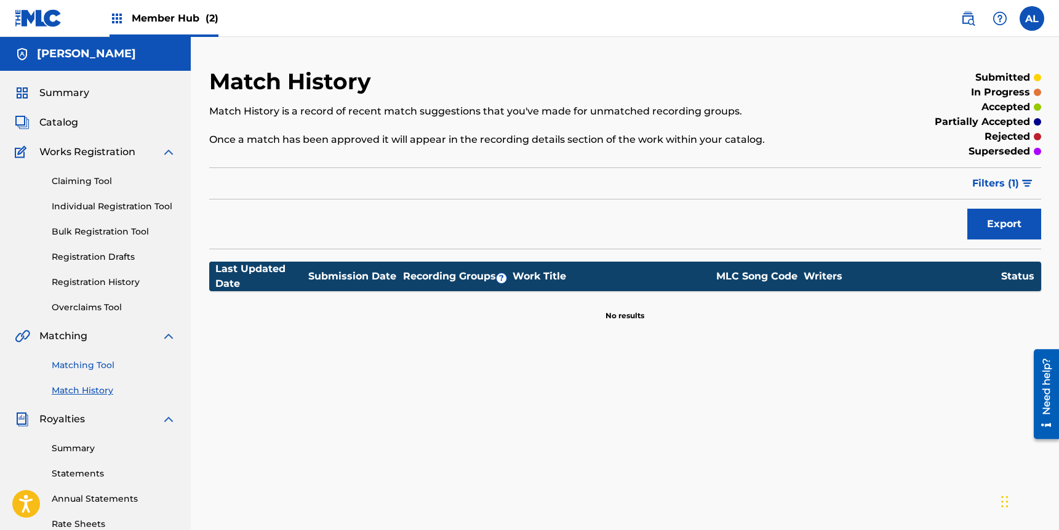
click at [103, 362] on link "Matching Tool" at bounding box center [114, 365] width 124 height 13
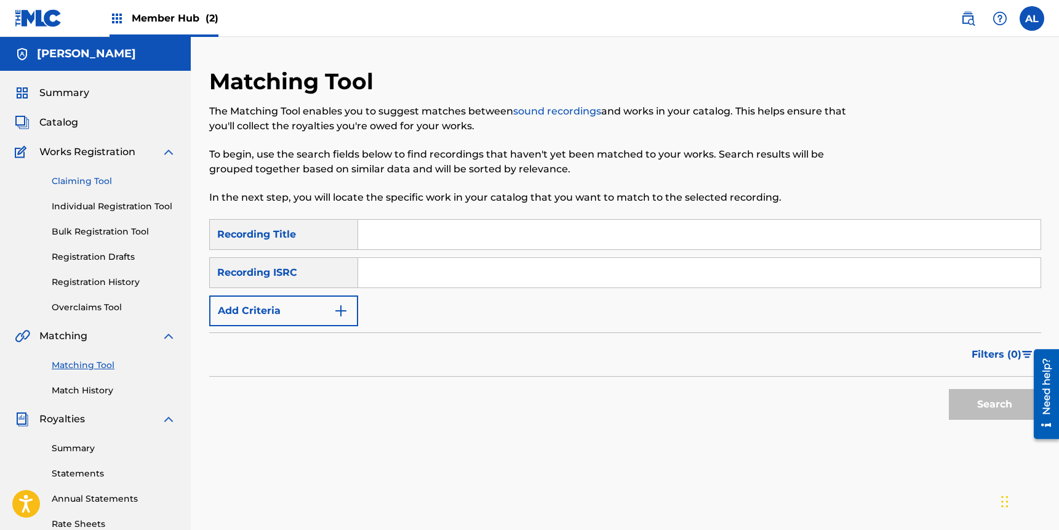
click at [94, 175] on link "Claiming Tool" at bounding box center [114, 181] width 124 height 13
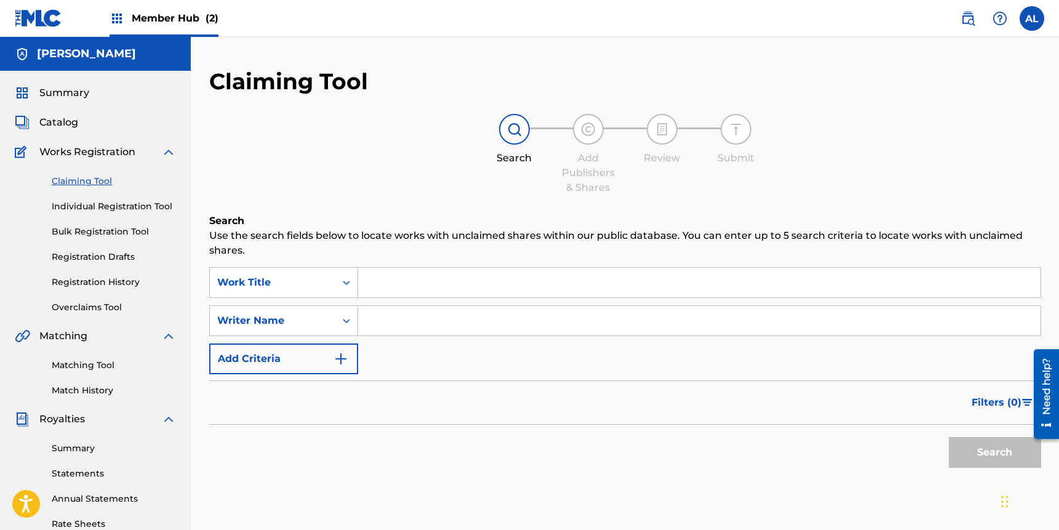
click at [438, 284] on input "Search Form" at bounding box center [699, 283] width 683 height 30
click at [383, 332] on input "Search Form" at bounding box center [699, 321] width 683 height 30
click at [332, 326] on div "Writer Name" at bounding box center [273, 320] width 126 height 23
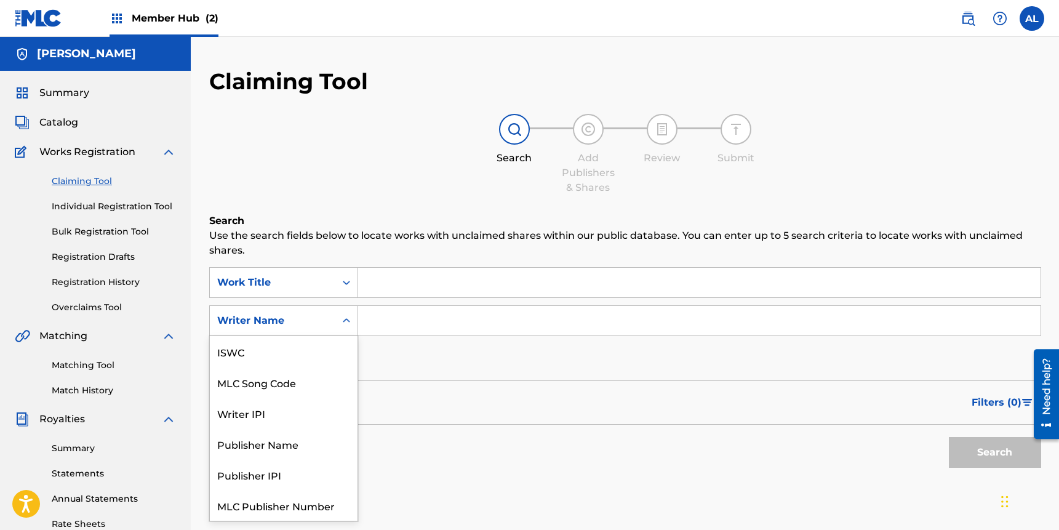
scroll to position [31, 0]
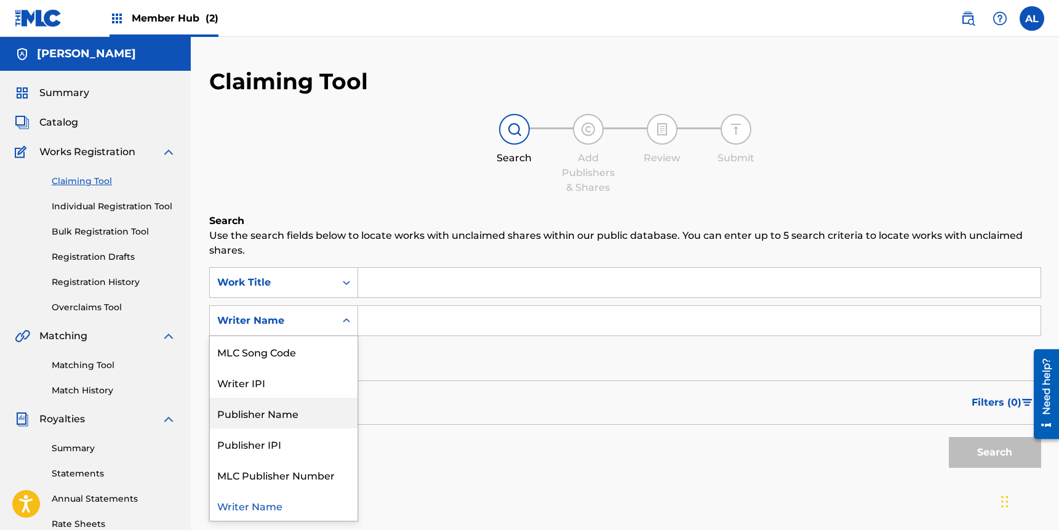
drag, startPoint x: 419, startPoint y: 430, endPoint x: 399, endPoint y: 380, distance: 53.8
click at [419, 429] on div "Search" at bounding box center [625, 449] width 832 height 49
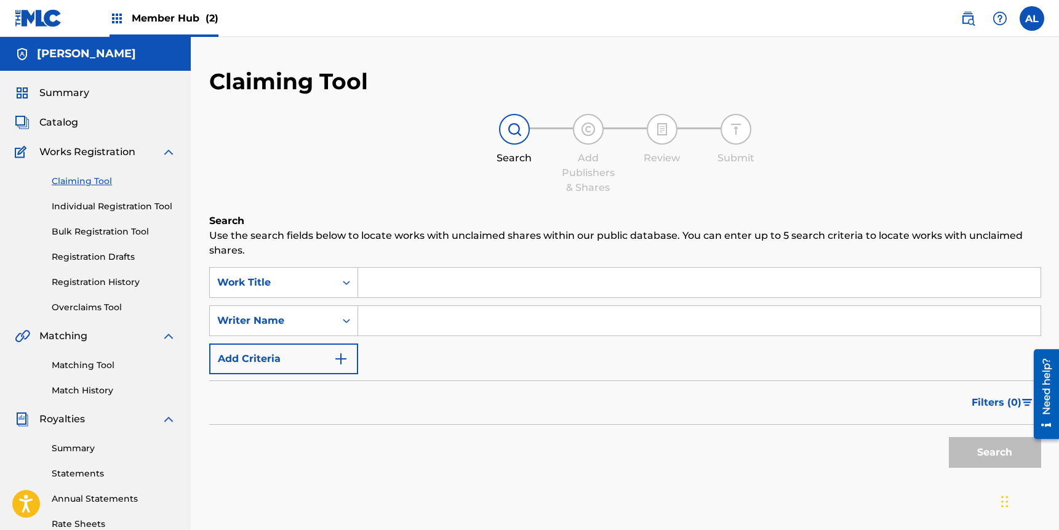
click at [377, 326] on input "Search Form" at bounding box center [699, 321] width 683 height 30
type input "Abbey Loren"
click at [949, 437] on button "Search" at bounding box center [995, 452] width 92 height 31
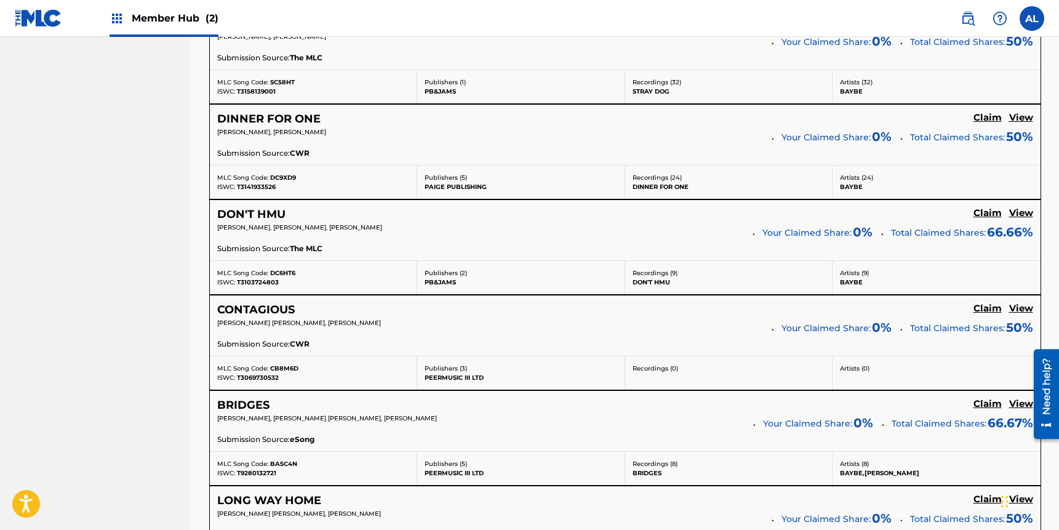
scroll to position [793, 0]
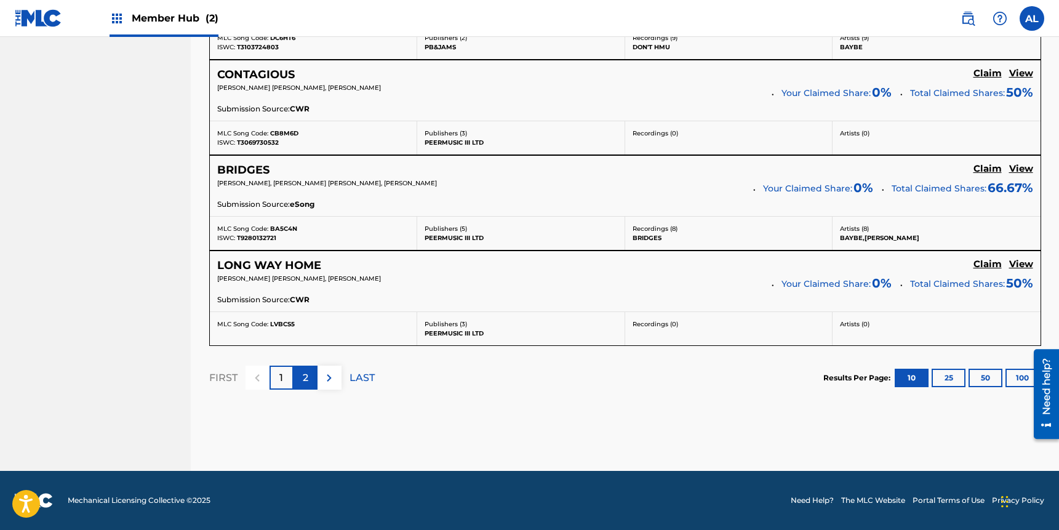
click at [311, 378] on div "2" at bounding box center [306, 378] width 24 height 24
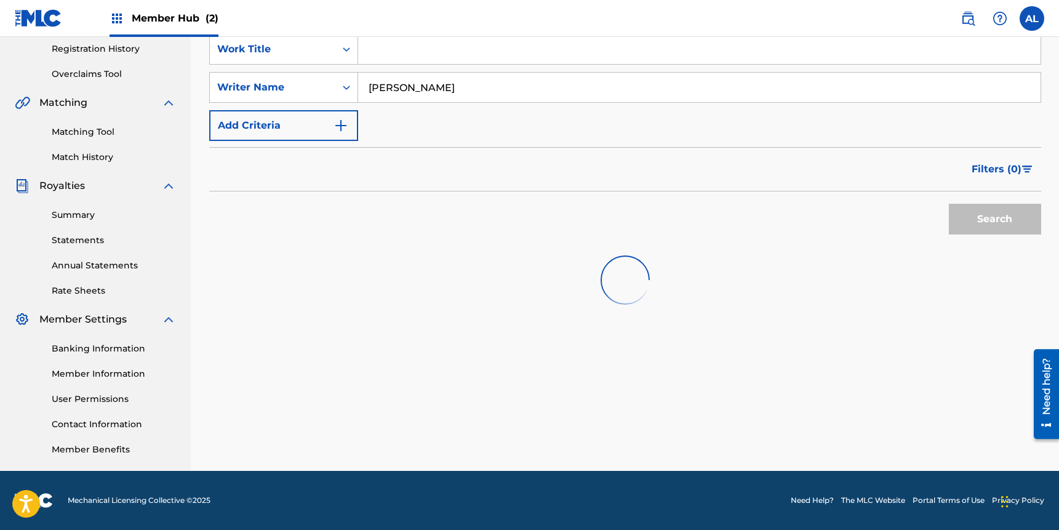
scroll to position [418, 0]
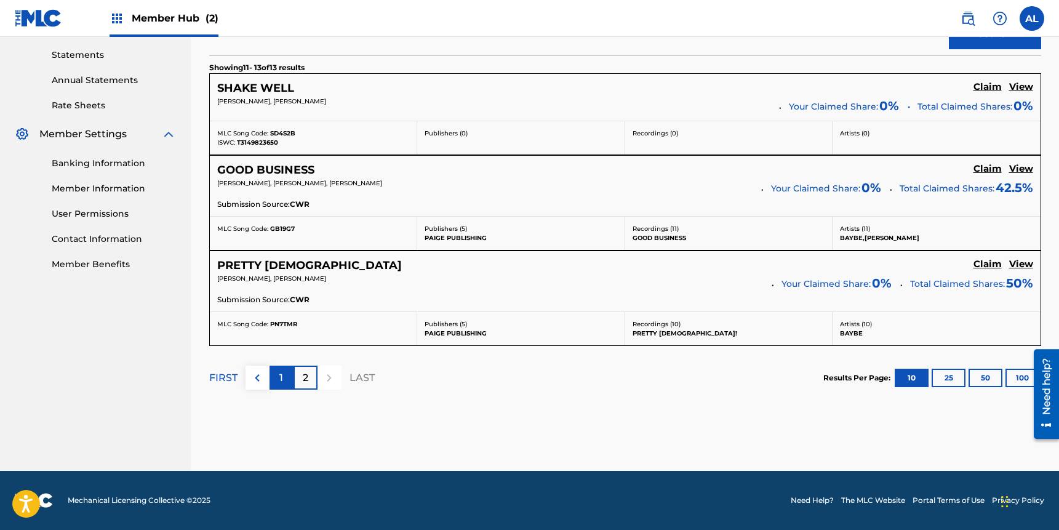
click at [282, 374] on p "1" at bounding box center [281, 377] width 4 height 15
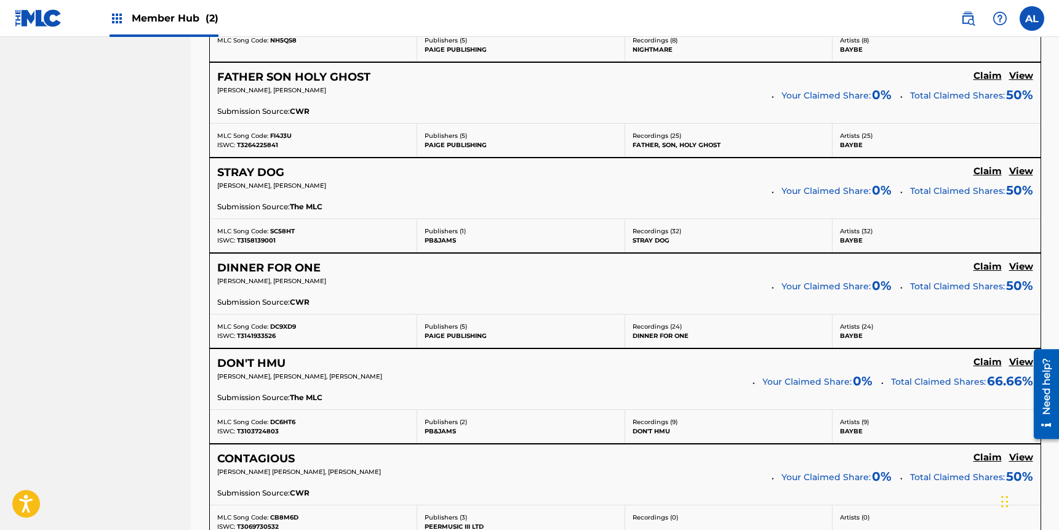
scroll to position [703, 0]
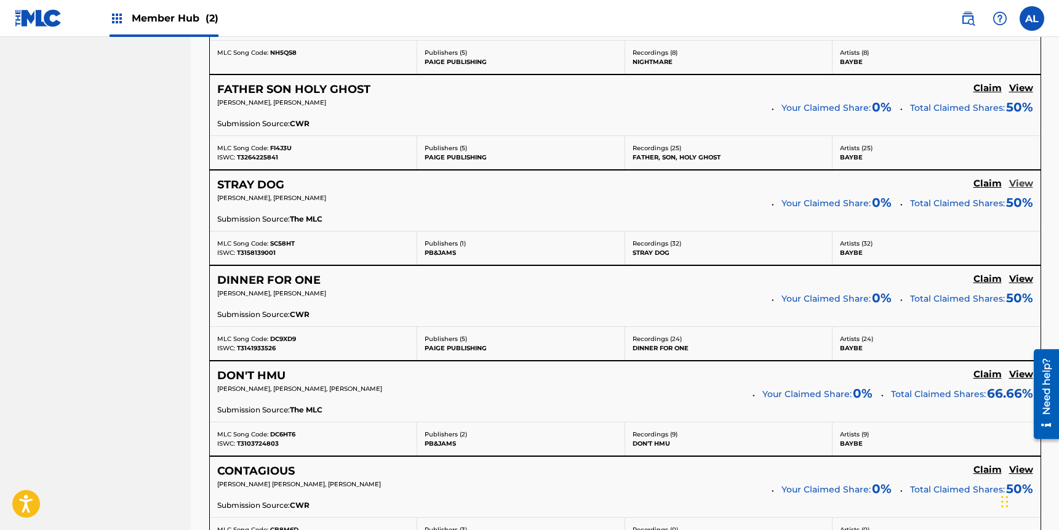
click at [1022, 180] on h5 "View" at bounding box center [1021, 184] width 24 height 12
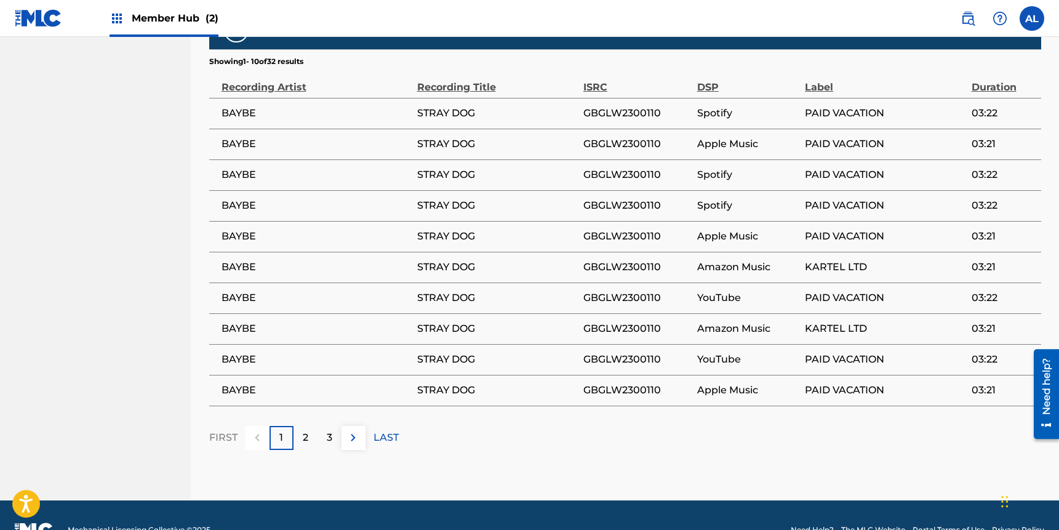
scroll to position [721, 0]
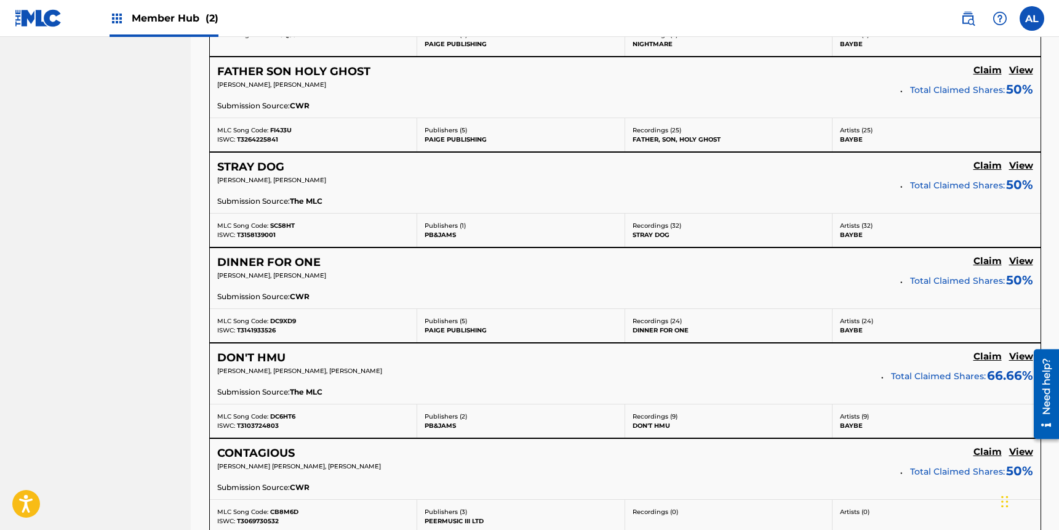
scroll to position [703, 0]
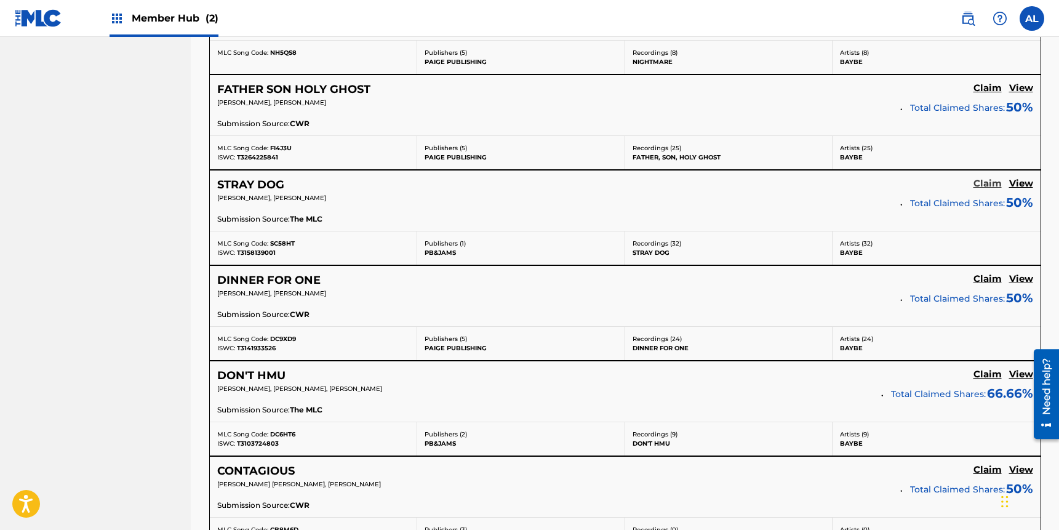
click at [984, 188] on h5 "Claim" at bounding box center [988, 184] width 28 height 12
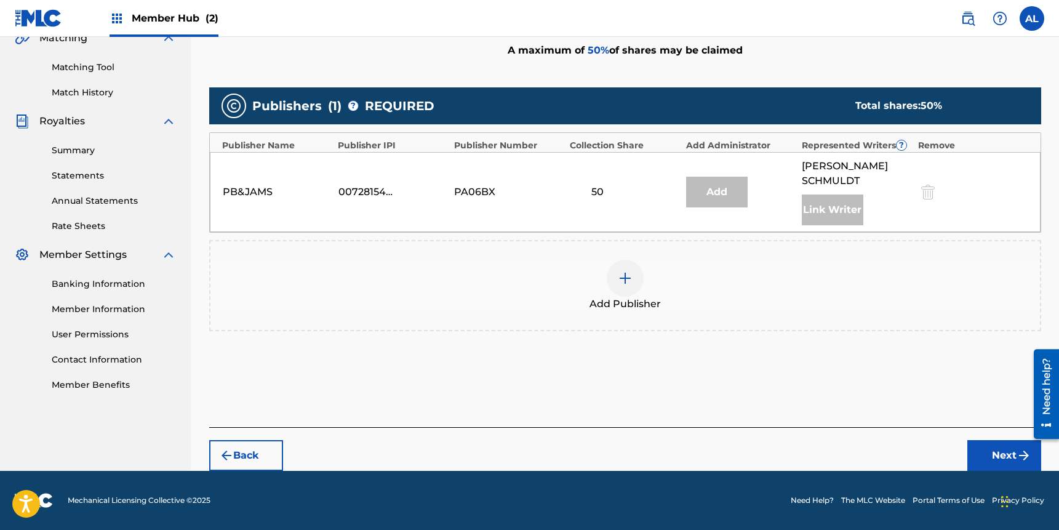
scroll to position [141, 0]
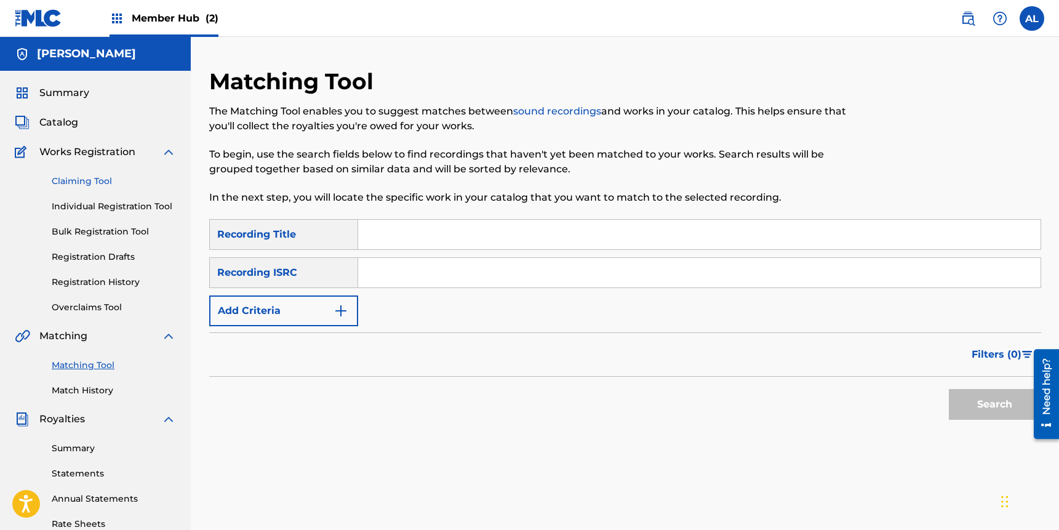
click at [89, 185] on link "Claiming Tool" at bounding box center [114, 181] width 124 height 13
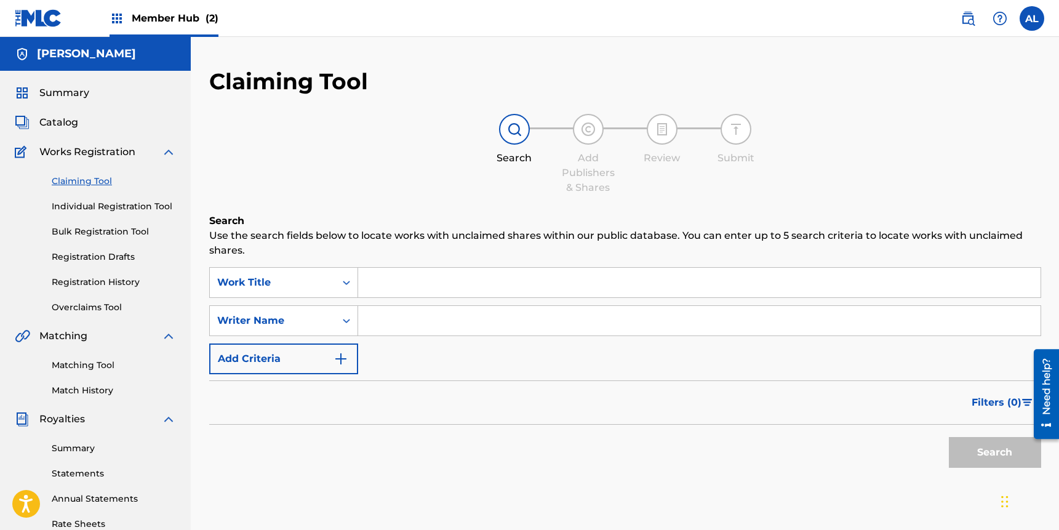
click at [394, 333] on input "Search Form" at bounding box center [699, 321] width 683 height 30
type input "abbey loren"
click at [949, 437] on button "Search" at bounding box center [995, 452] width 92 height 31
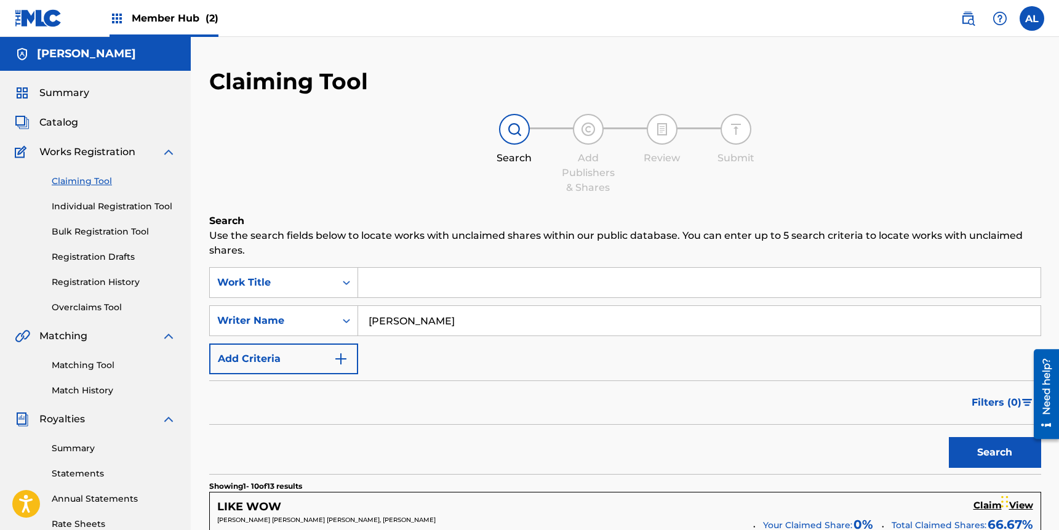
click at [103, 274] on div "Claiming Tool Individual Registration Tool Bulk Registration Tool Registration …" at bounding box center [95, 236] width 161 height 154
click at [103, 277] on link "Registration History" at bounding box center [114, 282] width 124 height 13
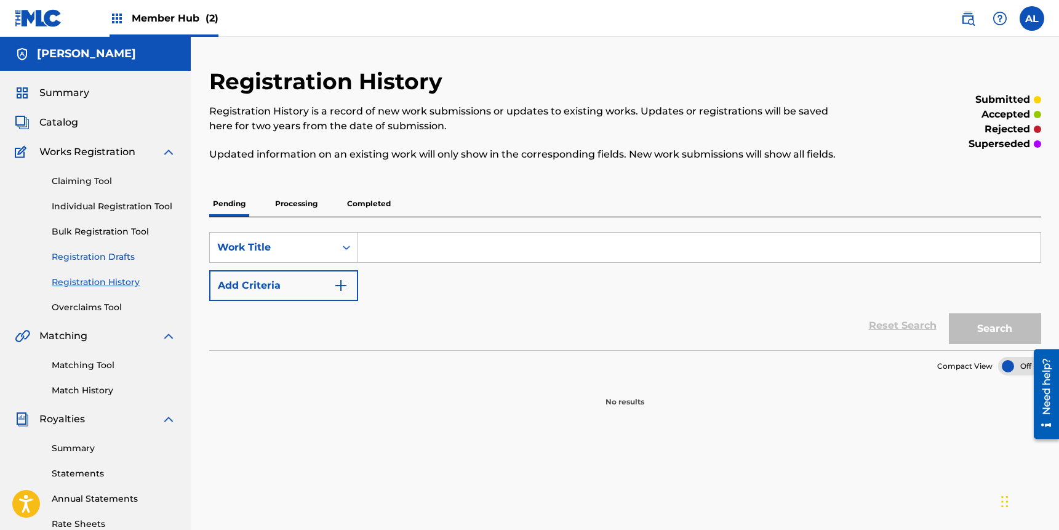
click at [99, 257] on link "Registration Drafts" at bounding box center [114, 256] width 124 height 13
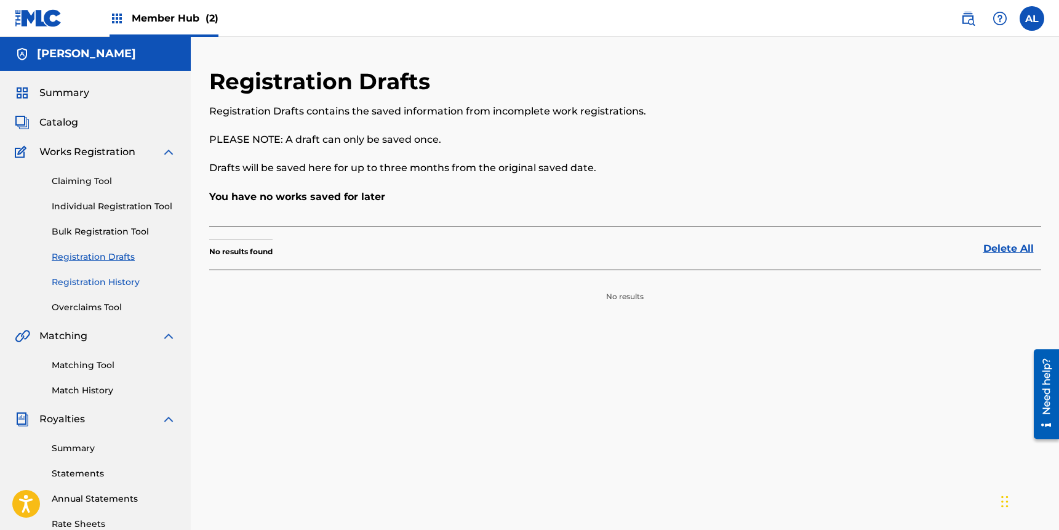
click at [102, 281] on link "Registration History" at bounding box center [114, 282] width 124 height 13
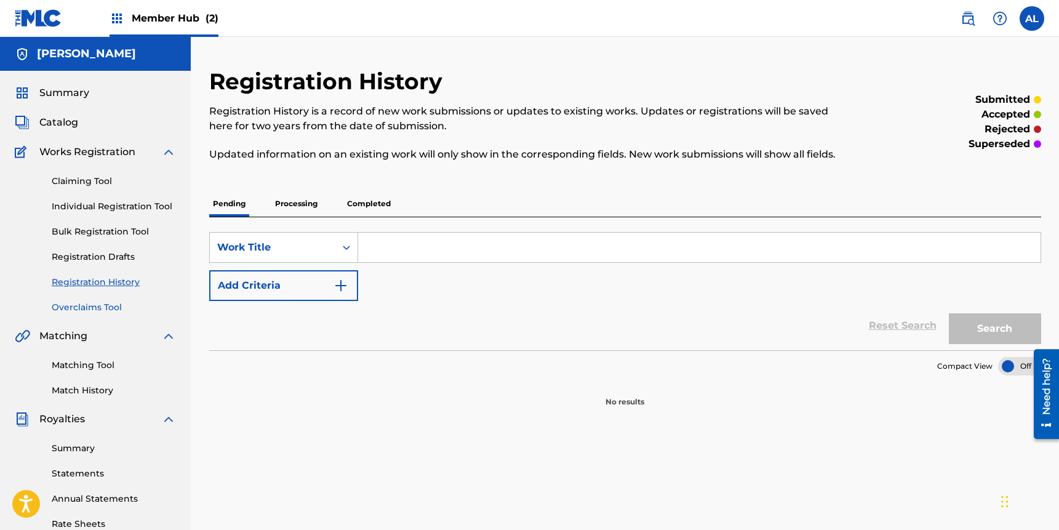
click at [84, 302] on link "Overclaims Tool" at bounding box center [114, 307] width 124 height 13
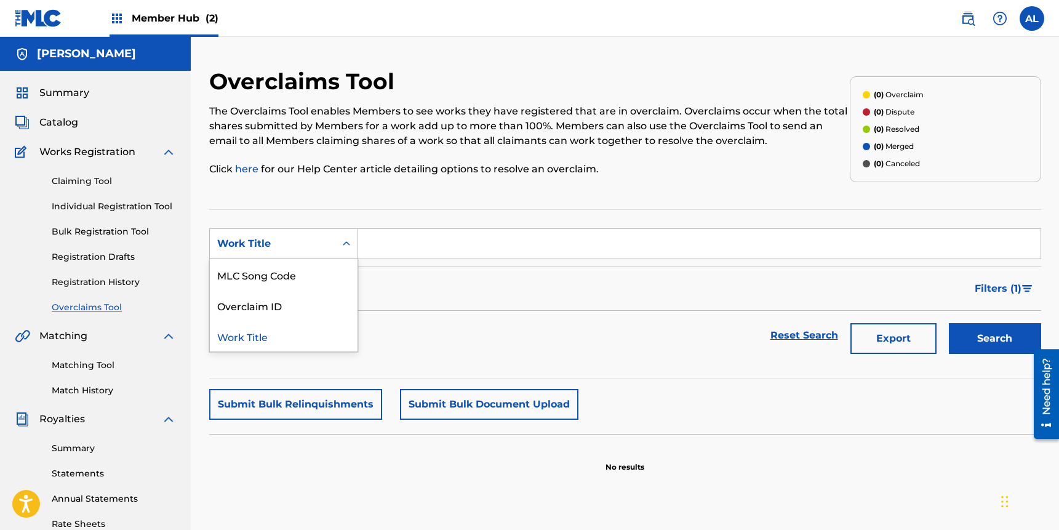
click at [309, 241] on div "Work Title" at bounding box center [272, 243] width 111 height 15
click at [90, 205] on link "Individual Registration Tool" at bounding box center [114, 206] width 124 height 13
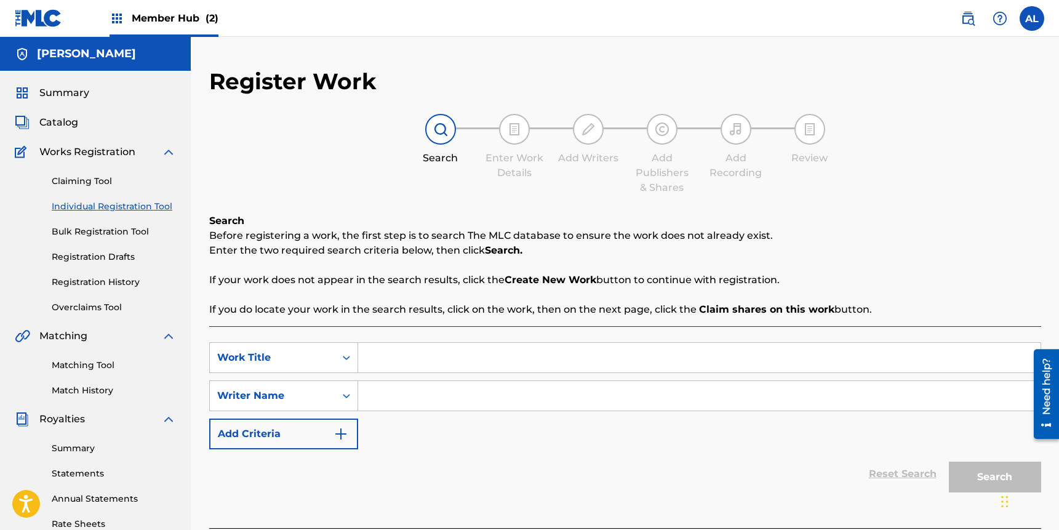
click at [419, 364] on input "Search Form" at bounding box center [699, 358] width 683 height 30
type input "Y"
click at [67, 387] on link "Match History" at bounding box center [114, 390] width 124 height 13
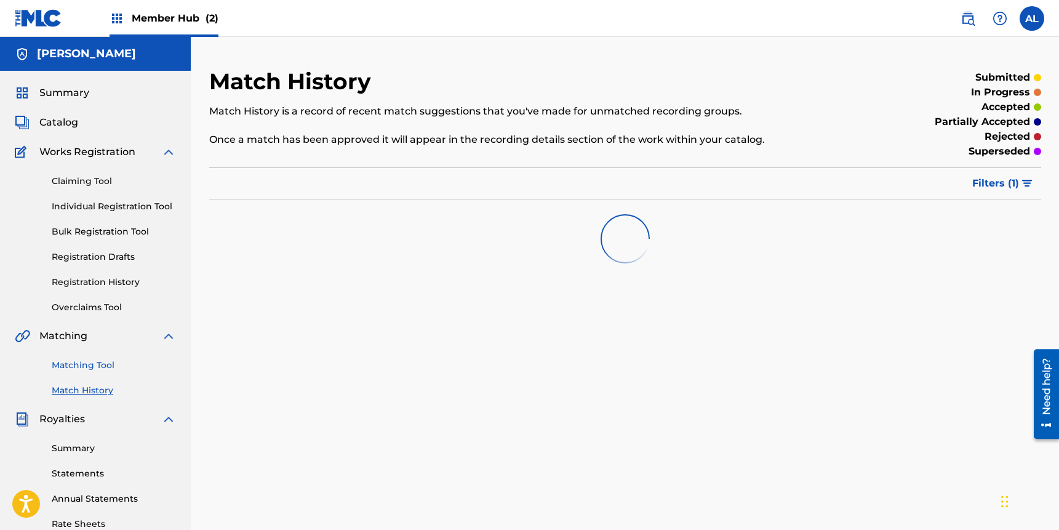
click at [80, 366] on link "Matching Tool" at bounding box center [114, 365] width 124 height 13
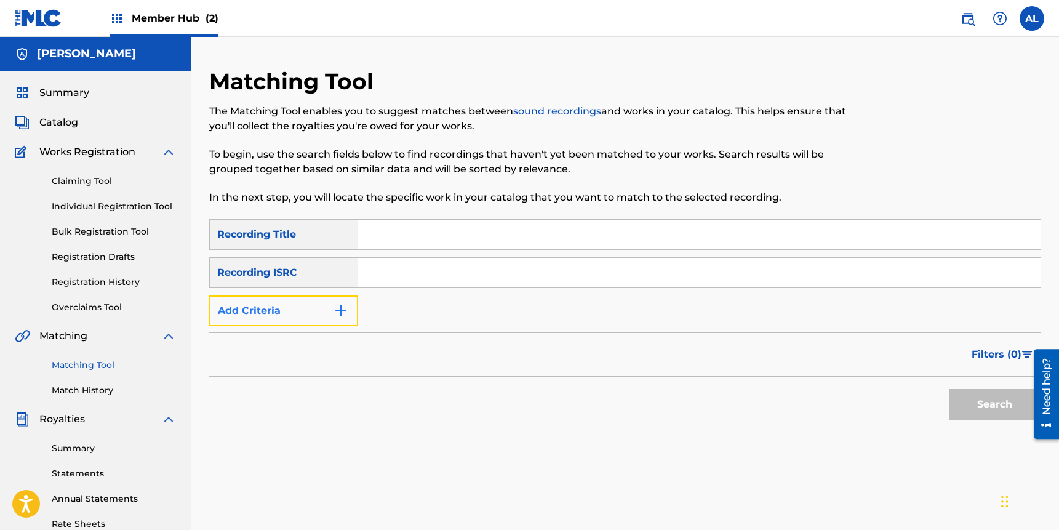
click at [300, 310] on button "Add Criteria" at bounding box center [283, 310] width 149 height 31
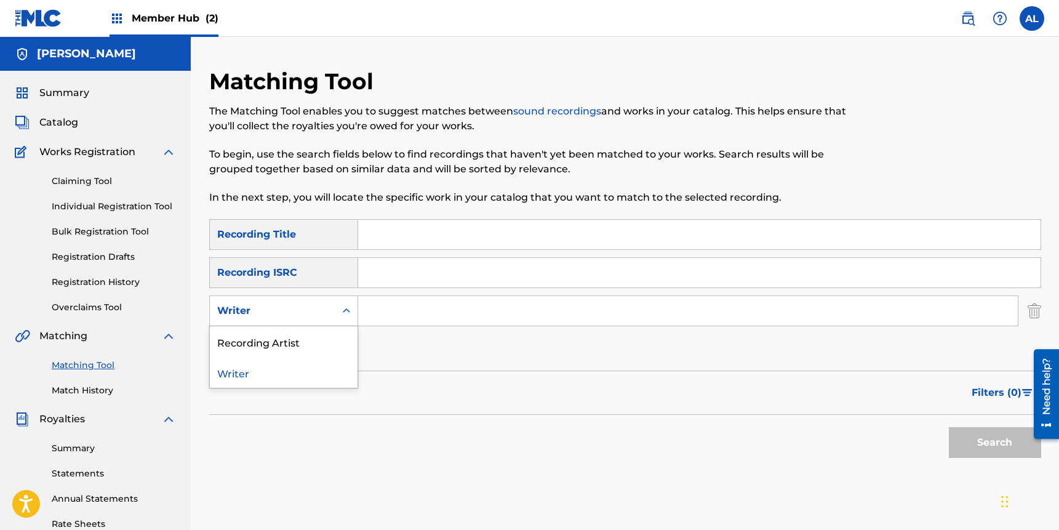
click at [355, 305] on div "Search Form" at bounding box center [346, 311] width 22 height 22
click at [382, 311] on input "Search Form" at bounding box center [688, 311] width 660 height 30
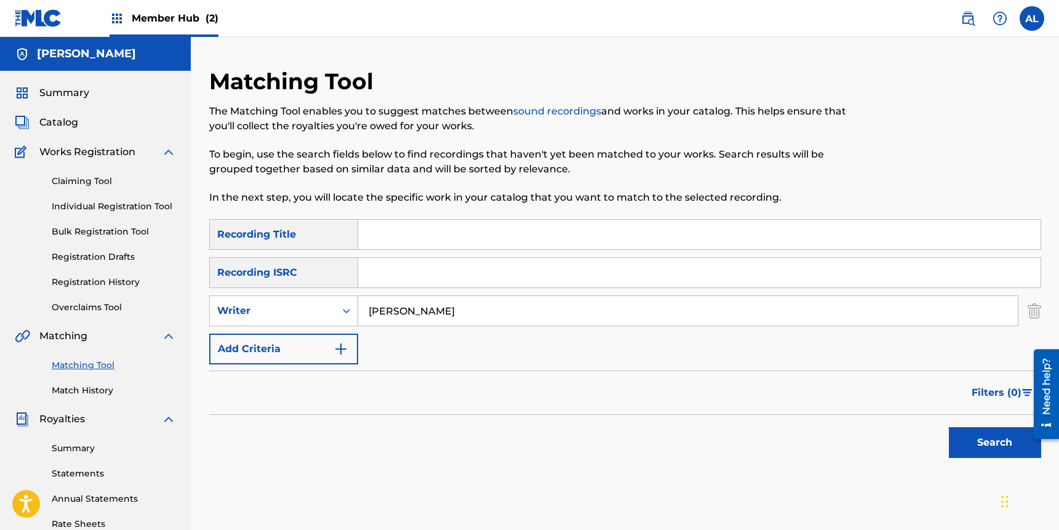
type input "abbey loren"
click at [949, 427] on button "Search" at bounding box center [995, 442] width 92 height 31
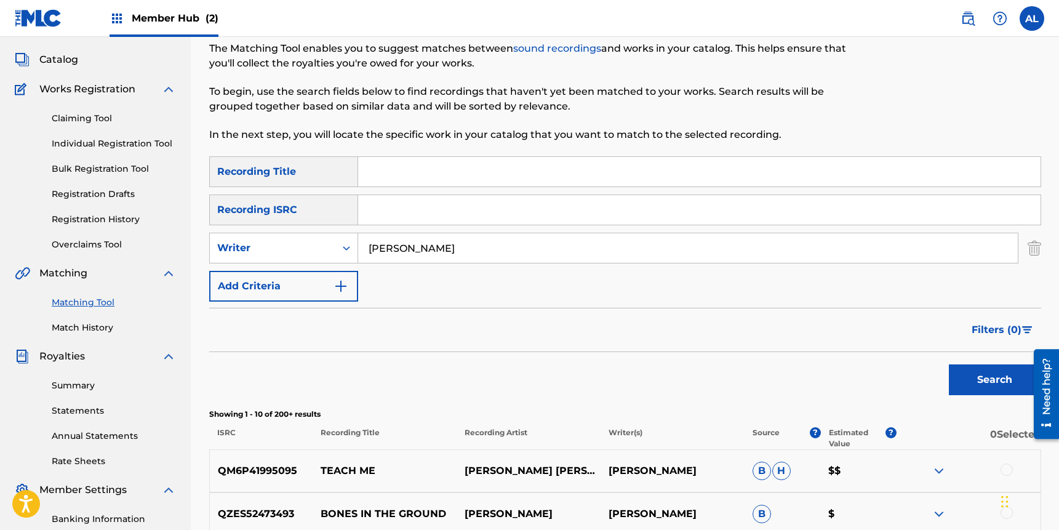
scroll to position [21, 0]
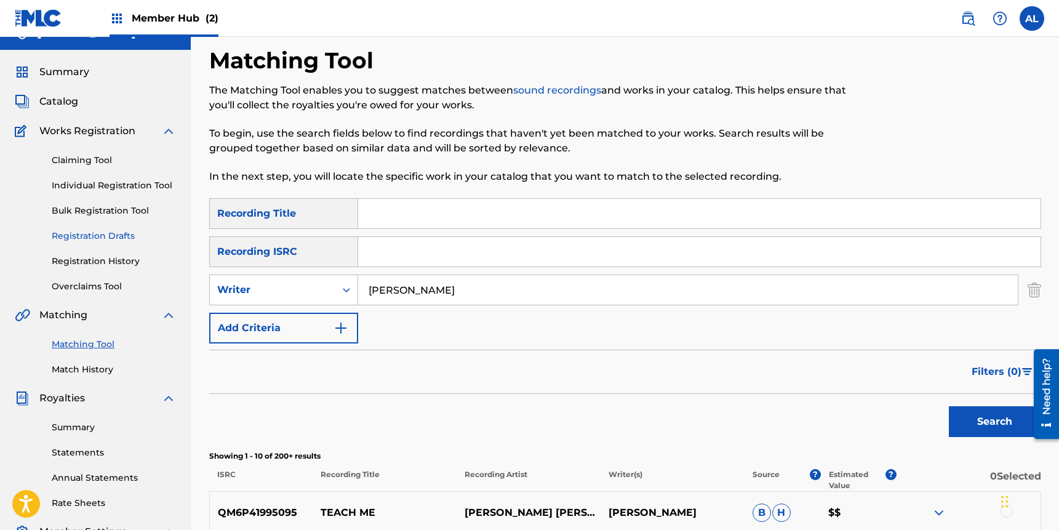
click at [89, 240] on link "Registration Drafts" at bounding box center [114, 236] width 124 height 13
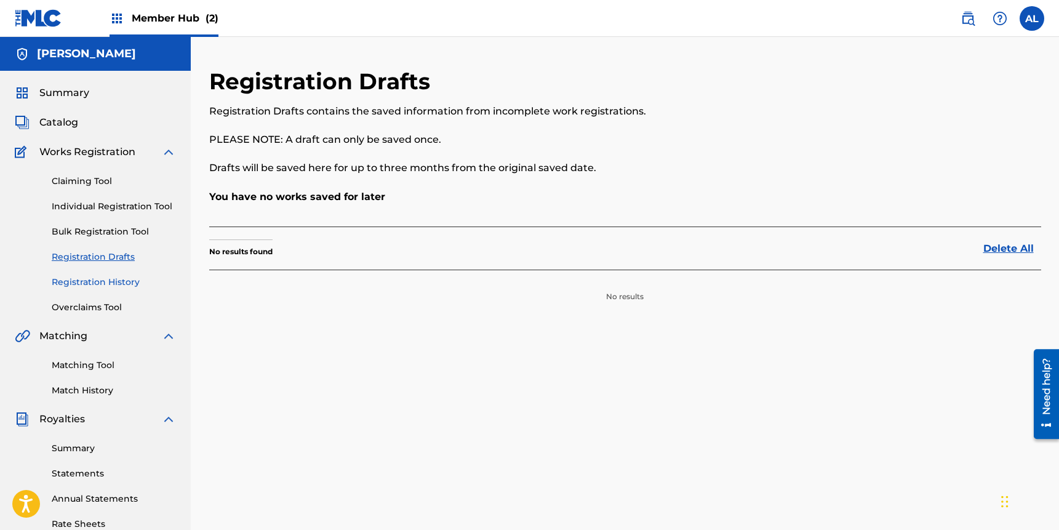
click at [102, 284] on link "Registration History" at bounding box center [114, 282] width 124 height 13
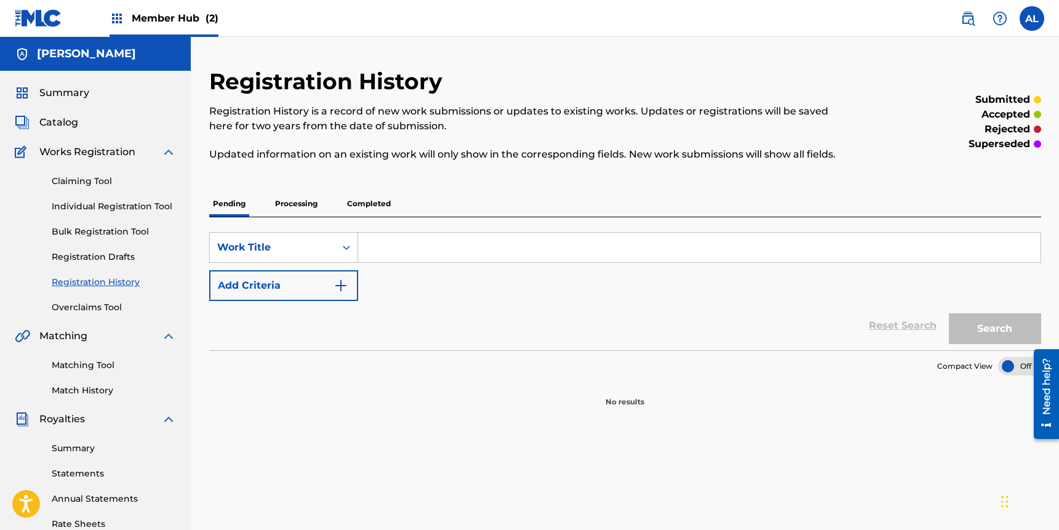
drag, startPoint x: 303, startPoint y: 210, endPoint x: 356, endPoint y: 201, distance: 53.6
click at [303, 210] on p "Processing" at bounding box center [296, 204] width 50 height 26
click at [369, 201] on p "Completed" at bounding box center [368, 204] width 51 height 26
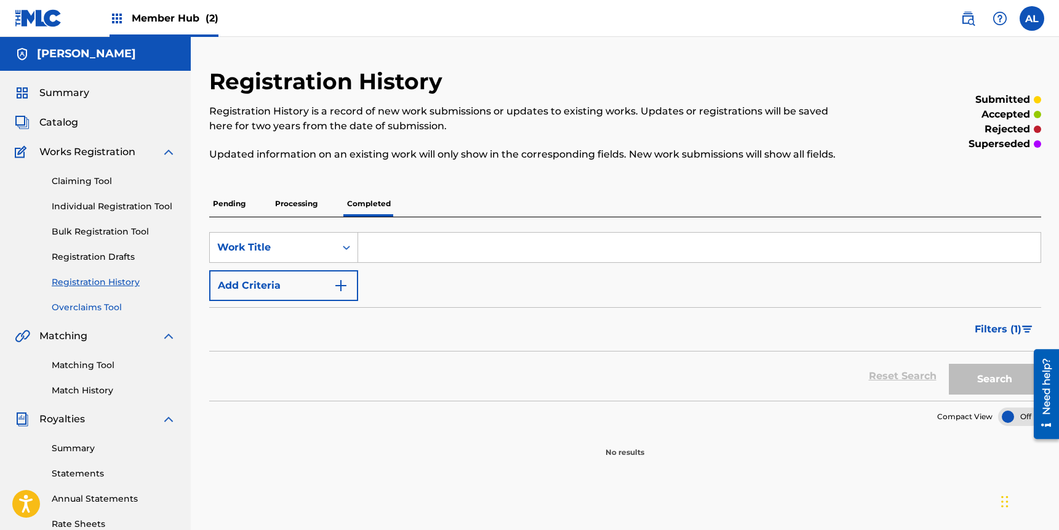
click at [103, 304] on link "Overclaims Tool" at bounding box center [114, 307] width 124 height 13
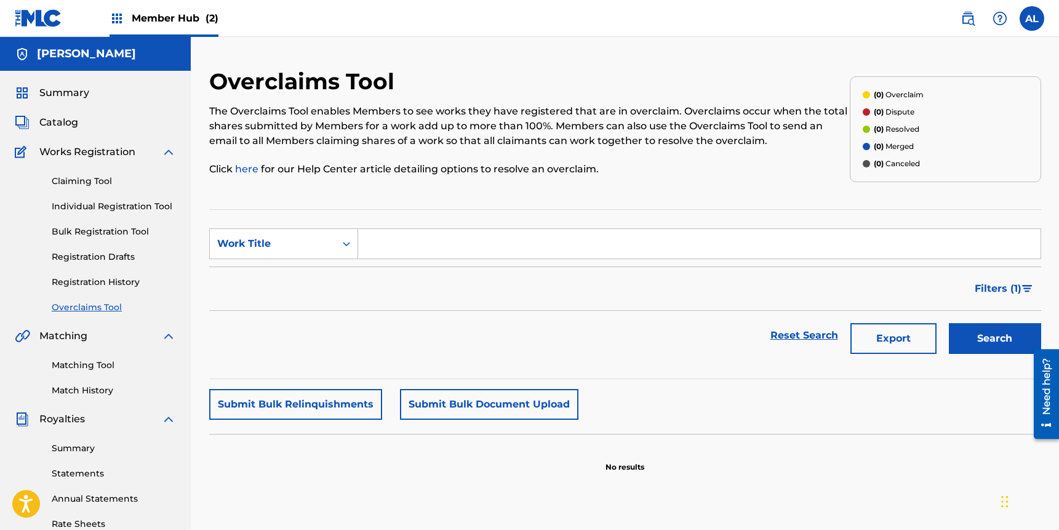
click at [115, 249] on div "Claiming Tool Individual Registration Tool Bulk Registration Tool Registration …" at bounding box center [95, 236] width 161 height 154
click at [111, 255] on link "Registration Drafts" at bounding box center [114, 256] width 124 height 13
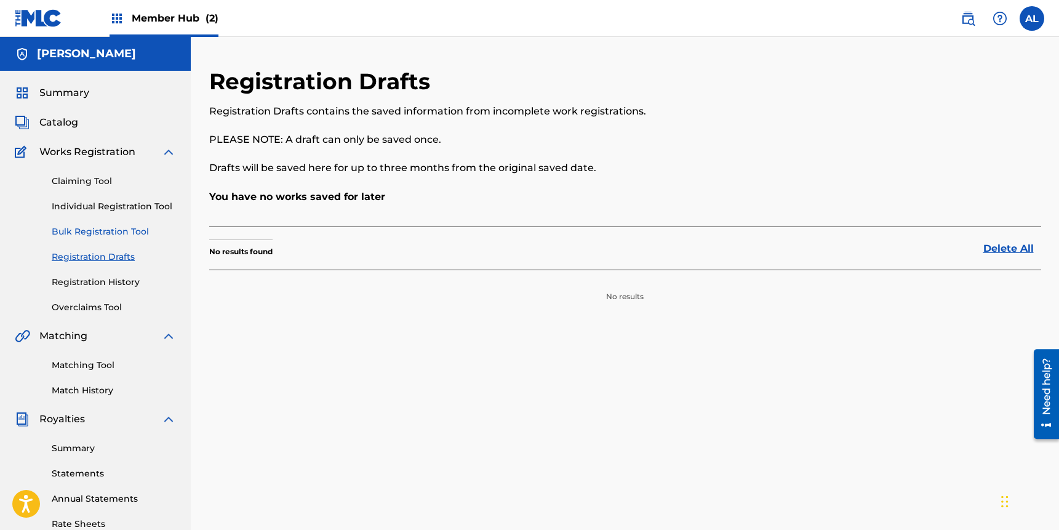
click at [110, 234] on link "Bulk Registration Tool" at bounding box center [114, 231] width 124 height 13
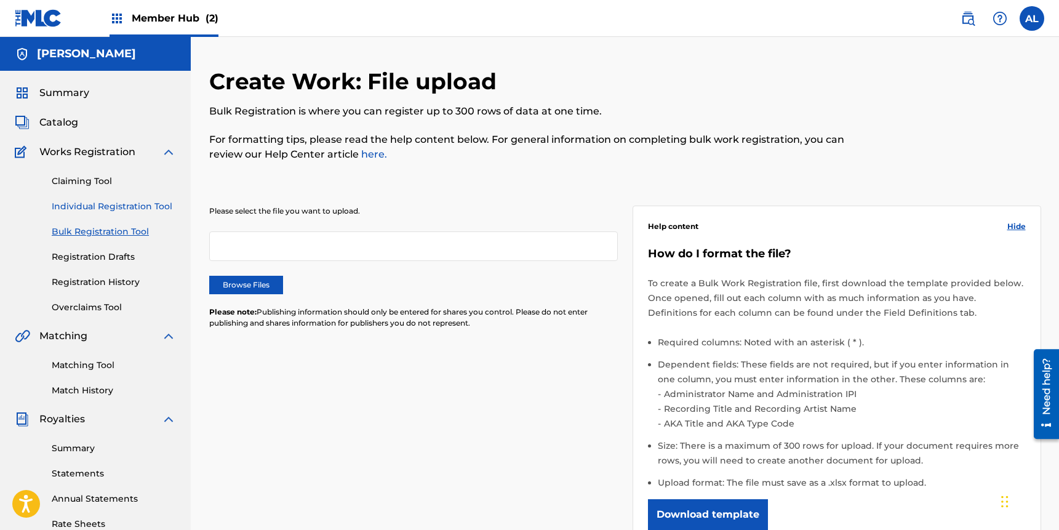
click at [113, 208] on link "Individual Registration Tool" at bounding box center [114, 206] width 124 height 13
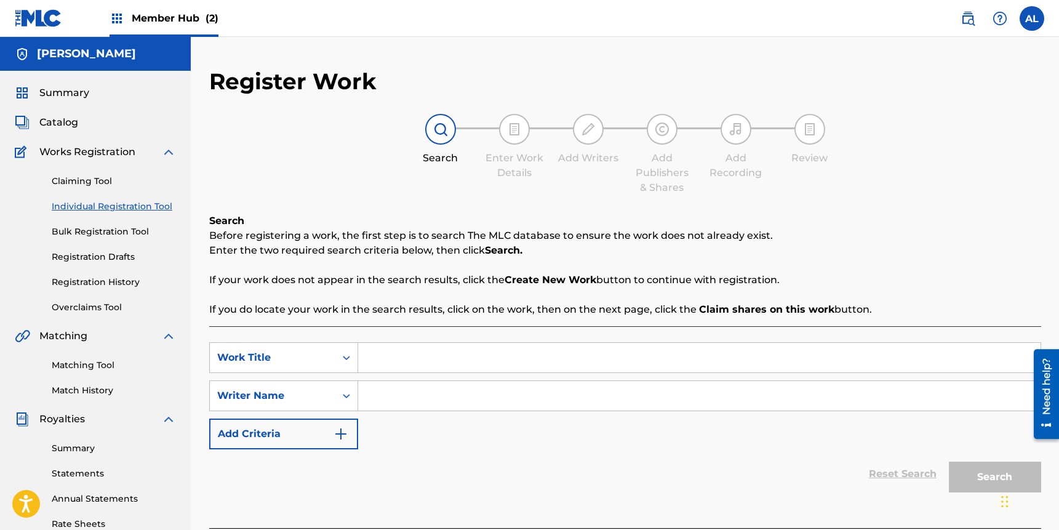
click at [380, 354] on input "Search Form" at bounding box center [699, 358] width 683 height 30
type input "Yes Please!"
click at [393, 389] on input "Search Form" at bounding box center [699, 396] width 683 height 30
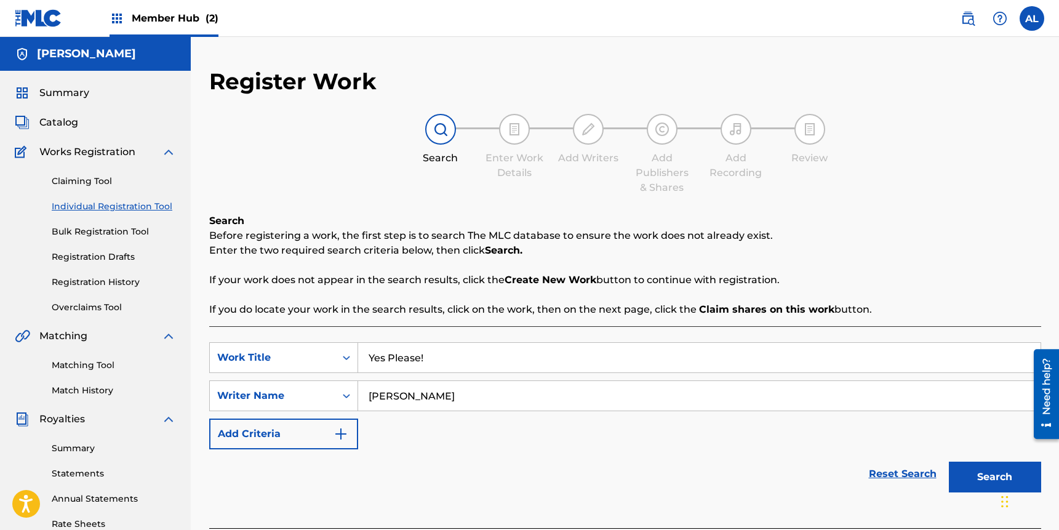
type input "Abbey loren"
click at [949, 462] on button "Search" at bounding box center [995, 477] width 92 height 31
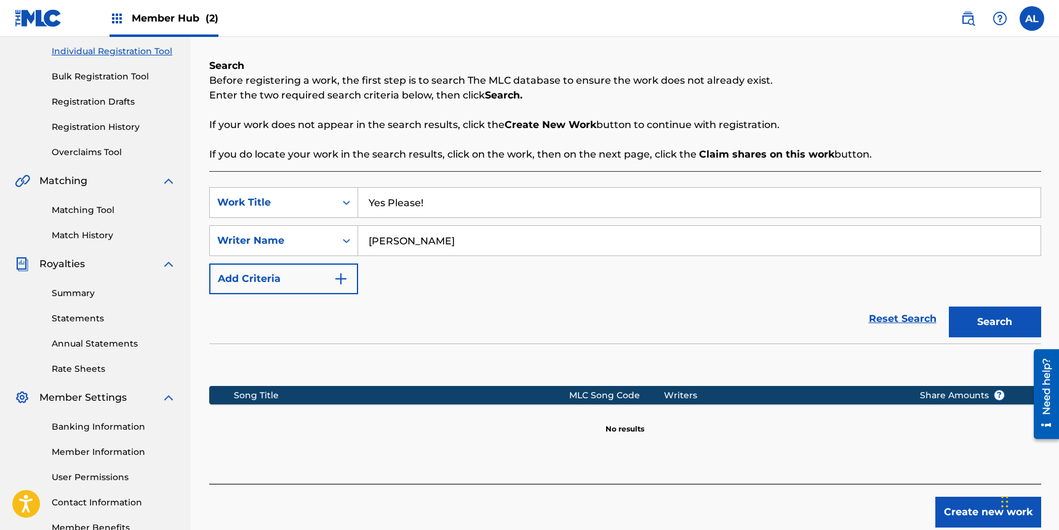
scroll to position [233, 0]
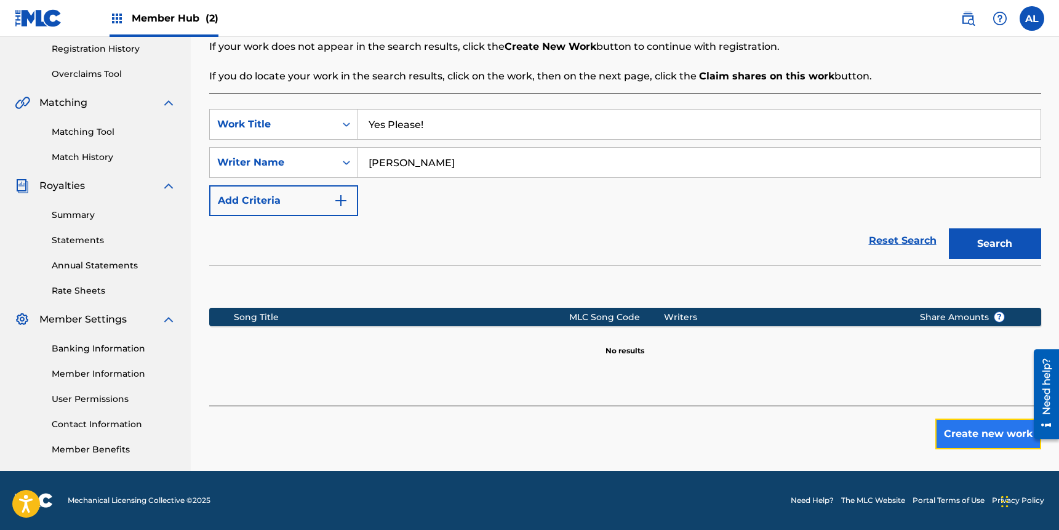
click at [1001, 437] on button "Create new work" at bounding box center [988, 433] width 106 height 31
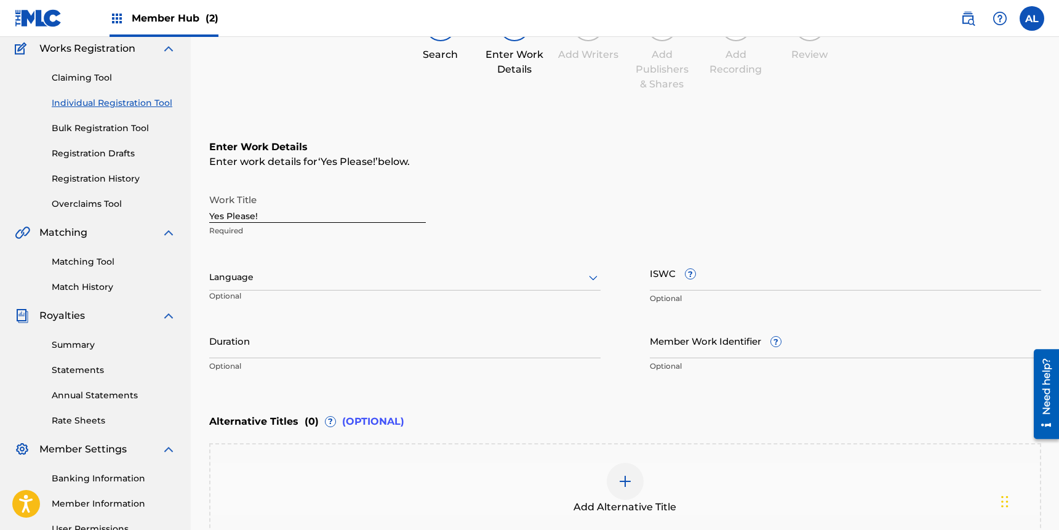
scroll to position [0, 0]
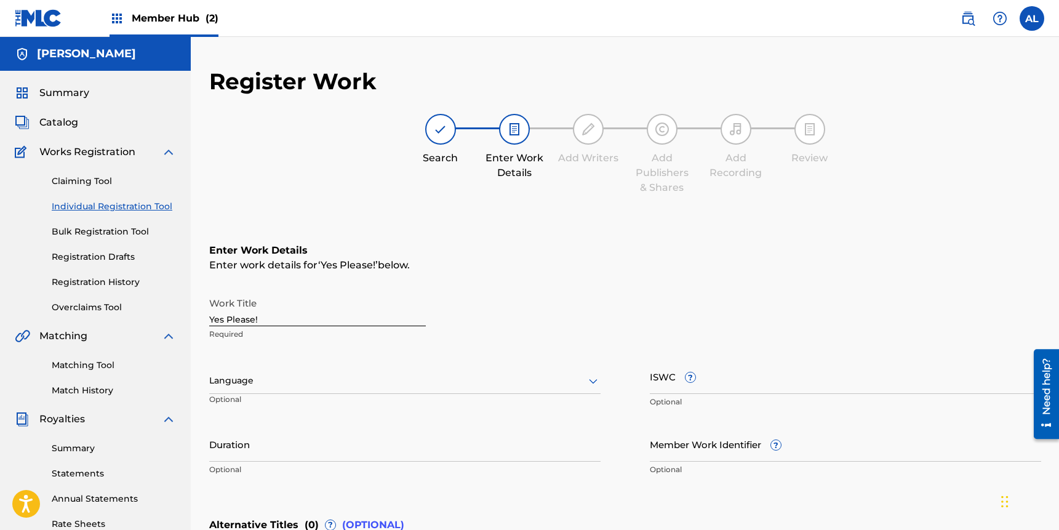
click at [281, 318] on input "Yes Please!" at bounding box center [317, 308] width 217 height 35
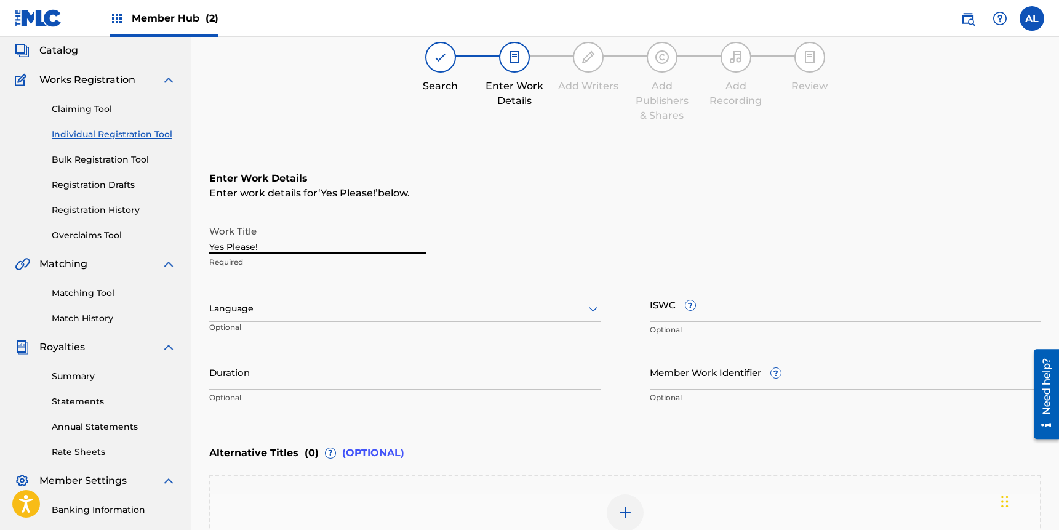
click at [297, 310] on div at bounding box center [404, 308] width 391 height 15
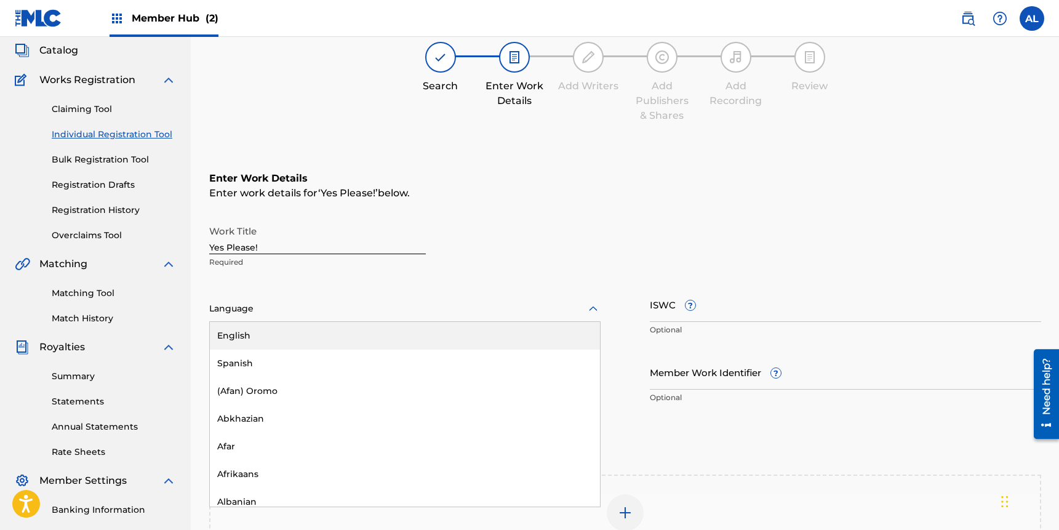
click at [290, 342] on div "English" at bounding box center [405, 336] width 390 height 28
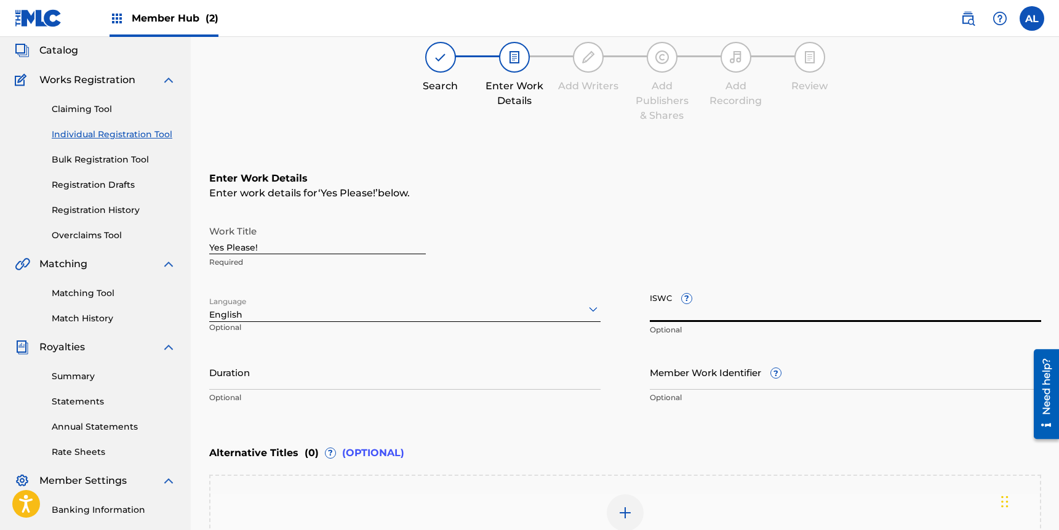
click at [730, 315] on input "ISWC ?" at bounding box center [845, 304] width 391 height 35
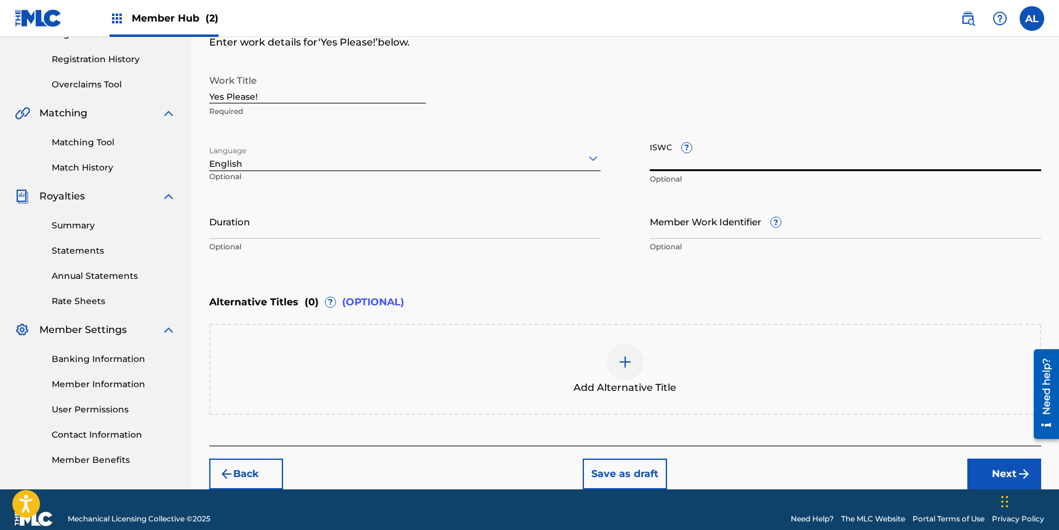
scroll to position [226, 0]
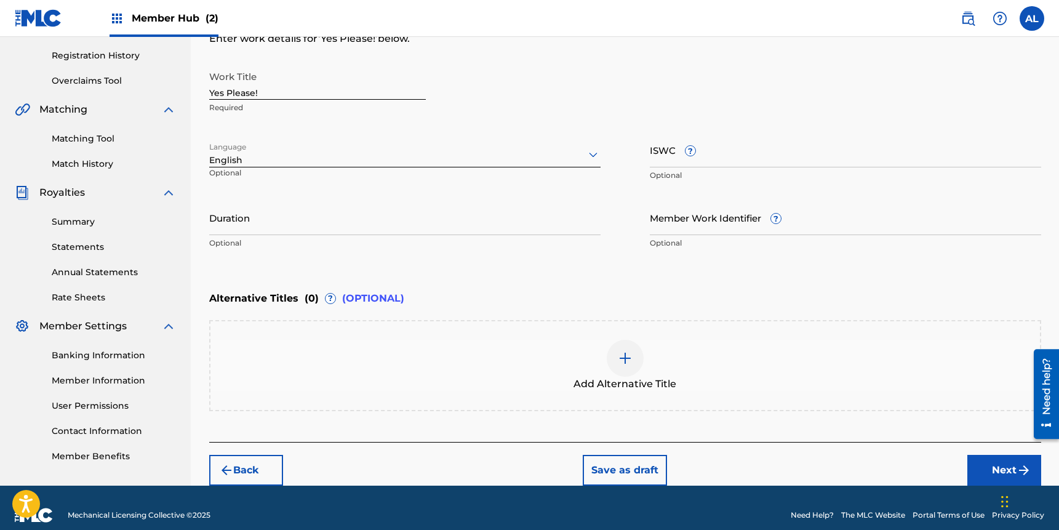
click at [615, 359] on div at bounding box center [625, 358] width 37 height 37
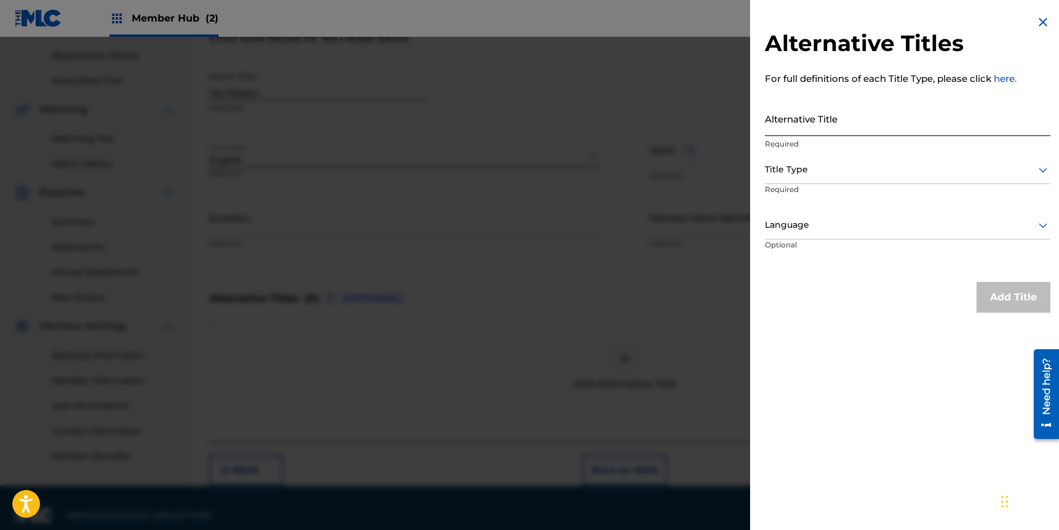
click at [811, 127] on input "Alternative Title" at bounding box center [908, 118] width 286 height 35
type input "Yes Please"
click at [826, 168] on div at bounding box center [908, 169] width 286 height 15
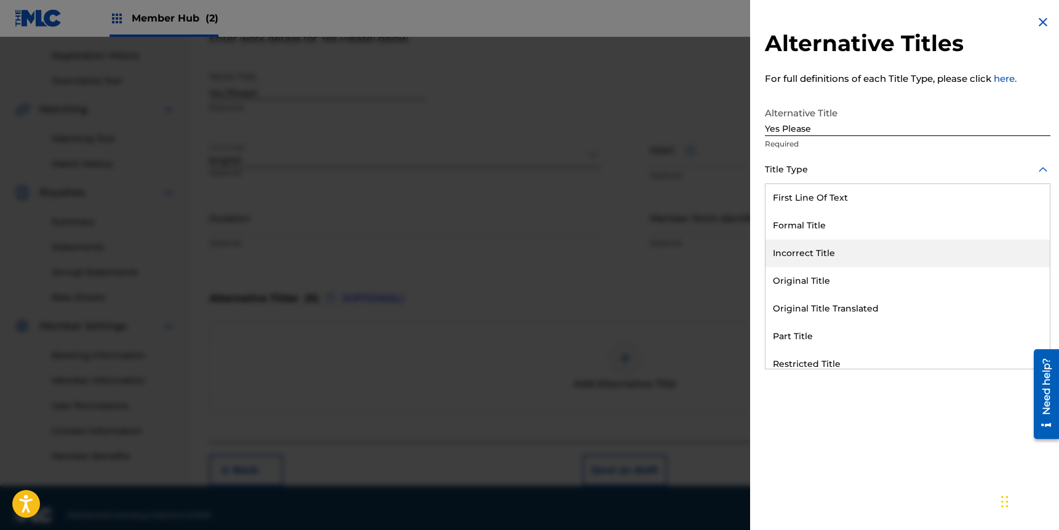
click at [804, 254] on div "Incorrect Title" at bounding box center [908, 253] width 284 height 28
click at [806, 177] on div at bounding box center [908, 169] width 286 height 15
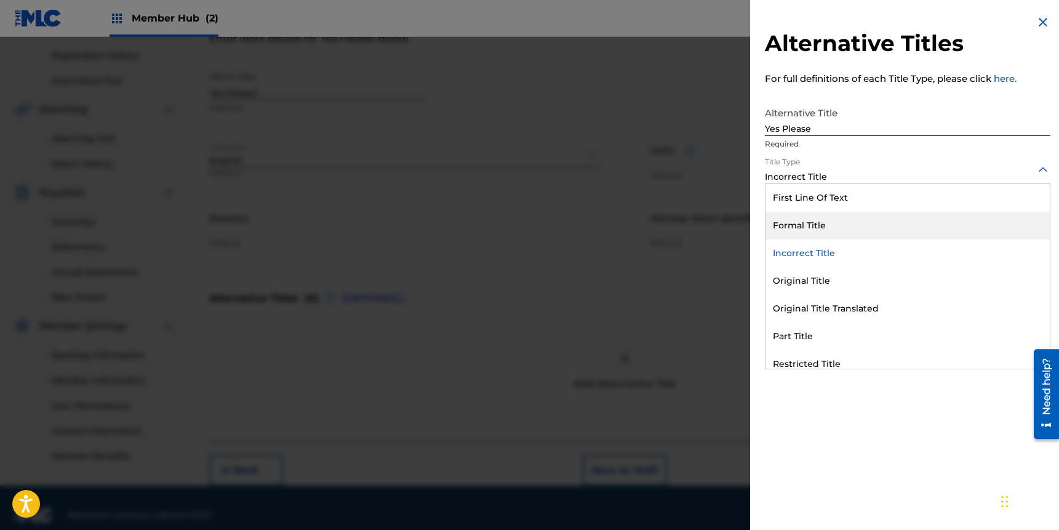
scroll to position [120, 0]
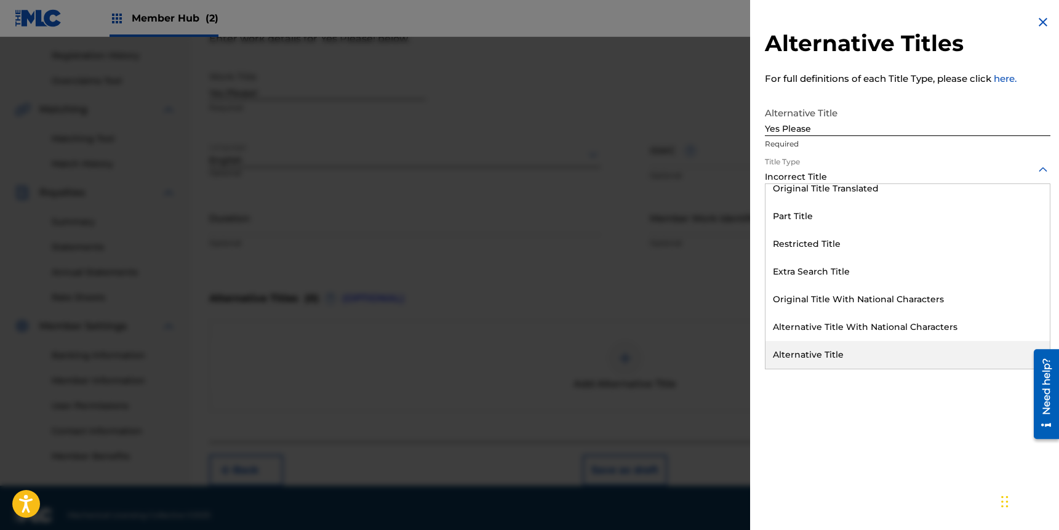
click at [831, 361] on div "Alternative Title" at bounding box center [908, 355] width 284 height 28
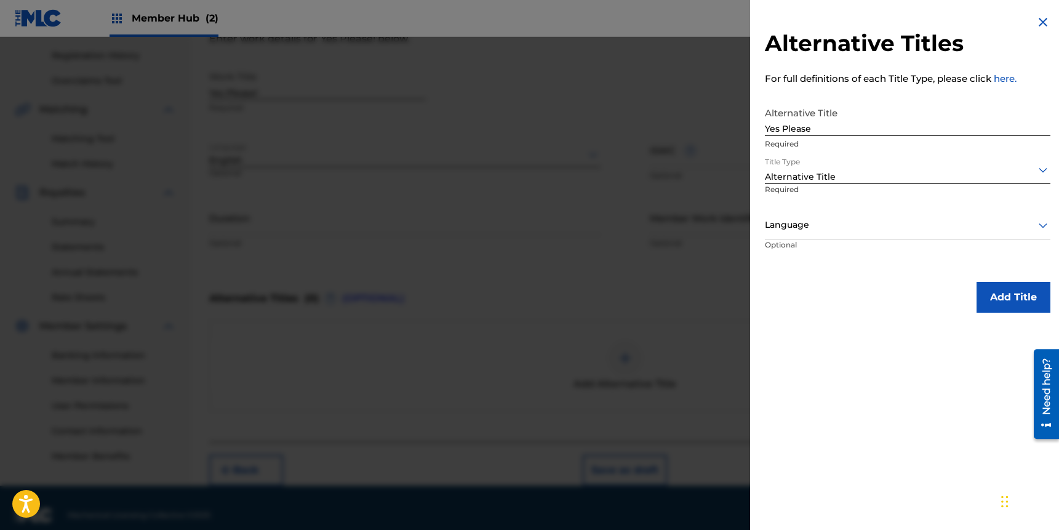
click at [814, 228] on div at bounding box center [908, 224] width 286 height 15
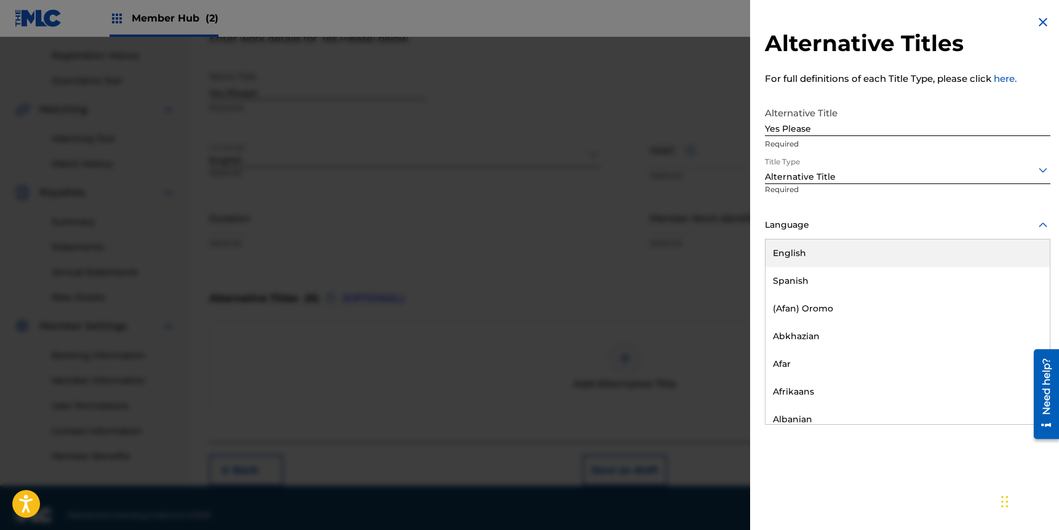
click at [807, 255] on div "English" at bounding box center [908, 253] width 284 height 28
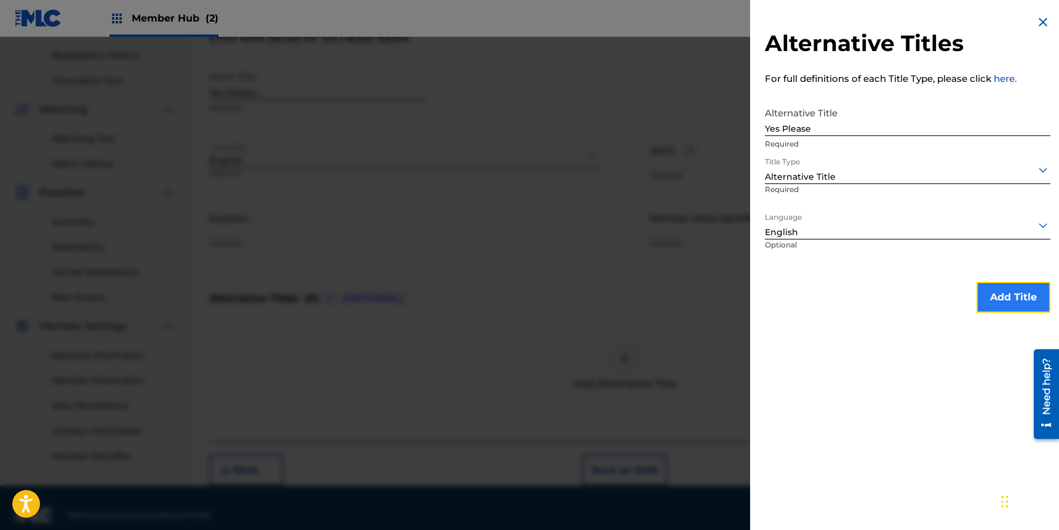
click at [996, 300] on button "Add Title" at bounding box center [1014, 297] width 74 height 31
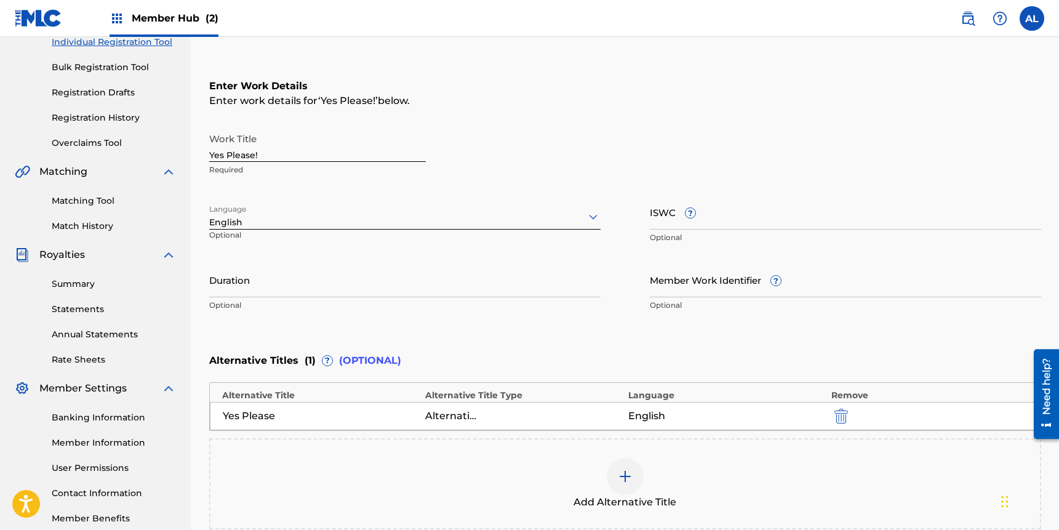
scroll to position [297, 0]
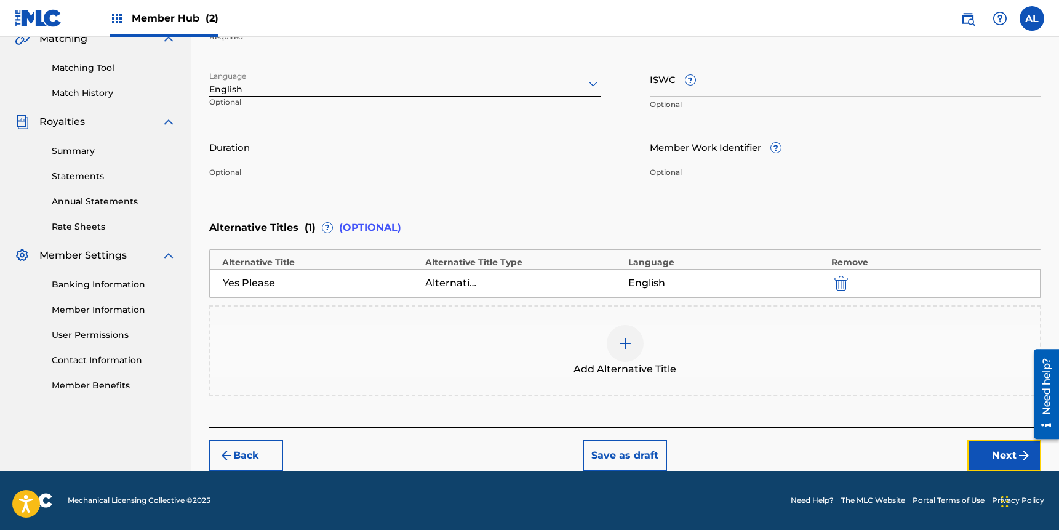
click at [996, 457] on button "Next" at bounding box center [1004, 455] width 74 height 31
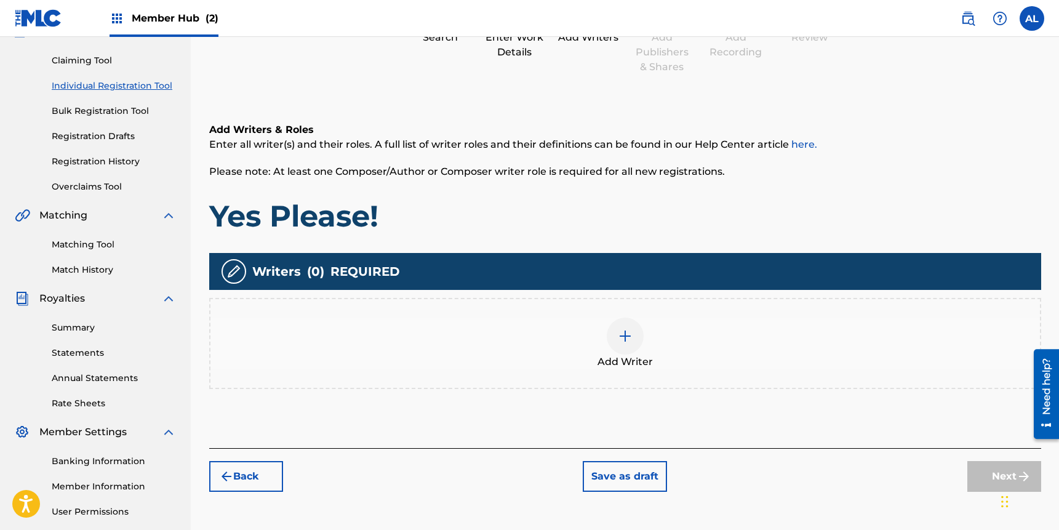
scroll to position [127, 0]
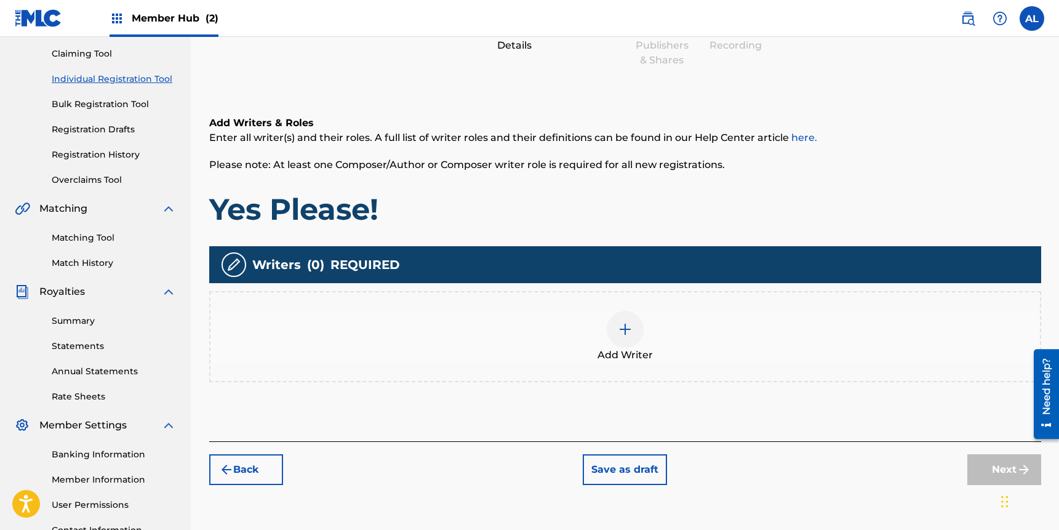
click at [645, 322] on div "Add Writer" at bounding box center [625, 337] width 830 height 52
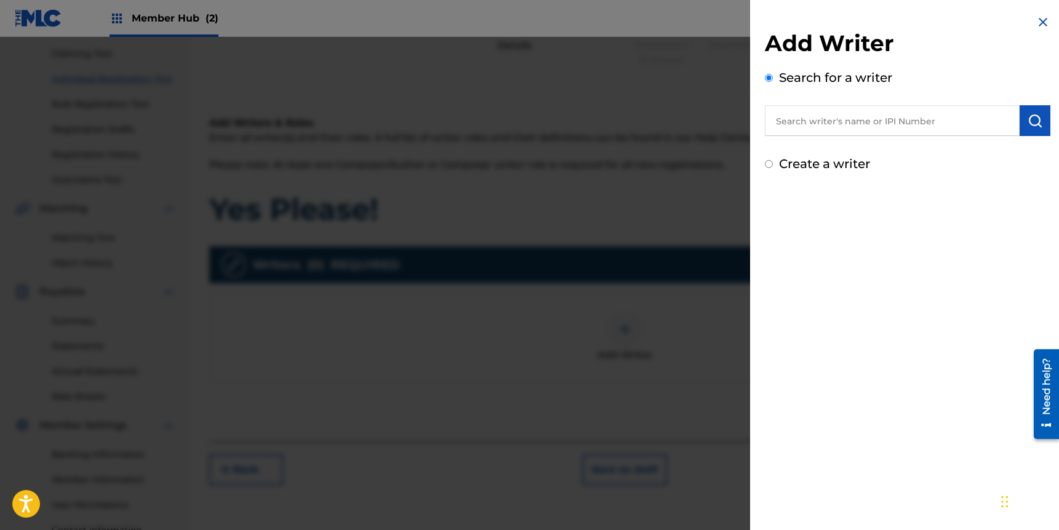
click at [855, 108] on div "Search for a writer" at bounding box center [908, 102] width 286 height 68
click at [854, 114] on input "text" at bounding box center [892, 120] width 255 height 31
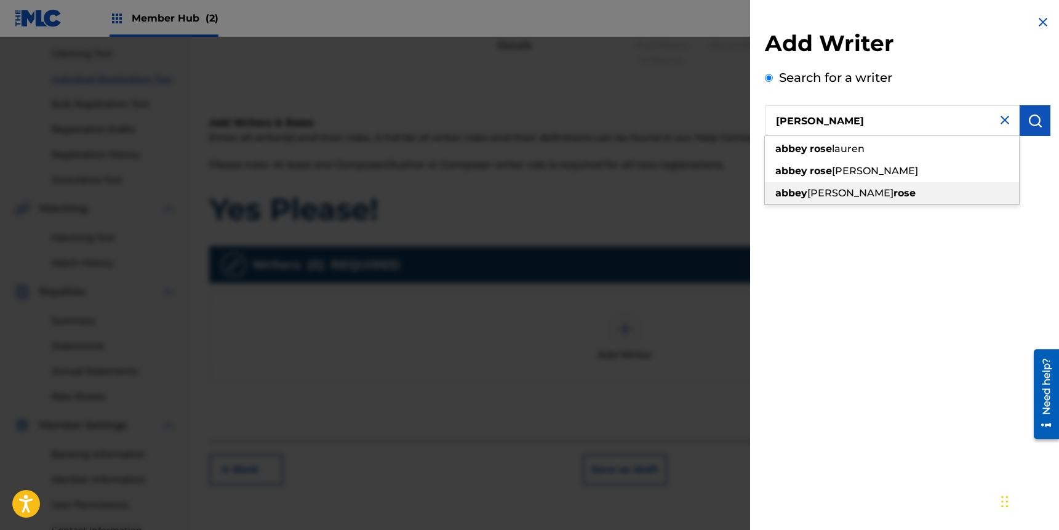
click at [820, 182] on div "abbey loren rose" at bounding box center [892, 193] width 254 height 22
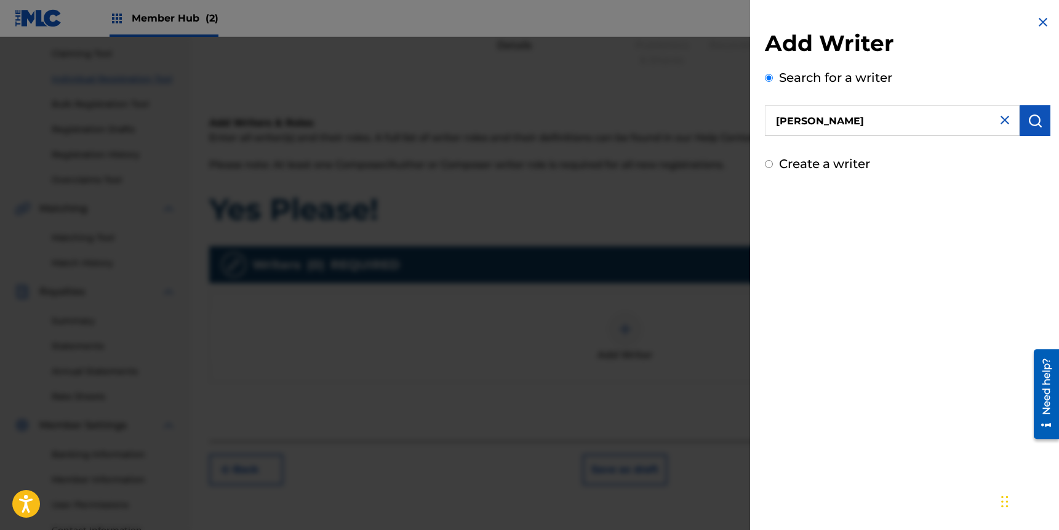
click at [866, 129] on input "abbey loren rose" at bounding box center [892, 120] width 255 height 31
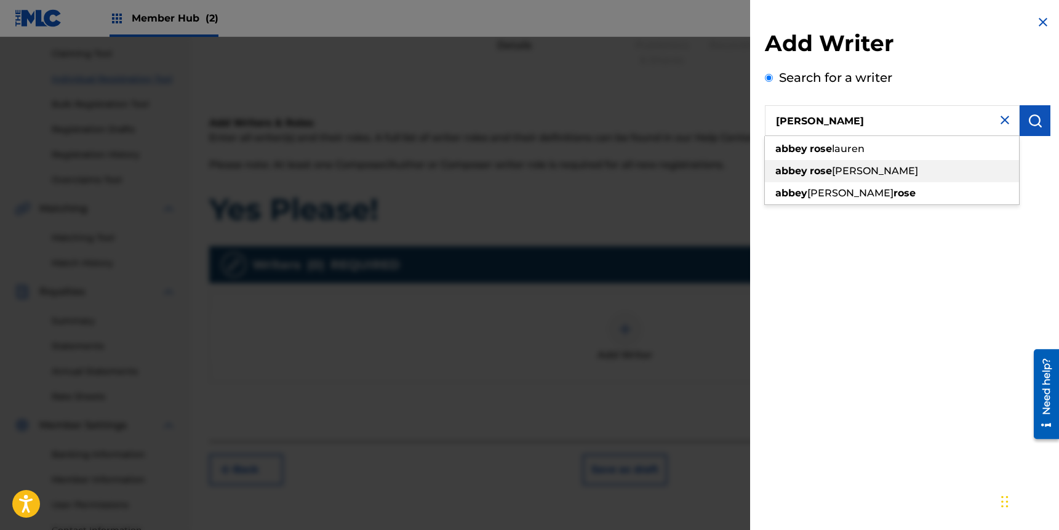
click at [841, 167] on span "loren" at bounding box center [875, 171] width 86 height 12
type input "abbey rose loren"
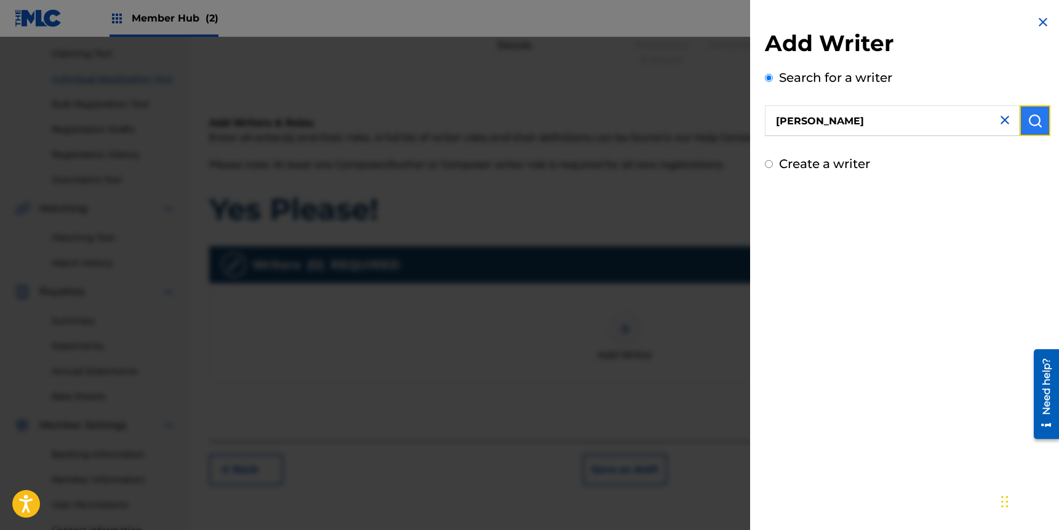
click at [1039, 118] on button "submit" at bounding box center [1035, 120] width 31 height 31
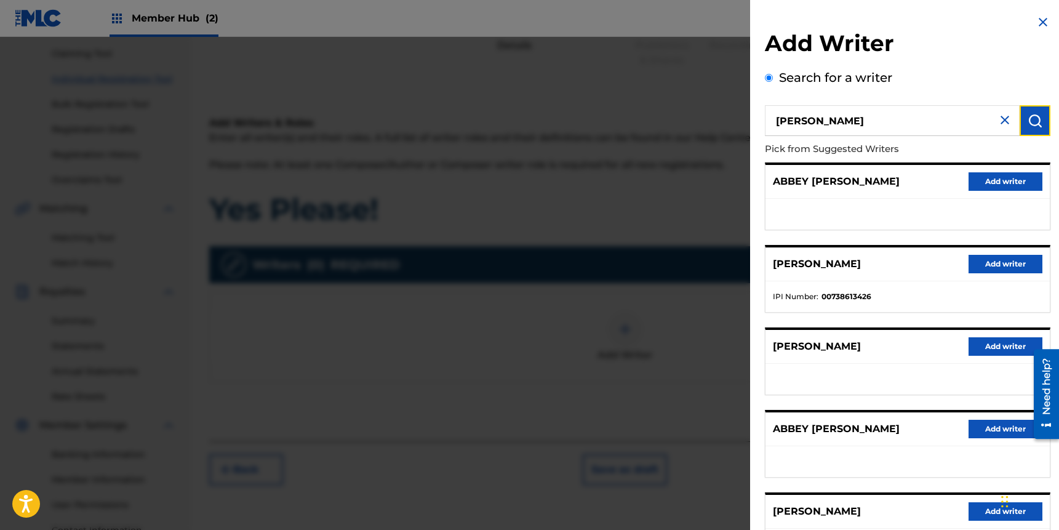
scroll to position [108, 0]
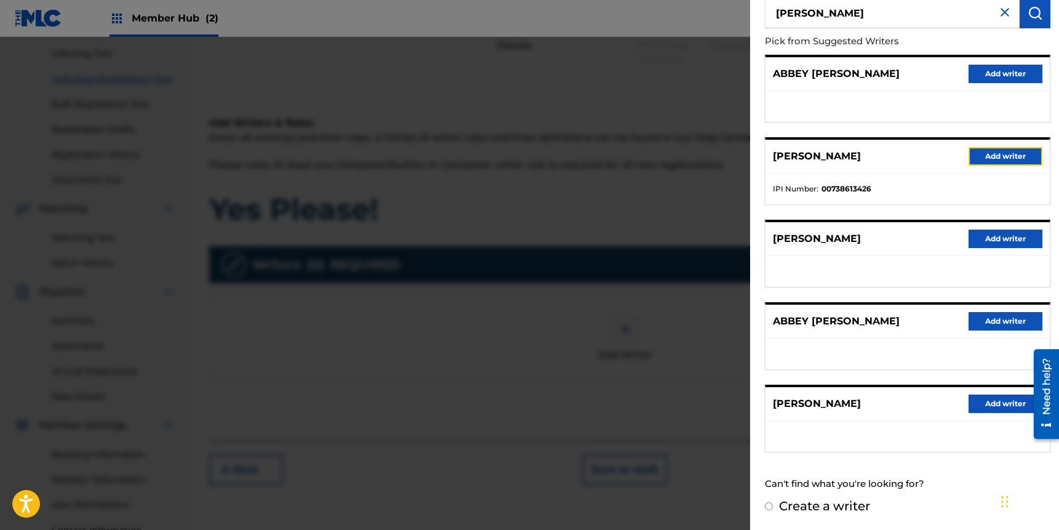
click at [990, 153] on button "Add writer" at bounding box center [1006, 156] width 74 height 18
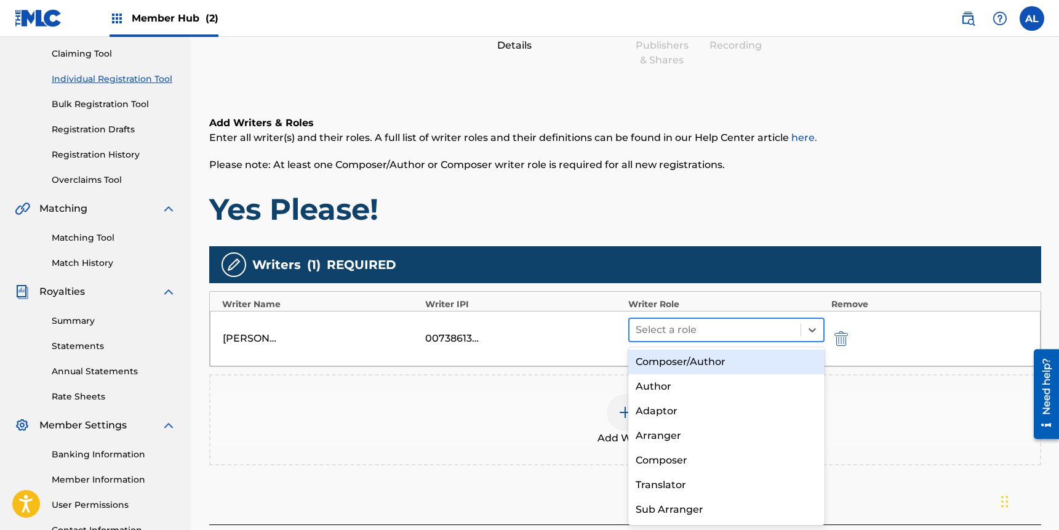
click at [751, 334] on div at bounding box center [715, 329] width 159 height 17
drag, startPoint x: 688, startPoint y: 363, endPoint x: 848, endPoint y: 321, distance: 165.4
click at [689, 363] on div "Composer/Author" at bounding box center [726, 362] width 197 height 25
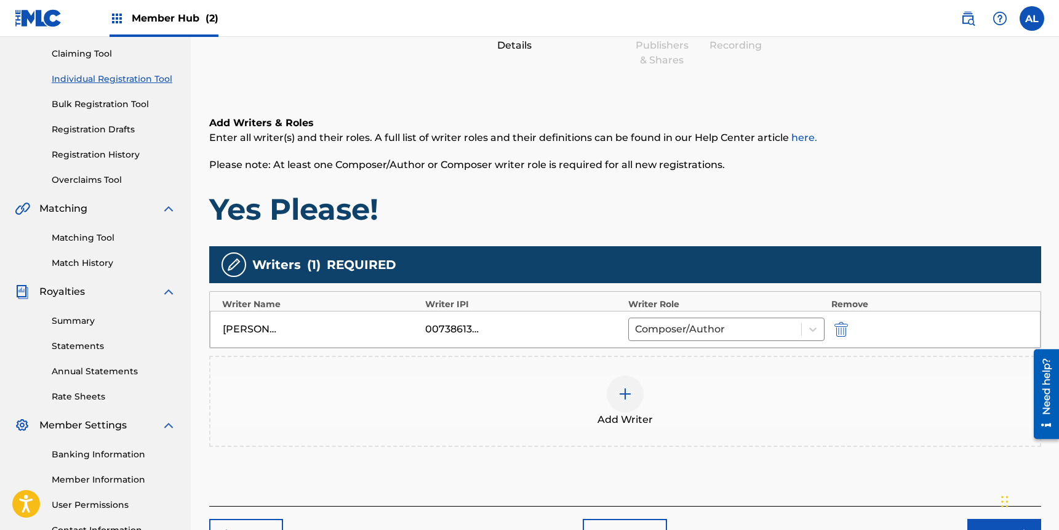
scroll to position [233, 0]
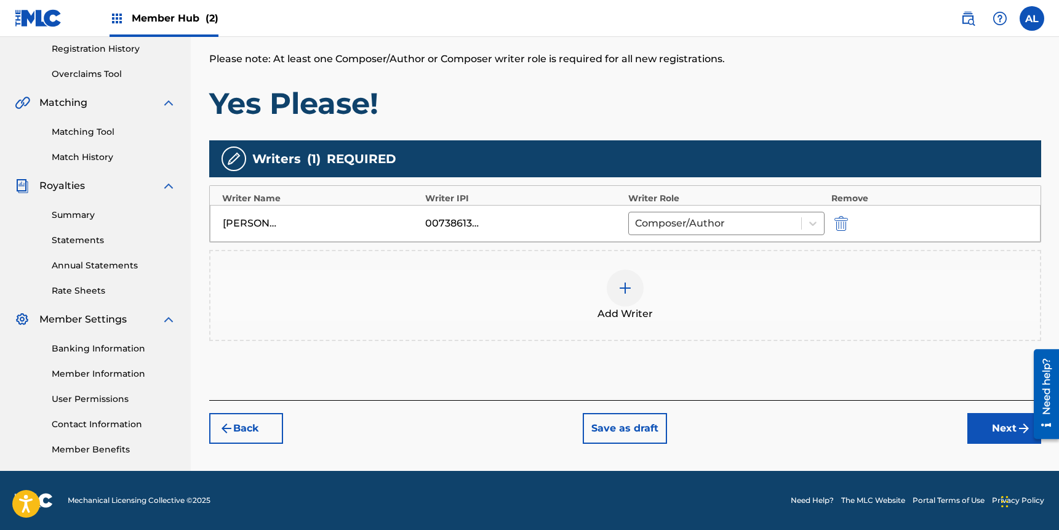
click at [472, 214] on div "ABBEY ROSE LOREN 00738613426 Composer/Author" at bounding box center [625, 223] width 831 height 37
click at [465, 221] on div "00738613426" at bounding box center [452, 223] width 55 height 15
click at [841, 221] on img "submit" at bounding box center [842, 223] width 14 height 15
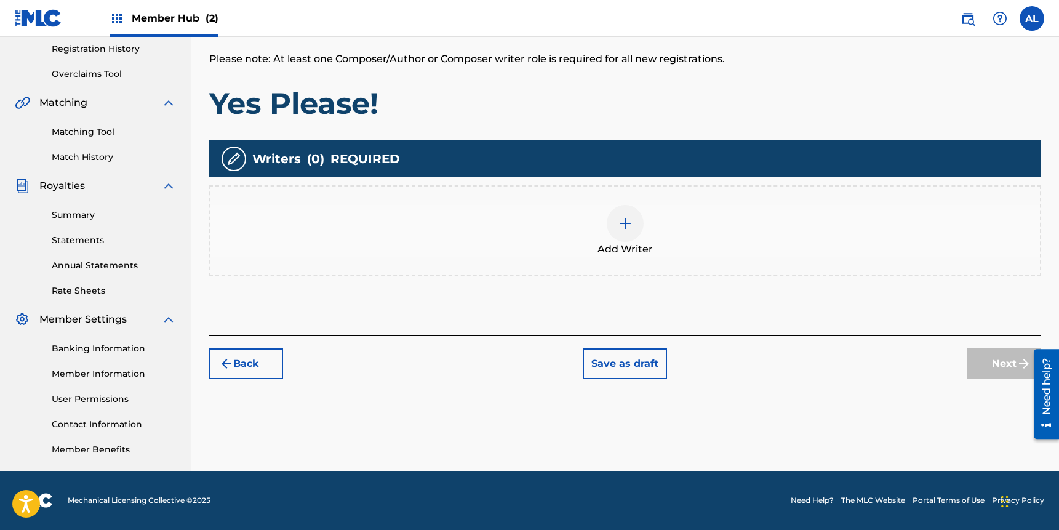
click at [604, 242] on span "Add Writer" at bounding box center [625, 249] width 55 height 15
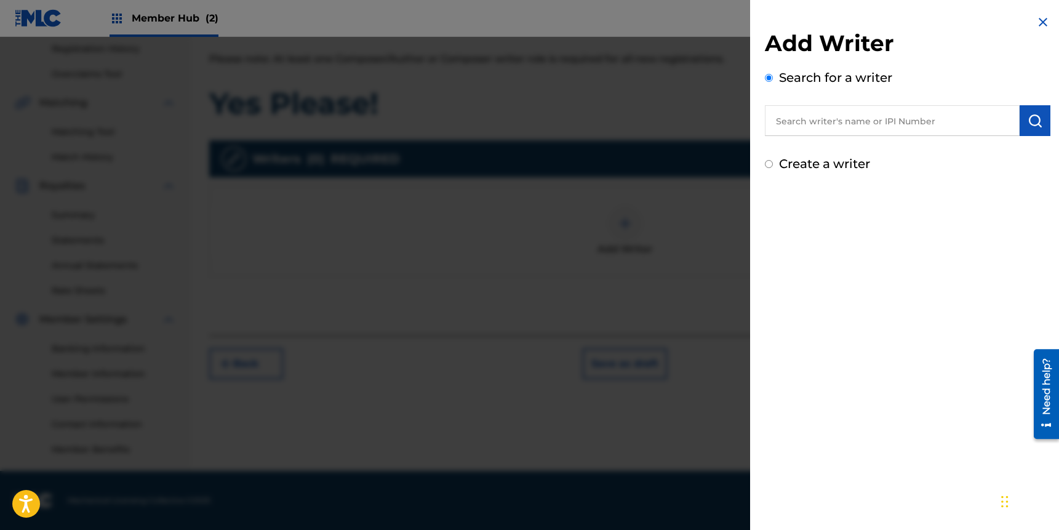
click at [826, 129] on input "text" at bounding box center [892, 120] width 255 height 31
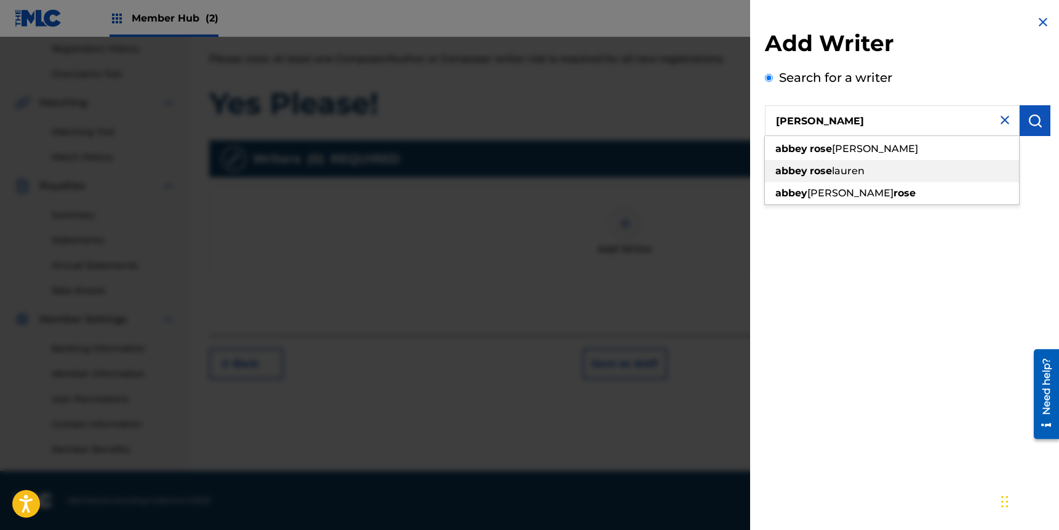
click at [822, 153] on strong "rose" at bounding box center [821, 149] width 22 height 12
type input "abbey rose loren"
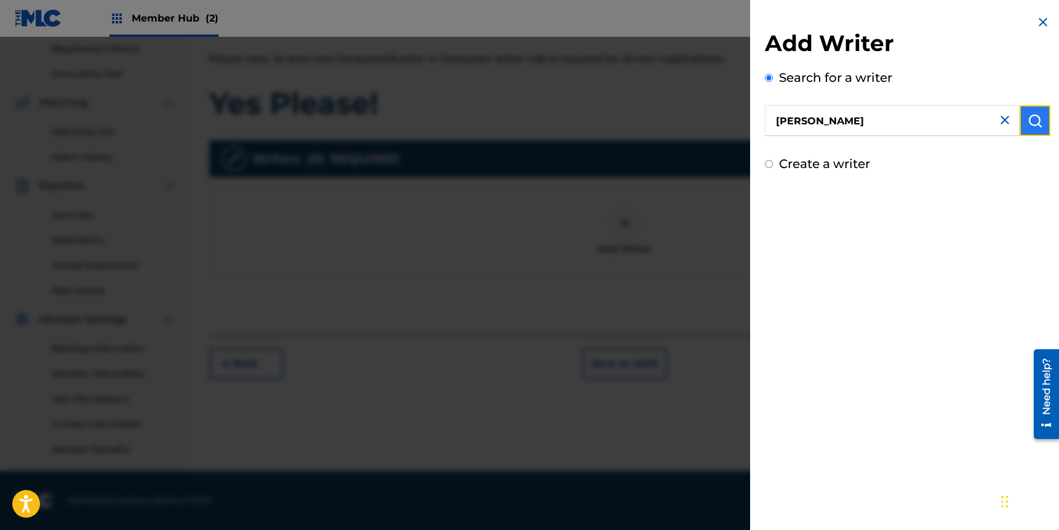
click at [1031, 128] on button "submit" at bounding box center [1035, 120] width 31 height 31
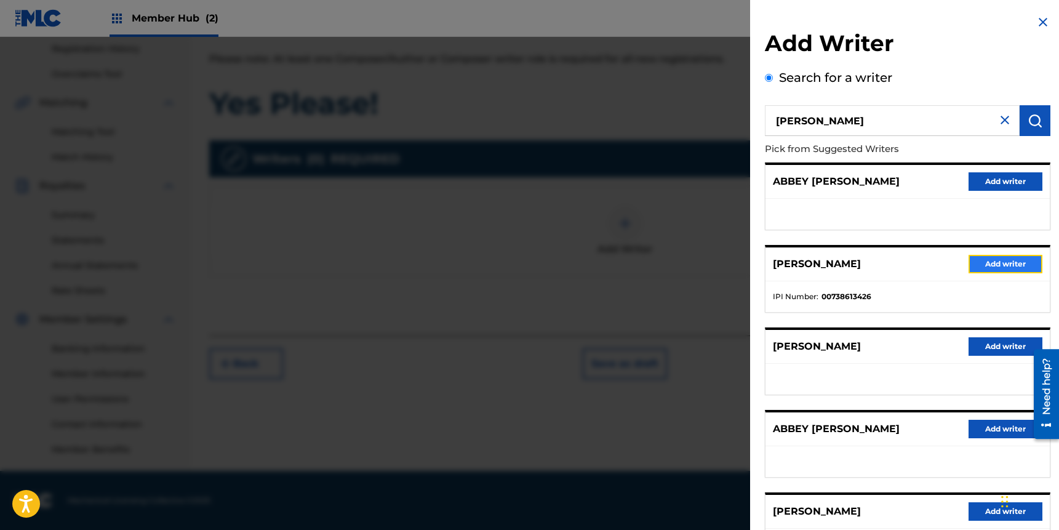
click at [976, 258] on button "Add writer" at bounding box center [1006, 264] width 74 height 18
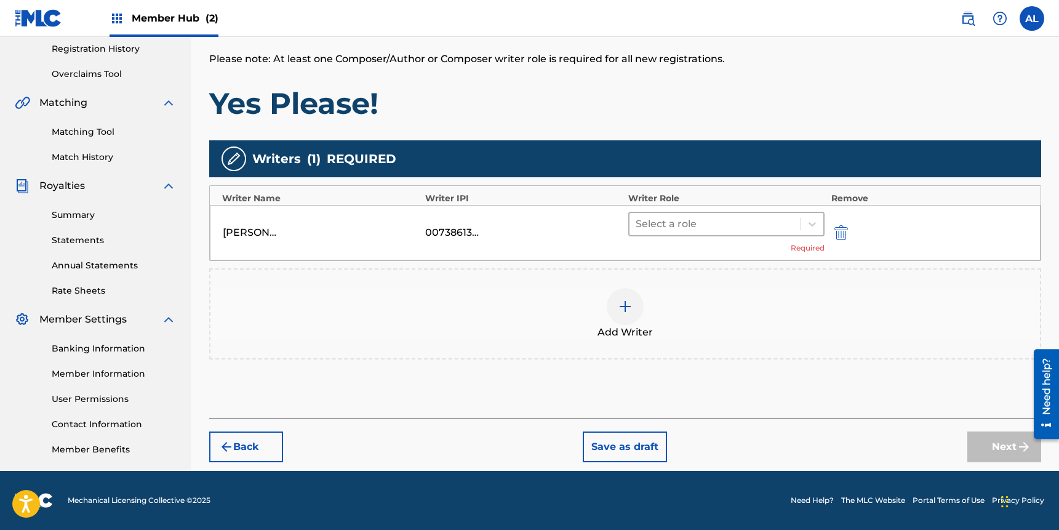
click at [752, 222] on div at bounding box center [715, 223] width 159 height 17
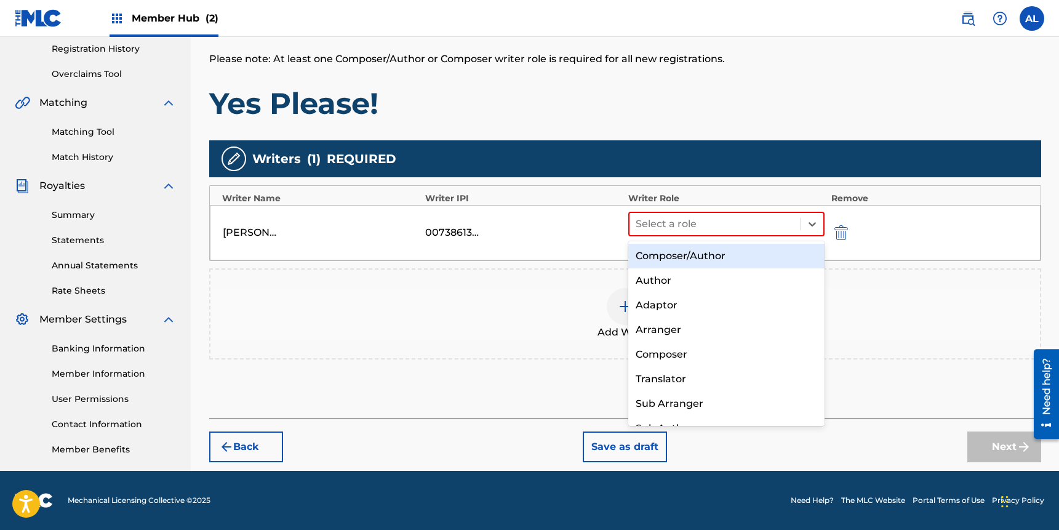
click at [737, 255] on div "Composer/Author" at bounding box center [726, 256] width 197 height 25
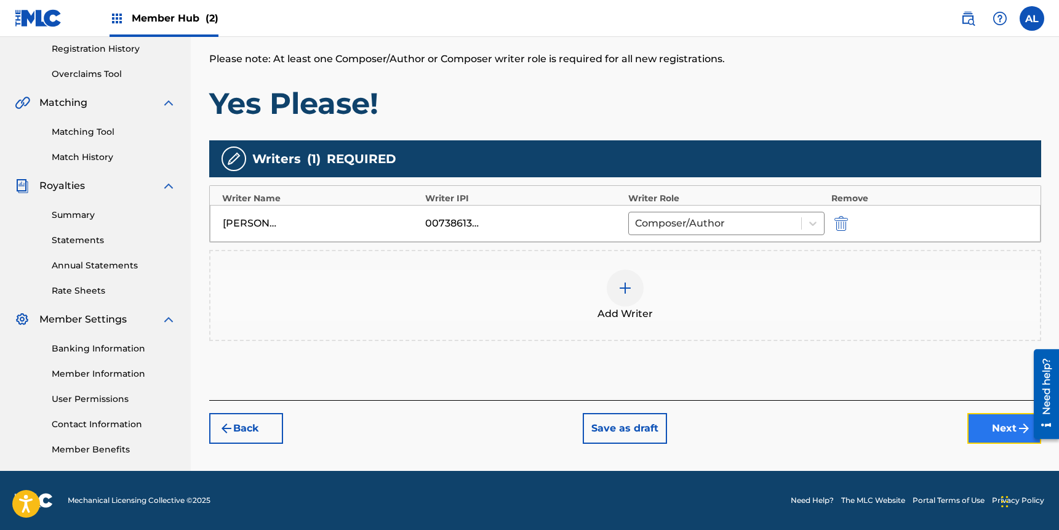
click at [987, 432] on button "Next" at bounding box center [1004, 428] width 74 height 31
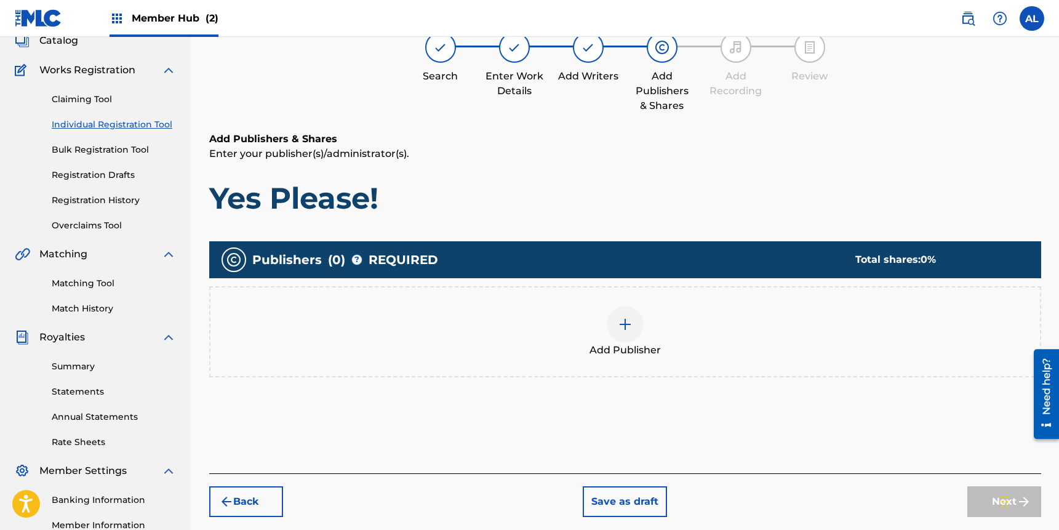
scroll to position [55, 0]
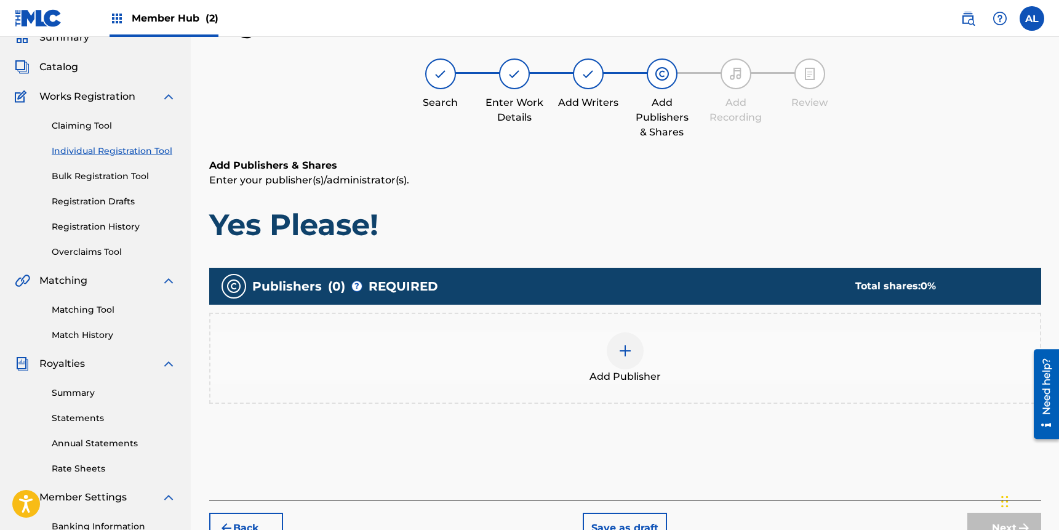
click at [626, 358] on div at bounding box center [625, 350] width 37 height 37
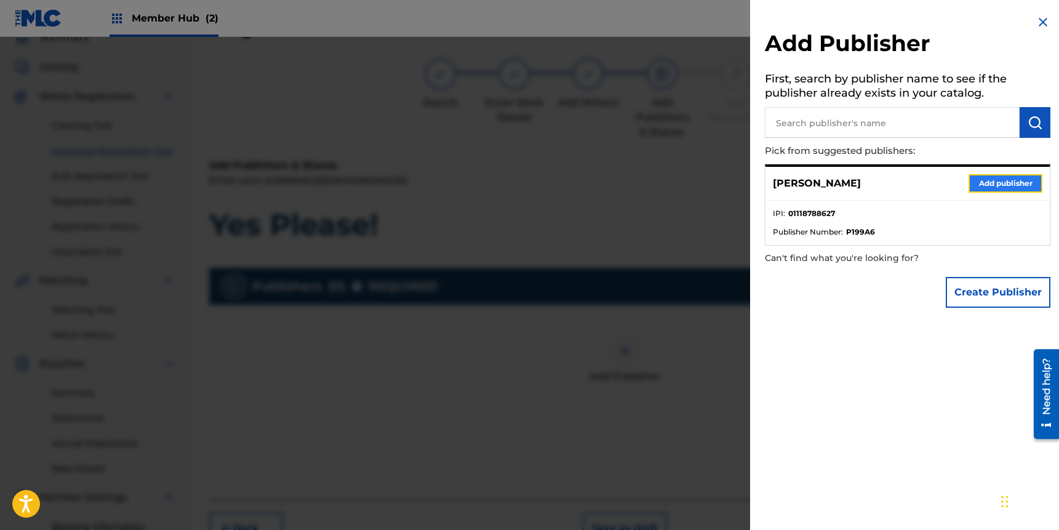
click at [994, 181] on button "Add publisher" at bounding box center [1006, 183] width 74 height 18
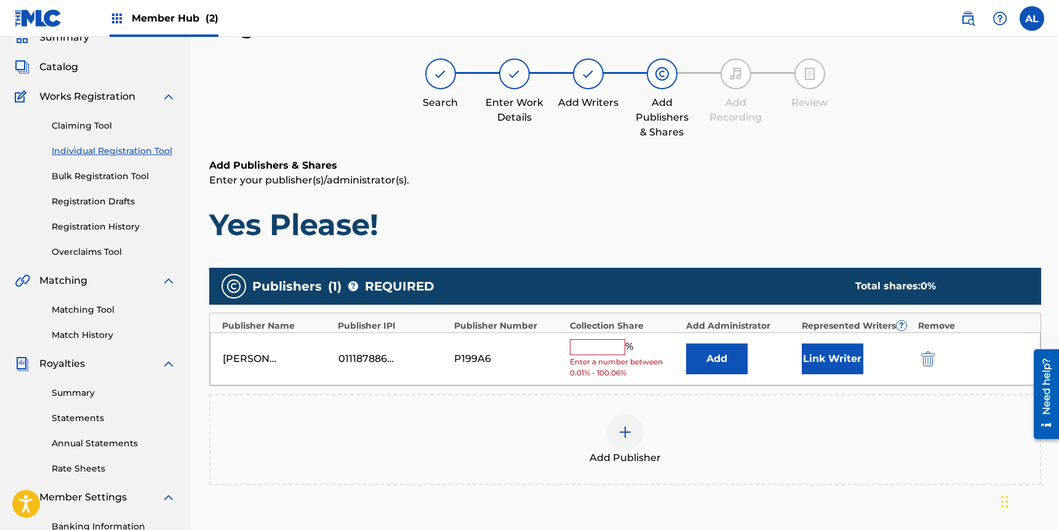
click at [587, 346] on input "text" at bounding box center [597, 347] width 55 height 16
drag, startPoint x: 244, startPoint y: 360, endPoint x: 284, endPoint y: 354, distance: 40.4
click at [244, 359] on div "ABBEY LOREN" at bounding box center [250, 358] width 55 height 15
click at [928, 359] on img "submit" at bounding box center [928, 358] width 14 height 15
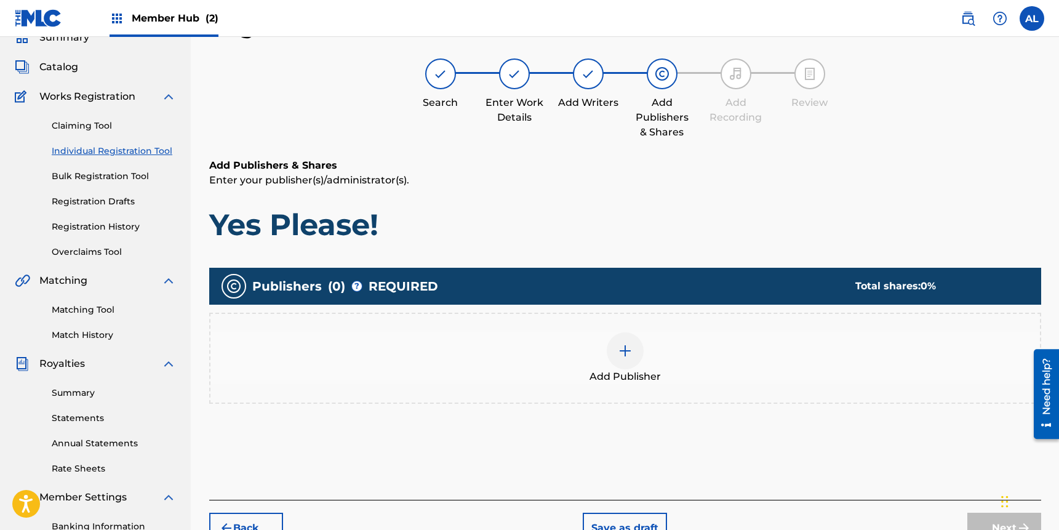
click at [633, 356] on div at bounding box center [625, 350] width 37 height 37
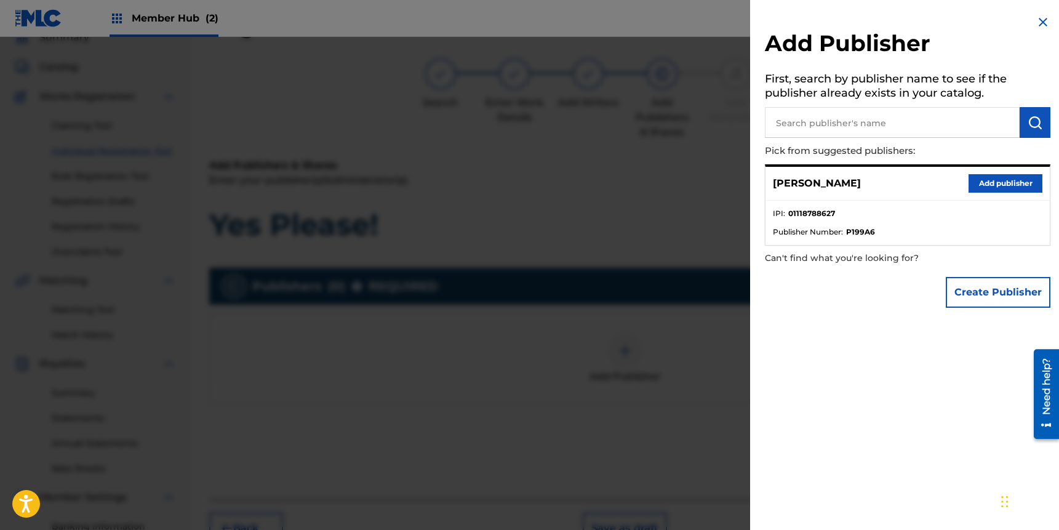
click at [836, 130] on input "text" at bounding box center [892, 122] width 255 height 31
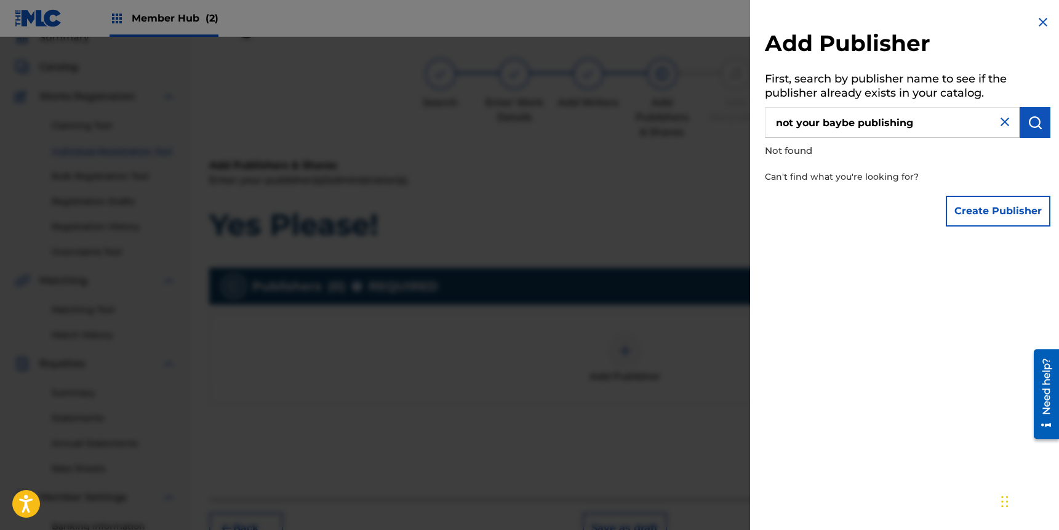
type input "not your baybe publishing"
click at [856, 125] on input "not your baybe publishing" at bounding box center [892, 122] width 255 height 31
click at [1036, 17] on img at bounding box center [1043, 22] width 15 height 15
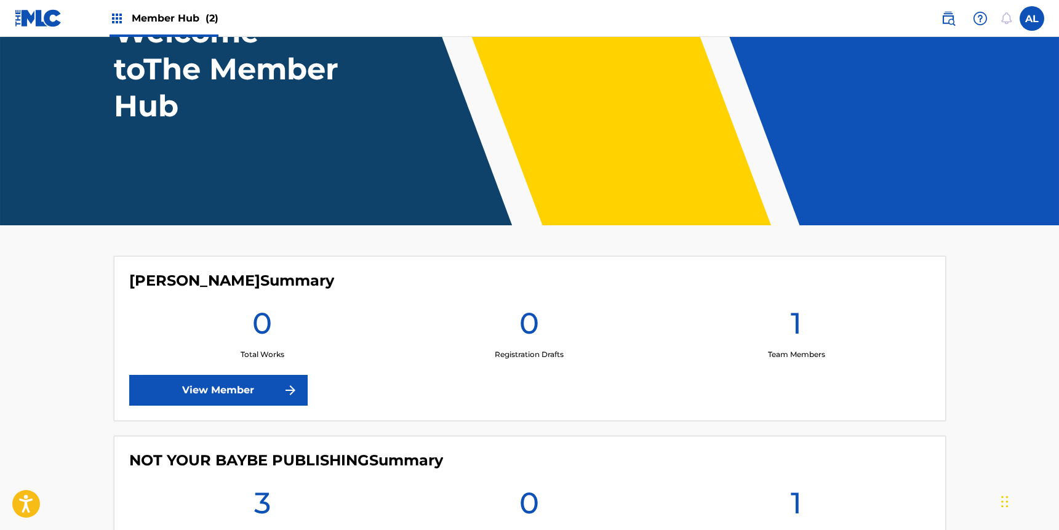
scroll to position [239, 0]
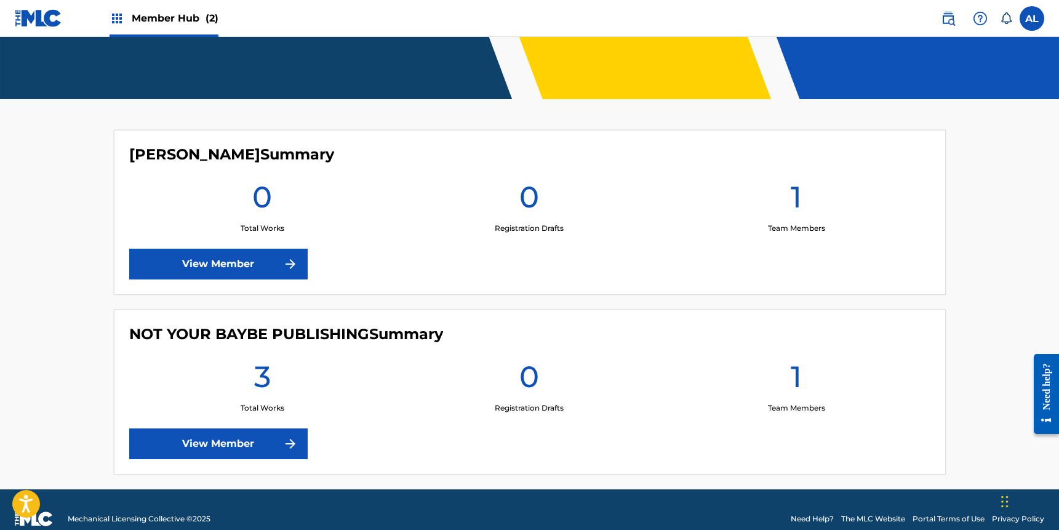
click at [238, 289] on div "[PERSON_NAME] Summary 0 Total Works 0 Registration Drafts 1 Team Members View M…" at bounding box center [530, 212] width 832 height 165
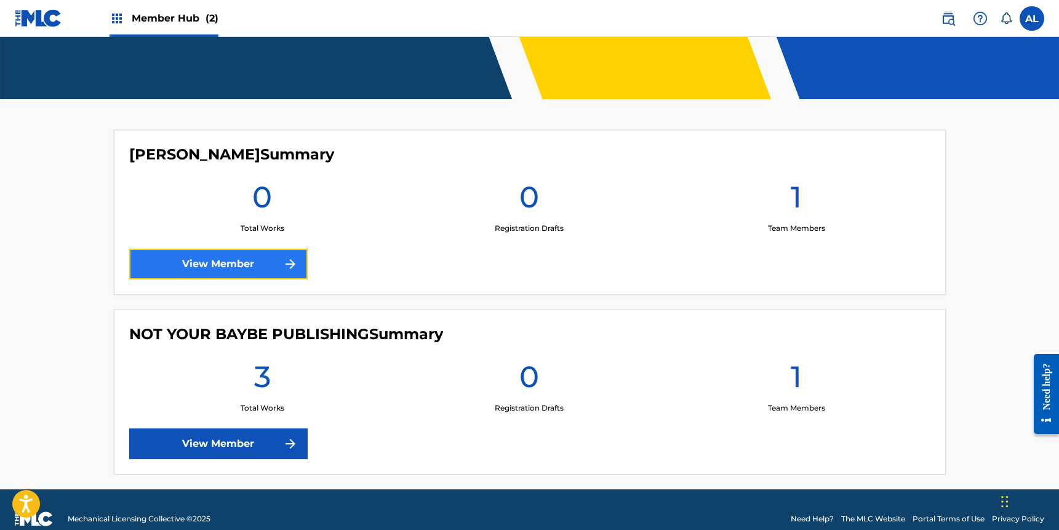
click at [244, 270] on link "View Member" at bounding box center [218, 264] width 178 height 31
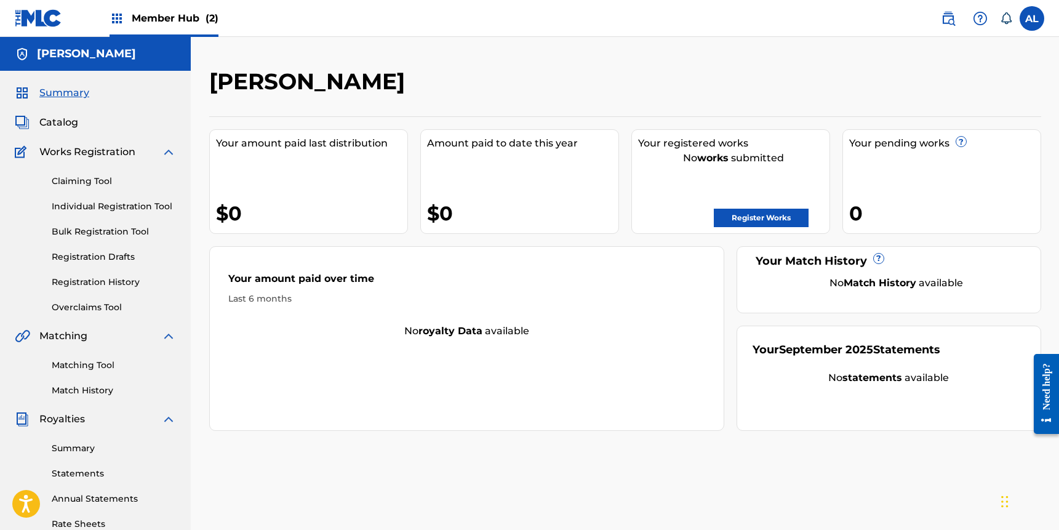
scroll to position [233, 0]
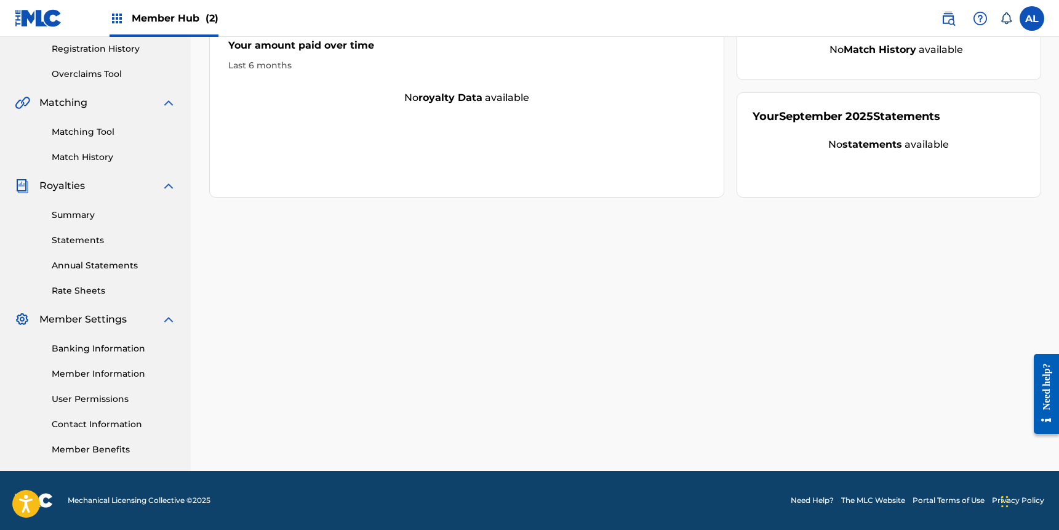
scroll to position [239, 0]
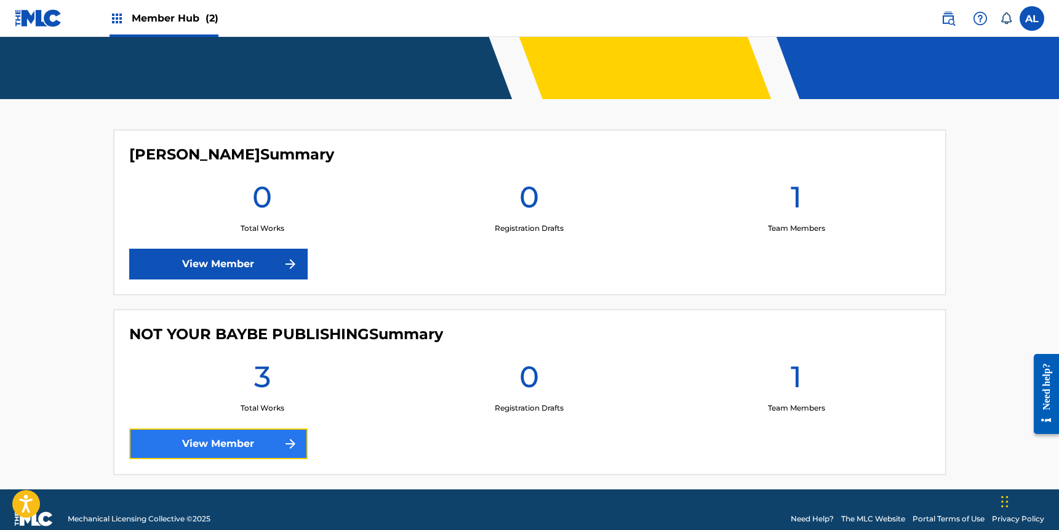
click at [230, 449] on link "View Member" at bounding box center [218, 443] width 178 height 31
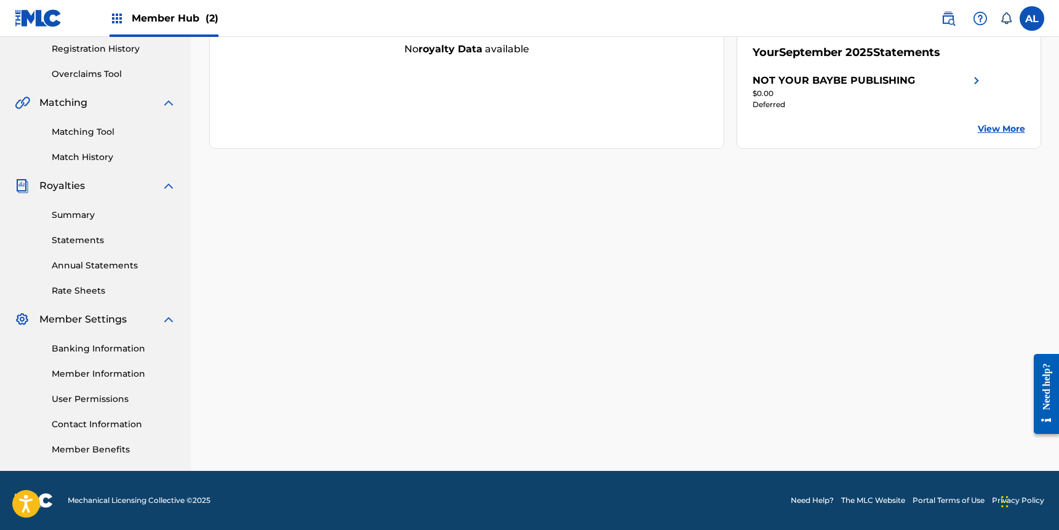
scroll to position [161, 0]
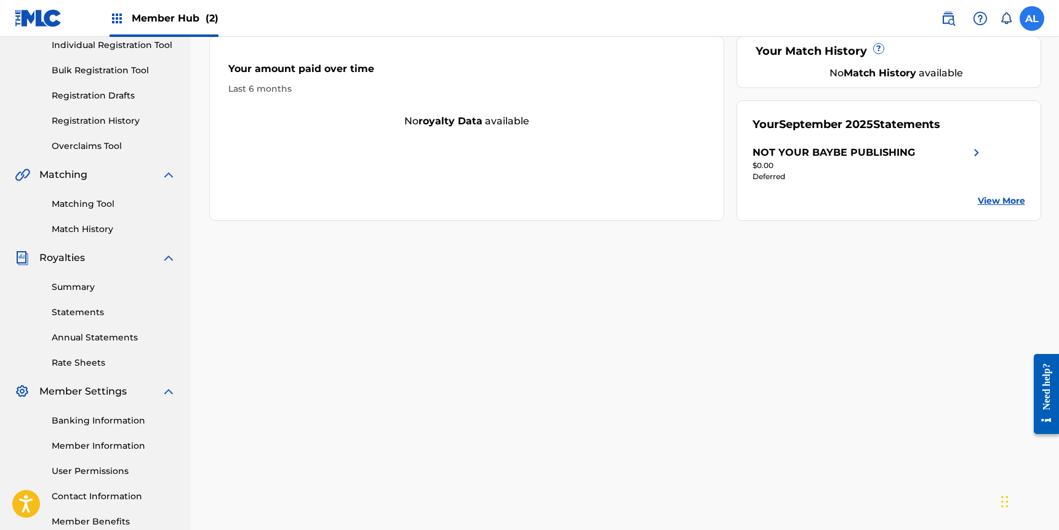
click at [1031, 17] on label at bounding box center [1032, 18] width 25 height 25
click at [1032, 18] on input "[GEOGRAPHIC_DATA][PERSON_NAME][EMAIL_ADDRESS][DOMAIN_NAME] Notification Prefere…" at bounding box center [1032, 18] width 0 height 0
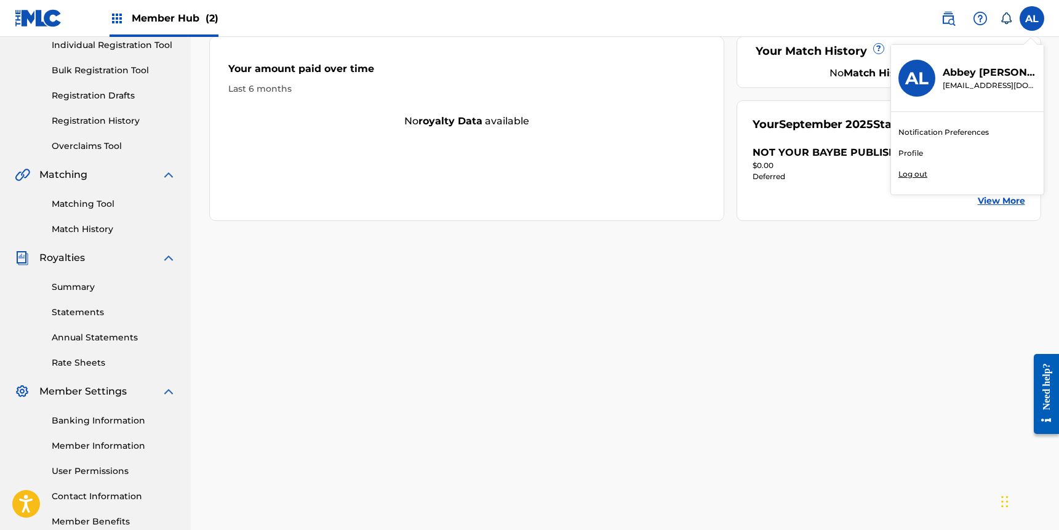
click at [908, 151] on link "Profile" at bounding box center [911, 153] width 25 height 11
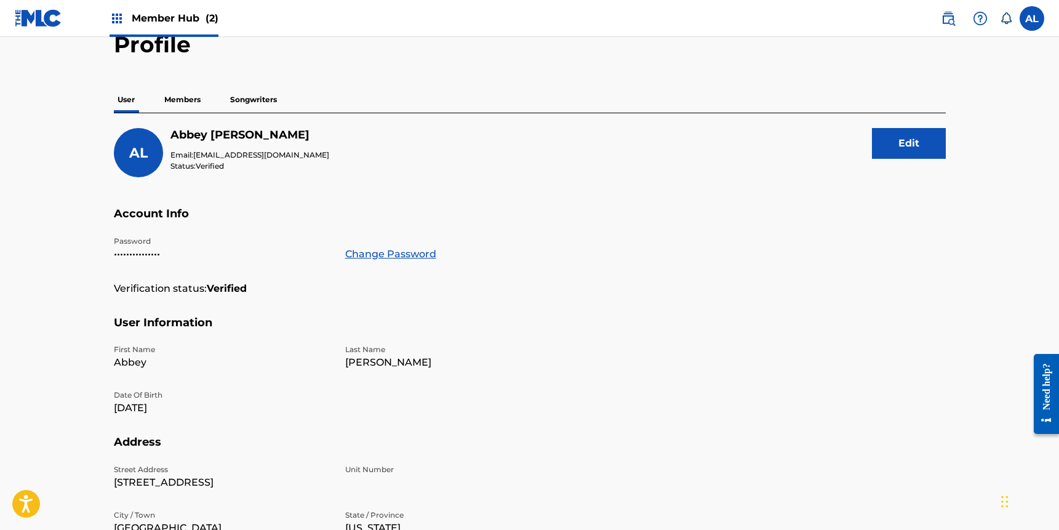
scroll to position [72, 0]
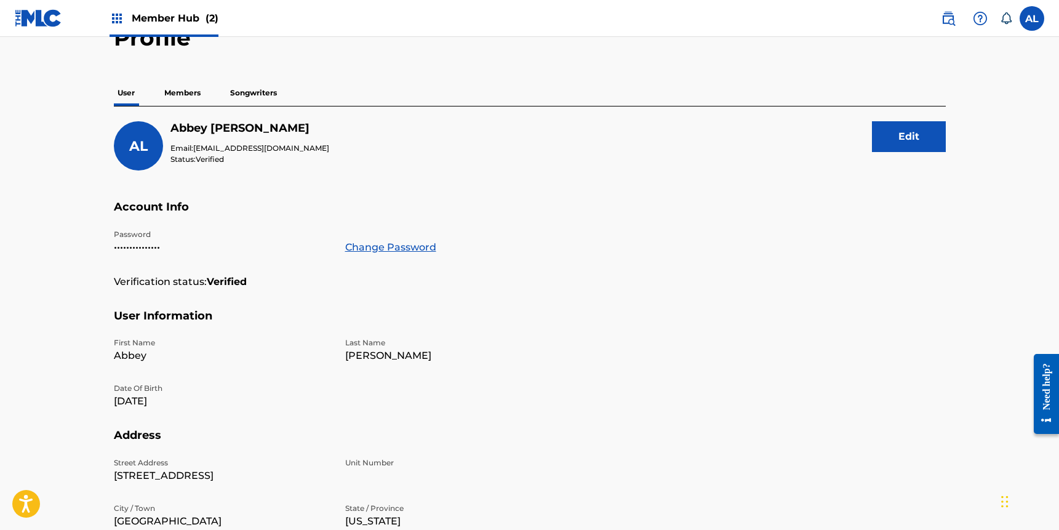
click at [177, 84] on p "Members" at bounding box center [183, 93] width 44 height 26
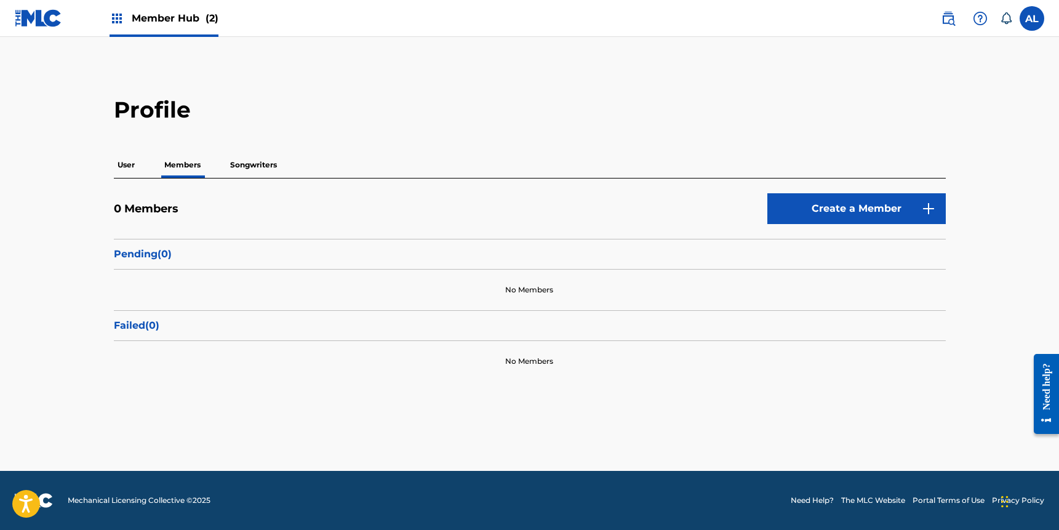
click at [250, 159] on p "Songwriters" at bounding box center [253, 165] width 54 height 26
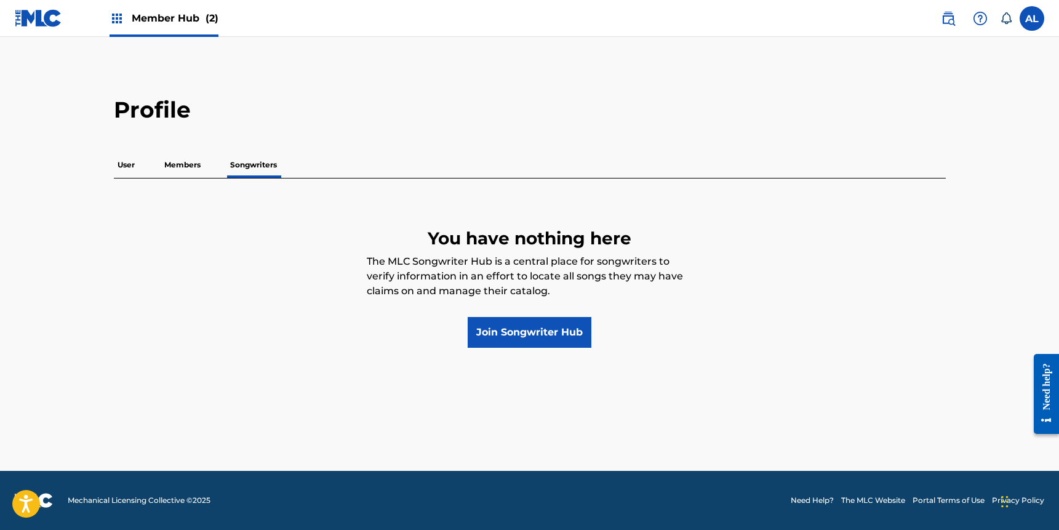
click at [131, 162] on p "User" at bounding box center [126, 165] width 25 height 26
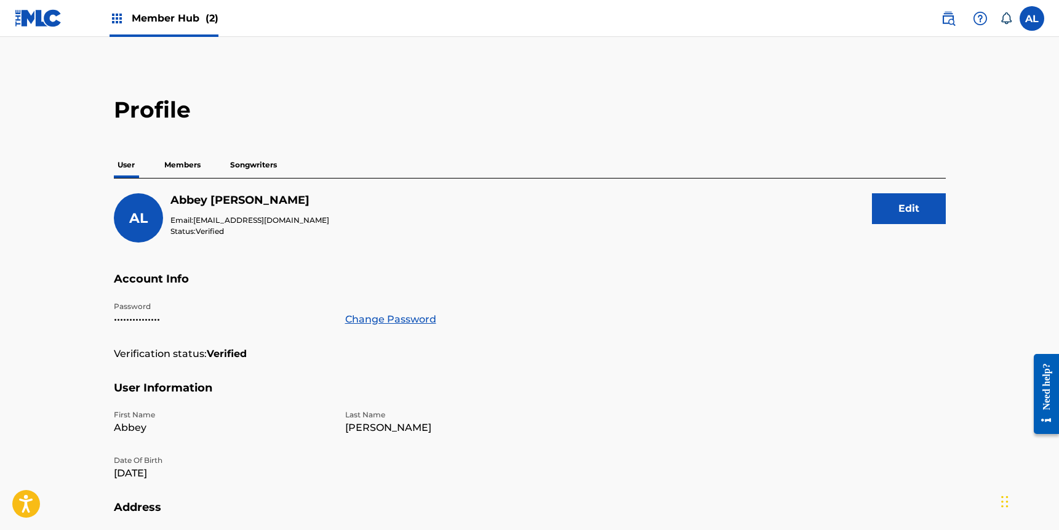
click at [193, 168] on p "Members" at bounding box center [183, 165] width 44 height 26
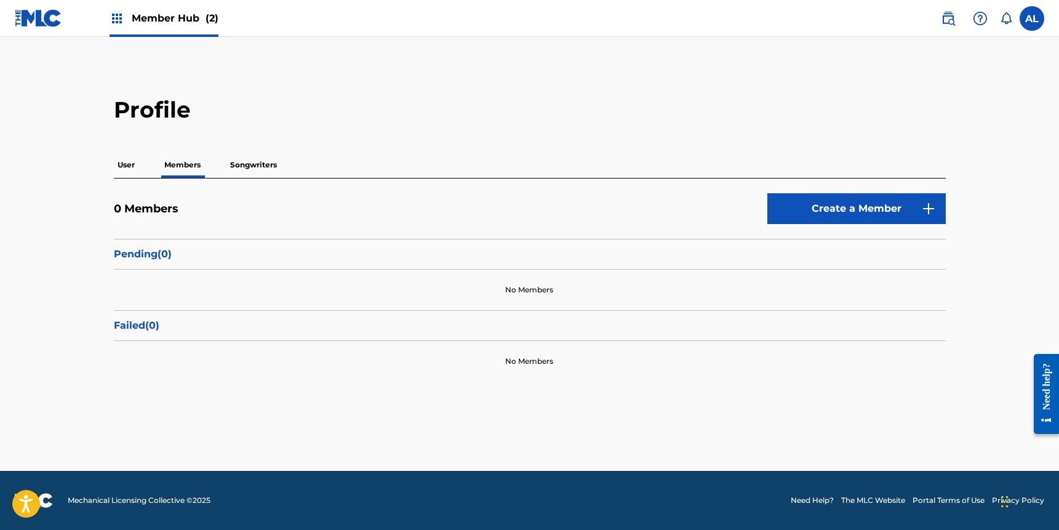
click at [247, 159] on p "Songwriters" at bounding box center [253, 165] width 54 height 26
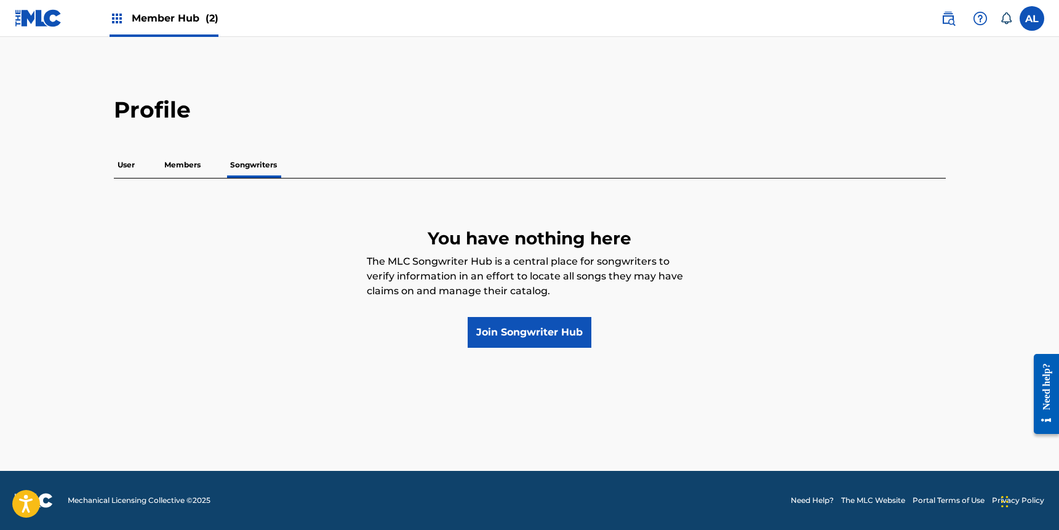
click at [142, 164] on div "User Members Songwriters" at bounding box center [530, 165] width 832 height 26
click at [130, 165] on p "User" at bounding box center [126, 165] width 25 height 26
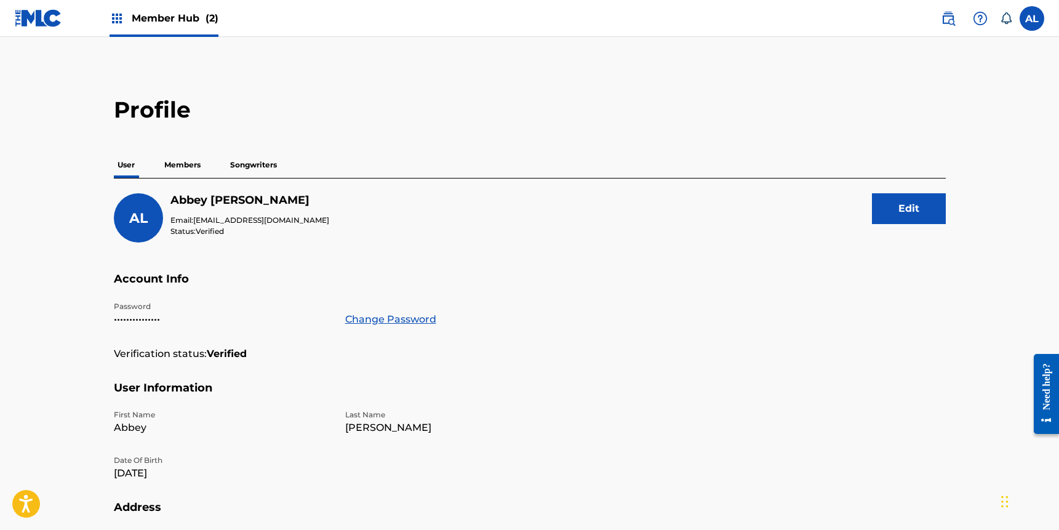
click at [119, 21] on img at bounding box center [117, 18] width 15 height 15
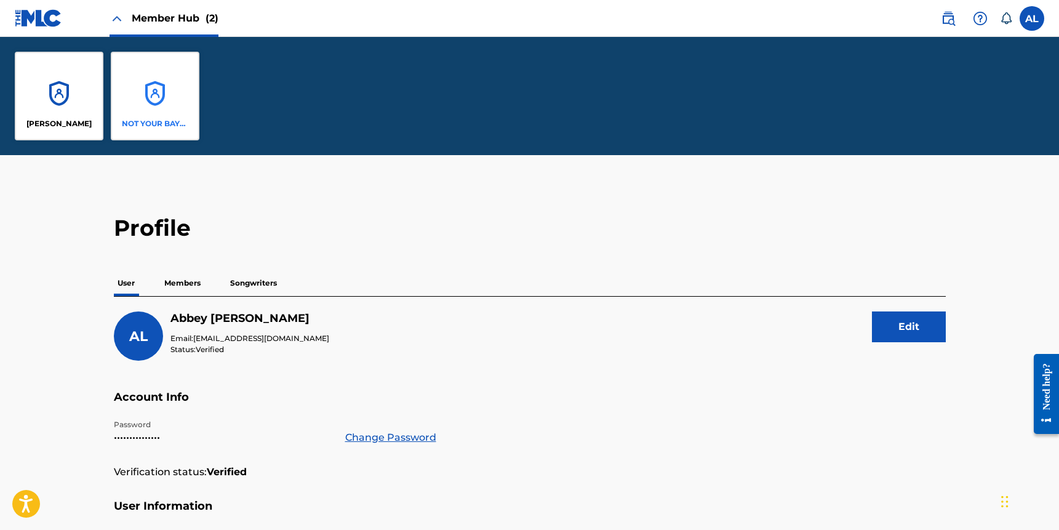
click at [125, 92] on div "NOT YOUR BAYBE PUBLISHING" at bounding box center [155, 96] width 89 height 89
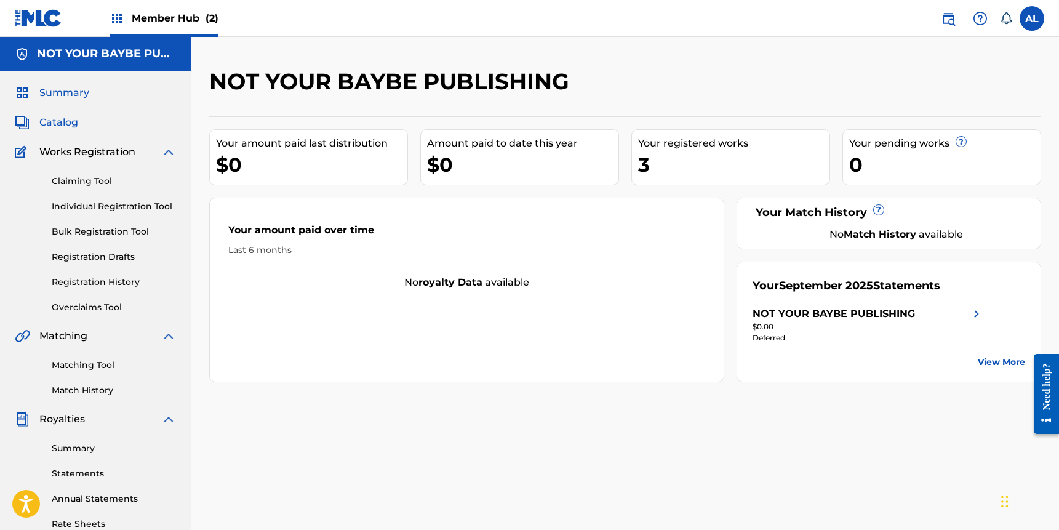
click at [66, 121] on span "Catalog" at bounding box center [58, 122] width 39 height 15
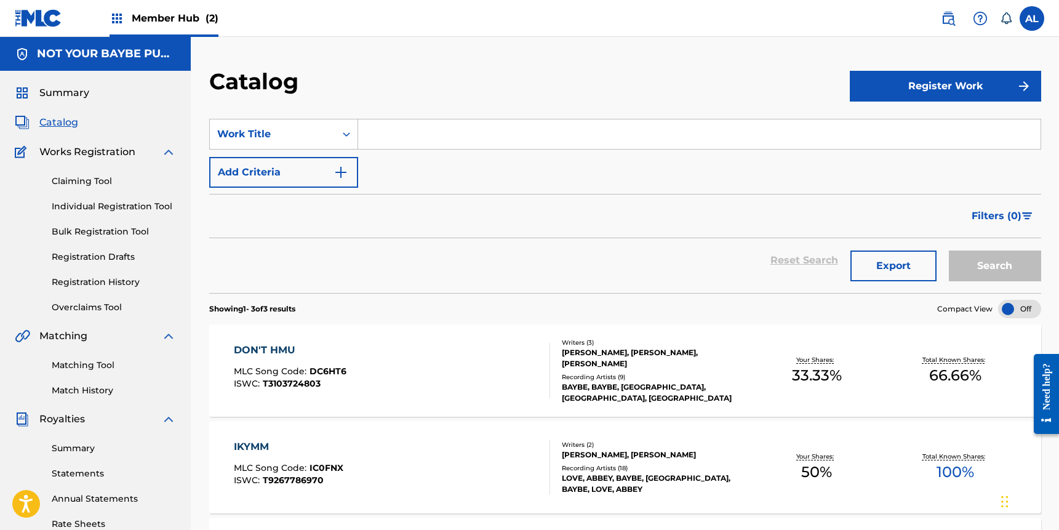
scroll to position [156, 0]
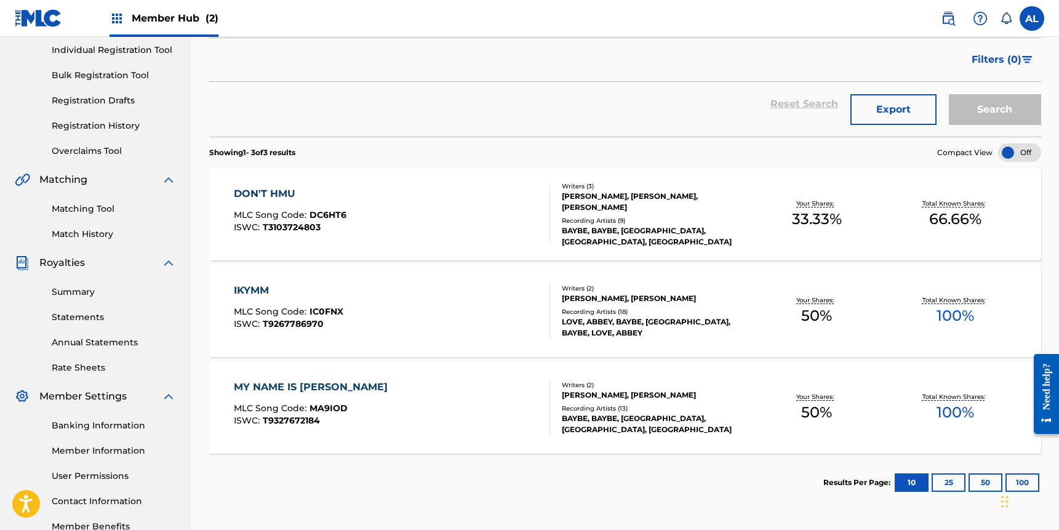
click at [472, 215] on div "DON'T HMU MLC Song Code : DC6HT6 ISWC : T3103724803" at bounding box center [392, 213] width 316 height 55
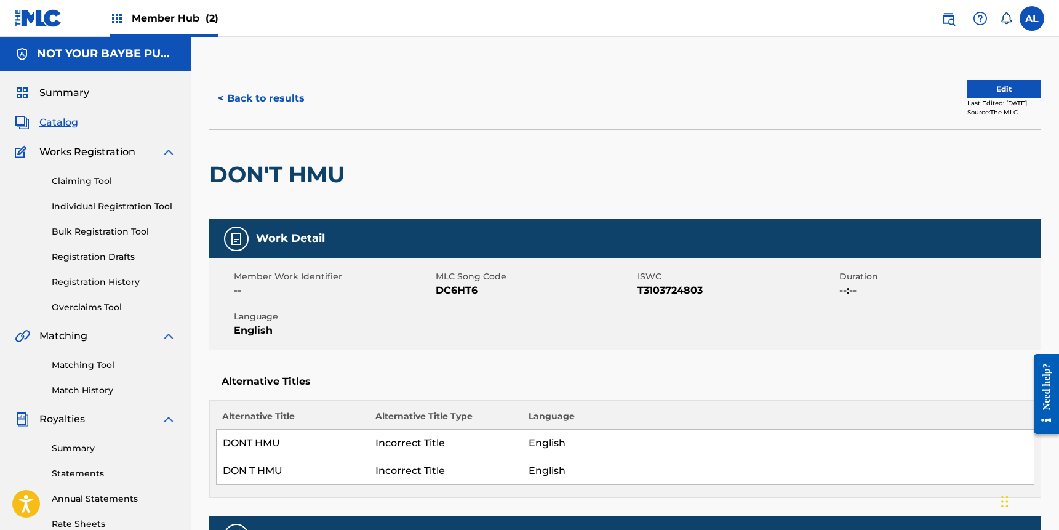
click at [62, 60] on h5 "NOT YOUR BAYBE PUBLISHING" at bounding box center [106, 54] width 139 height 14
click at [68, 89] on span "Summary" at bounding box center [64, 93] width 50 height 15
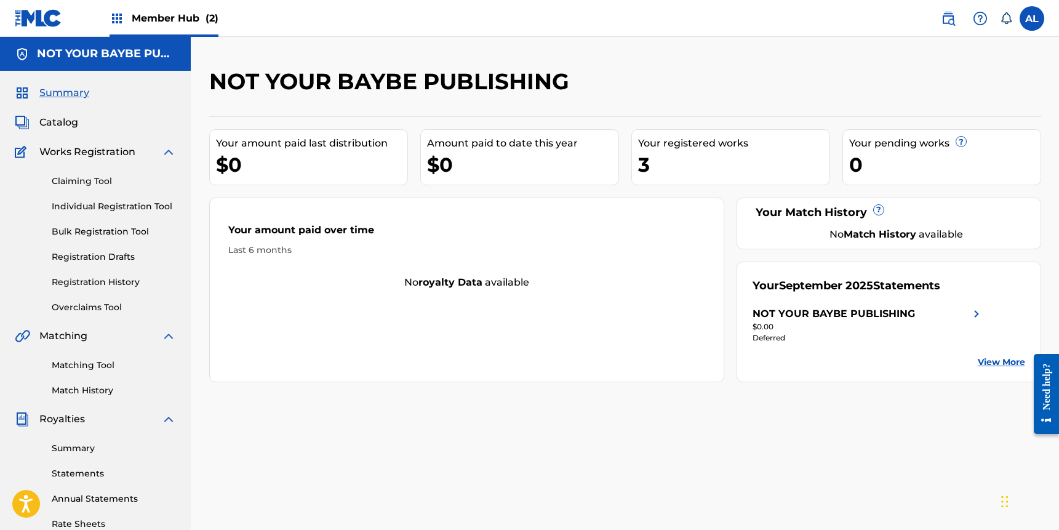
click at [42, 12] on img at bounding box center [38, 18] width 47 height 18
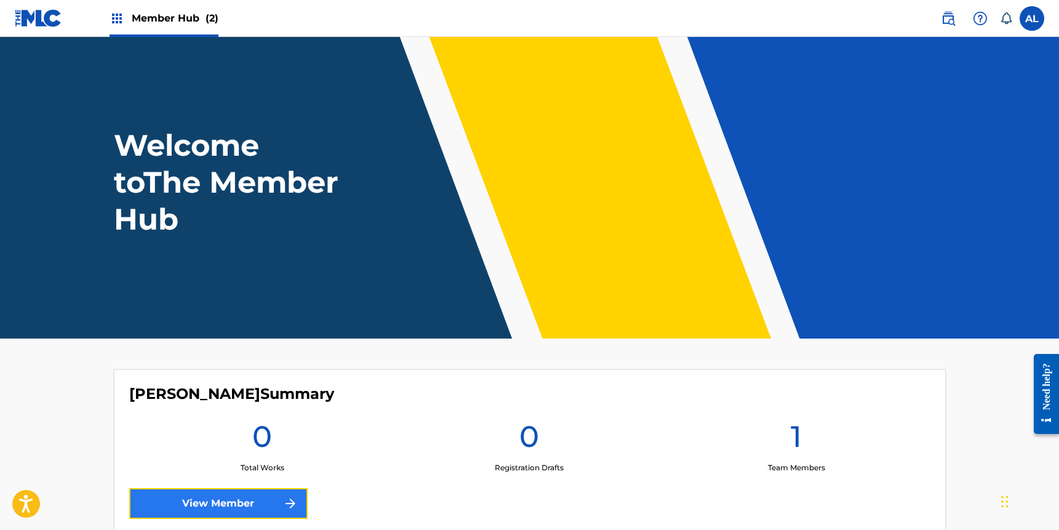
click at [262, 511] on link "View Member" at bounding box center [218, 503] width 178 height 31
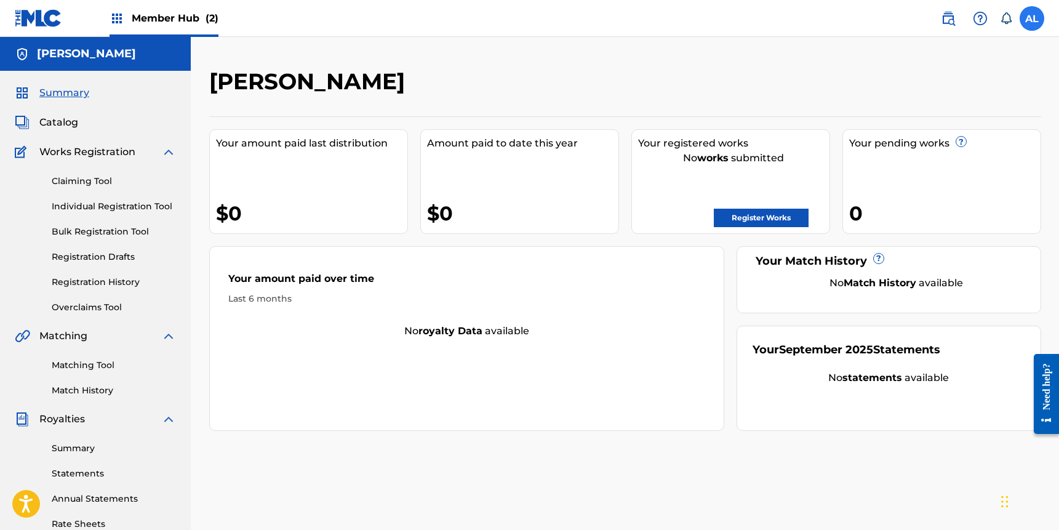
click at [1039, 22] on label at bounding box center [1032, 18] width 25 height 25
click at [1032, 18] on input "[GEOGRAPHIC_DATA][PERSON_NAME][EMAIL_ADDRESS][DOMAIN_NAME] Notification Prefere…" at bounding box center [1032, 18] width 0 height 0
click at [924, 72] on h3 "AL" at bounding box center [916, 79] width 23 height 22
click at [1032, 18] on input "[GEOGRAPHIC_DATA][PERSON_NAME][EMAIL_ADDRESS][DOMAIN_NAME] Notification Prefere…" at bounding box center [1032, 18] width 0 height 0
click at [948, 73] on p "[PERSON_NAME]" at bounding box center [990, 72] width 94 height 15
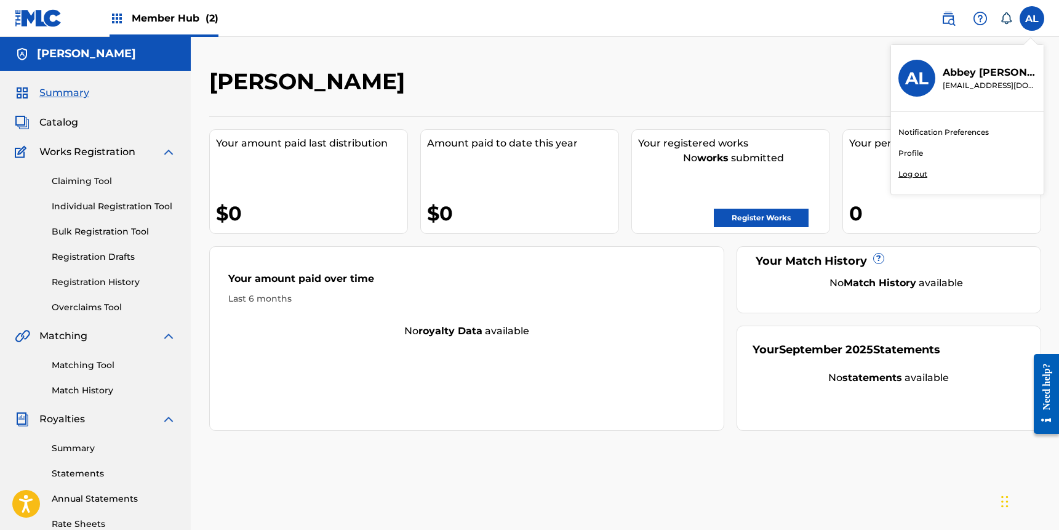
click at [1032, 18] on input "[GEOGRAPHIC_DATA][PERSON_NAME][EMAIL_ADDRESS][DOMAIN_NAME] Notification Prefere…" at bounding box center [1032, 18] width 0 height 0
click at [948, 132] on link "Notification Preferences" at bounding box center [944, 132] width 90 height 11
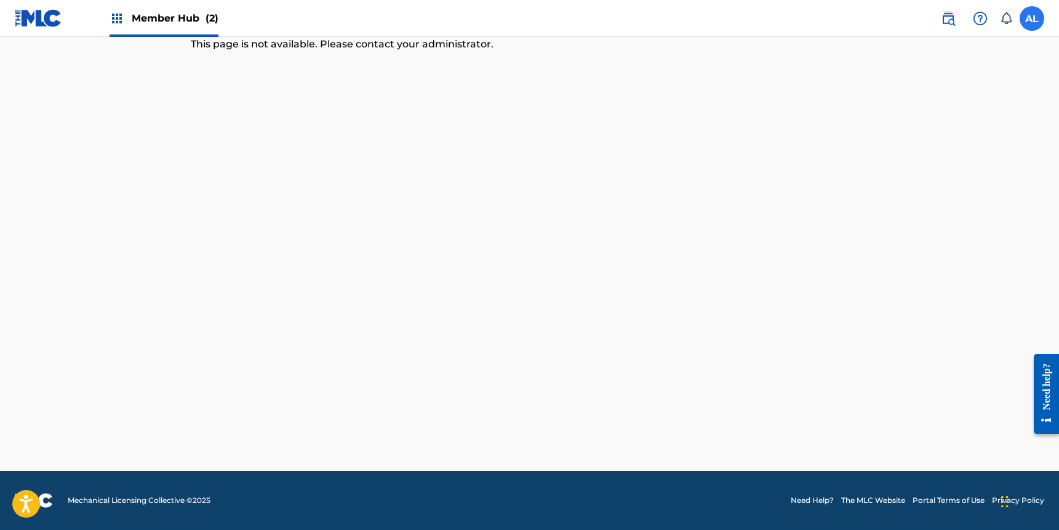
click at [1038, 21] on label at bounding box center [1032, 18] width 25 height 25
click at [1032, 18] on input "[GEOGRAPHIC_DATA][PERSON_NAME][EMAIL_ADDRESS][DOMAIN_NAME] Notification Prefere…" at bounding box center [1032, 18] width 0 height 0
click at [921, 69] on h3 "AL" at bounding box center [916, 79] width 23 height 22
click at [1032, 18] on input "[GEOGRAPHIC_DATA][PERSON_NAME][EMAIL_ADDRESS][DOMAIN_NAME] Notification Prefere…" at bounding box center [1032, 18] width 0 height 0
click at [47, 29] on link at bounding box center [38, 18] width 47 height 36
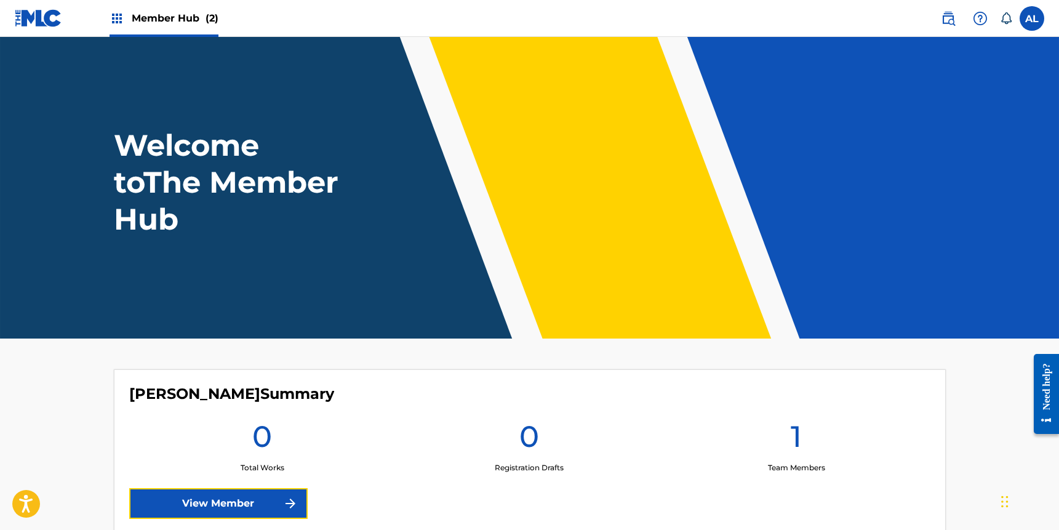
drag, startPoint x: 287, startPoint y: 516, endPoint x: 296, endPoint y: 519, distance: 9.1
click at [287, 516] on link "View Member" at bounding box center [218, 503] width 178 height 31
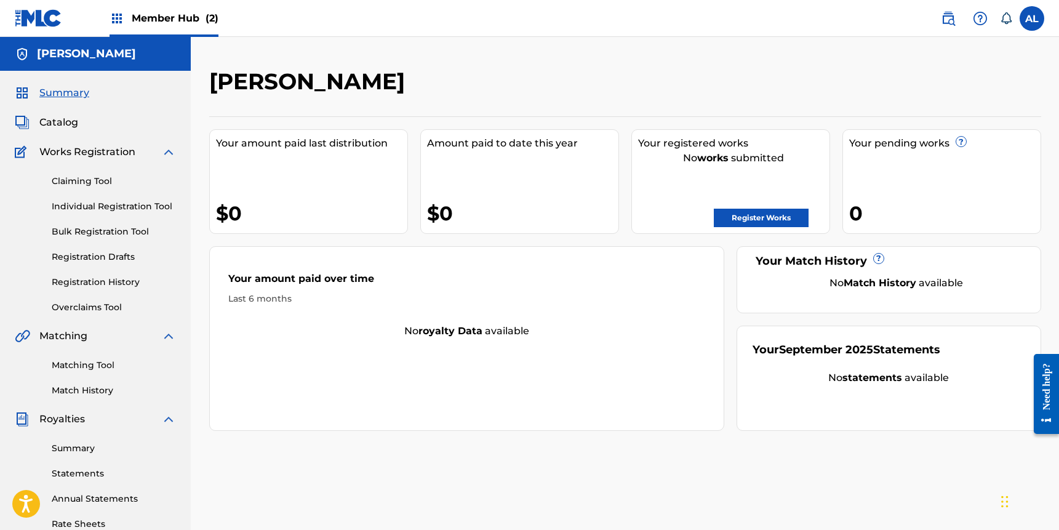
scroll to position [233, 0]
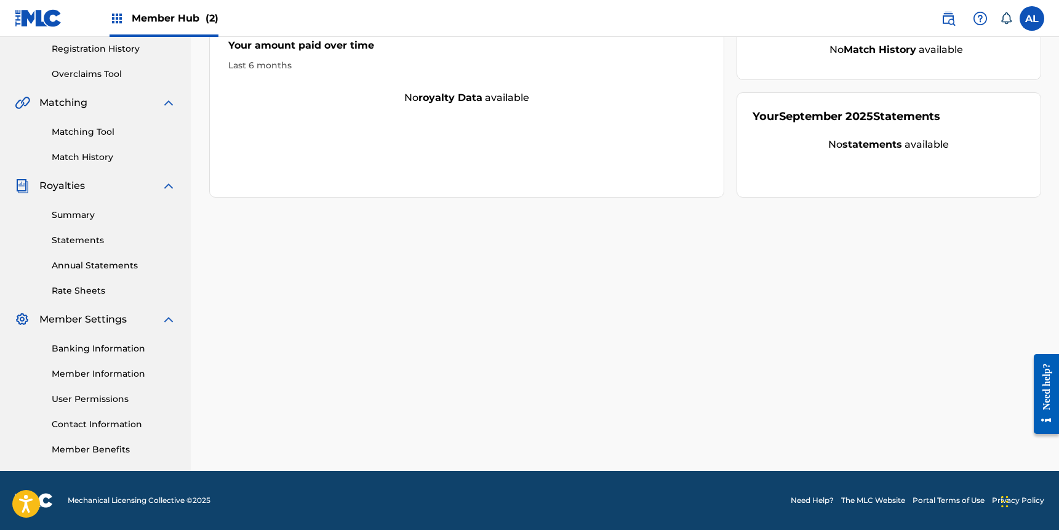
click at [75, 372] on link "Member Information" at bounding box center [114, 373] width 124 height 13
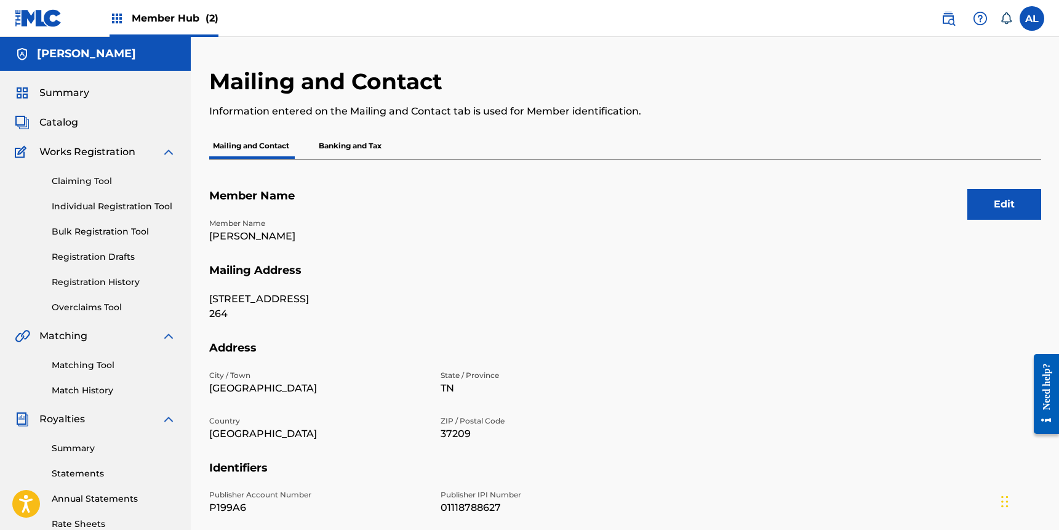
click at [351, 143] on p "Banking and Tax" at bounding box center [350, 146] width 70 height 26
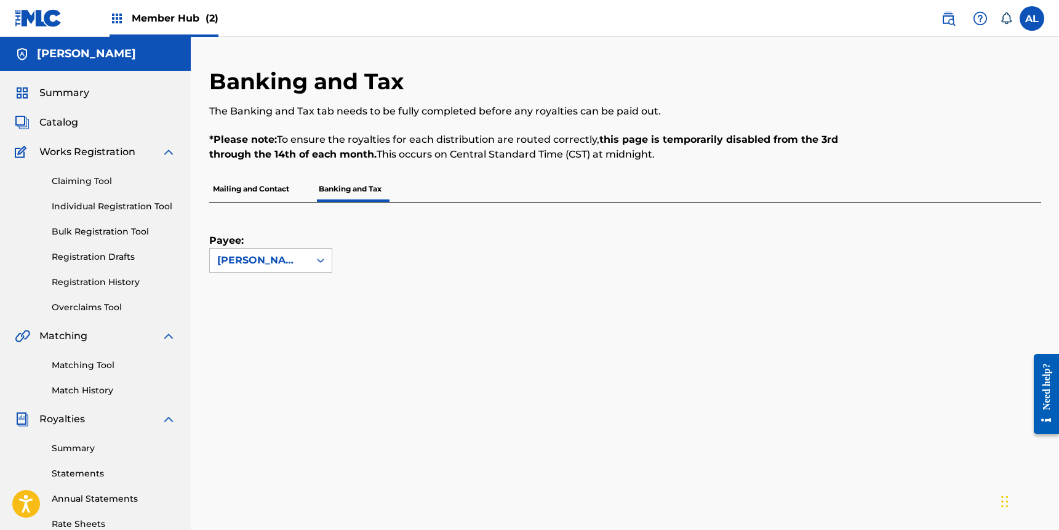
click at [270, 194] on p "Mailing and Contact" at bounding box center [251, 189] width 84 height 26
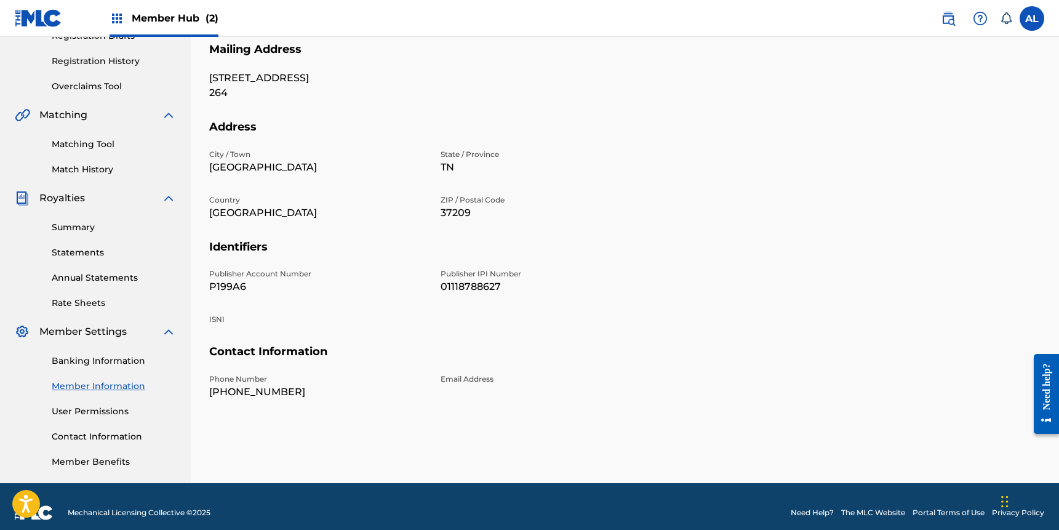
scroll to position [226, 0]
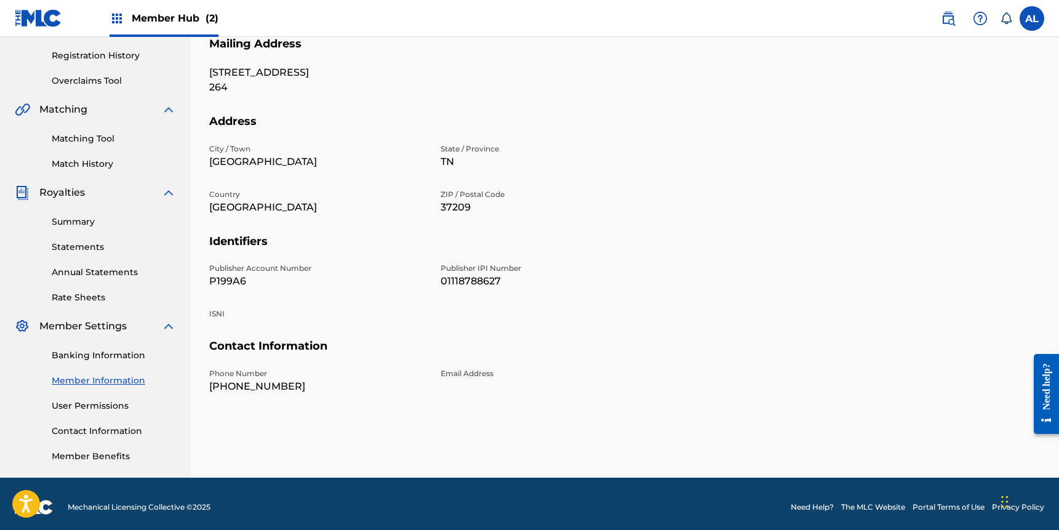
click at [443, 280] on p "01118788627" at bounding box center [549, 281] width 217 height 15
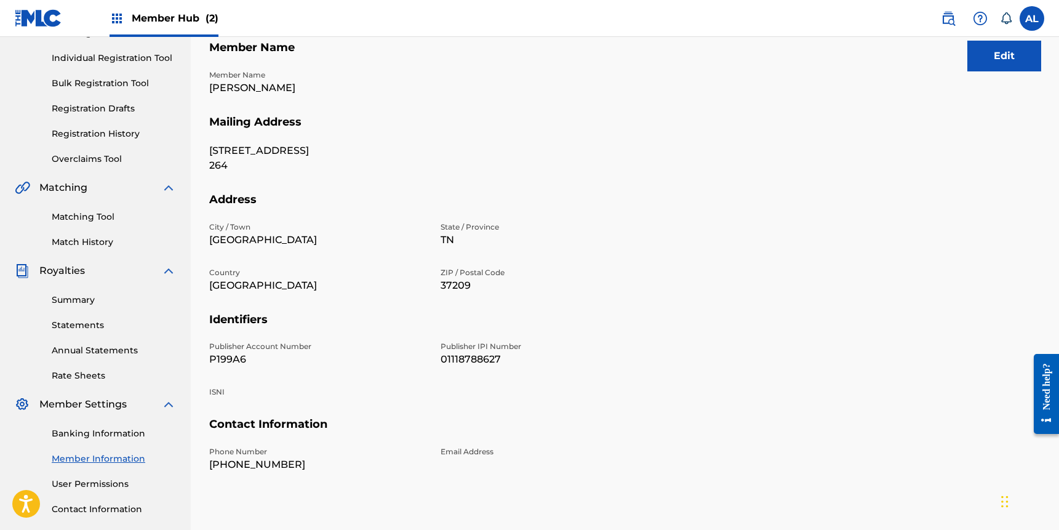
scroll to position [72, 0]
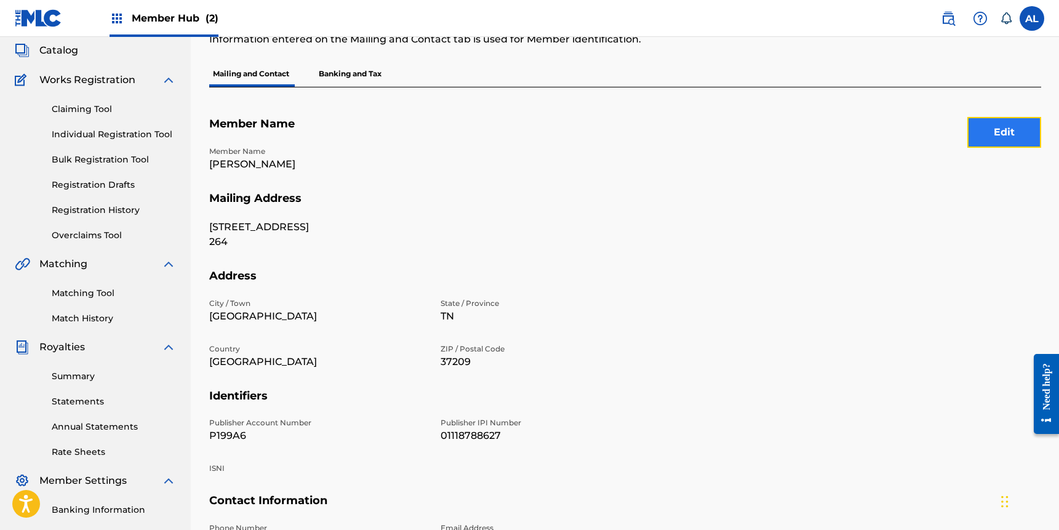
click at [1014, 129] on button "Edit" at bounding box center [1004, 132] width 74 height 31
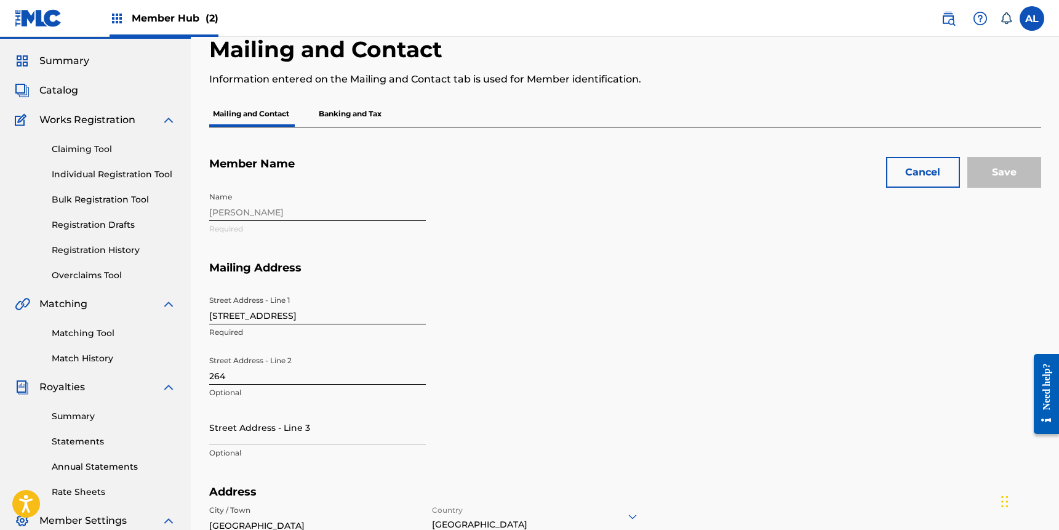
scroll to position [0, 0]
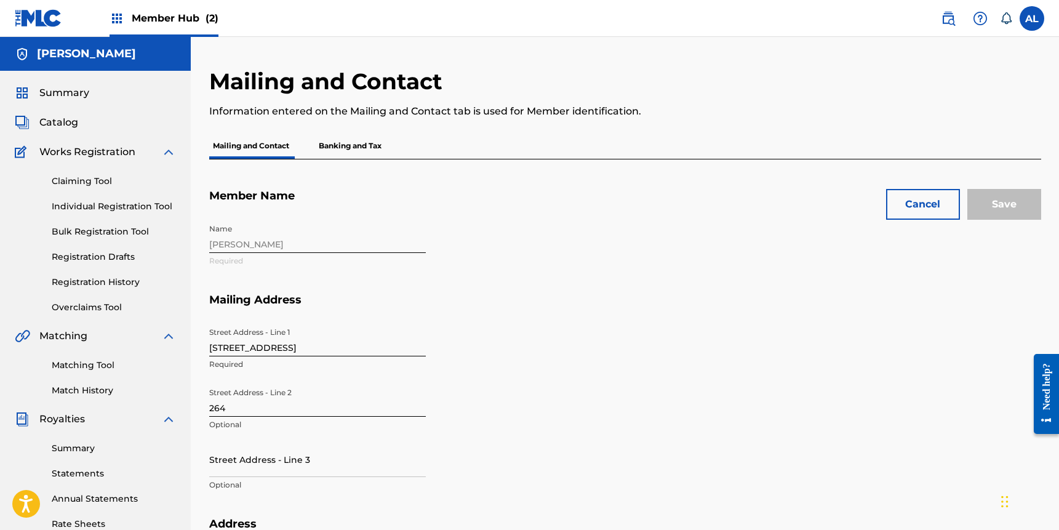
click at [264, 246] on div "Name [PERSON_NAME] Required" at bounding box center [433, 255] width 448 height 75
click at [1046, 393] on div "Need help?" at bounding box center [1046, 385] width 17 height 47
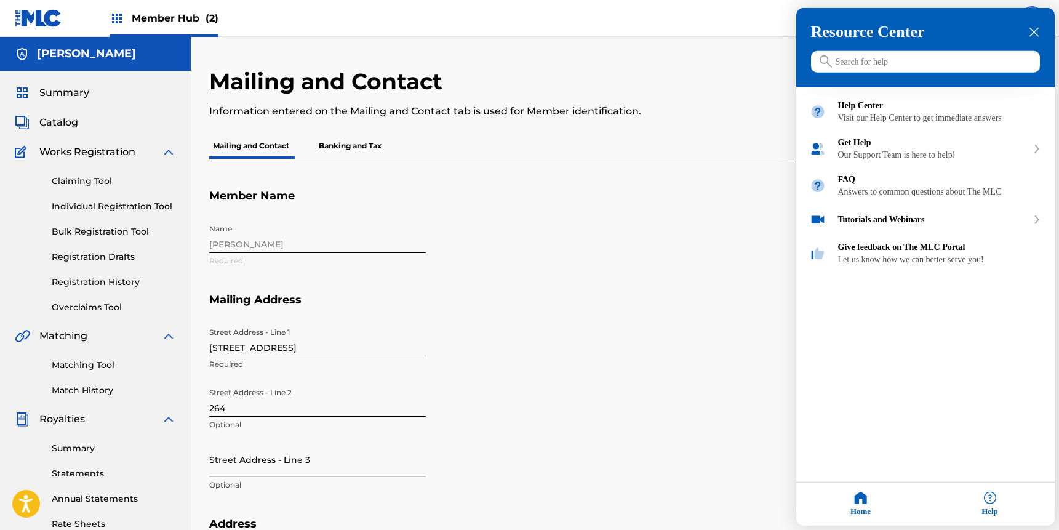
drag, startPoint x: 1035, startPoint y: 30, endPoint x: 1031, endPoint y: 35, distance: 6.3
click at [1035, 30] on icon "close resource center" at bounding box center [1034, 32] width 9 height 9
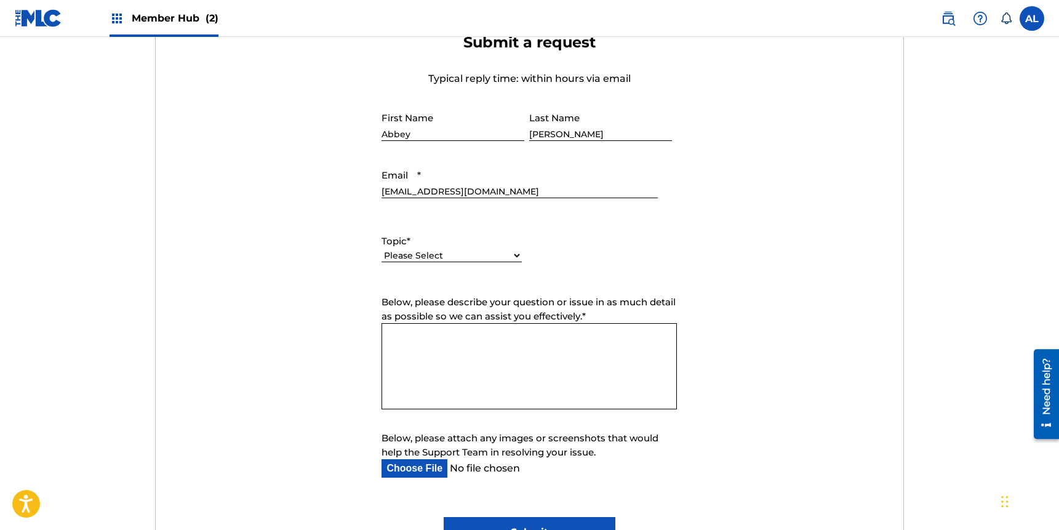
scroll to position [484, 0]
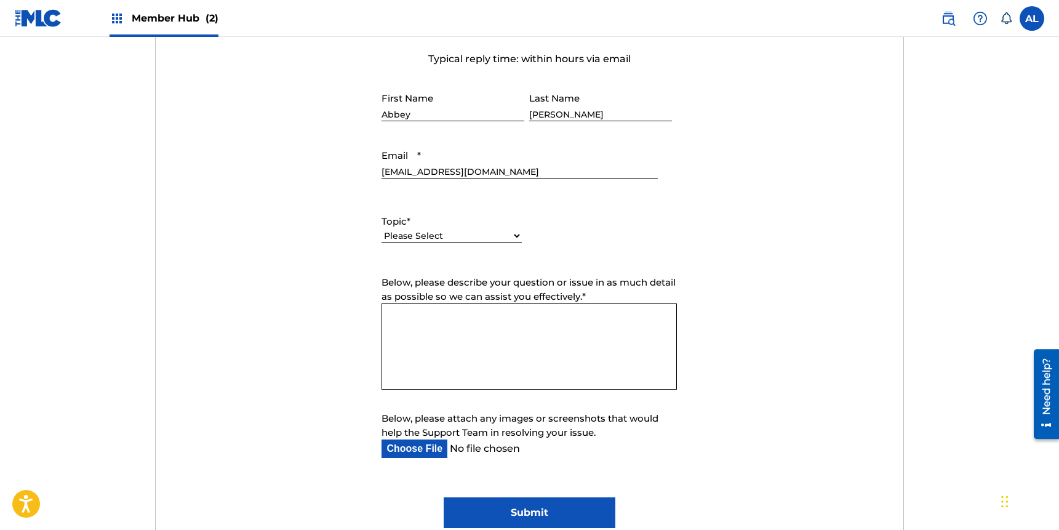
click at [579, 326] on textarea "Below, please describe your question or issue in as much detail as possible so …" at bounding box center [529, 346] width 295 height 86
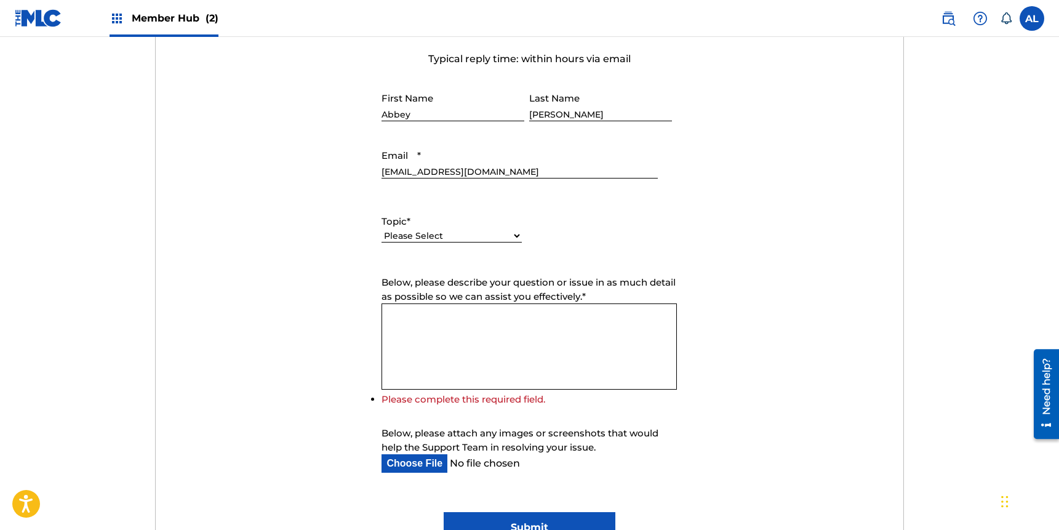
click at [498, 174] on input "[EMAIL_ADDRESS][DOMAIN_NAME]" at bounding box center [520, 160] width 276 height 35
click at [518, 170] on input "[EMAIL_ADDRESS][DOMAIN_NAME]" at bounding box center [520, 160] width 276 height 35
type input "[PERSON_NAME][EMAIL_ADDRESS][DOMAIN_NAME]"
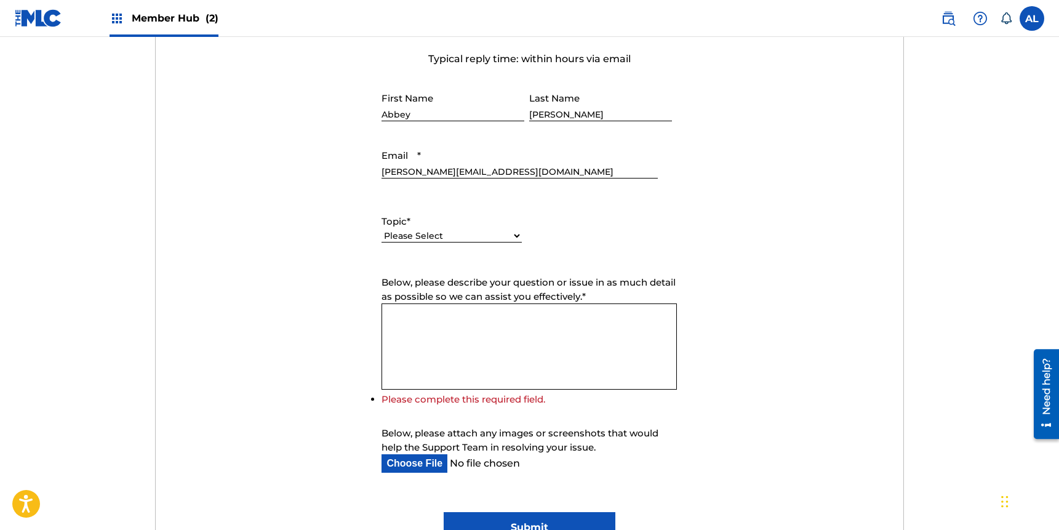
drag, startPoint x: 277, startPoint y: 256, endPoint x: 288, endPoint y: 257, distance: 11.1
click at [279, 257] on form "Submit a request Typical reply time: within hours via email First Name Abbey La…" at bounding box center [530, 278] width 748 height 529
click at [420, 242] on div "Please Select I need help with my account I need help with managing my catalog …" at bounding box center [452, 242] width 140 height 28
click at [431, 233] on select "Please Select I need help with my account I need help with managing my catalog …" at bounding box center [452, 236] width 140 height 13
select select "I need help with my account"
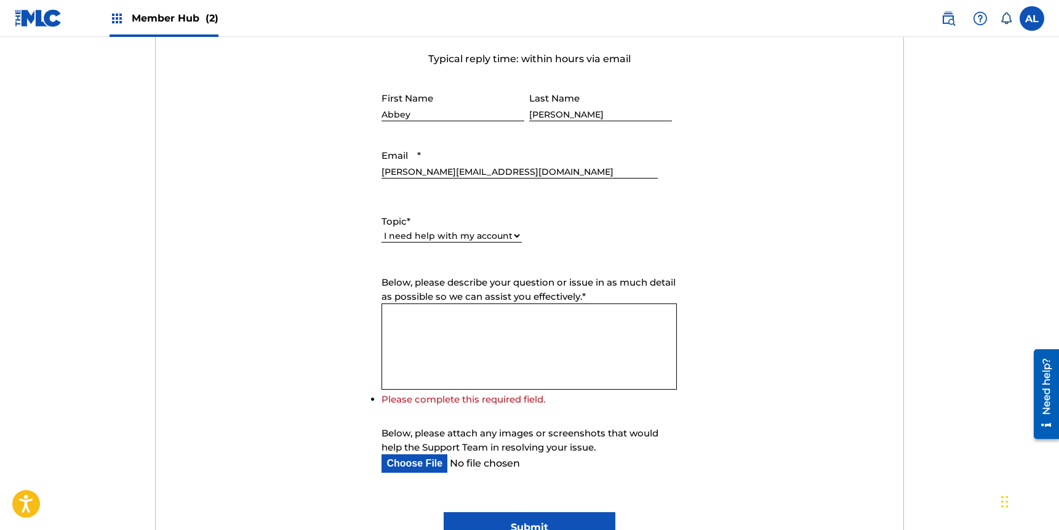
click at [382, 230] on select "Please Select I need help with my account I need help with managing my catalog …" at bounding box center [452, 236] width 140 height 13
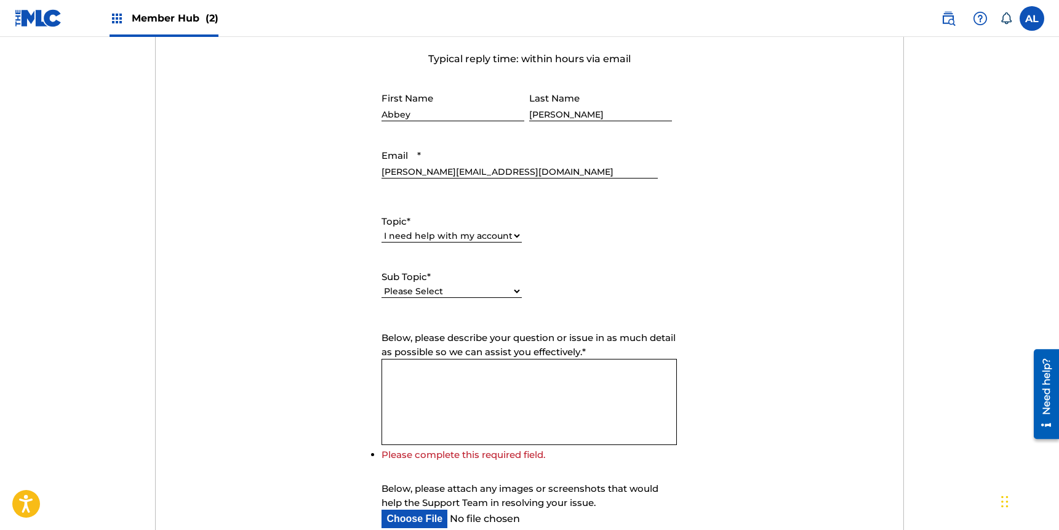
click at [440, 287] on select "Please Select I need help with my user account I can't log in to my user accoun…" at bounding box center [452, 291] width 140 height 13
click at [507, 397] on textarea "Below, please describe your question or issue in as much detail as possible so …" at bounding box center [529, 402] width 295 height 86
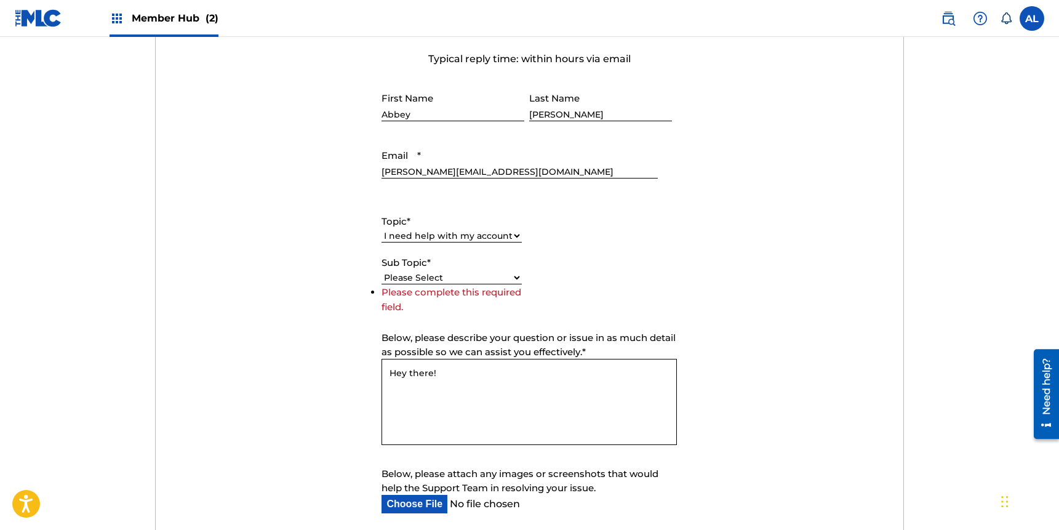
type textarea "Hey there!"
click at [468, 236] on select "Please Select I need help with my account I need help with managing my catalog …" at bounding box center [452, 236] width 140 height 13
click at [382, 230] on select "Please Select I need help with my account I need help with managing my catalog …" at bounding box center [452, 236] width 140 height 13
click at [471, 284] on div "Sub Topic * Please Select I need help with CWR I need help registering my work(…" at bounding box center [452, 283] width 140 height 55
click at [472, 290] on select "Please Select I need help with CWR I need help registering my work(s) in The ML…" at bounding box center [452, 291] width 140 height 13
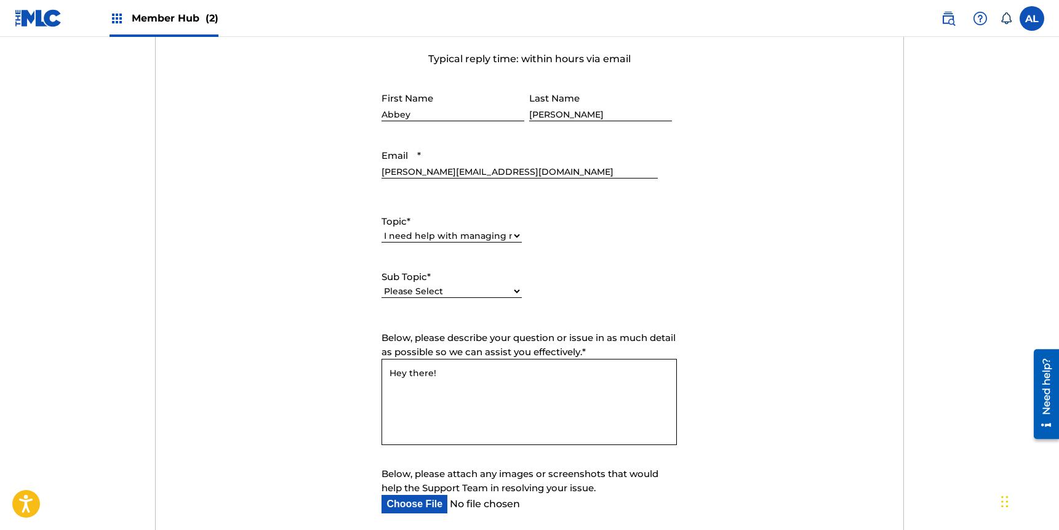
click at [466, 239] on select "Please Select I need help with my account I need help with managing my catalog …" at bounding box center [452, 236] width 140 height 13
click at [382, 230] on select "Please Select I need help with my account I need help with managing my catalog …" at bounding box center [452, 236] width 140 height 13
click at [455, 287] on select "Please Select I have a question about The MLC and its operation Why do I need t…" at bounding box center [452, 291] width 140 height 13
click at [454, 234] on select "Please Select I need help with my account I need help with managing my catalog …" at bounding box center [452, 236] width 140 height 13
click at [382, 230] on select "Please Select I need help with my account I need help with managing my catalog …" at bounding box center [452, 236] width 140 height 13
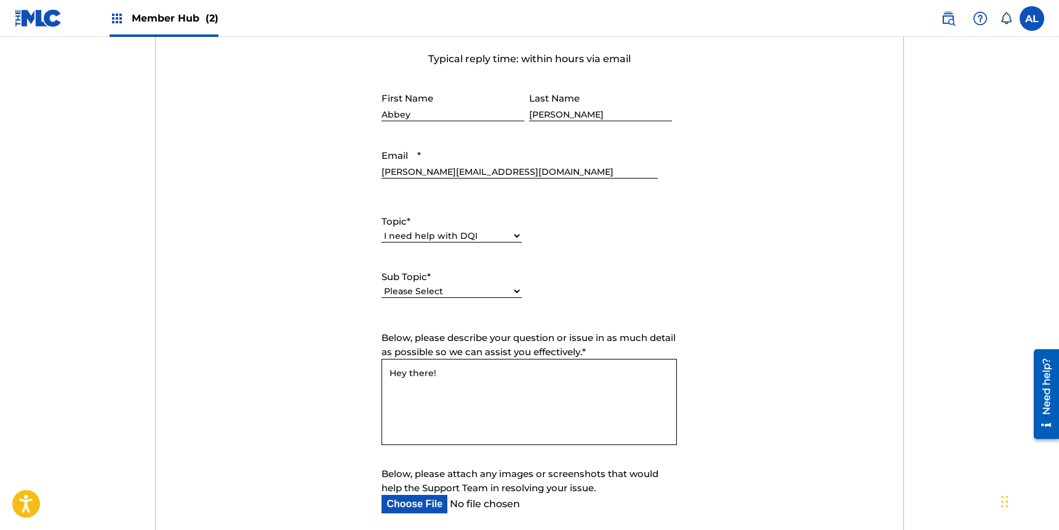
click at [465, 232] on select "Please Select I need help with my account I need help with managing my catalog …" at bounding box center [452, 236] width 140 height 13
click at [382, 230] on select "Please Select I need help with my account I need help with managing my catalog …" at bounding box center [452, 236] width 140 height 13
click at [463, 238] on select "Please Select I need help with my account I need help with managing my catalog …" at bounding box center [452, 236] width 140 height 13
select select "I need help with managing my catalog"
click at [382, 230] on select "Please Select I need help with my account I need help with managing my catalog …" at bounding box center [452, 236] width 140 height 13
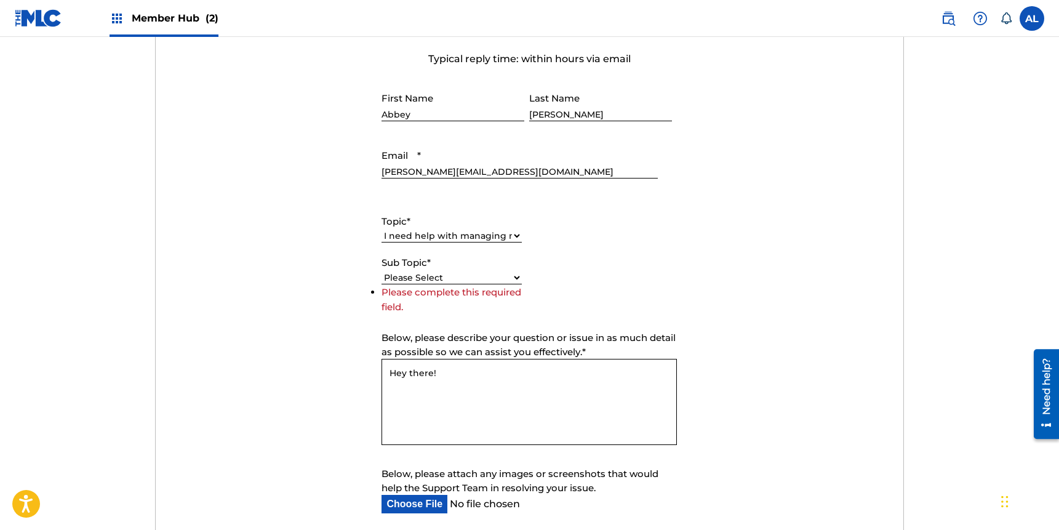
click at [459, 276] on select "Please Select I need help with CWR I need help registering my work(s) in The ML…" at bounding box center [452, 277] width 140 height 13
select select "I need help editing my works"
click at [382, 284] on select "Please Select I need help with CWR I need help registering my work(s) in The ML…" at bounding box center [452, 277] width 140 height 13
click at [496, 415] on textarea "Hey there!" at bounding box center [529, 402] width 295 height 86
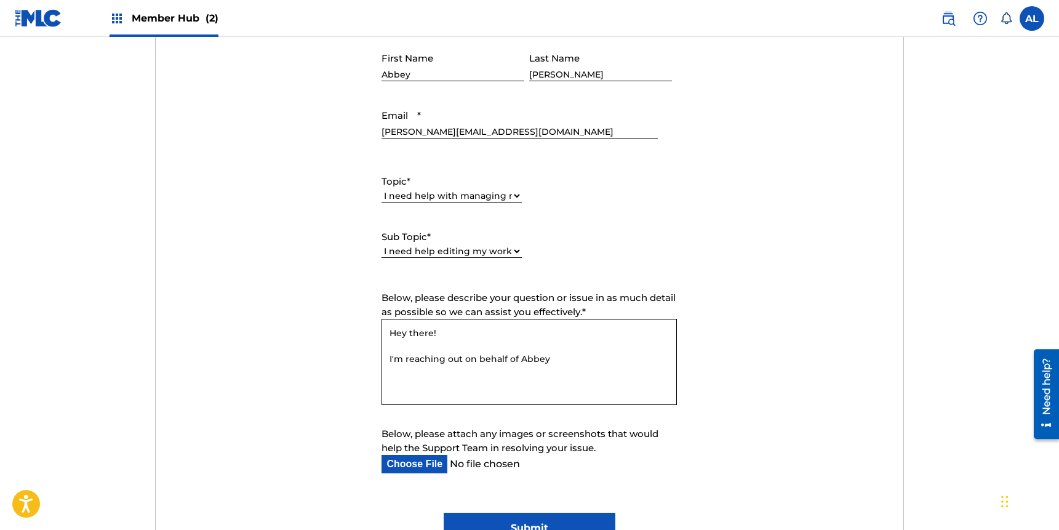
scroll to position [572, 0]
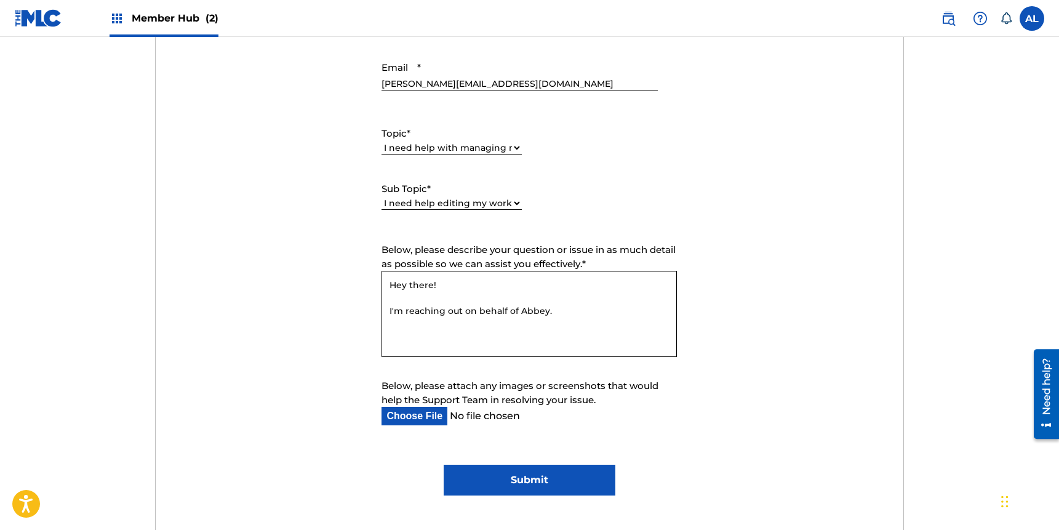
click at [405, 309] on textarea "Hey there! I'm reaching out on behalf of Abbey." at bounding box center [529, 314] width 295 height 86
click at [648, 314] on textarea "Hey there! My name is [PERSON_NAME], I'm reaching out on behalf of Abbey." at bounding box center [529, 314] width 295 height 86
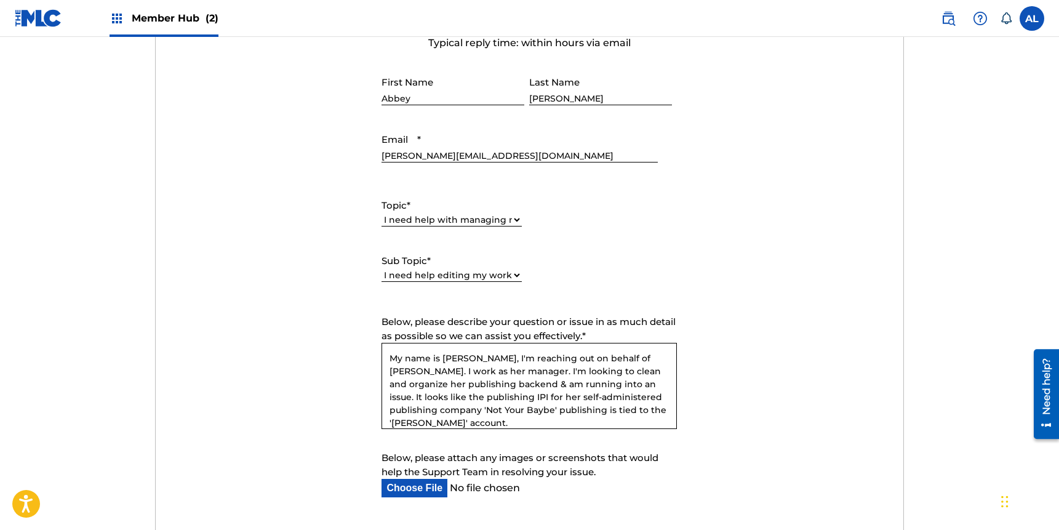
scroll to position [33, 0]
click at [512, 410] on textarea "Hey there! My name is [PERSON_NAME], I'm reaching out on behalf of [PERSON_NAME…" at bounding box center [529, 386] width 295 height 86
type textarea "Hey there! My name is [PERSON_NAME], I'm reaching out on behalf of [PERSON_NAME…"
click at [391, 488] on input "Below, please attach any images or screenshots that would help the Support Team…" at bounding box center [520, 488] width 276 height 18
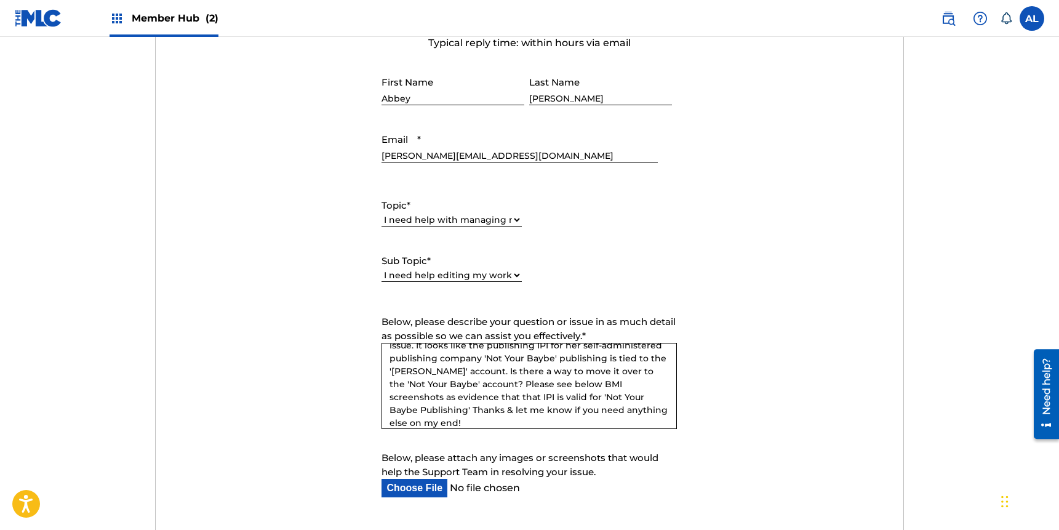
type input "C:\fakepath\Screen Shot [DATE] 6.16.28 PM.png"
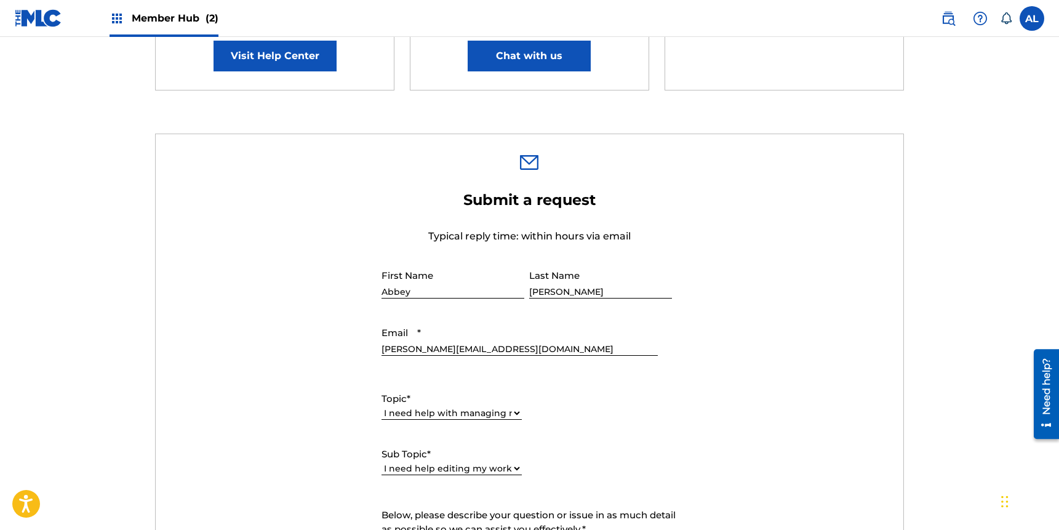
scroll to position [489, 0]
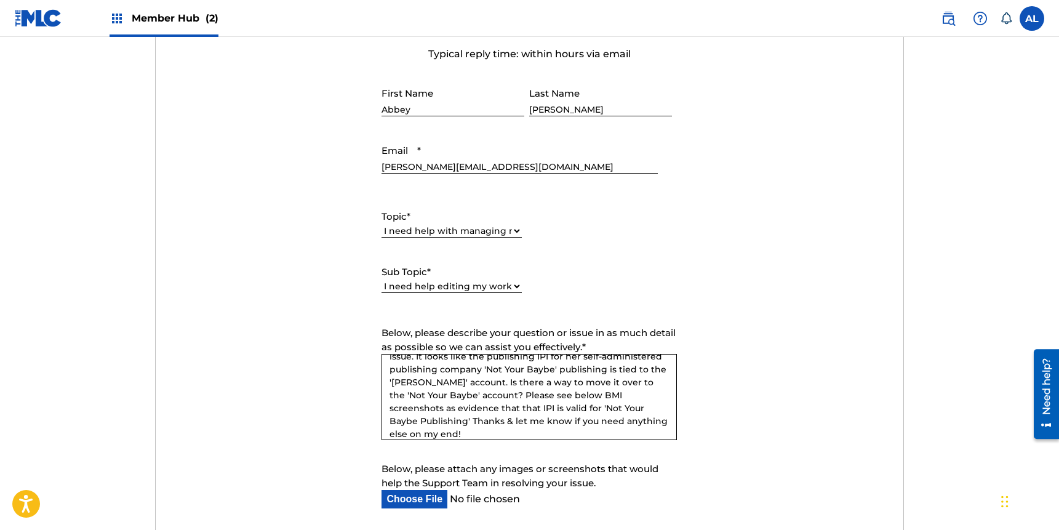
click at [502, 367] on textarea "Hey there! My name is [PERSON_NAME], I'm reaching out on behalf of [PERSON_NAME…" at bounding box center [529, 397] width 295 height 86
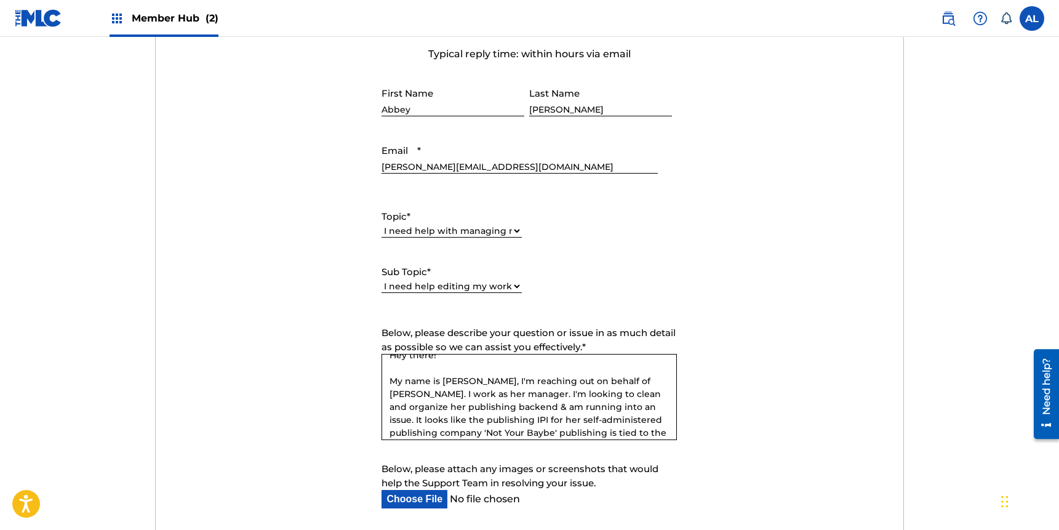
click at [521, 417] on textarea "Hey there! My name is [PERSON_NAME], I'm reaching out on behalf of [PERSON_NAME…" at bounding box center [529, 397] width 295 height 86
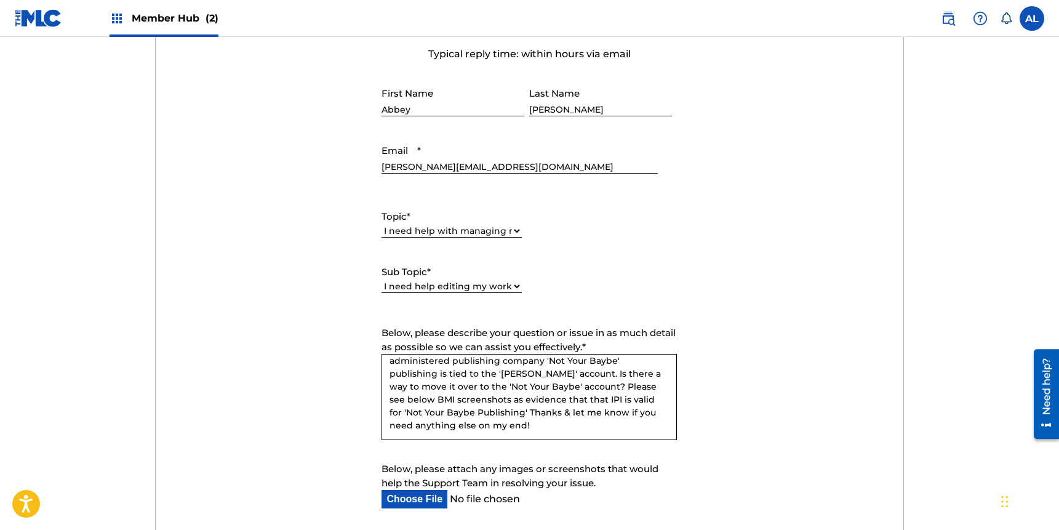
click at [659, 361] on textarea "Hey there! My name is [PERSON_NAME], I'm reaching out on behalf of [PERSON_NAME…" at bounding box center [529, 397] width 295 height 86
drag, startPoint x: 489, startPoint y: 374, endPoint x: 499, endPoint y: 373, distance: 9.9
click at [489, 374] on textarea "Hey there! My name is [PERSON_NAME], I'm reaching out on behalf of [PERSON_NAME…" at bounding box center [529, 397] width 295 height 86
click at [548, 417] on textarea "Hey there! My name is [PERSON_NAME], I'm reaching out on behalf of [PERSON_NAME…" at bounding box center [529, 397] width 295 height 86
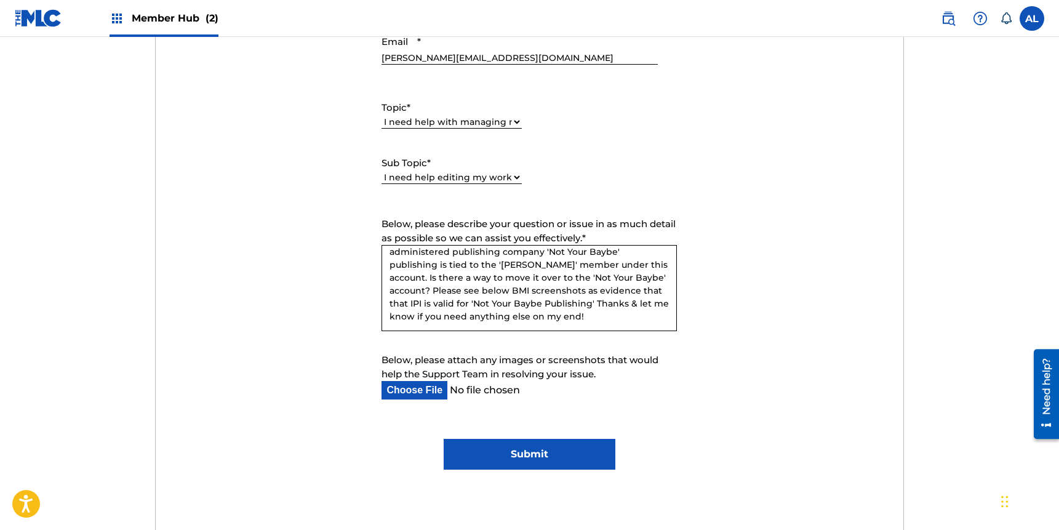
scroll to position [646, 0]
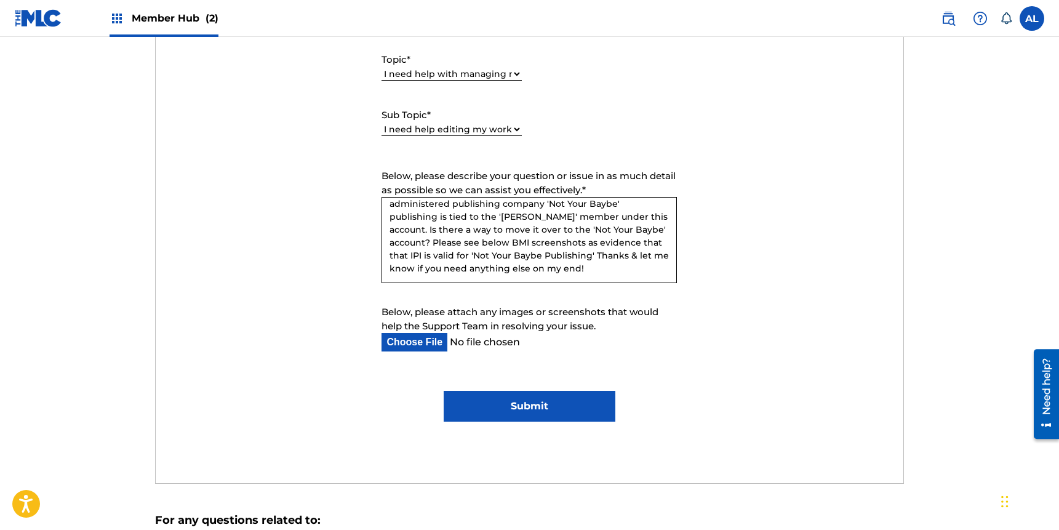
type textarea "Hey there! My name is [PERSON_NAME], I'm reaching out on behalf of [PERSON_NAME…"
click at [558, 415] on input "Submit" at bounding box center [530, 406] width 172 height 31
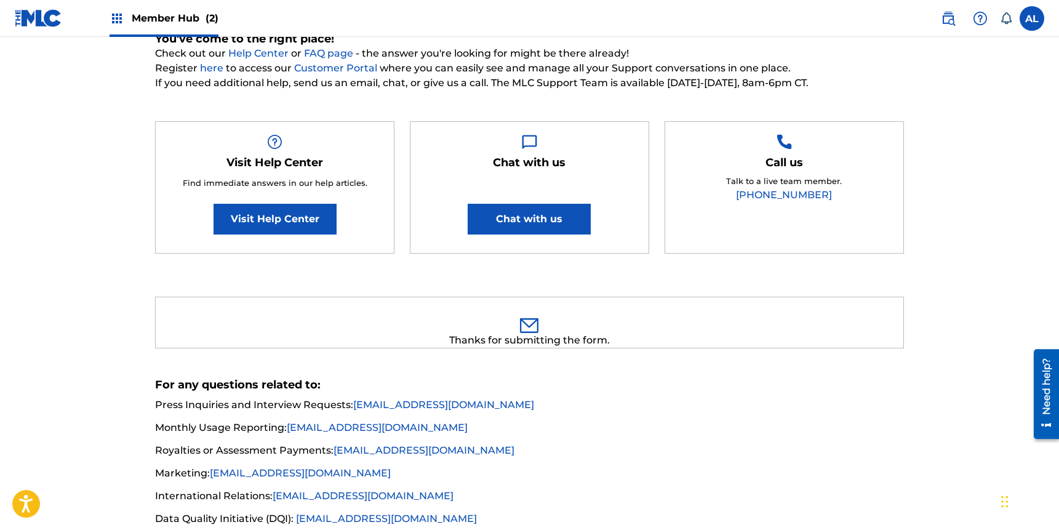
scroll to position [77, 0]
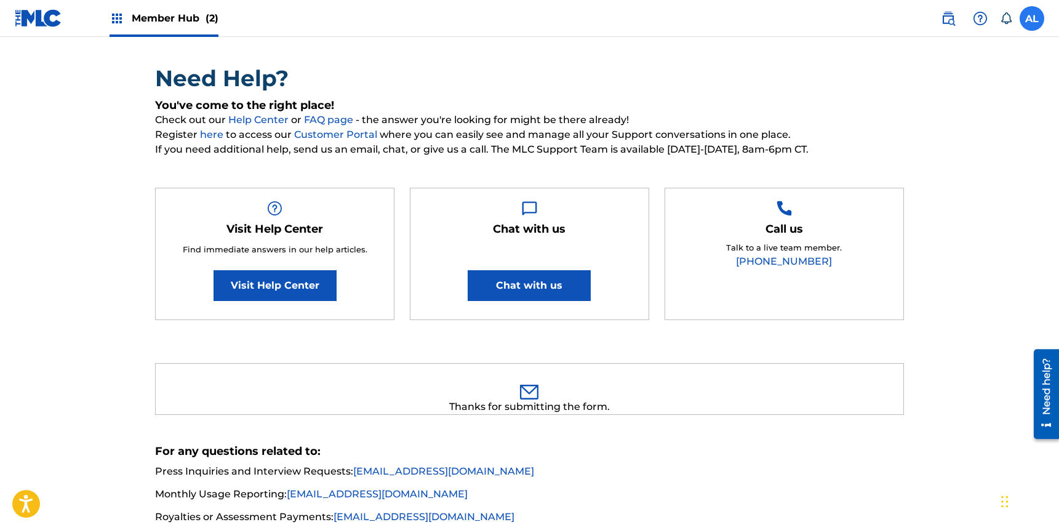
click at [1033, 22] on label at bounding box center [1032, 18] width 25 height 25
click at [1032, 18] on input "[GEOGRAPHIC_DATA][PERSON_NAME][EMAIL_ADDRESS][DOMAIN_NAME] Notification Prefere…" at bounding box center [1032, 18] width 0 height 0
